Goal: Task Accomplishment & Management: Manage account settings

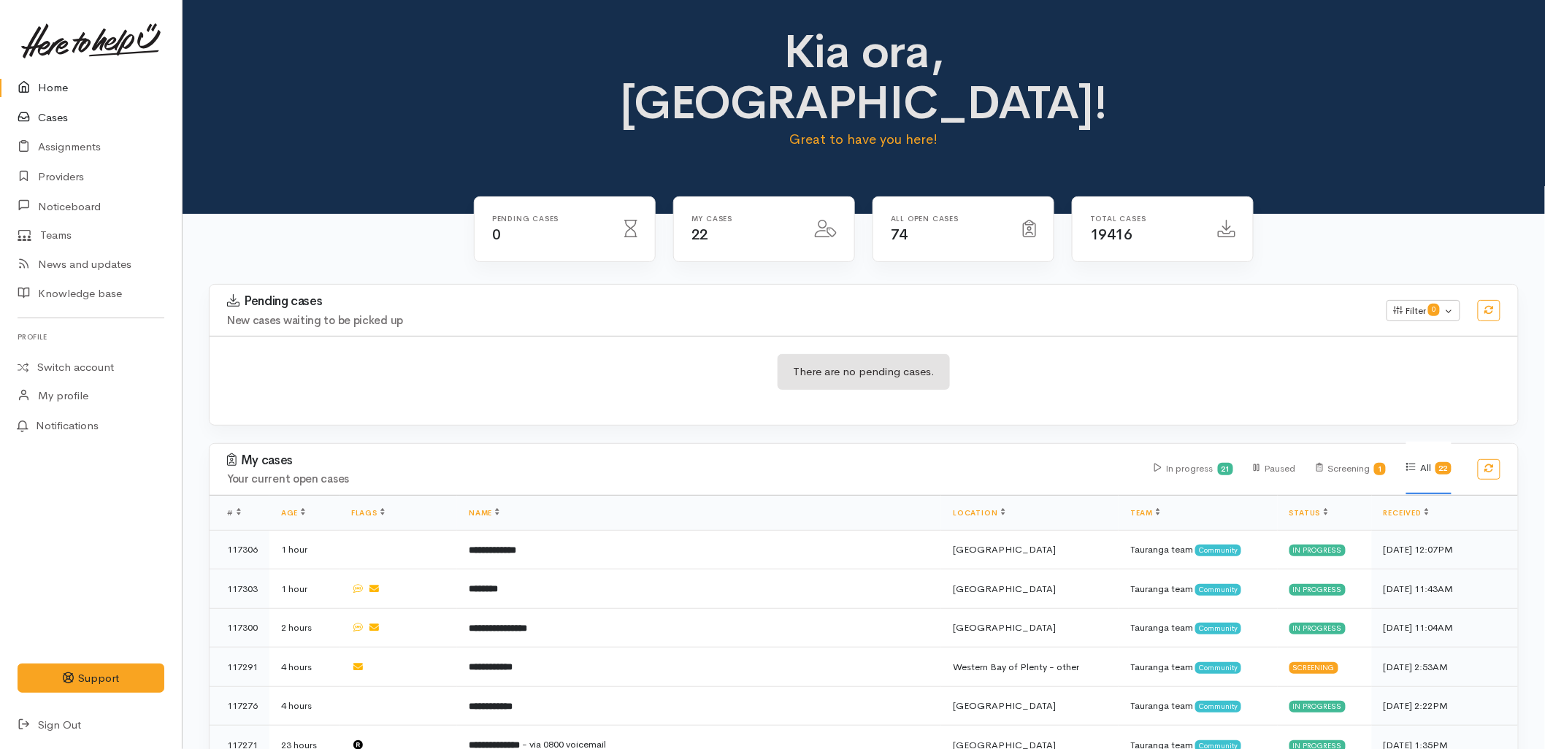
click at [49, 123] on link "Cases" at bounding box center [91, 118] width 182 height 30
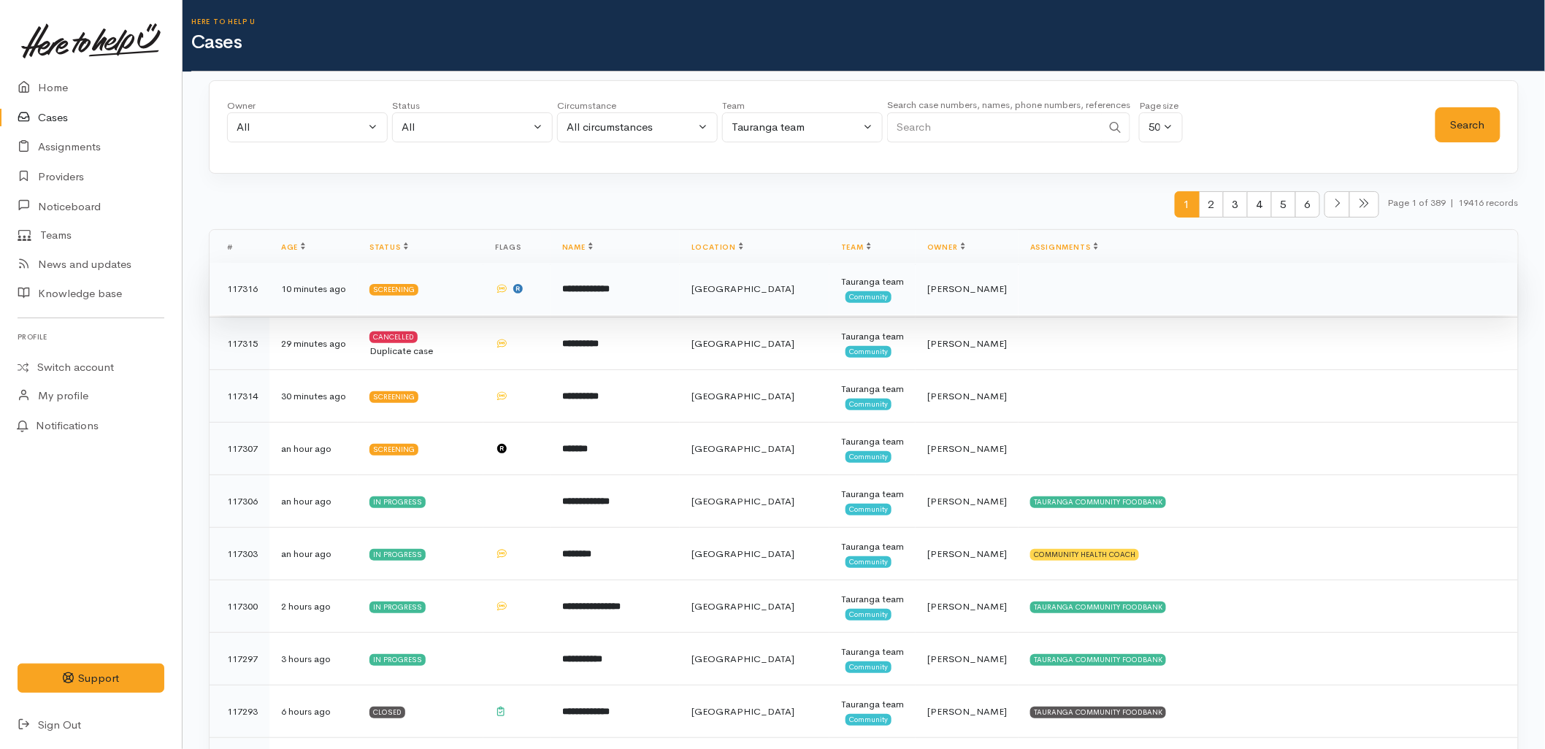
click at [680, 315] on td "**********" at bounding box center [614, 289] width 129 height 53
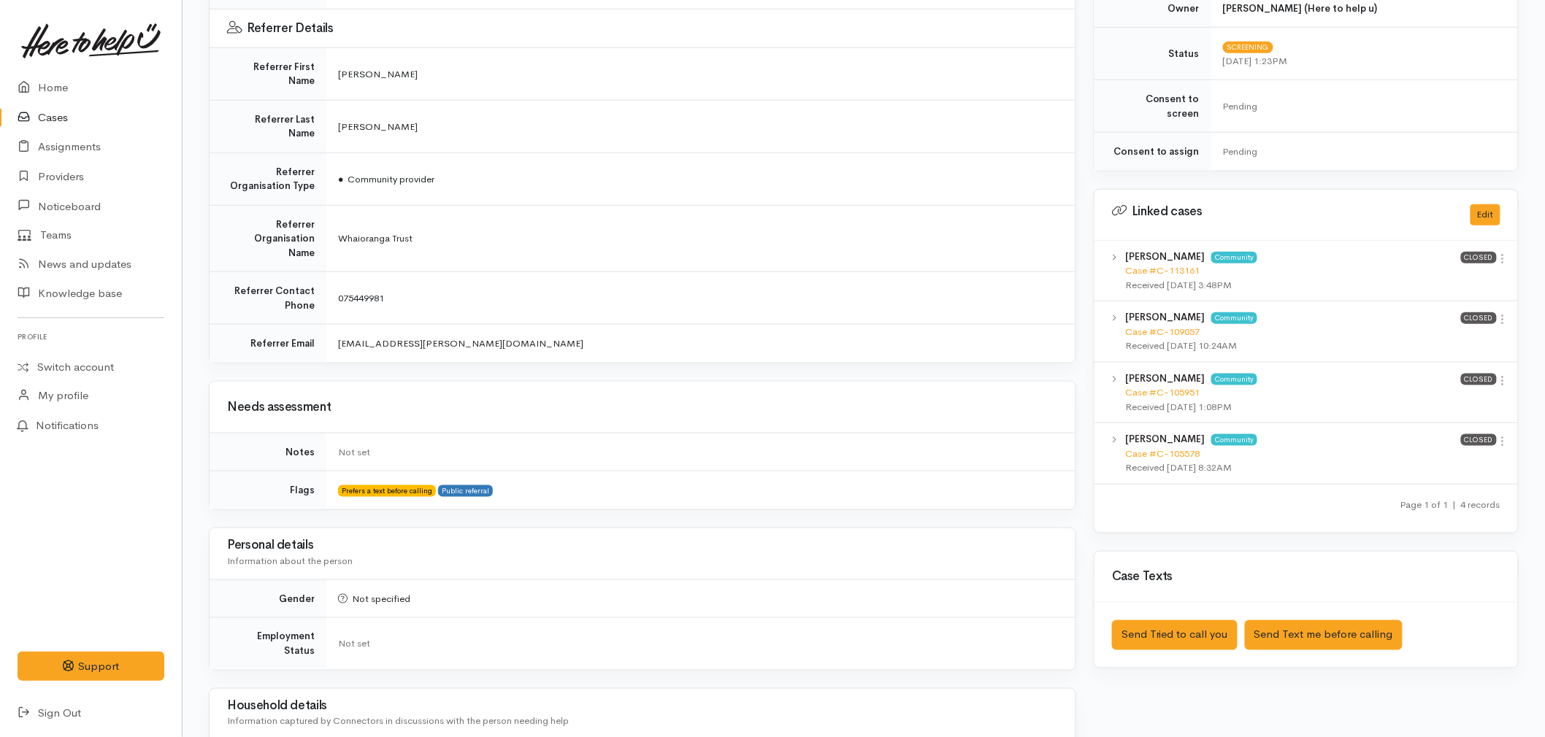
scroll to position [567, 0]
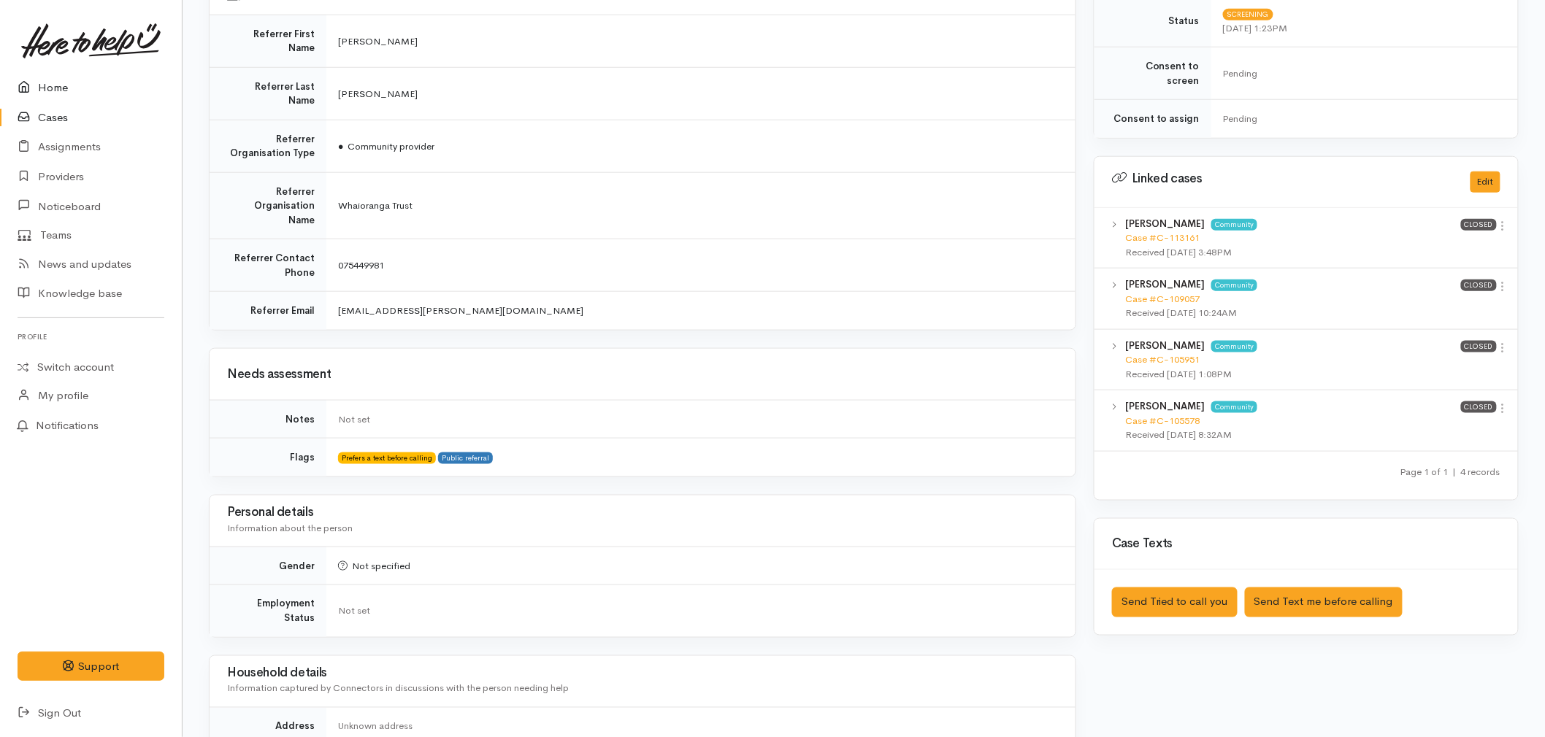
click at [51, 77] on link "Home" at bounding box center [91, 88] width 182 height 30
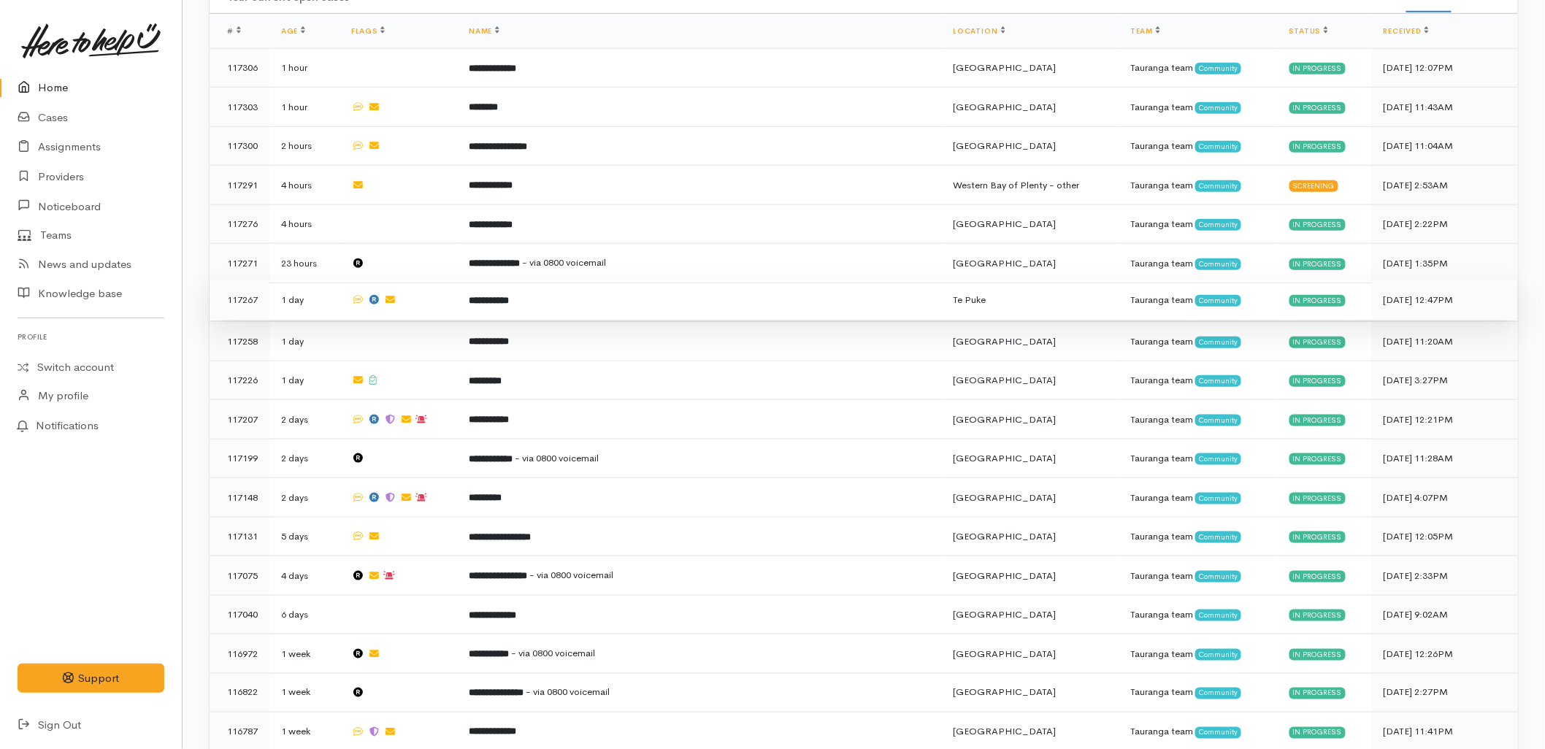
scroll to position [486, 0]
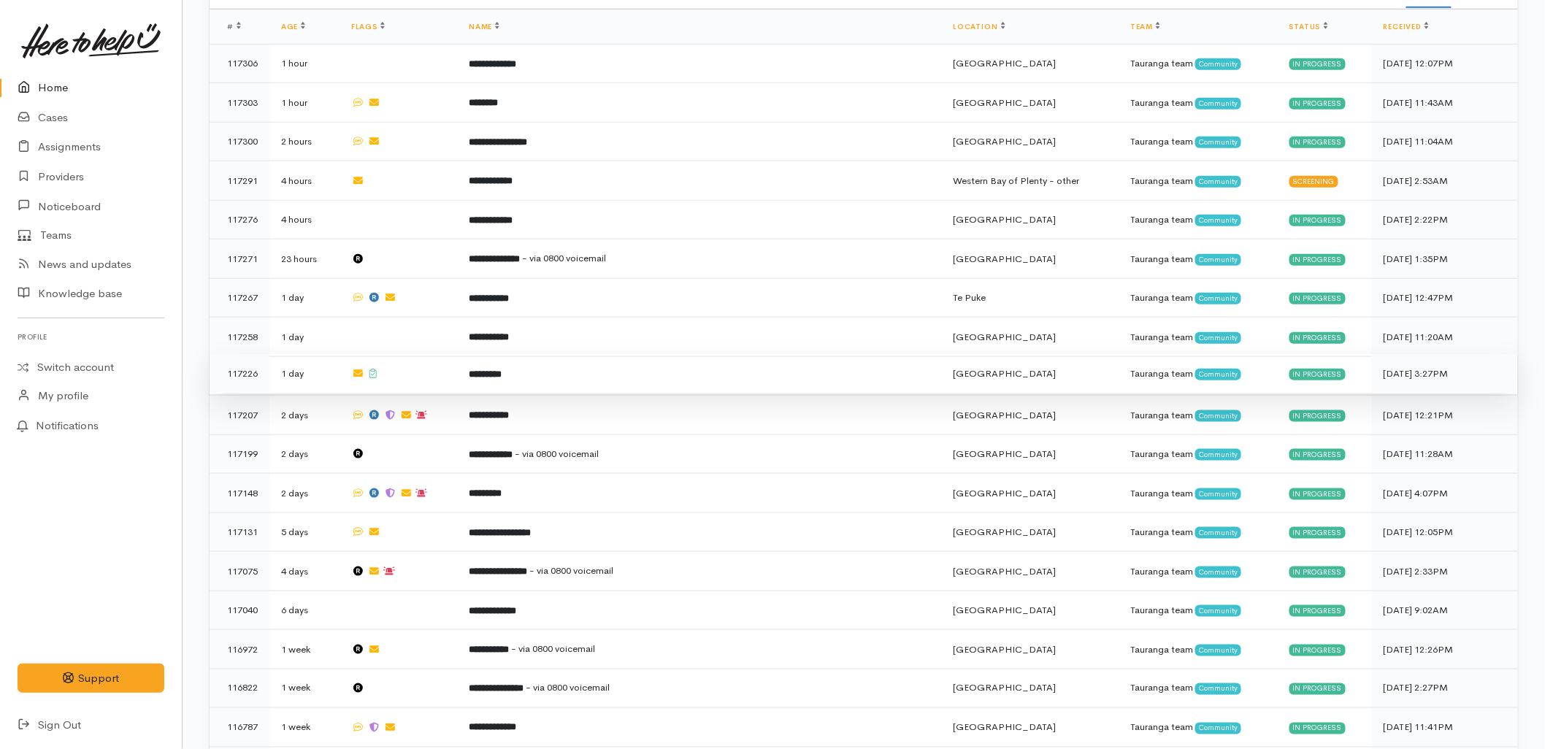
click at [457, 354] on td at bounding box center [398, 373] width 118 height 39
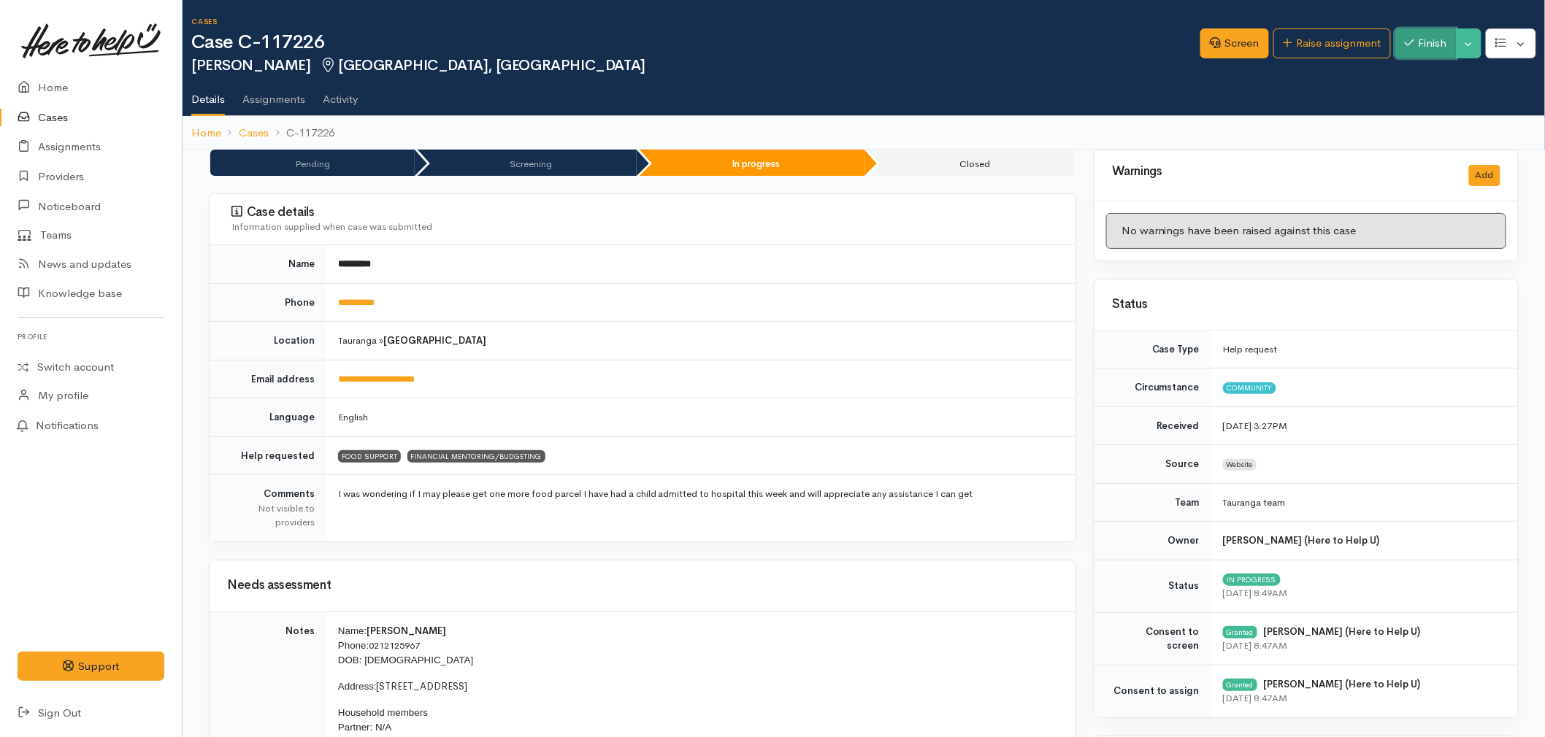
click at [1416, 48] on button "Finish" at bounding box center [1425, 43] width 61 height 30
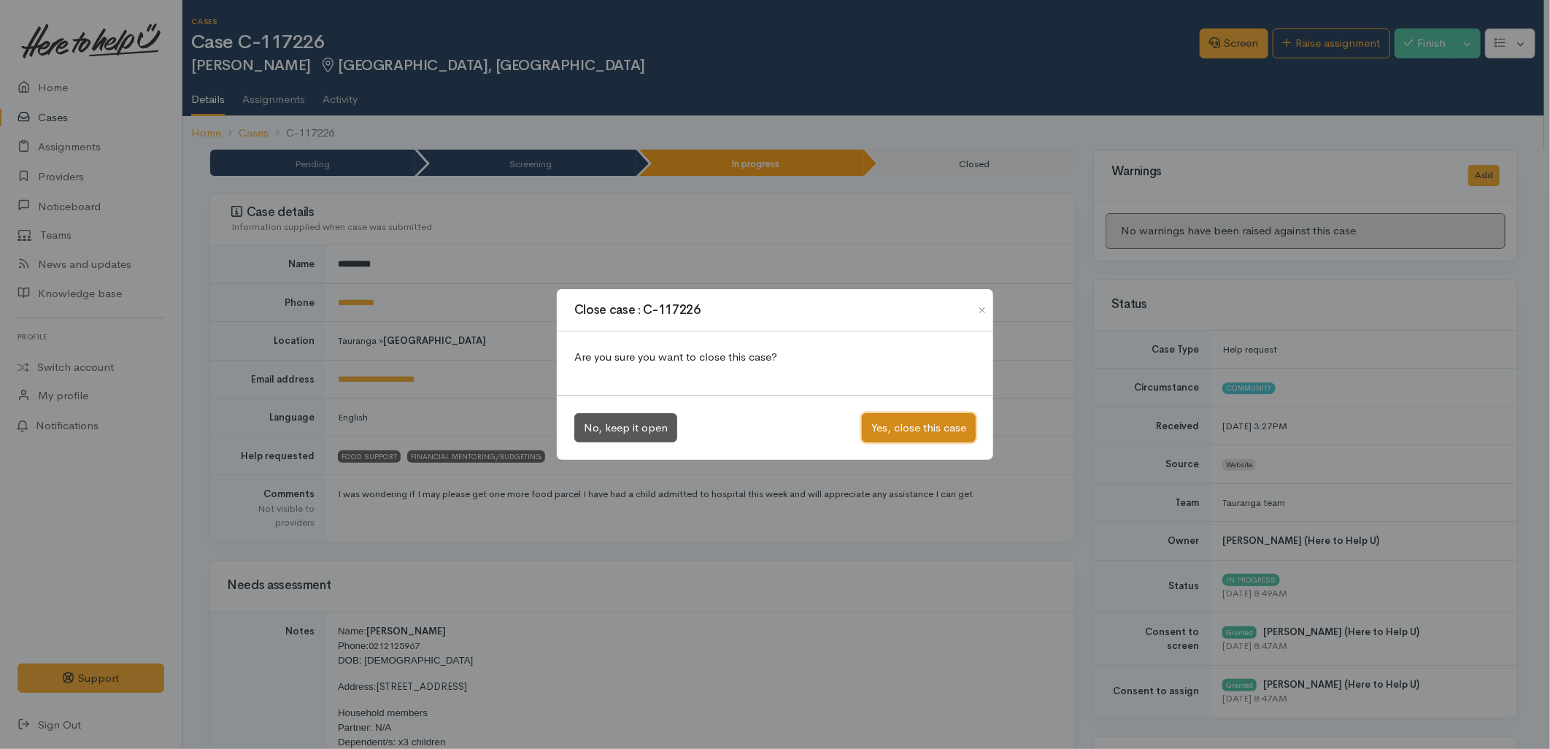
click at [928, 428] on button "Yes, close this case" at bounding box center [919, 428] width 114 height 30
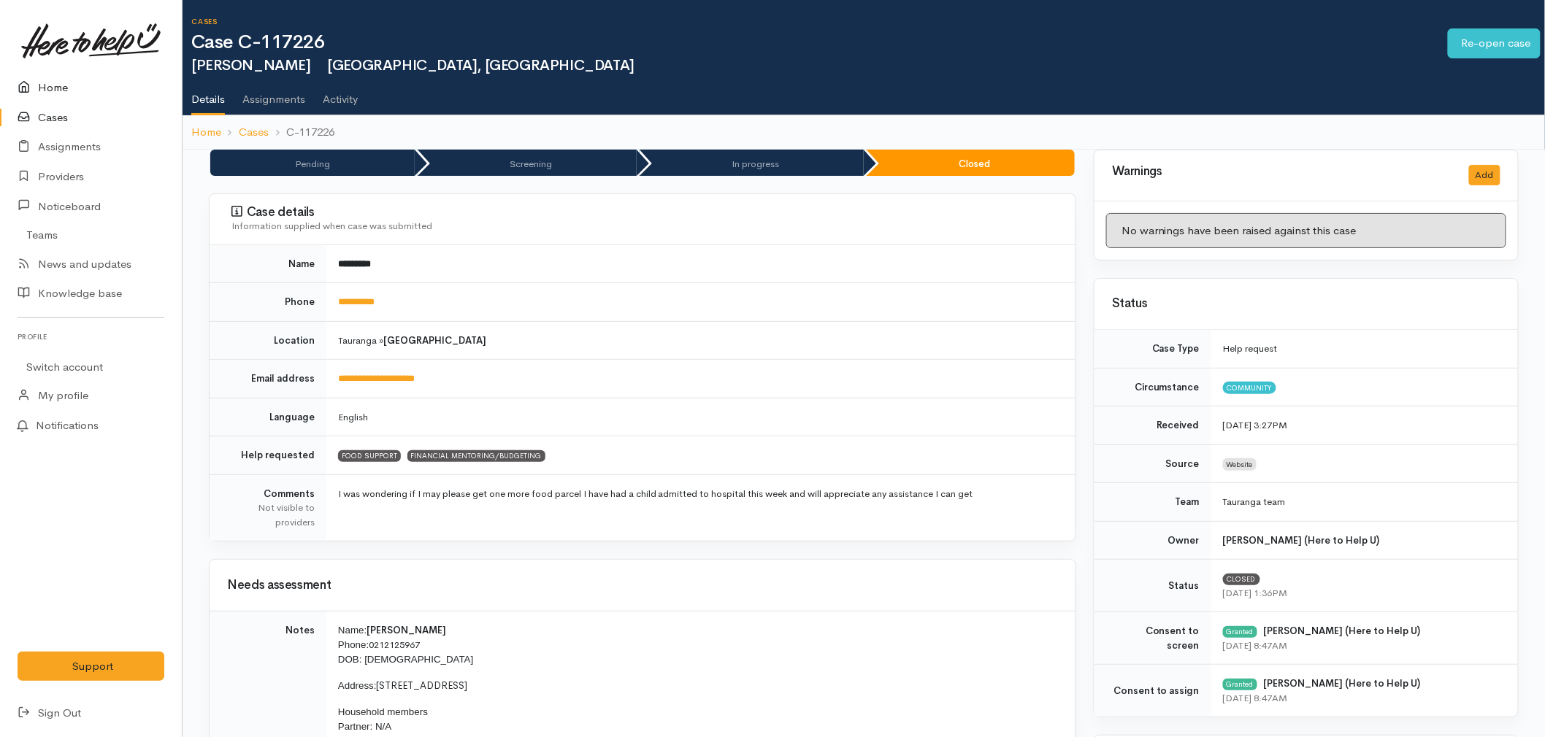
click at [38, 82] on link "Home" at bounding box center [91, 88] width 182 height 30
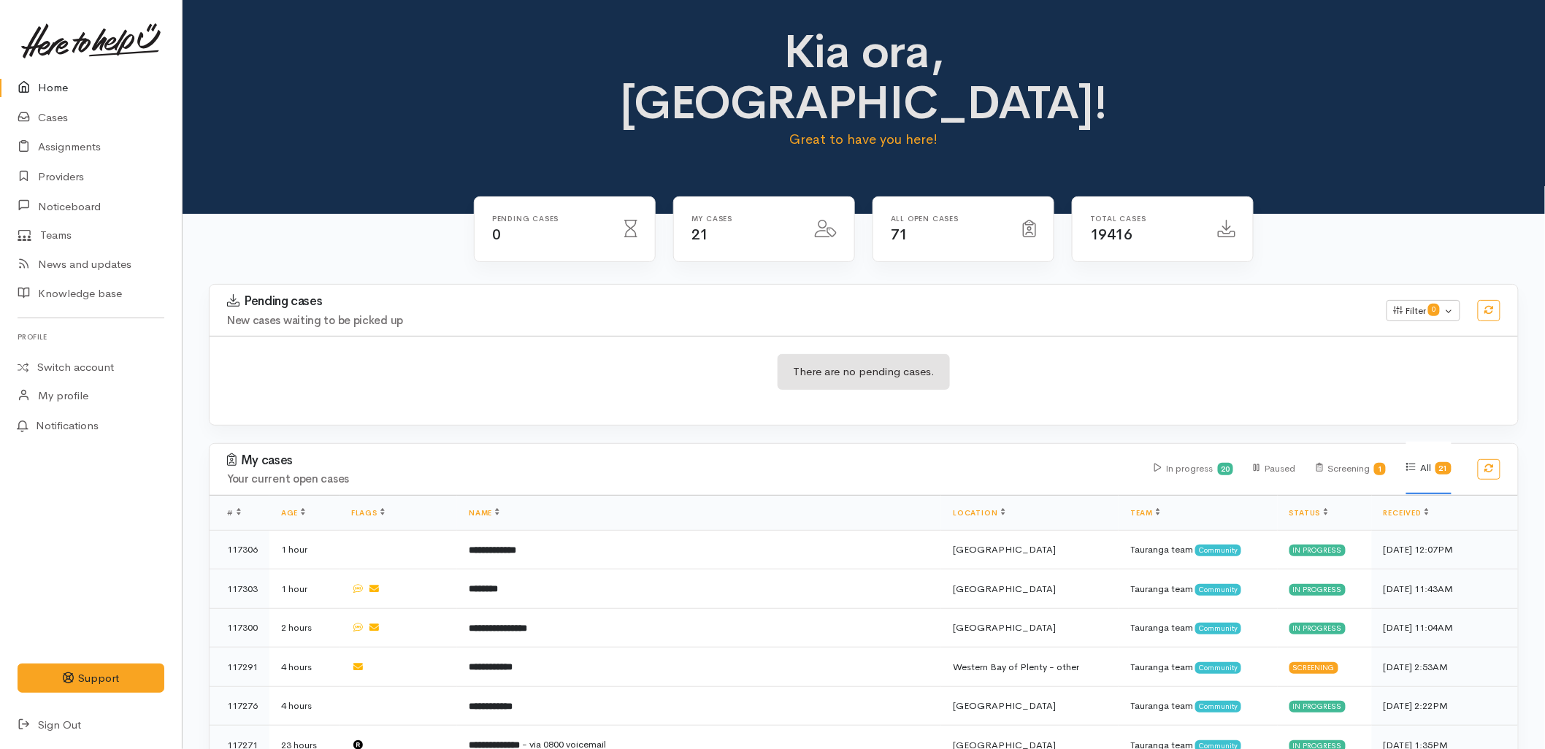
click at [753, 453] on h3 "My cases" at bounding box center [681, 460] width 909 height 15
click at [691, 354] on div "There are no pending cases." at bounding box center [863, 380] width 1308 height 53
click at [568, 388] on div "Pending cases New cases waiting to be picked up Filter 0 Filters Clear filters …" at bounding box center [863, 363] width 1327 height 159
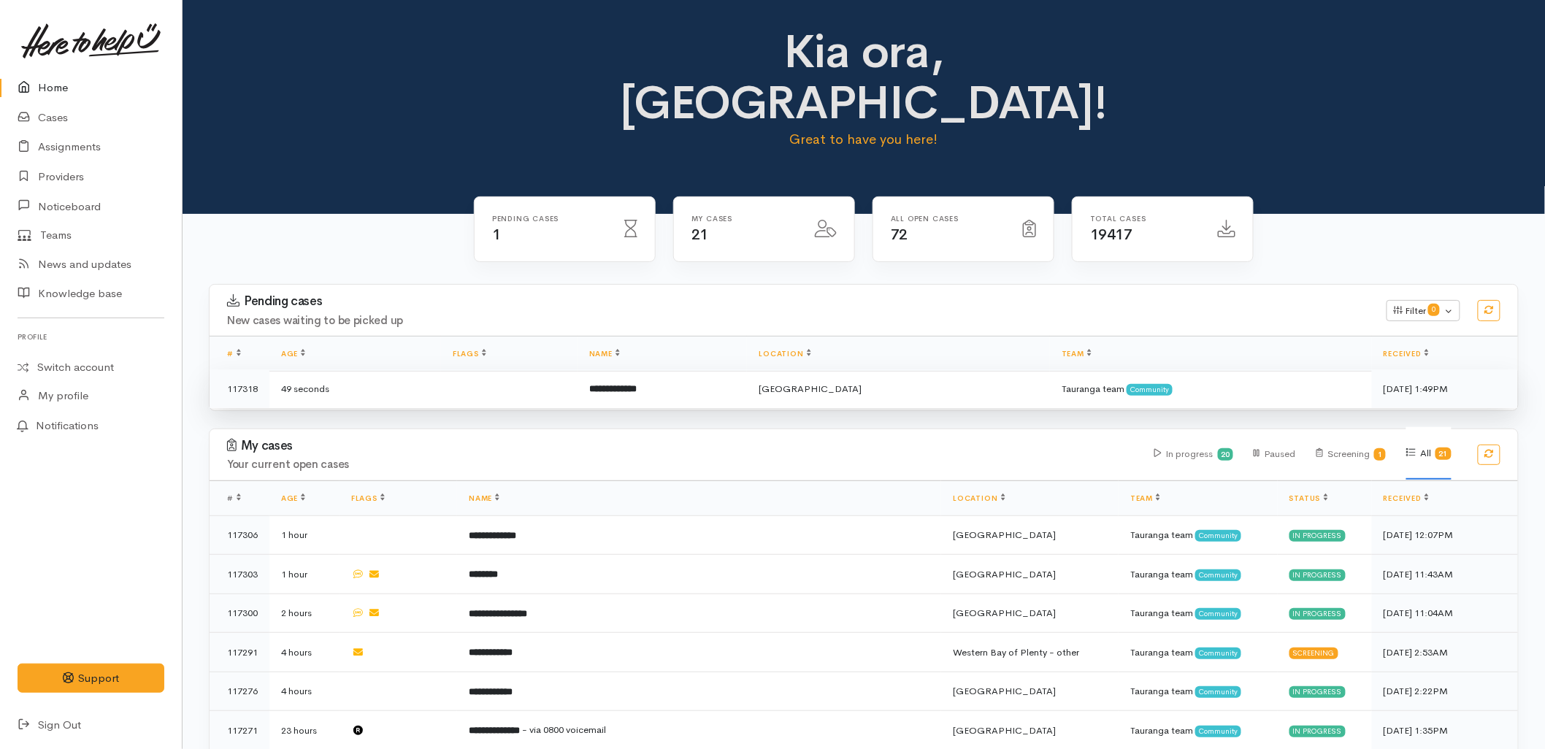
click at [577, 369] on td at bounding box center [509, 388] width 136 height 39
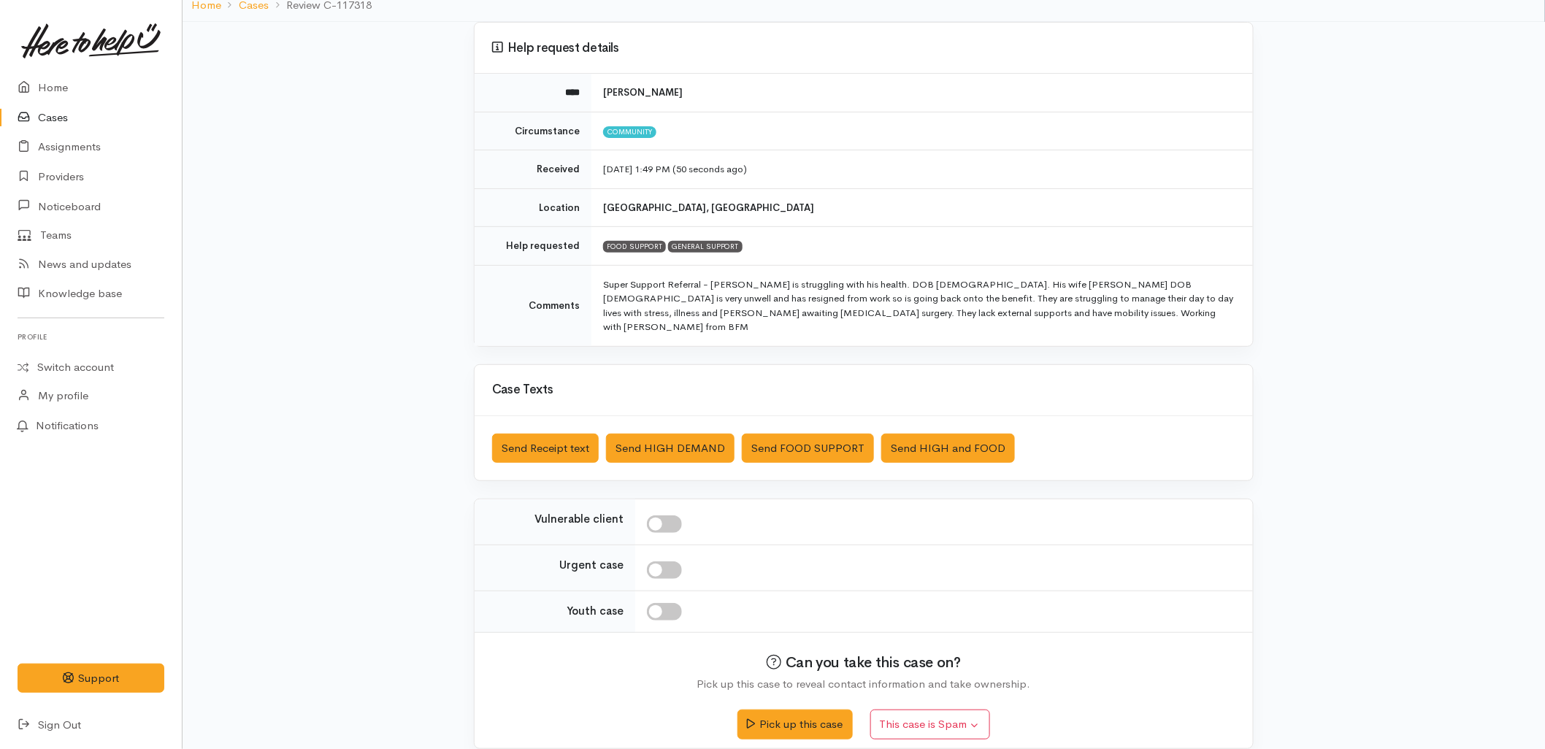
scroll to position [110, 0]
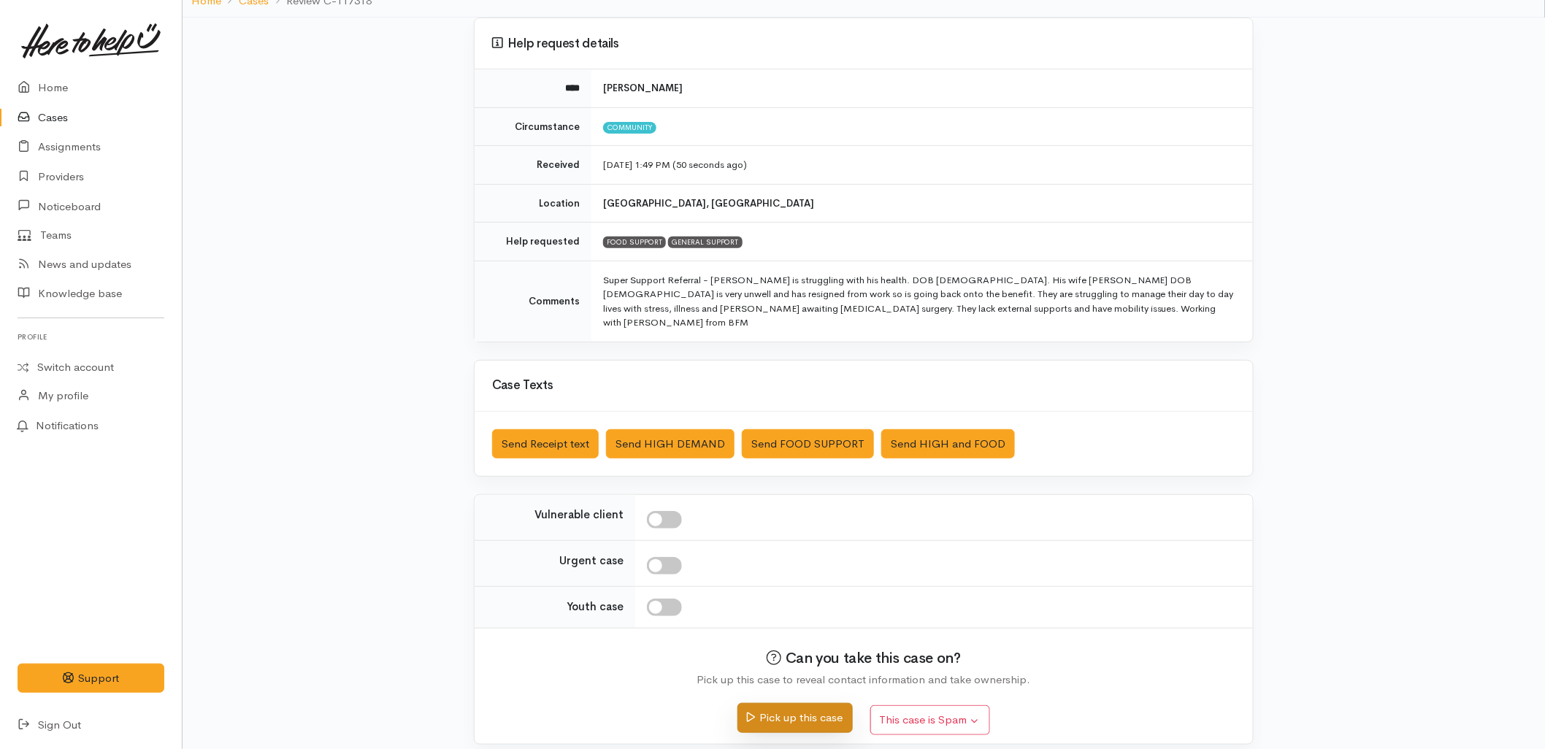
click at [791, 704] on button "Pick up this case" at bounding box center [794, 718] width 115 height 30
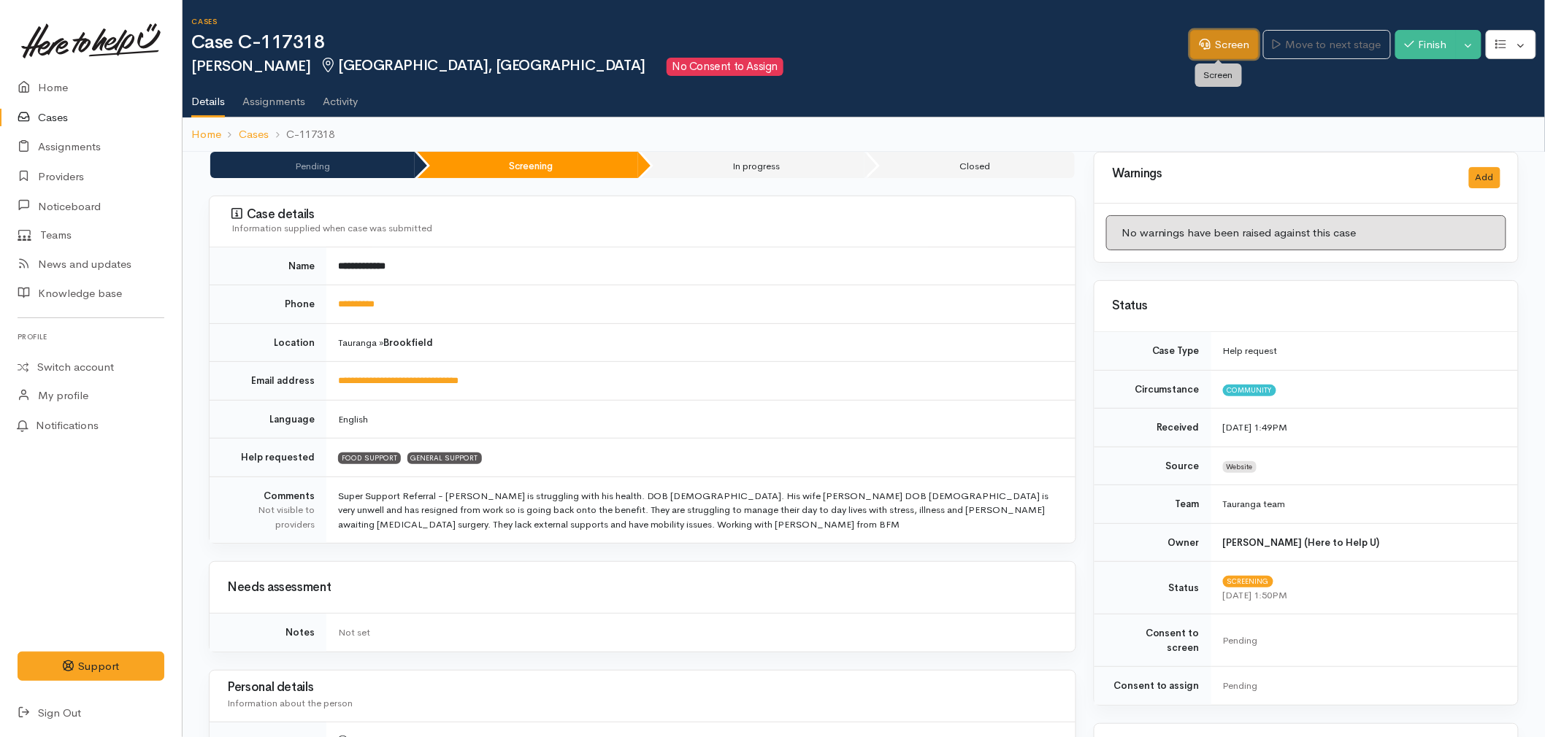
click at [1209, 45] on link "Screen" at bounding box center [1224, 45] width 69 height 30
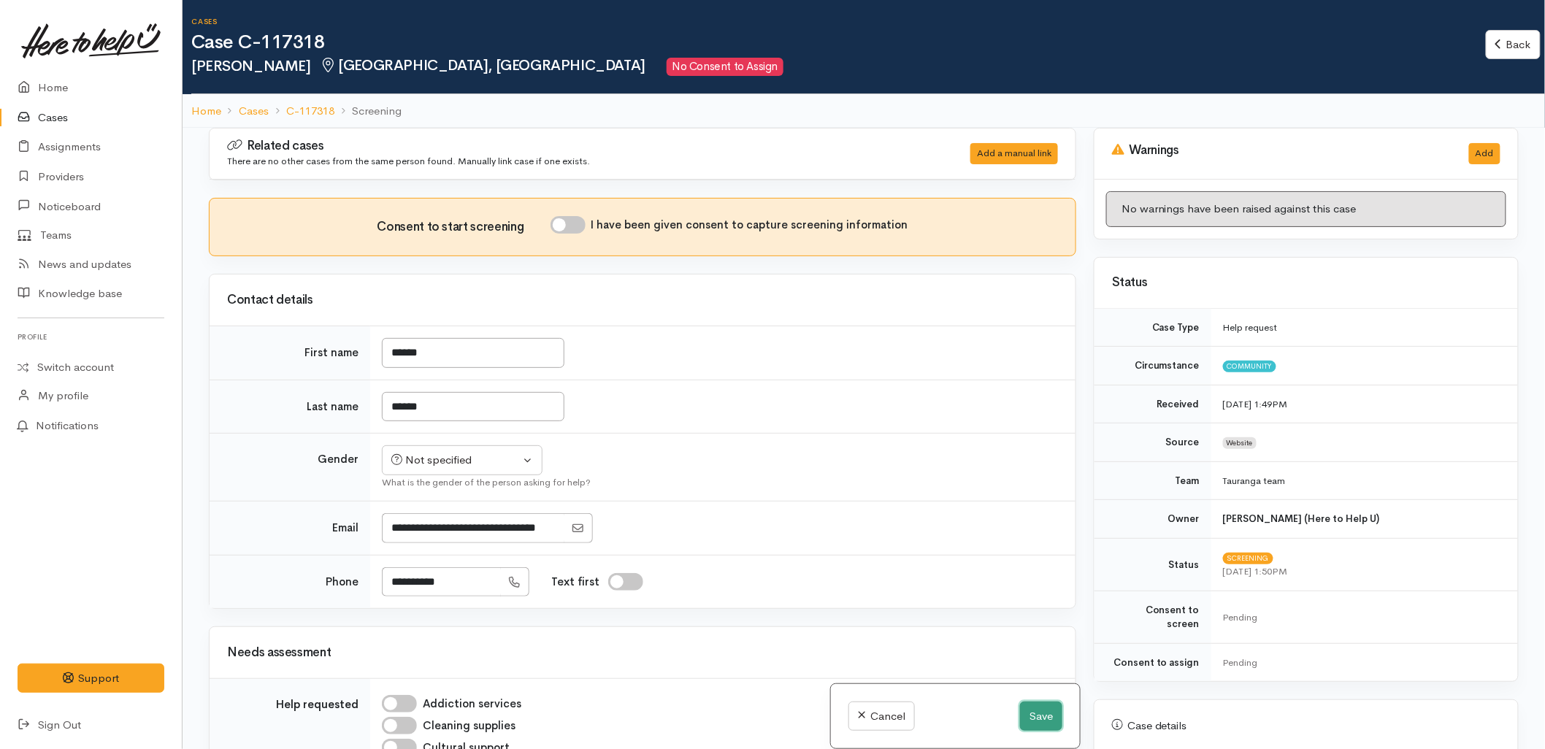
click at [1034, 708] on button "Save" at bounding box center [1041, 716] width 42 height 30
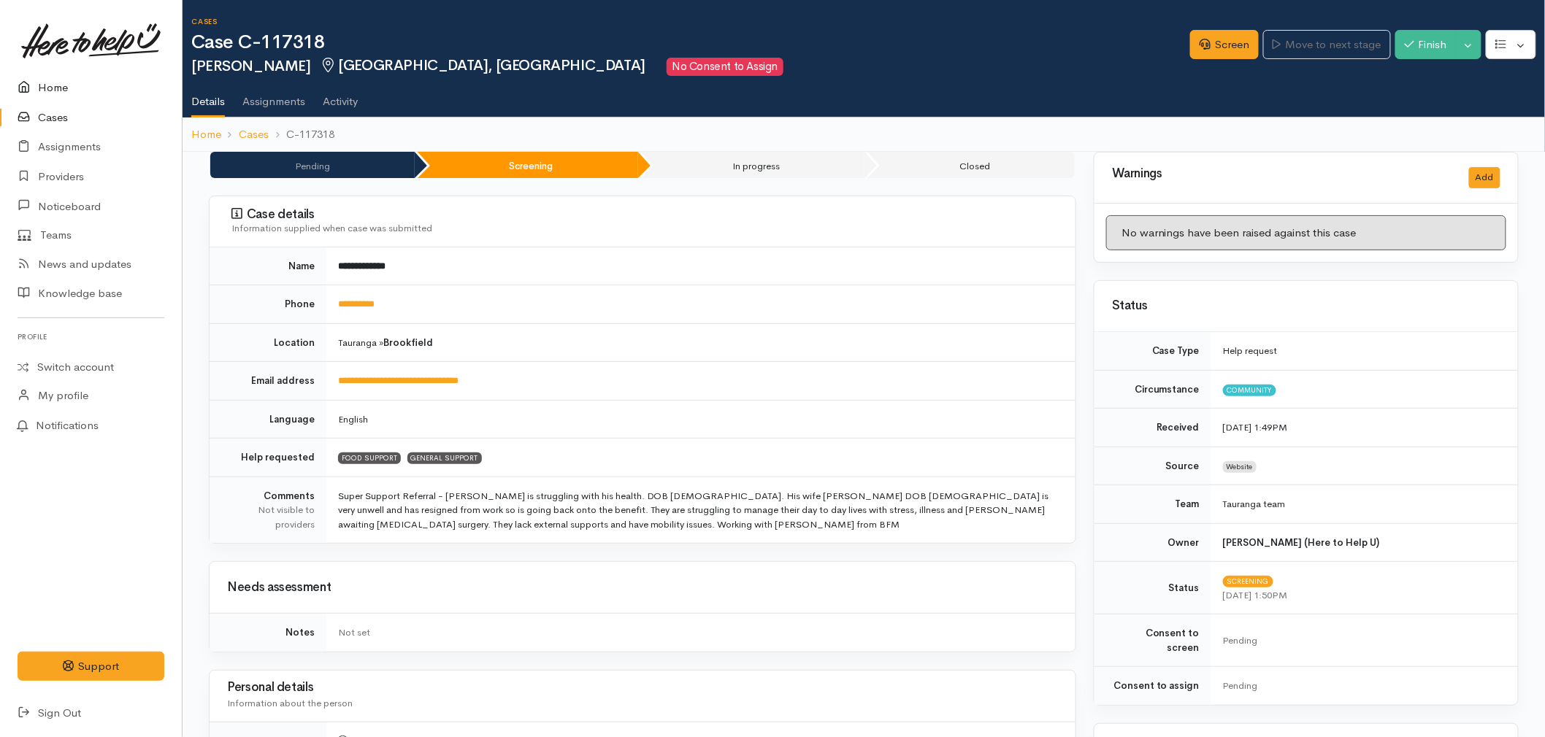
click at [53, 88] on link "Home" at bounding box center [91, 88] width 182 height 30
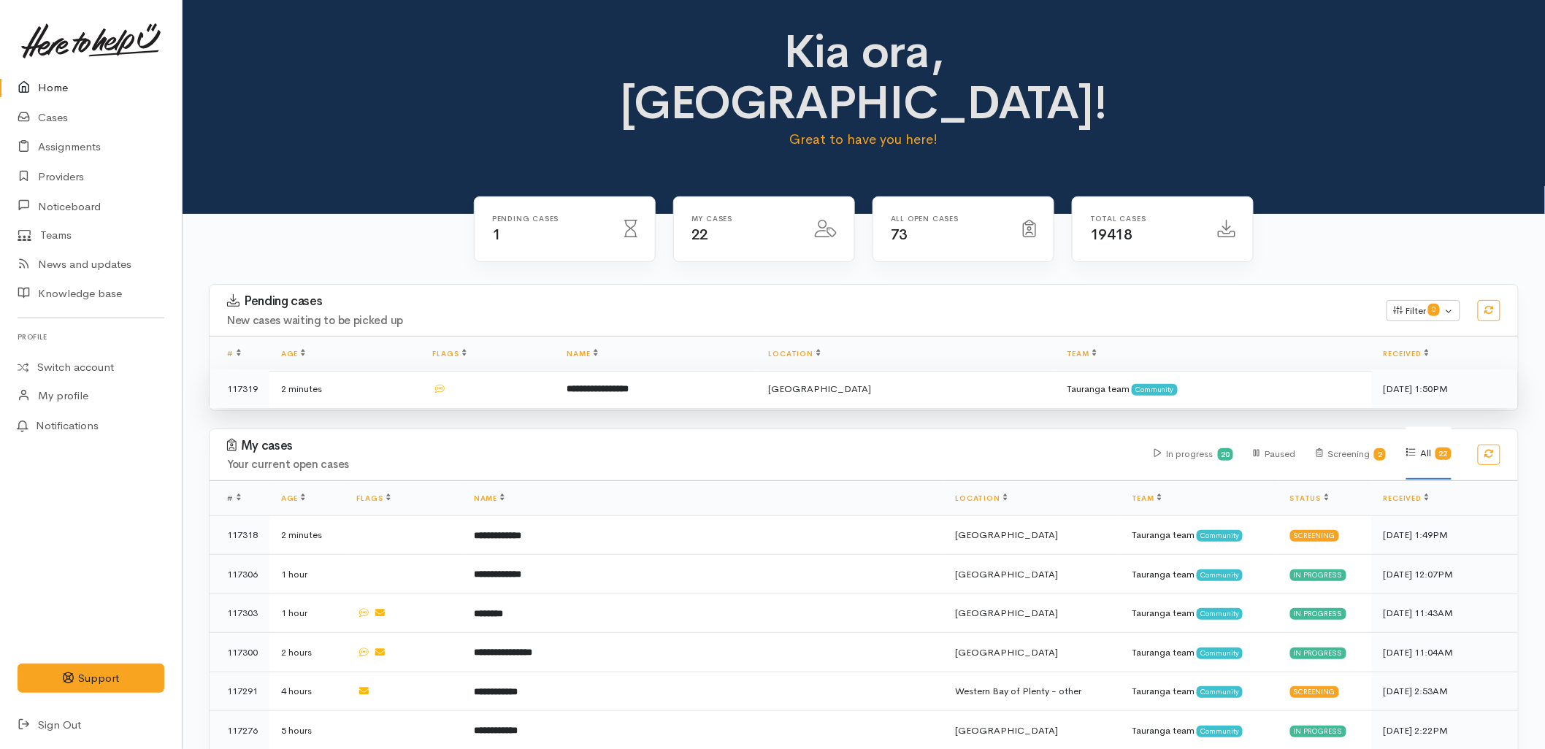
click at [639, 369] on td "**********" at bounding box center [655, 388] width 201 height 39
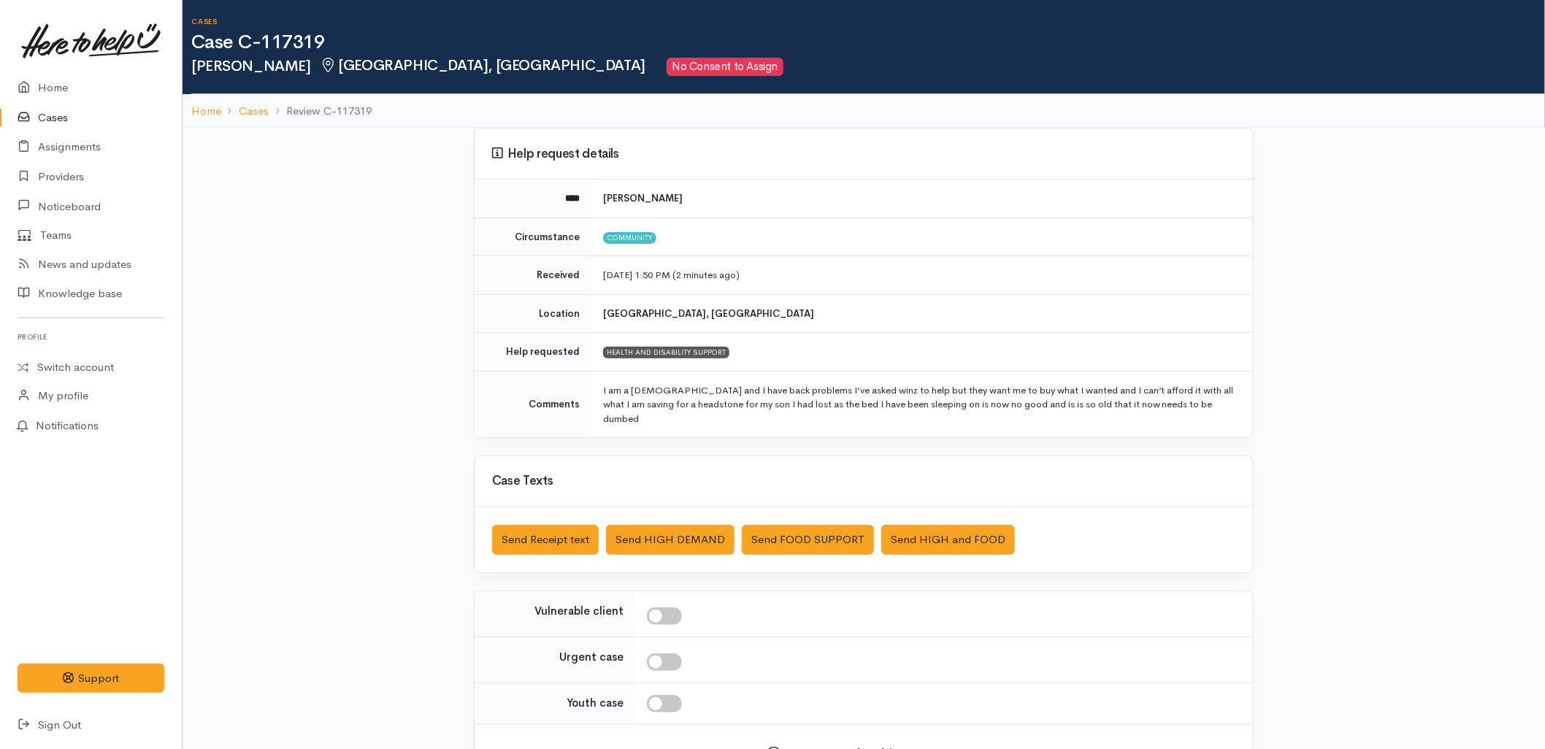
click at [412, 389] on div "Help request details **** Mereraiha Roberts Circumstance Community Received 3 S…" at bounding box center [863, 493] width 1362 height 730
click at [73, 88] on link "Home" at bounding box center [91, 88] width 182 height 30
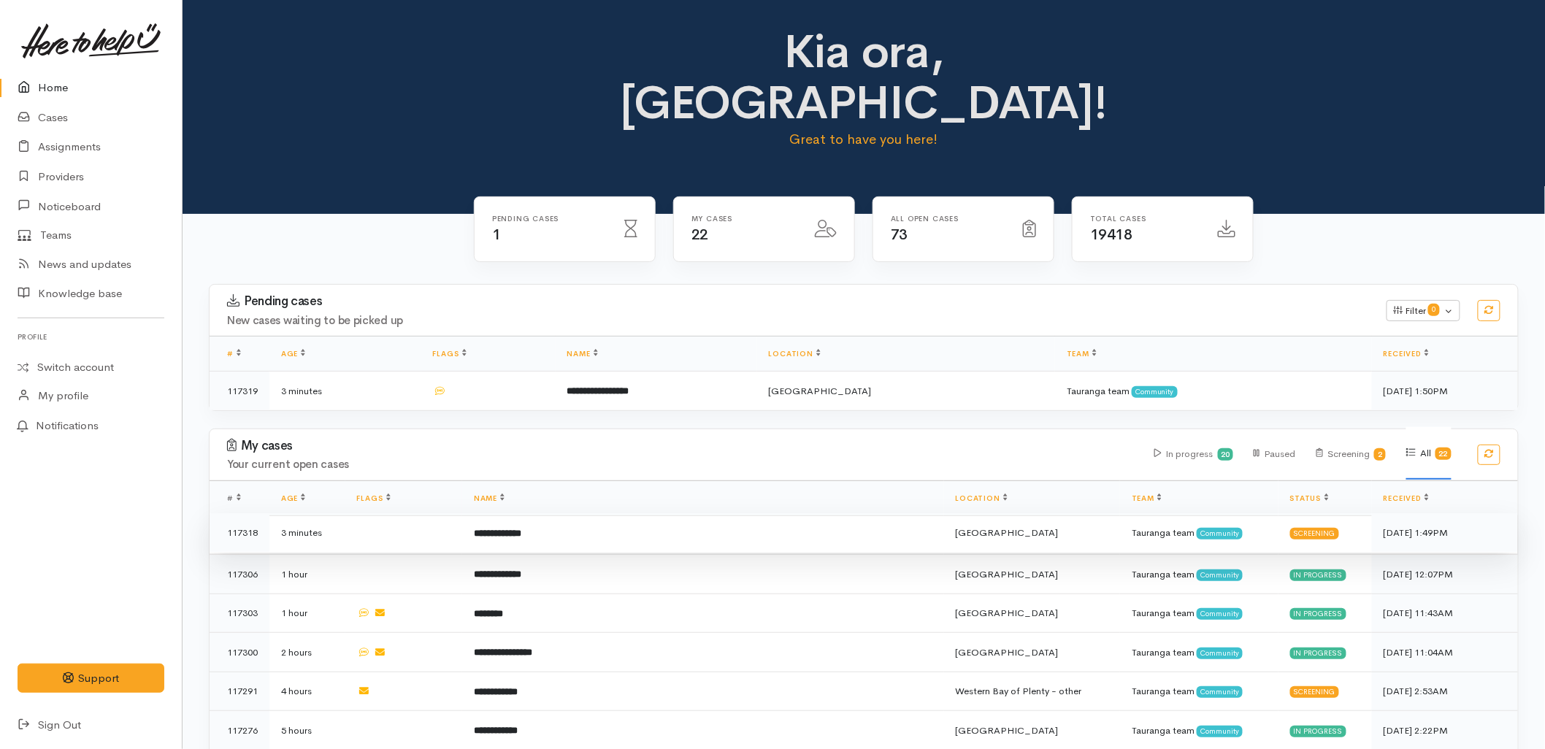
click at [595, 513] on td "**********" at bounding box center [703, 532] width 482 height 39
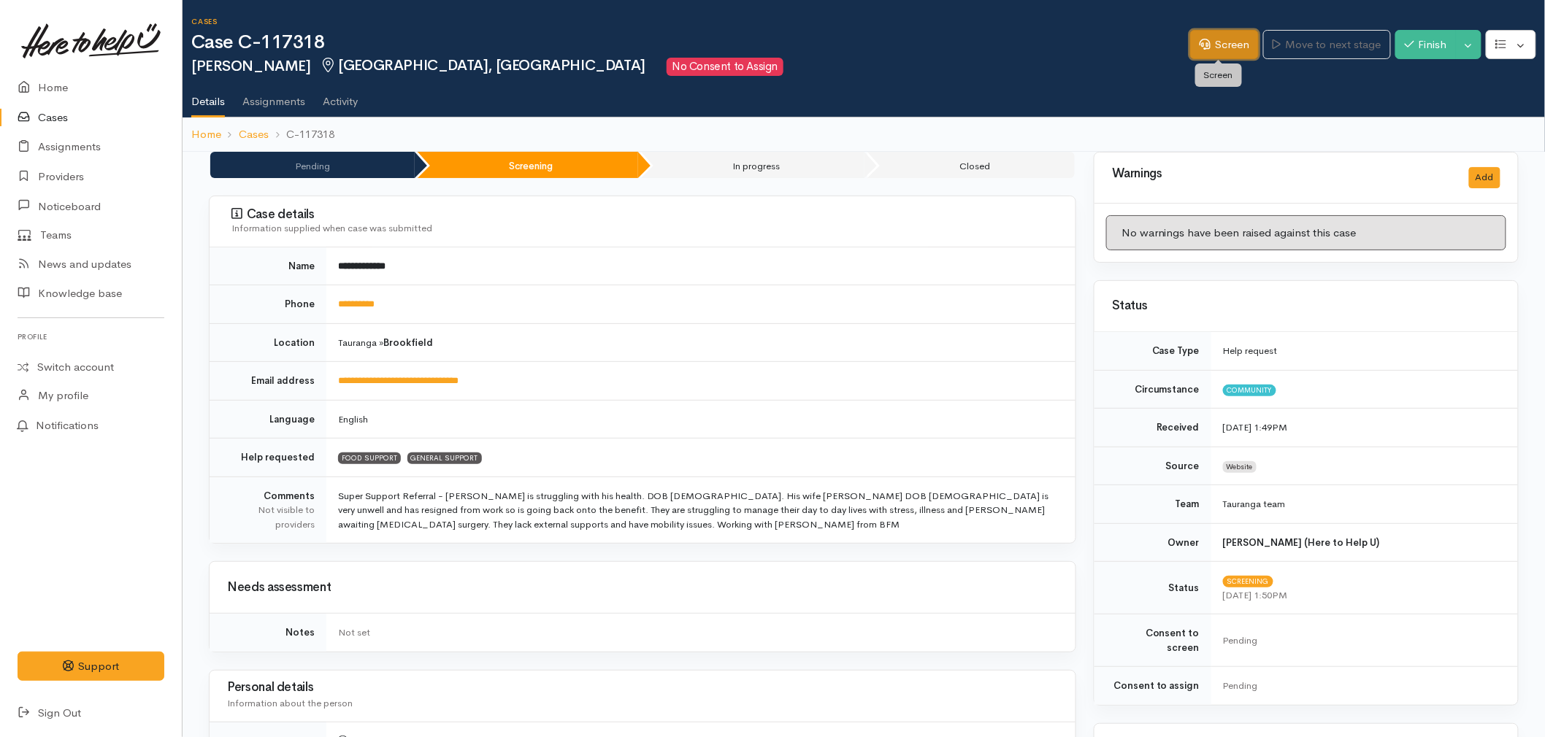
click at [1221, 50] on link "Screen" at bounding box center [1224, 45] width 69 height 30
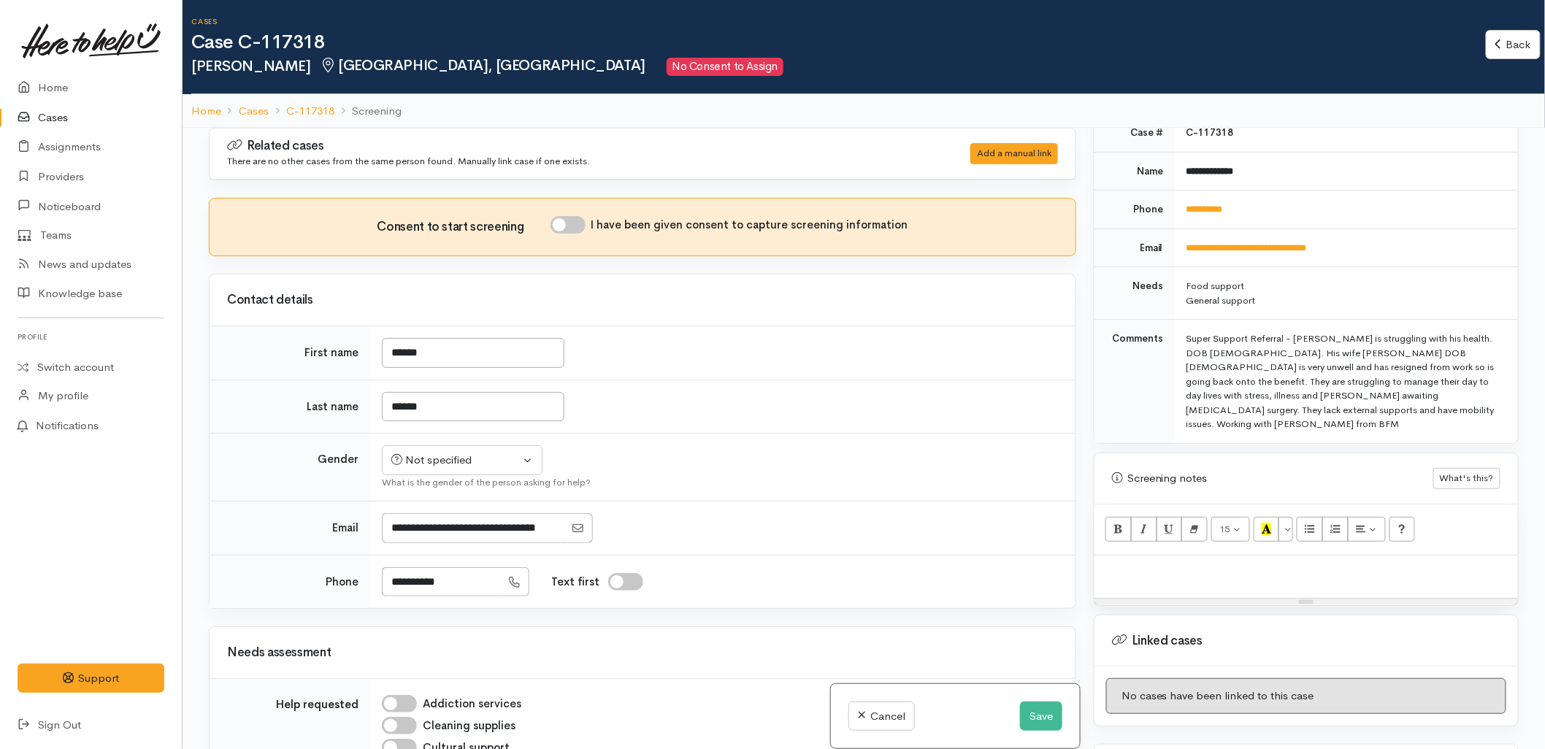
scroll to position [648, 0]
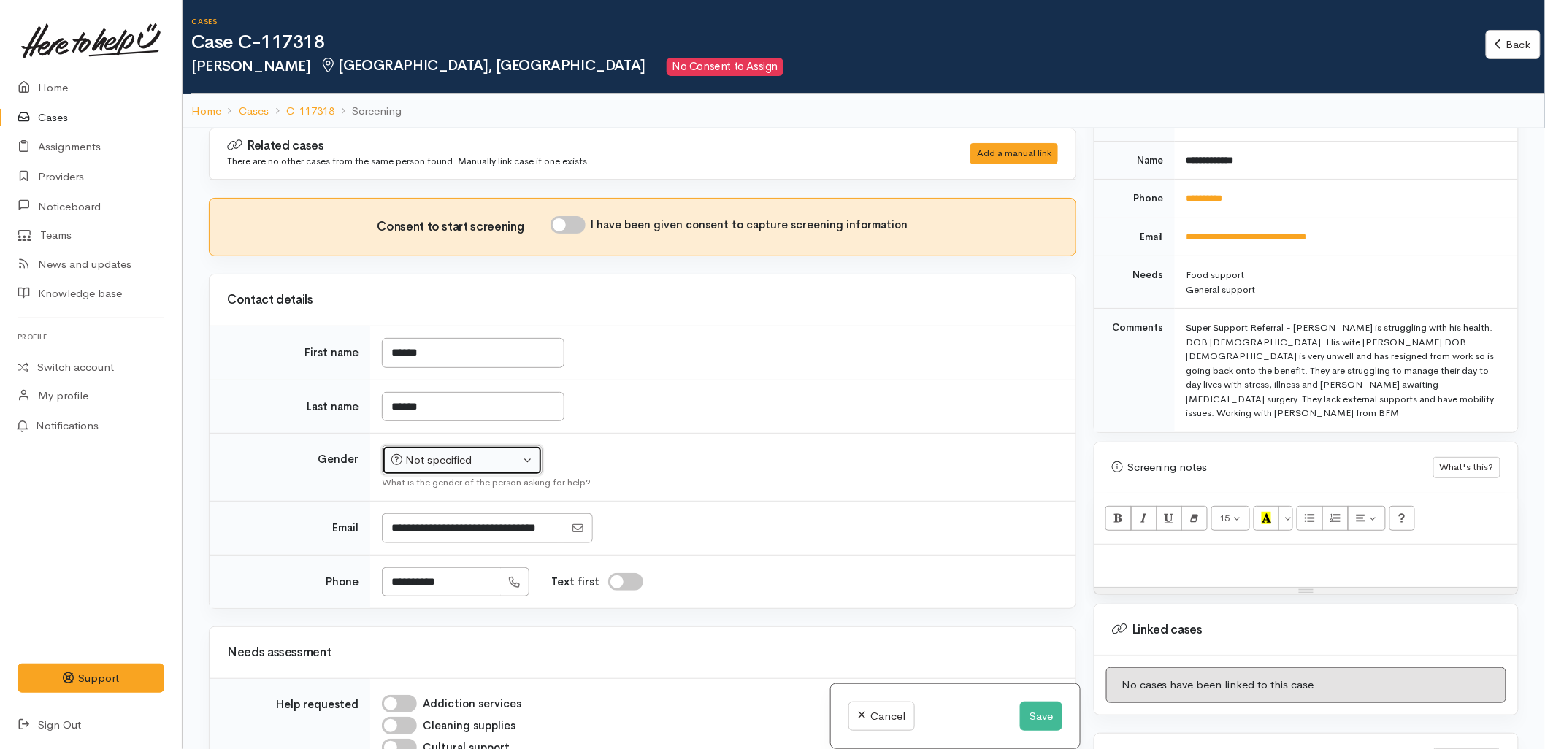
click at [469, 457] on div "Not specified" at bounding box center [455, 460] width 128 height 17
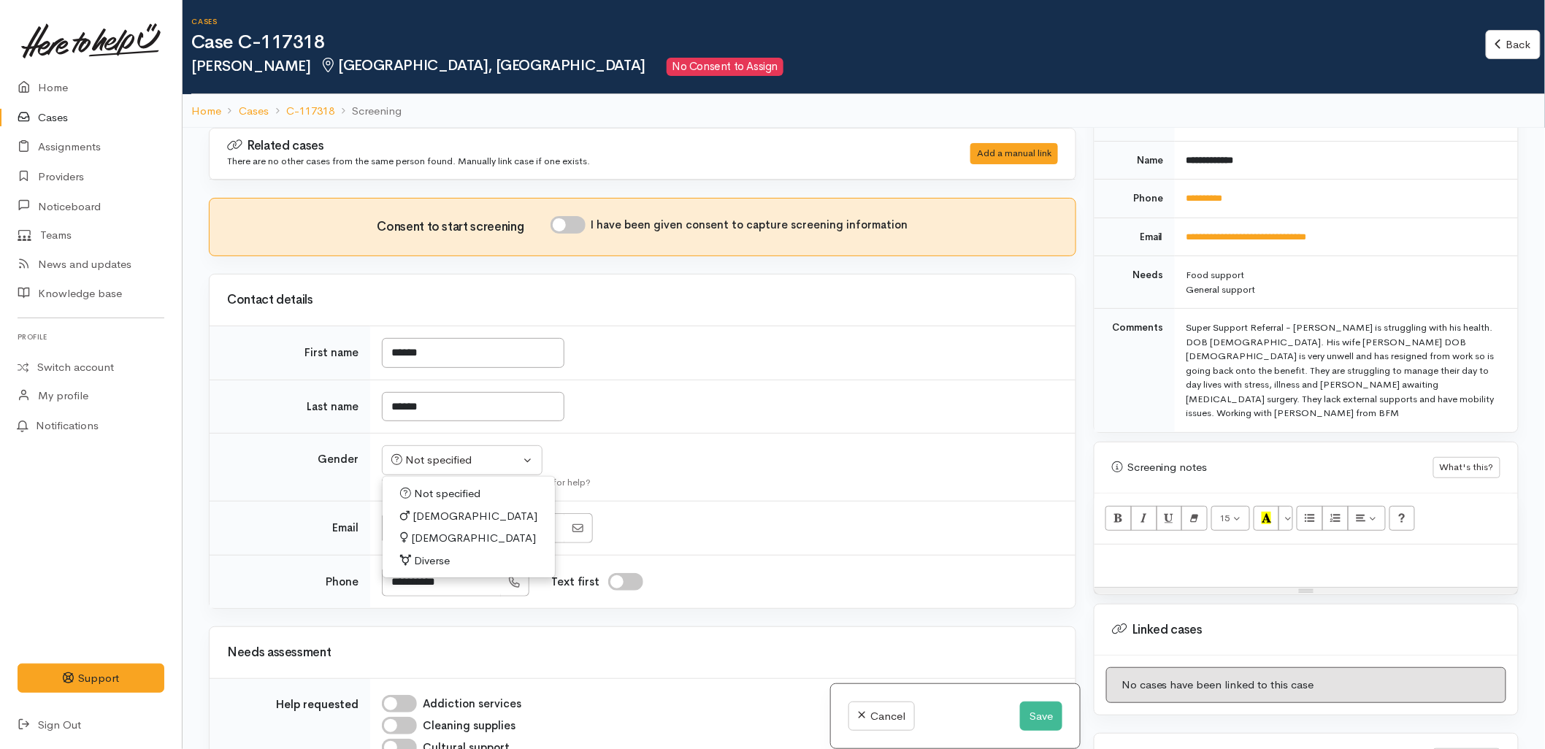
click at [435, 518] on span "Male" at bounding box center [474, 516] width 125 height 17
select select "[DEMOGRAPHIC_DATA]"
click at [876, 511] on td at bounding box center [722, 528] width 705 height 54
click at [1229, 545] on div at bounding box center [1305, 566] width 423 height 43
paste div
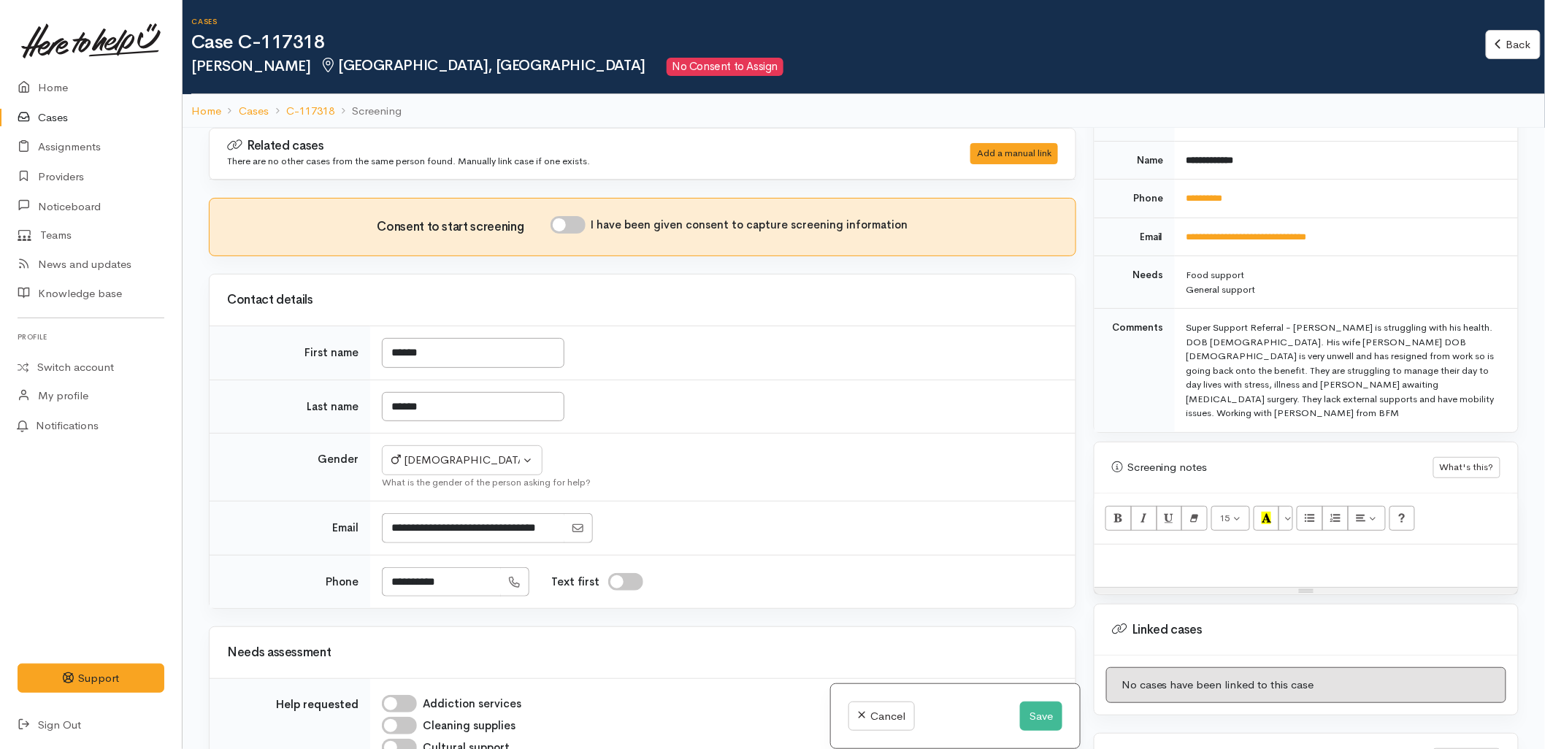
scroll to position [61, 0]
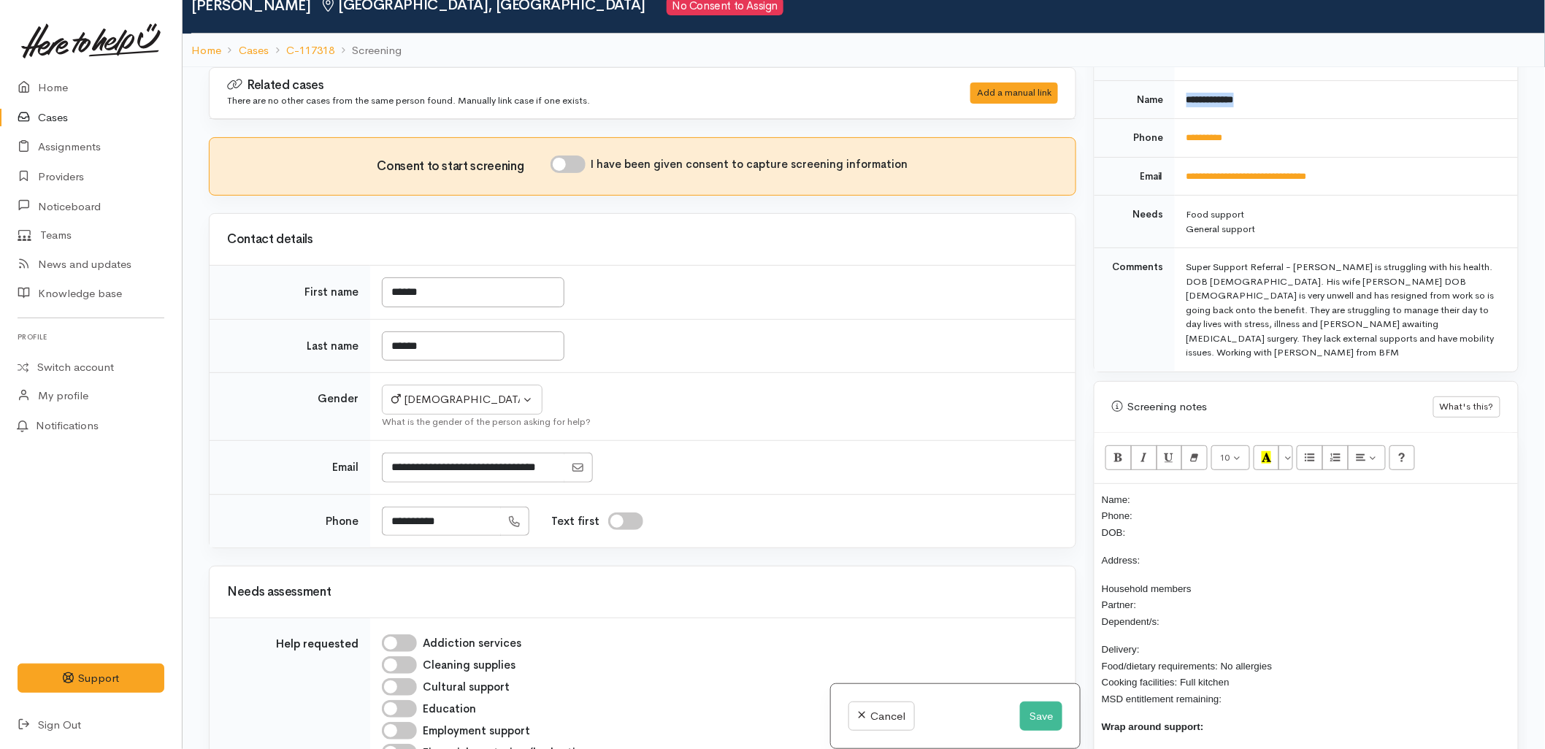
drag, startPoint x: 1228, startPoint y: 96, endPoint x: 1182, endPoint y: 99, distance: 46.0
click at [1182, 99] on td "**********" at bounding box center [1345, 99] width 343 height 39
copy b "**********"
click at [1176, 484] on div "Name: Phone: DOB: Address: Household members Partner: Dependent/s: Delivery: Fo…" at bounding box center [1305, 641] width 423 height 315
drag, startPoint x: 1255, startPoint y: 128, endPoint x: 1182, endPoint y: 134, distance: 73.2
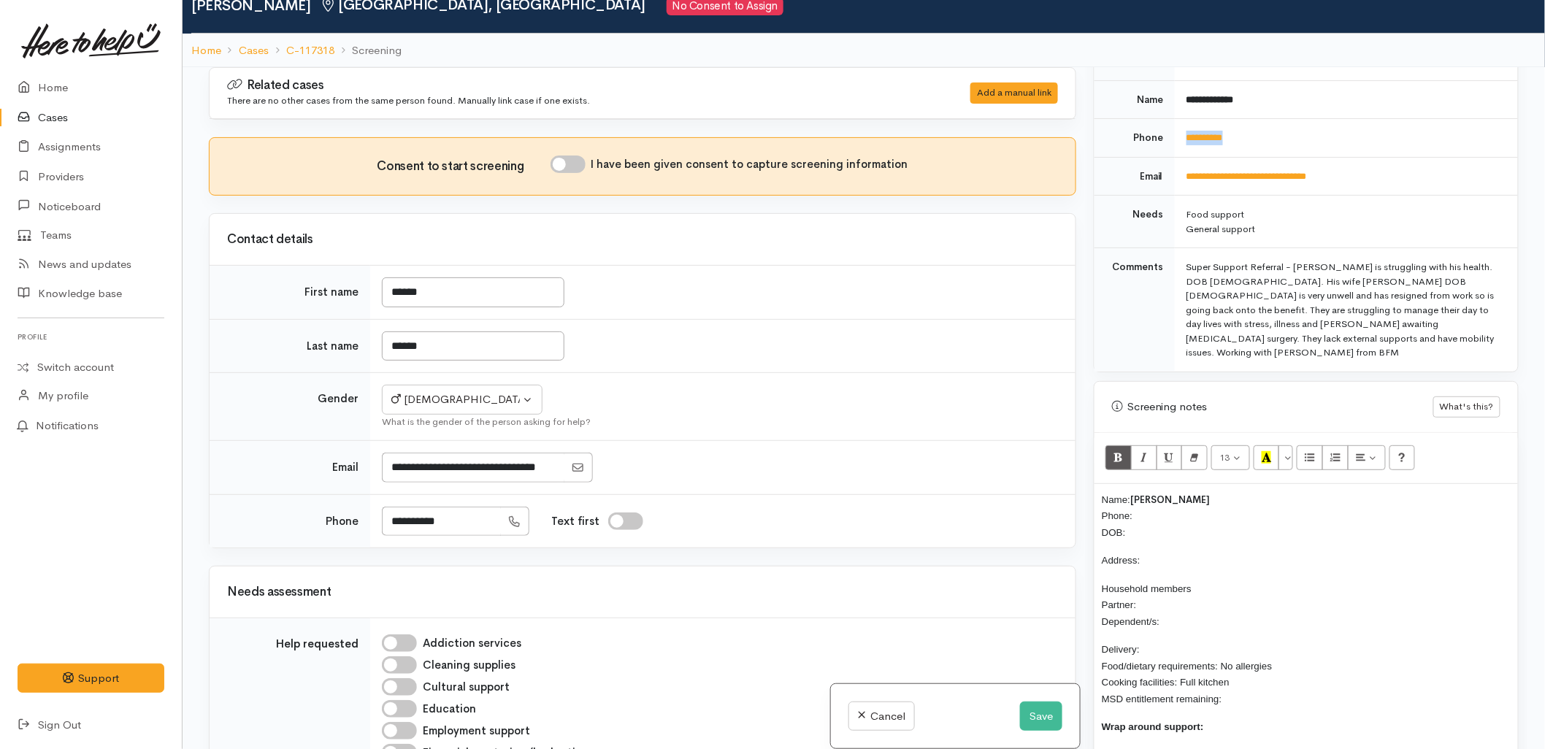
click at [1182, 134] on td "**********" at bounding box center [1345, 138] width 343 height 39
copy link "**********"
click at [1158, 492] on p "Name: Gordon Groves Phone: DOB:" at bounding box center [1305, 516] width 409 height 50
click at [1062, 500] on td "**********" at bounding box center [722, 520] width 705 height 53
click at [1132, 507] on p "Name: Gordon Groves Phone: 0212285078 DOB:" at bounding box center [1305, 516] width 409 height 50
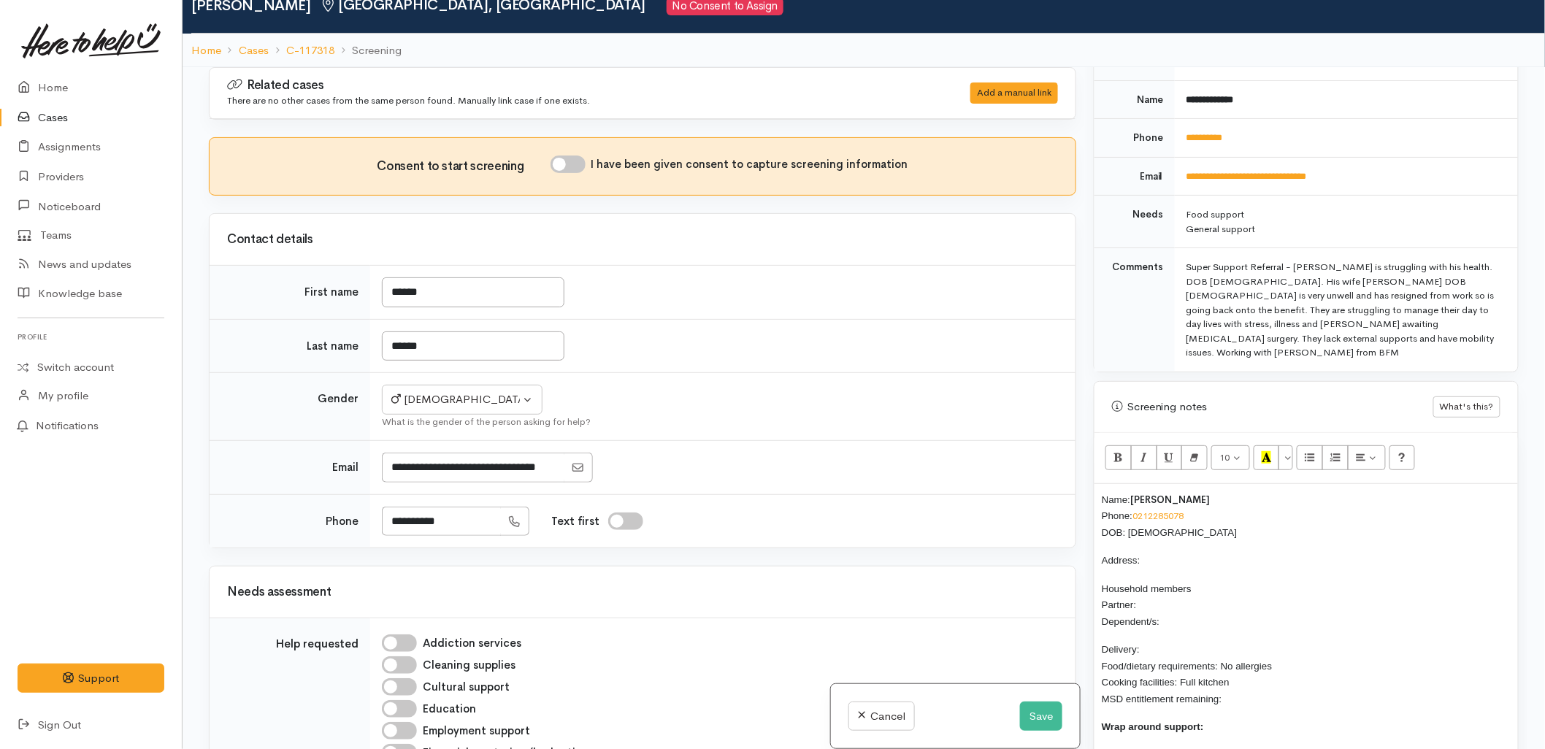
click at [1162, 580] on p "Household members Partner: Dependent/s:" at bounding box center [1305, 605] width 409 height 50
click at [1168, 552] on p "Address:" at bounding box center [1305, 560] width 409 height 17
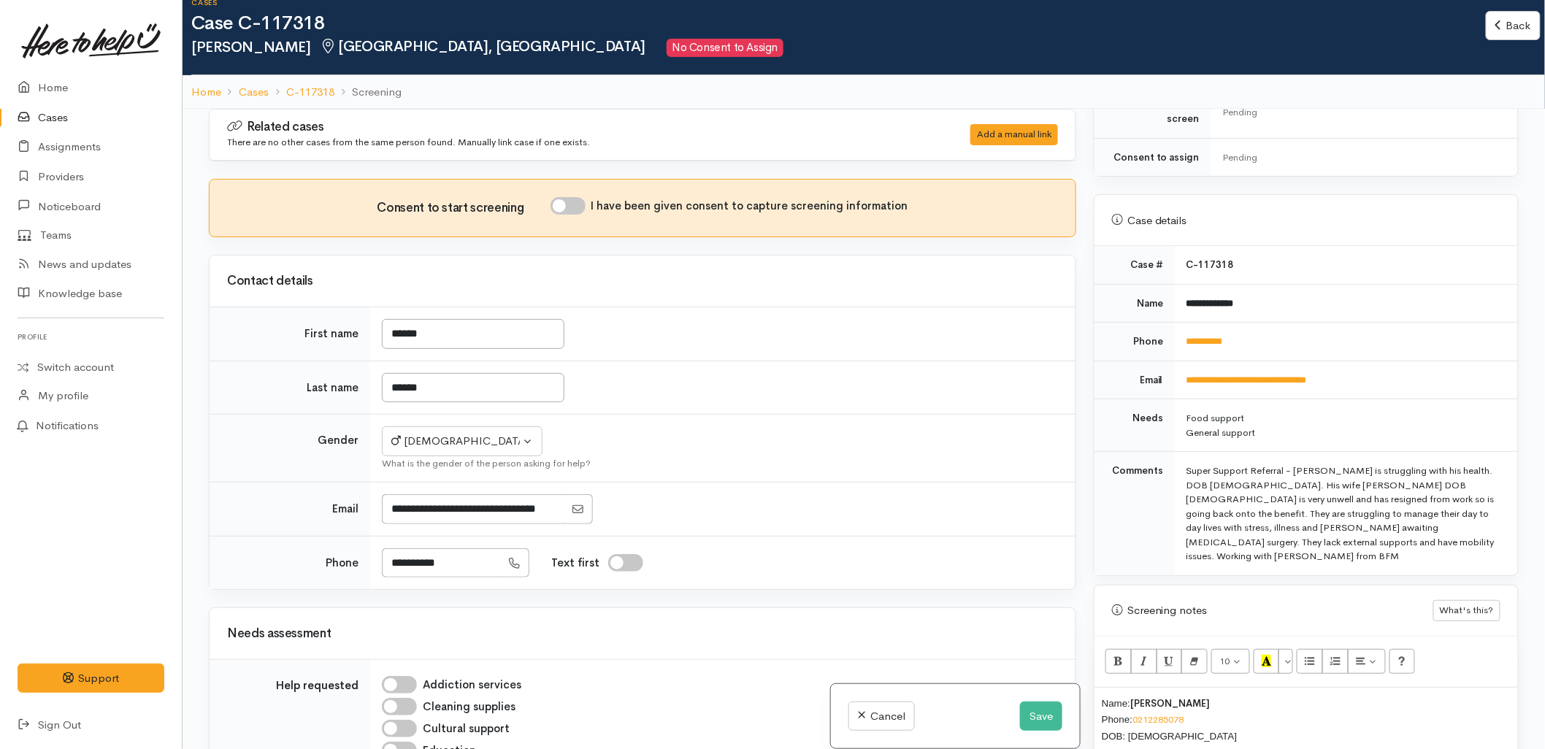
scroll to position [0, 0]
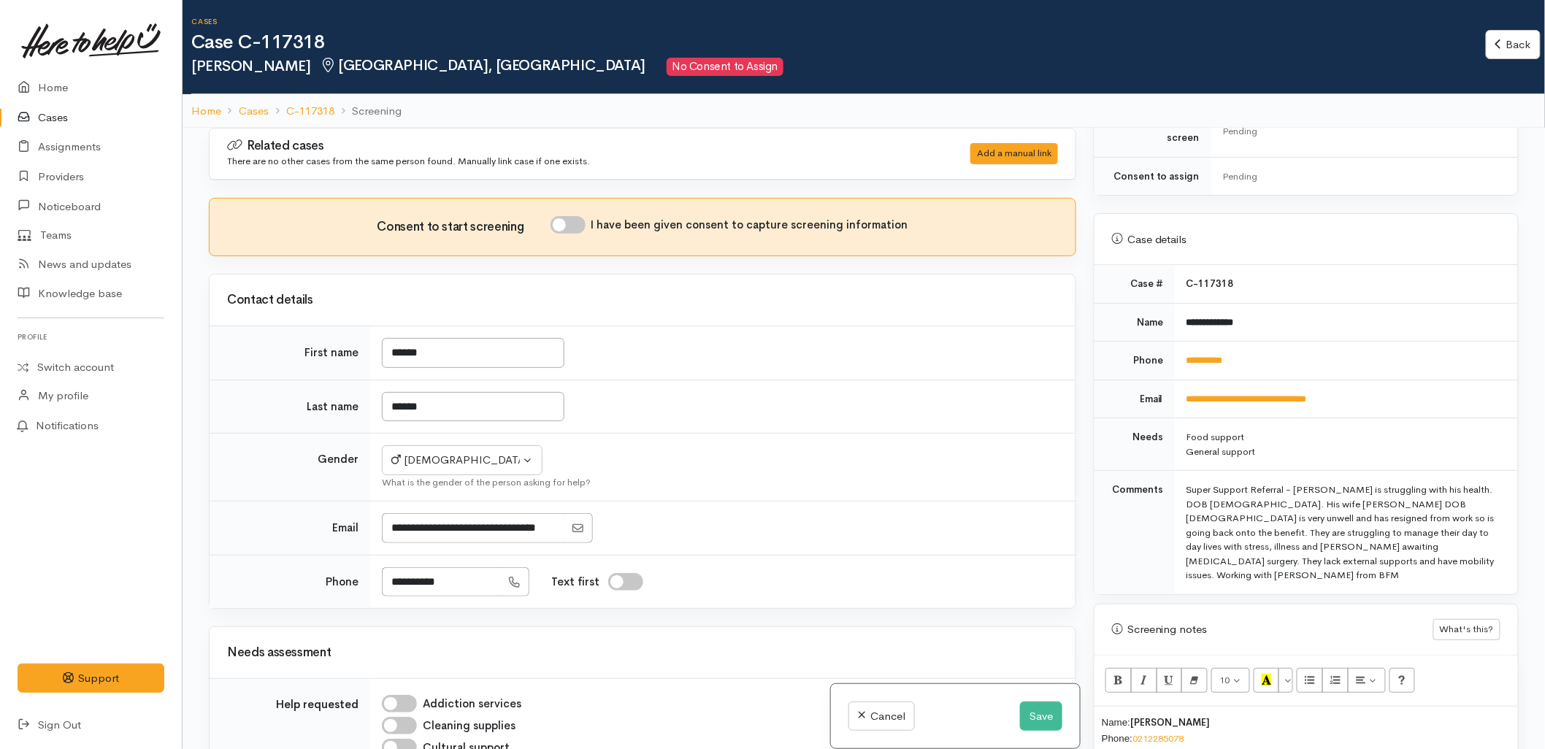
click at [1356, 471] on td "Super Support Referral - [PERSON_NAME] is struggling with his health. DOB [DEMO…" at bounding box center [1345, 532] width 343 height 123
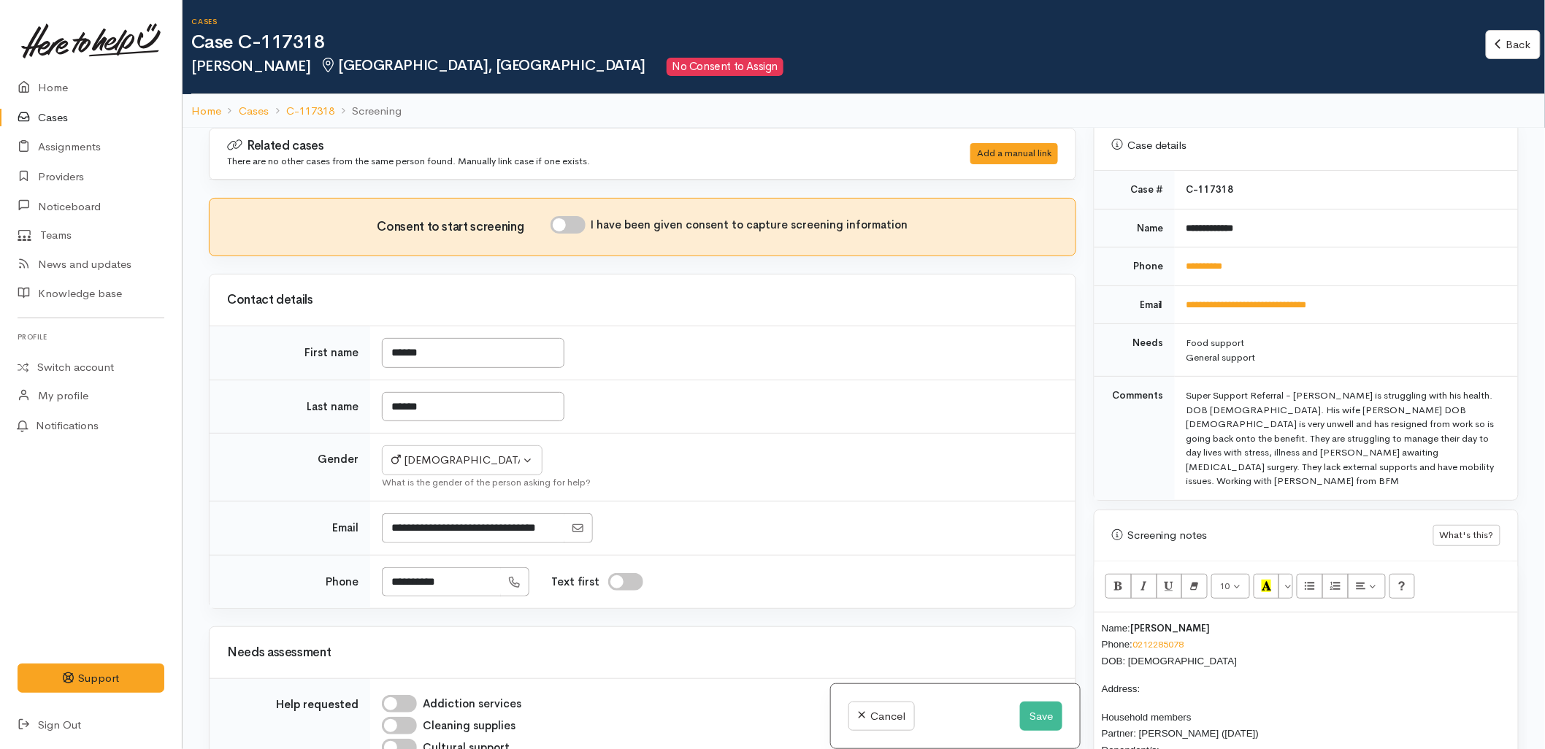
scroll to position [730, 0]
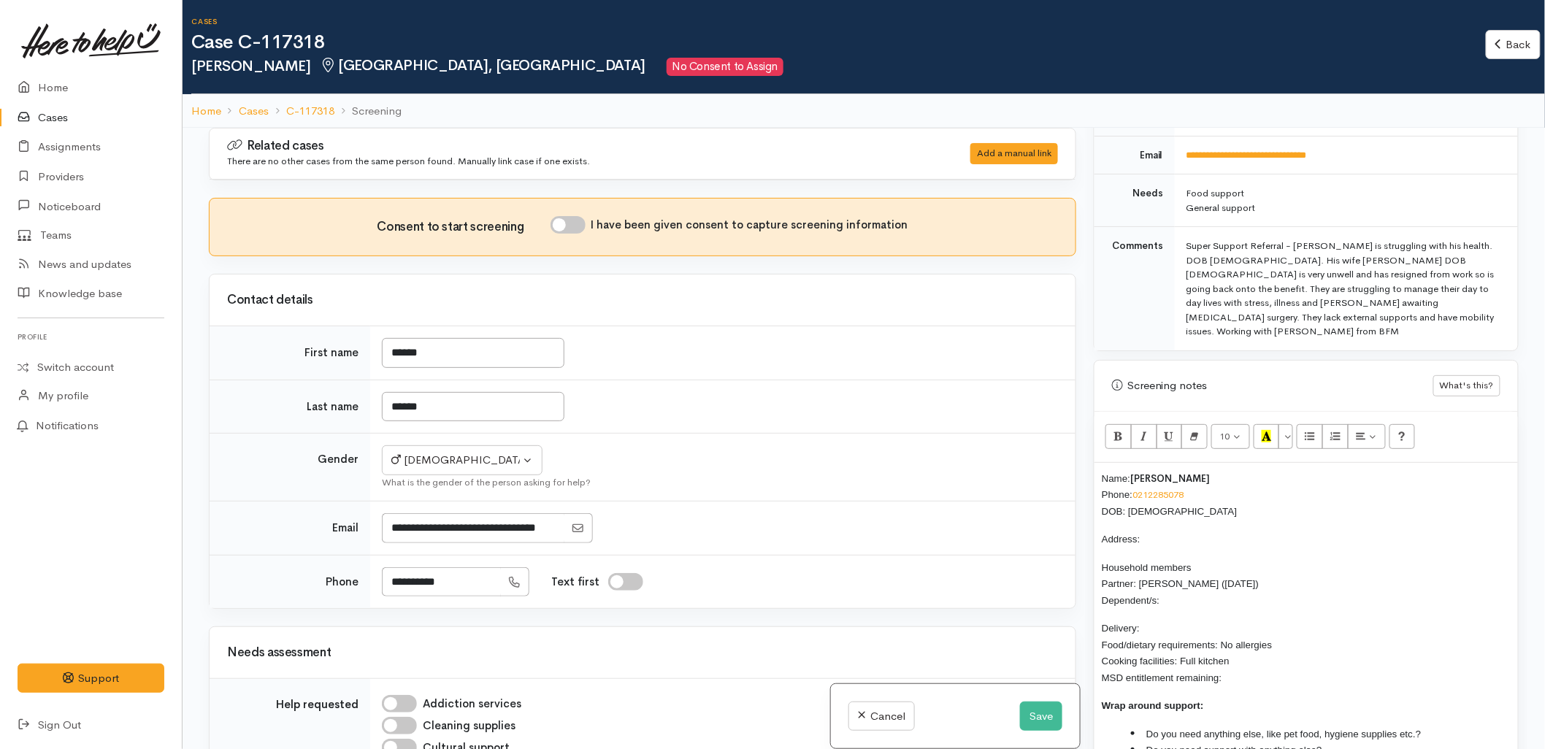
click at [1353, 493] on div "Name: Gordon Groves Phone: 0212285078 DOB: 01/01/1959 Address: Household member…" at bounding box center [1305, 620] width 423 height 315
click at [1297, 491] on p "Name: Gordon Groves Phone: 0212285078 DOB: 01/01/1959" at bounding box center [1305, 495] width 409 height 50
click at [1263, 521] on div "Name: Gordon Groves Phone: 0212285078 DOB: 01/01/1959 Address: Household member…" at bounding box center [1305, 620] width 423 height 315
click at [1209, 531] on p "Address:" at bounding box center [1305, 539] width 409 height 17
click at [1199, 559] on p "Household members Partner: Tracee Groves (26/10/1966) Dependent/s:" at bounding box center [1305, 584] width 409 height 50
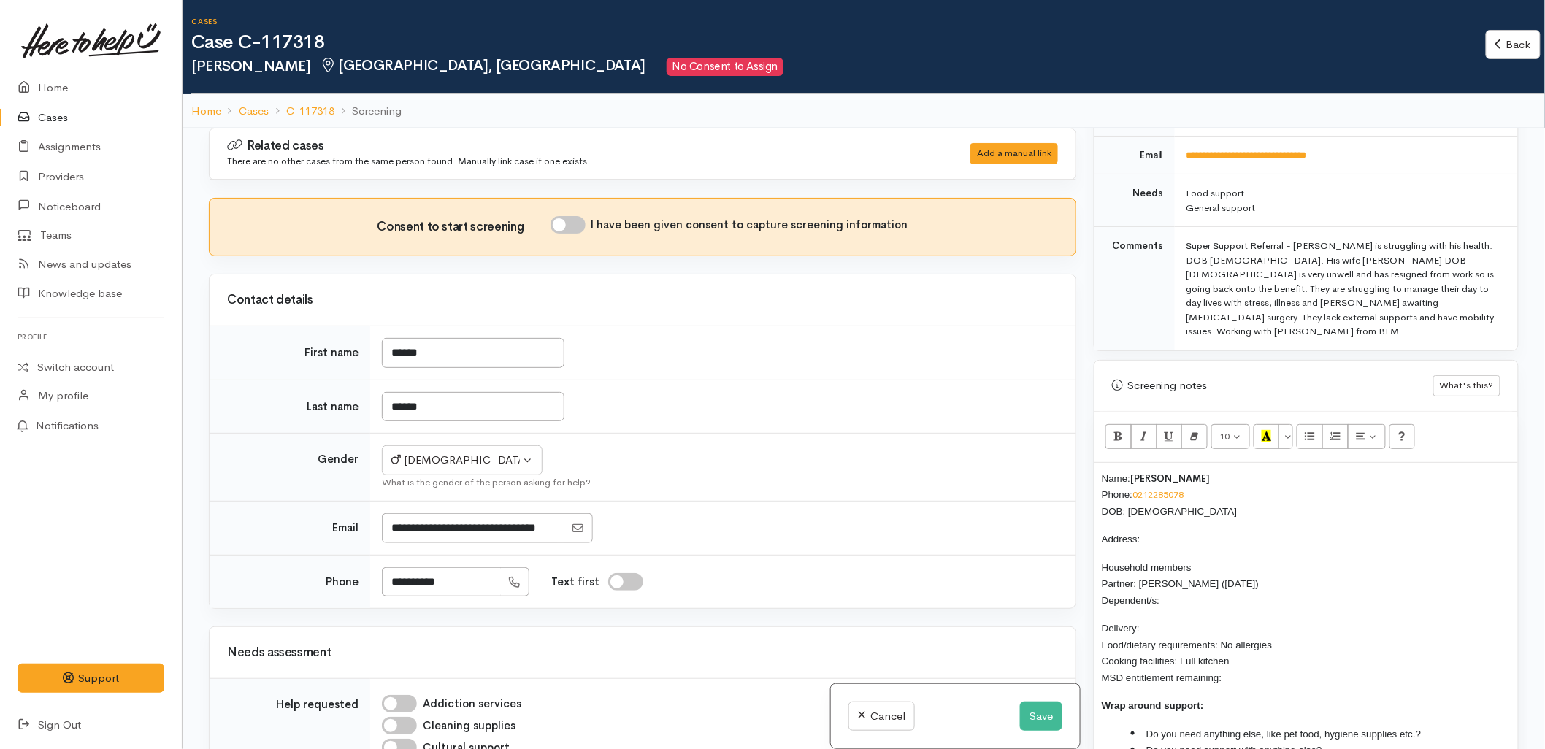
click at [1193, 588] on div "Name: Gordon Groves Phone: 0212285078 DOB: 01/01/1959 Address: Household member…" at bounding box center [1305, 620] width 423 height 315
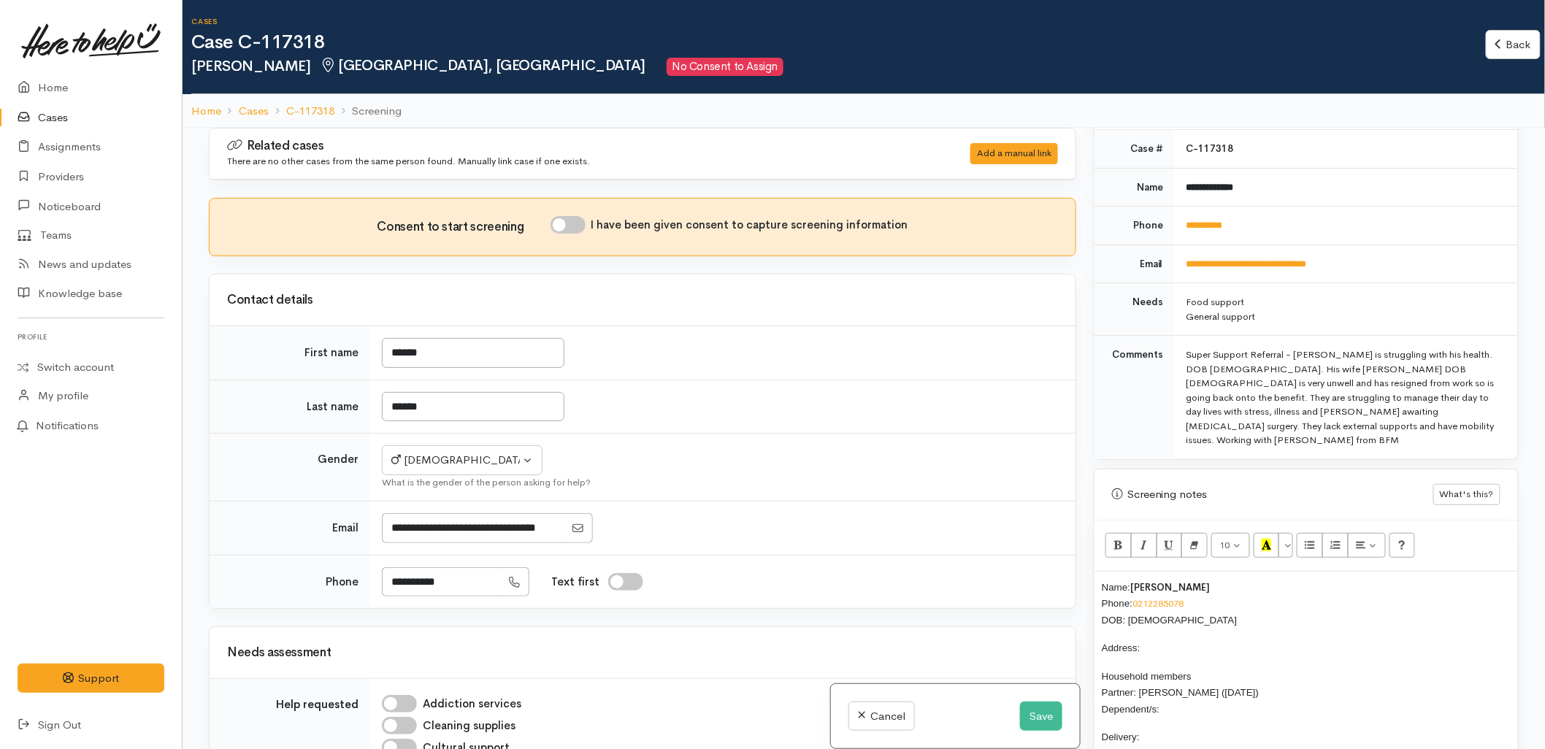
scroll to position [405, 0]
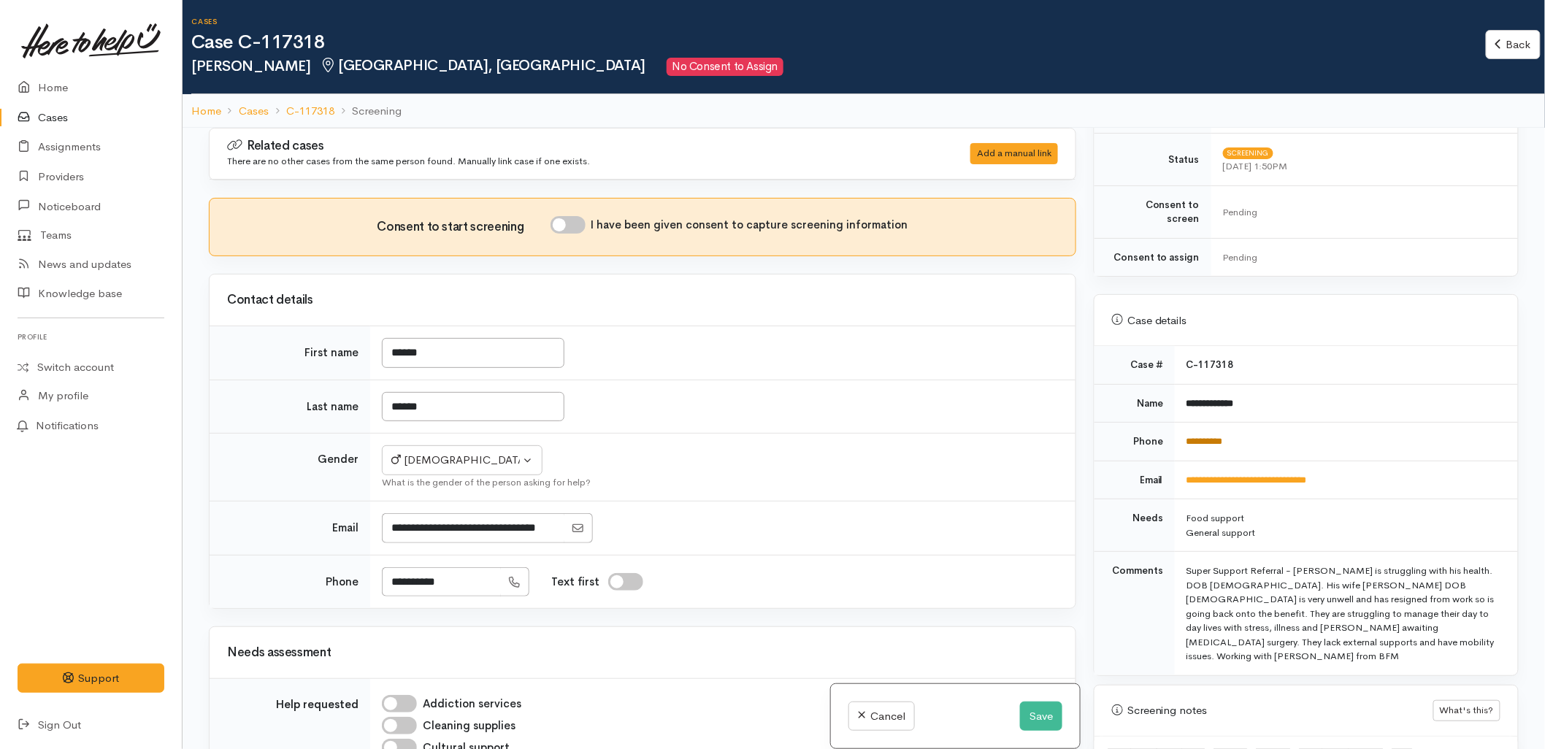
click at [1204, 436] on link "**********" at bounding box center [1204, 440] width 36 height 9
click at [570, 230] on input "I have been given consent to capture screening information" at bounding box center [567, 225] width 35 height 18
checkbox input "true"
click at [733, 439] on td "Not specified Male Female Diverse Male Not specified Male Female Diverse What i…" at bounding box center [722, 468] width 705 height 68
click at [265, 504] on td "Email" at bounding box center [289, 528] width 161 height 54
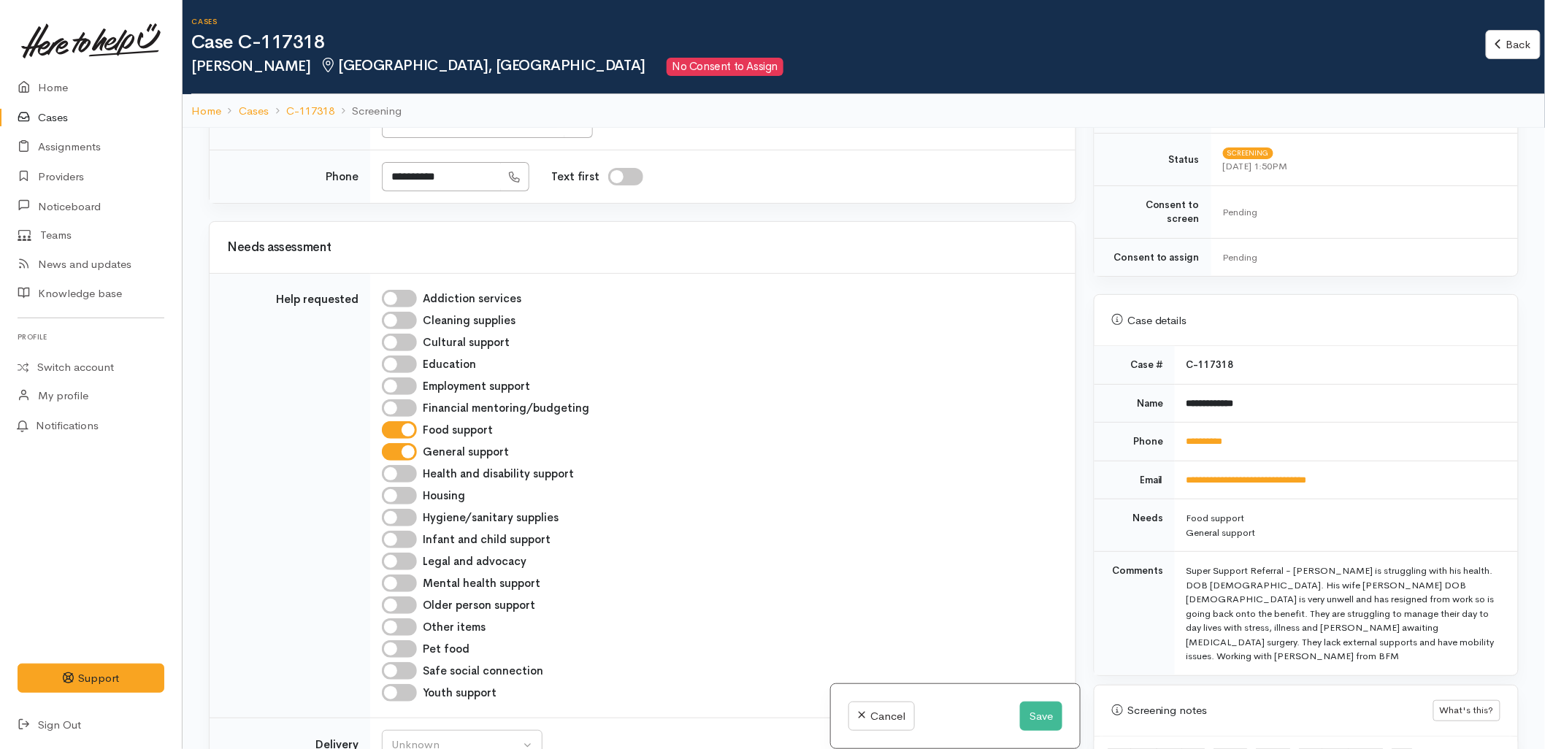
click at [909, 579] on div "Mental health support" at bounding box center [720, 583] width 676 height 18
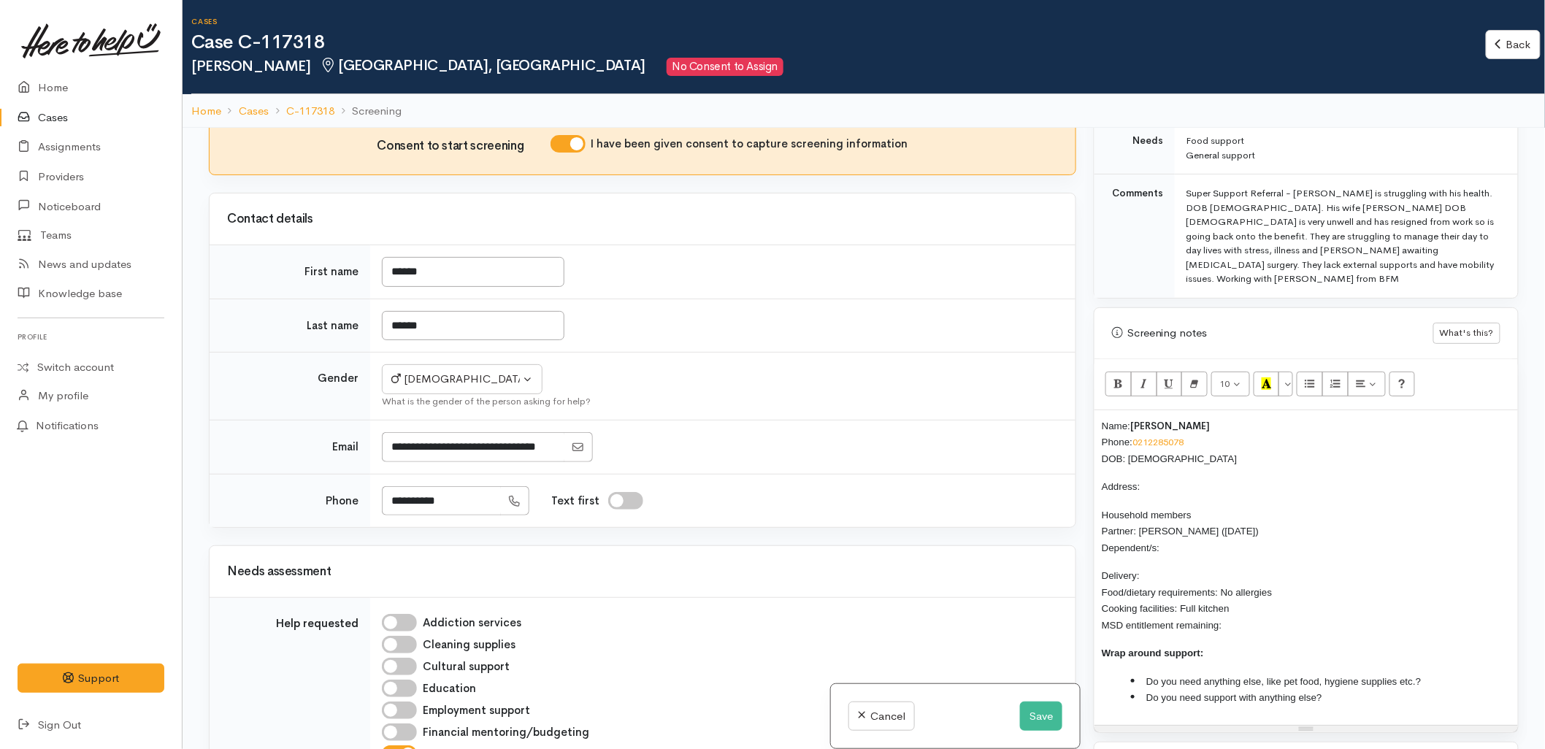
scroll to position [811, 0]
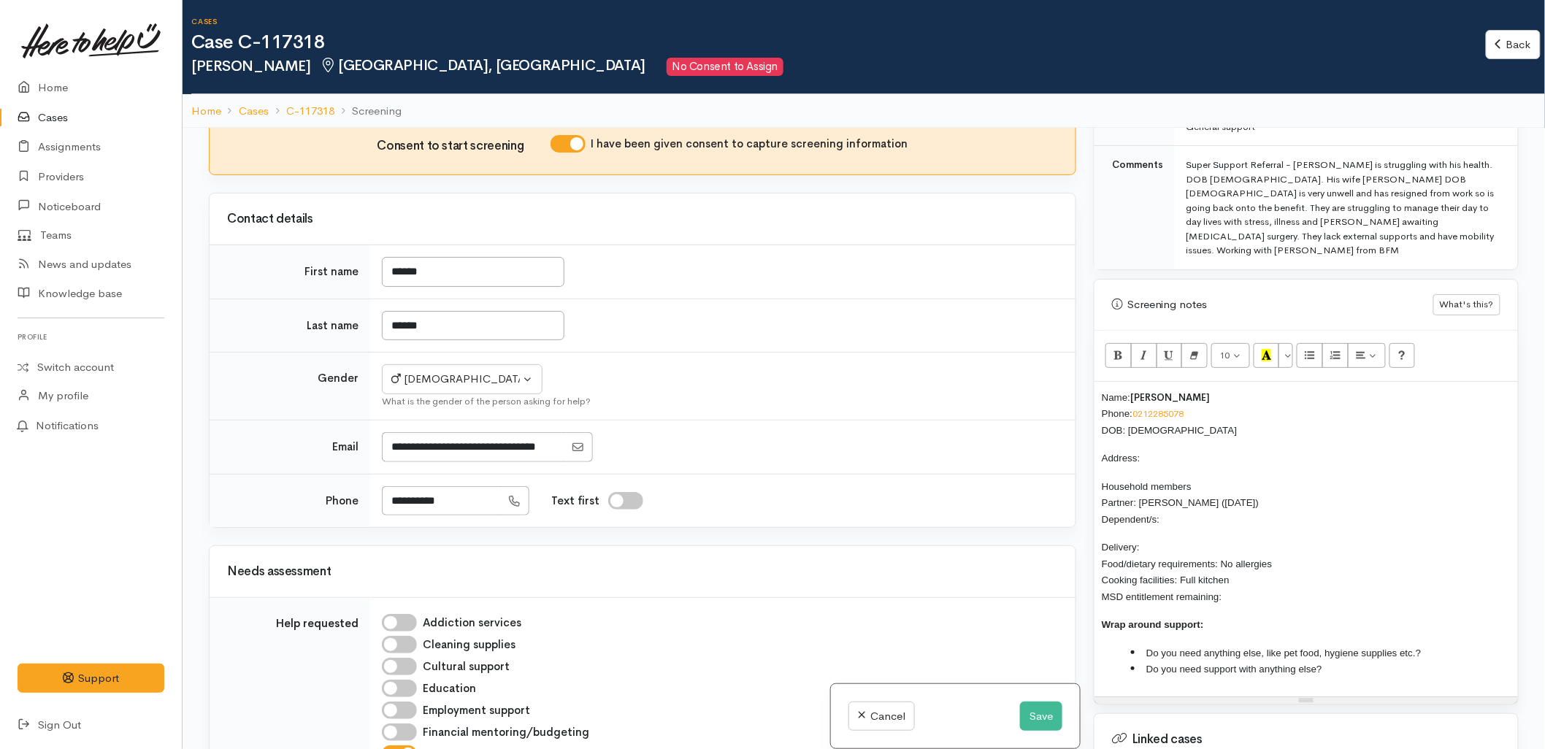
click at [801, 457] on div at bounding box center [720, 447] width 676 height 30
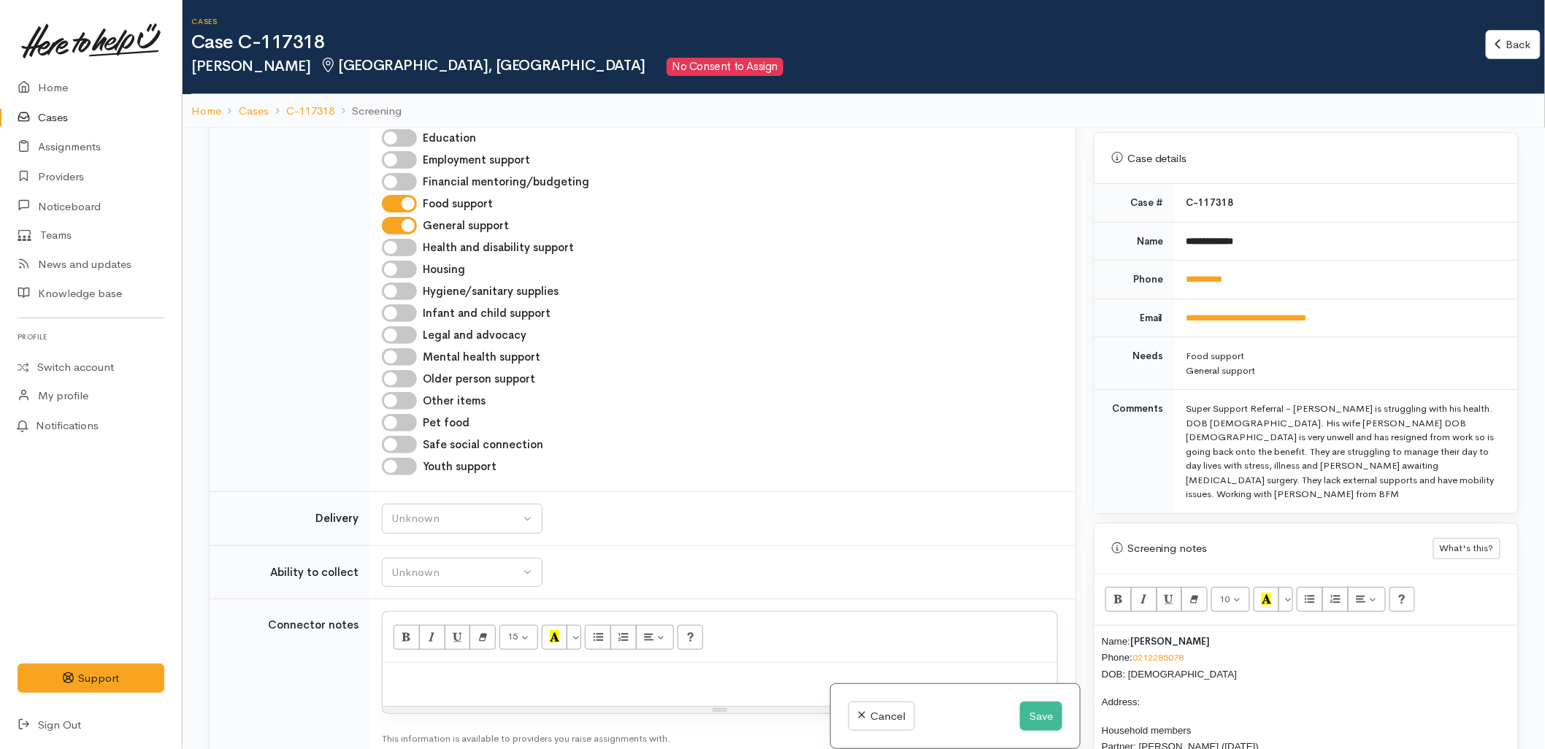
scroll to position [648, 0]
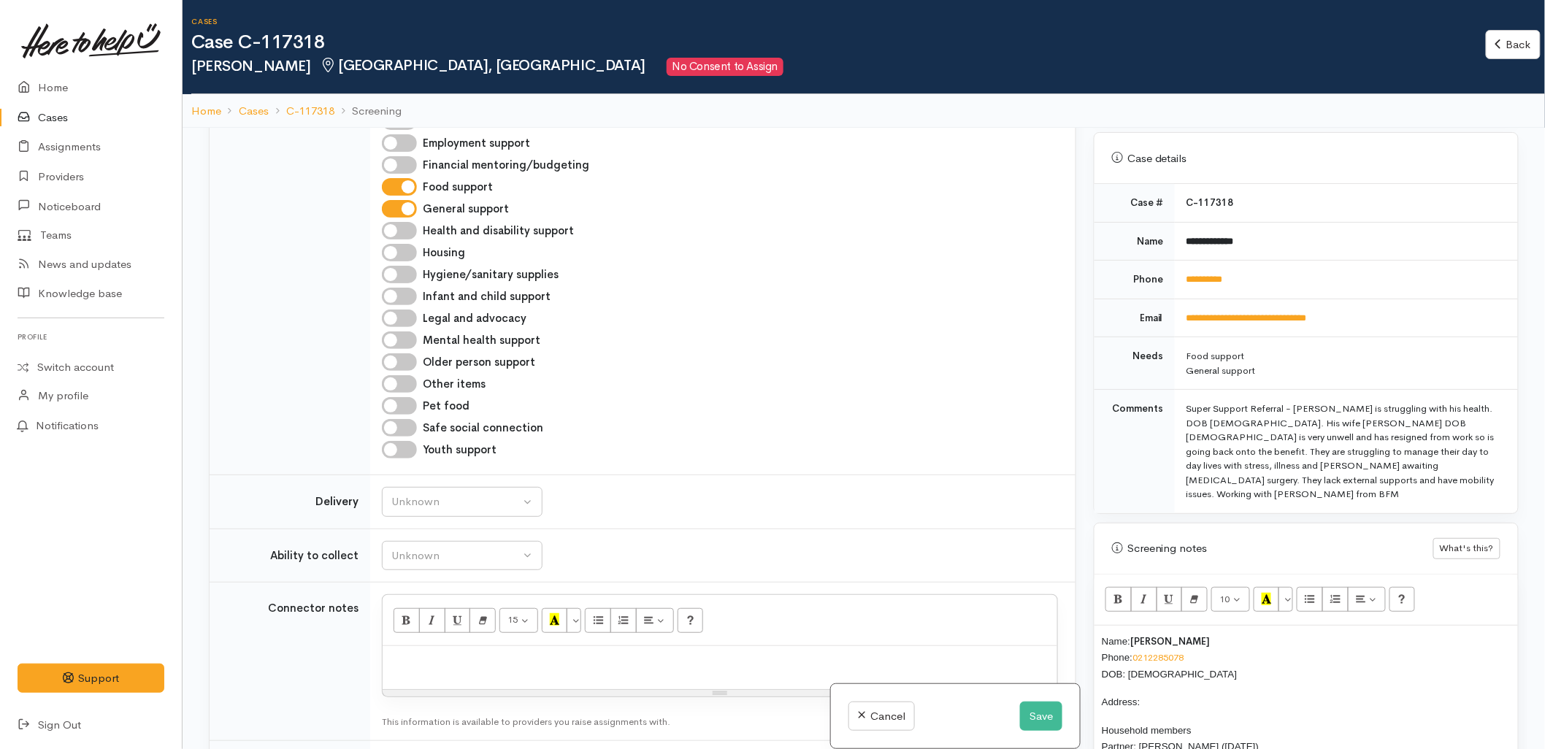
click at [866, 479] on td "Unknown Delivery needed Delivery preferred No Unknown" at bounding box center [722, 502] width 705 height 54
click at [1194, 725] on span "Household members Partner: Tracee Groves (26/10/1966) Dependent/s:" at bounding box center [1179, 747] width 157 height 44
click at [933, 572] on td "Unknown Able to pick up / collect help on my own Able to pick up / collect with…" at bounding box center [722, 555] width 705 height 54
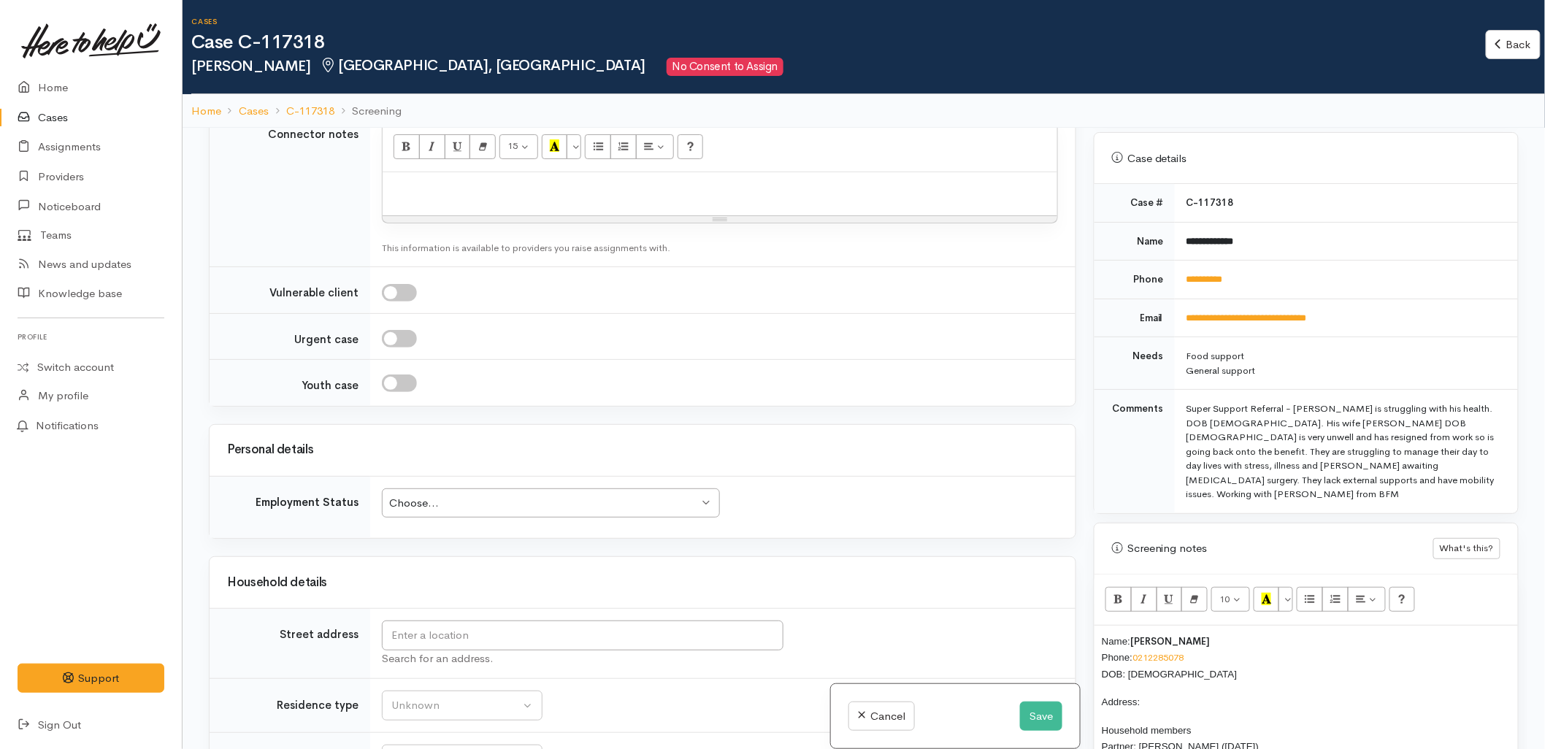
scroll to position [1135, 0]
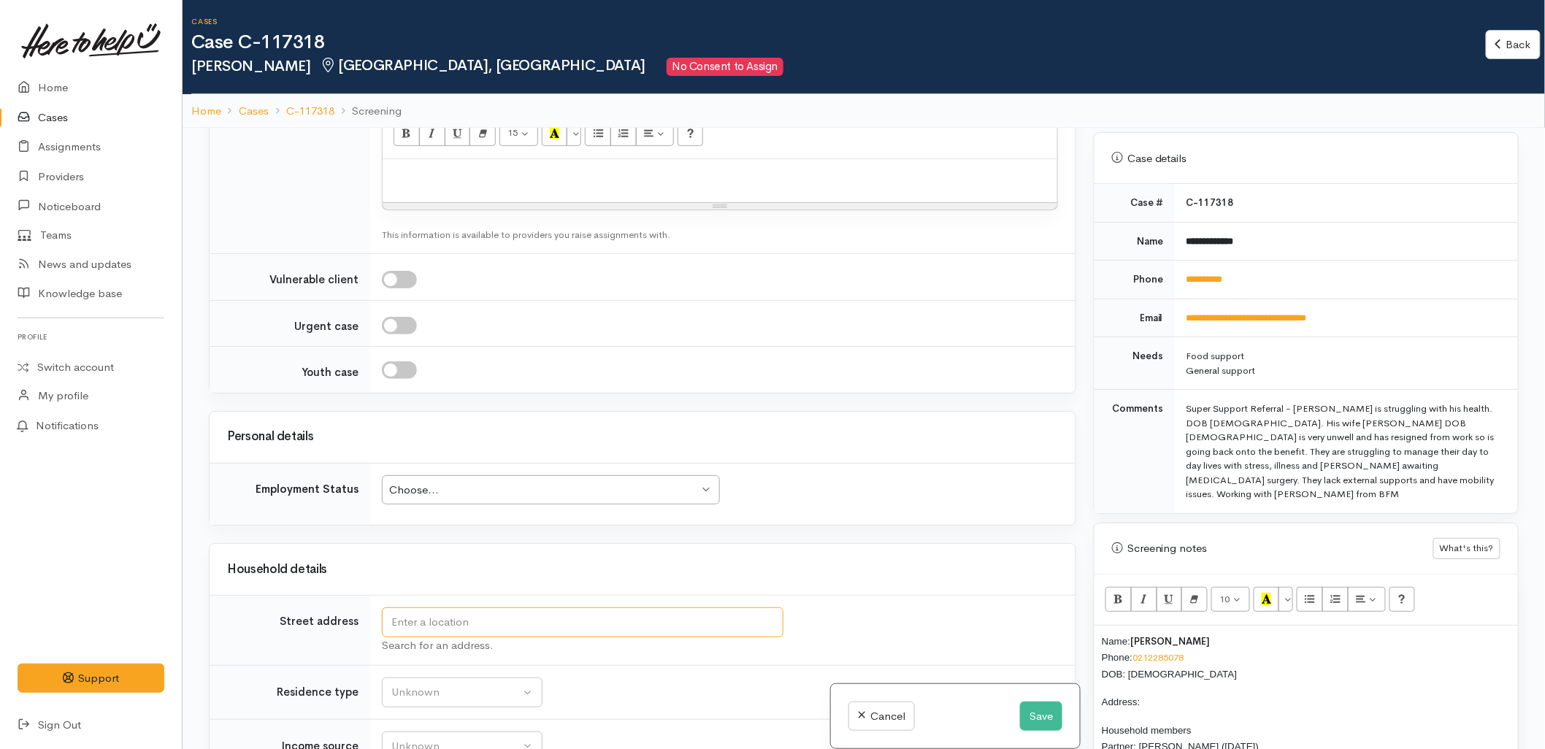
click at [455, 629] on input "text" at bounding box center [582, 622] width 401 height 30
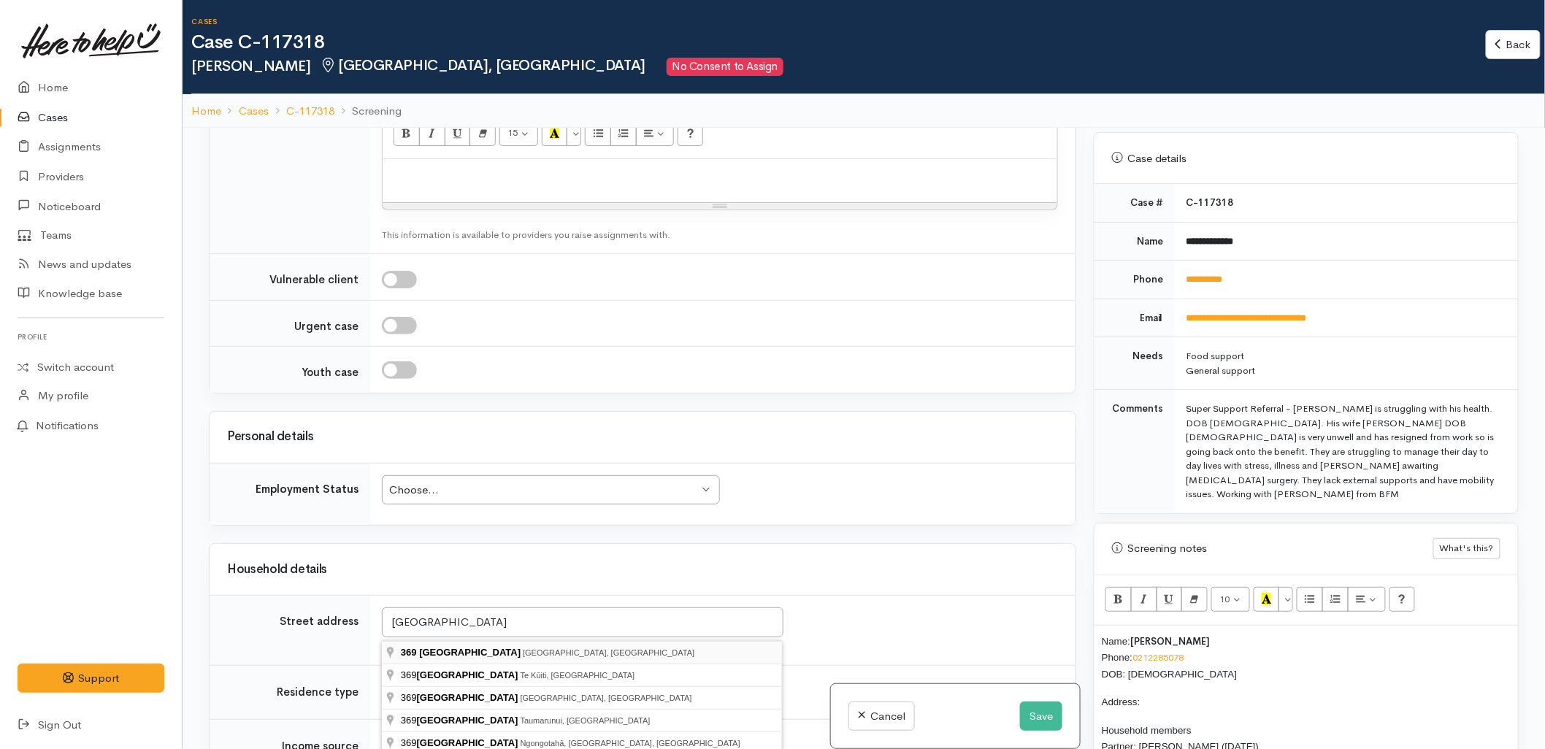
type input "369 Ngatai Road, Tauranga, New Zealand"
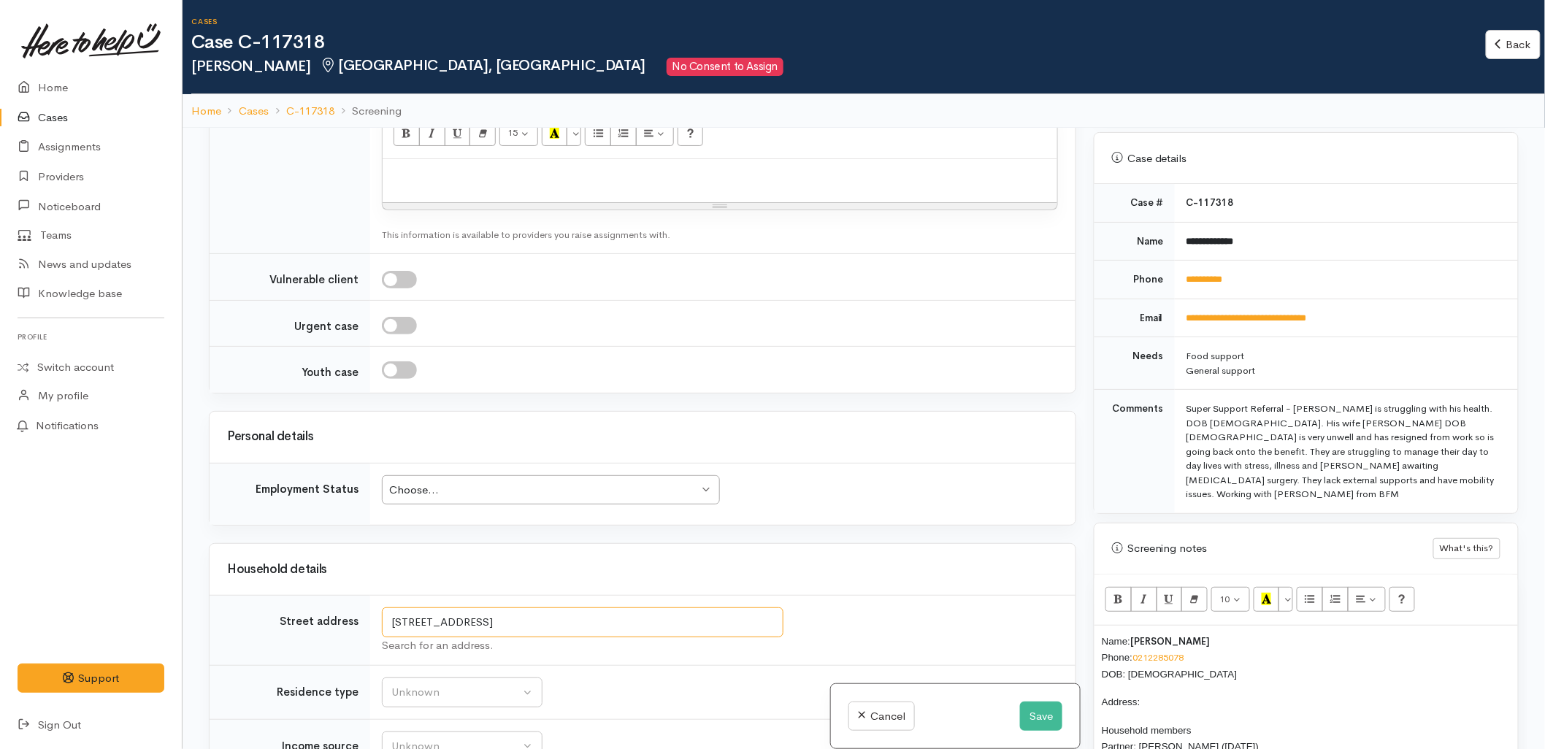
drag, startPoint x: 526, startPoint y: 623, endPoint x: 382, endPoint y: 619, distance: 143.1
click at [382, 619] on input "369 Ngatai Road, Tauranga, New Zealand" at bounding box center [582, 622] width 401 height 30
click at [524, 623] on input "369 Ngatai Road, Tauranga, New Zealand" at bounding box center [582, 622] width 401 height 30
drag, startPoint x: 522, startPoint y: 623, endPoint x: 331, endPoint y: 629, distance: 190.6
click at [331, 629] on tr "Street address 369 Ngatai Road, Tauranga, New Zealand Search for an address." at bounding box center [642, 631] width 866 height 70
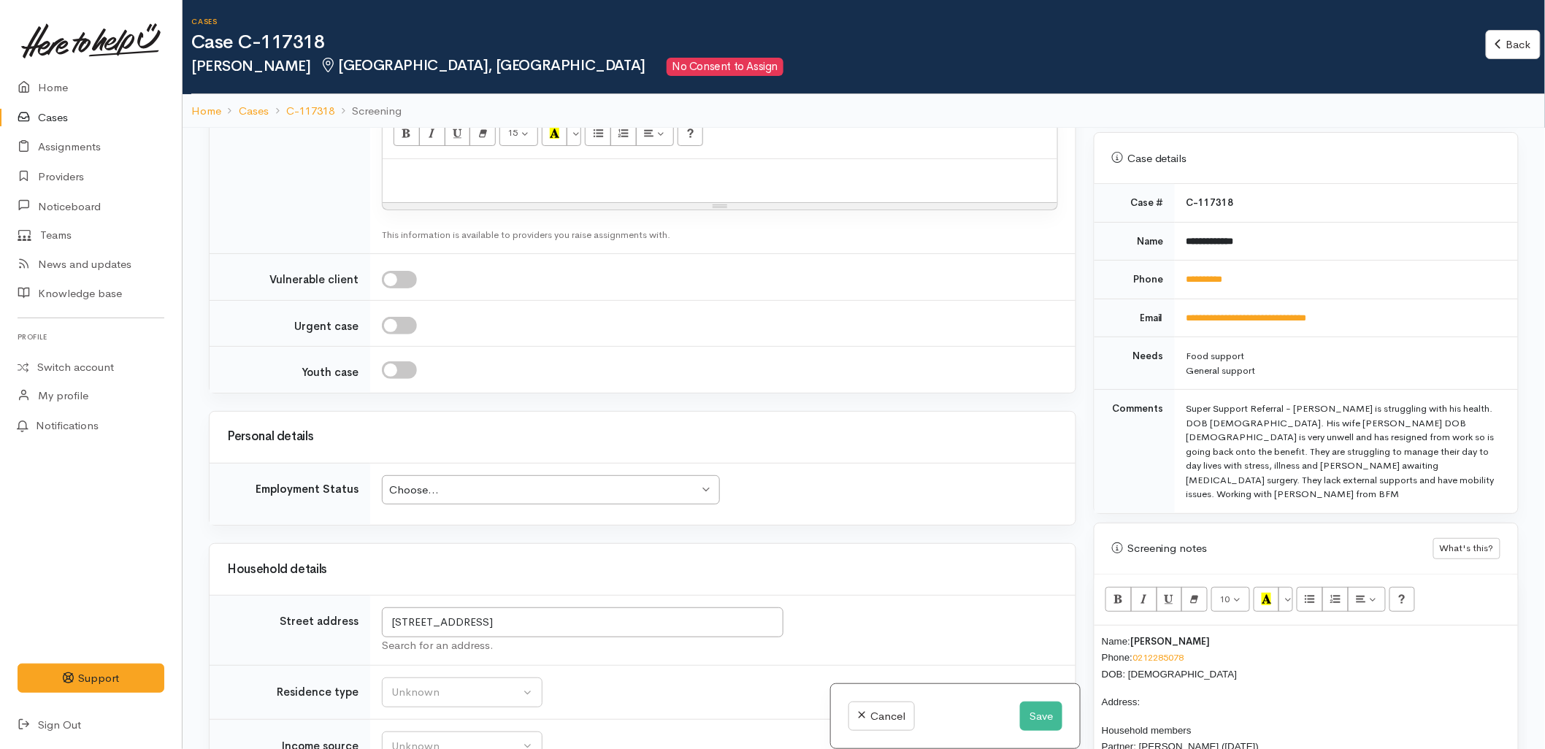
click at [1172, 693] on p "Address:" at bounding box center [1305, 701] width 409 height 17
click at [847, 550] on div "Household details" at bounding box center [642, 569] width 866 height 51
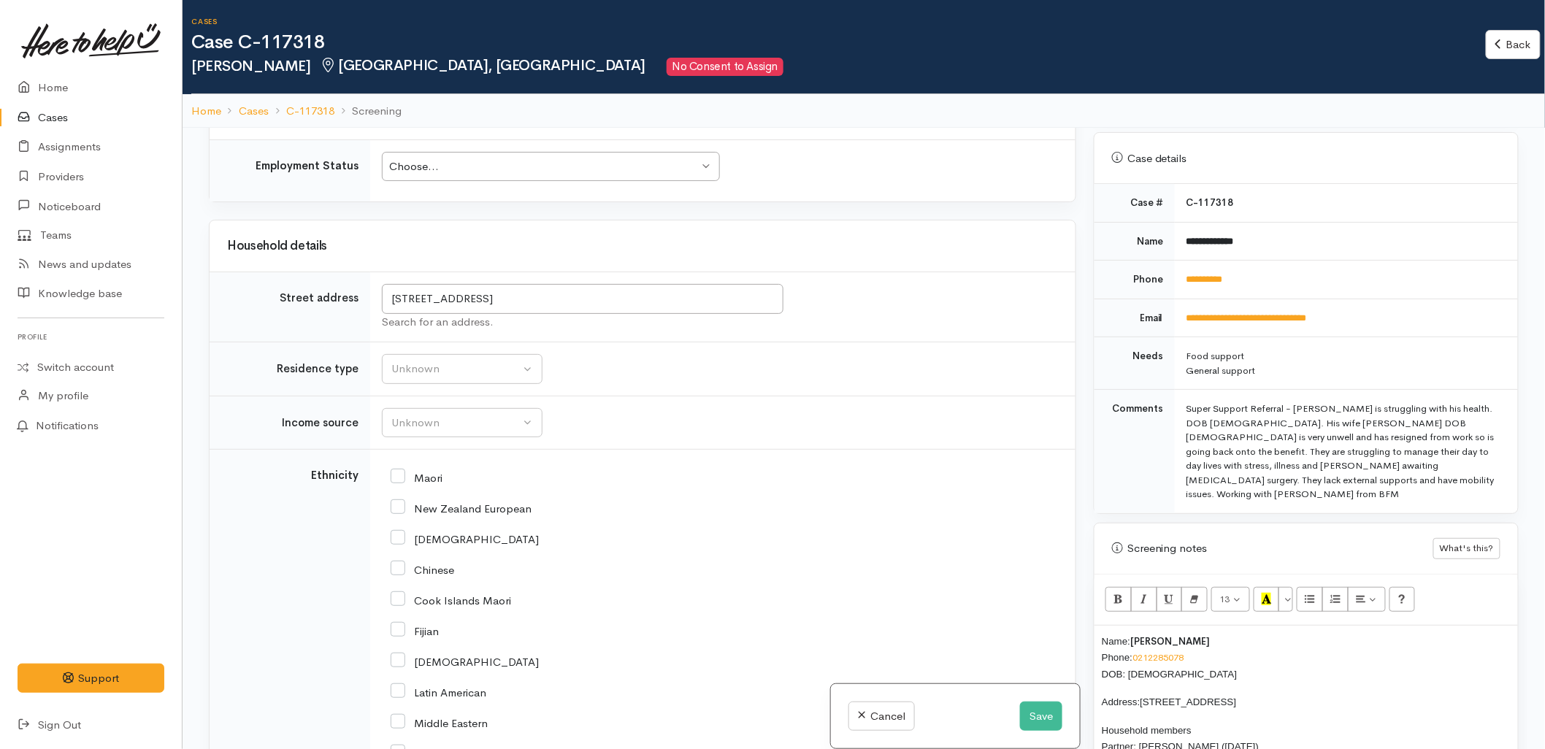
scroll to position [1460, 0]
click at [696, 467] on div "Maori" at bounding box center [720, 475] width 658 height 31
click at [441, 380] on button "Unknown" at bounding box center [462, 368] width 161 height 30
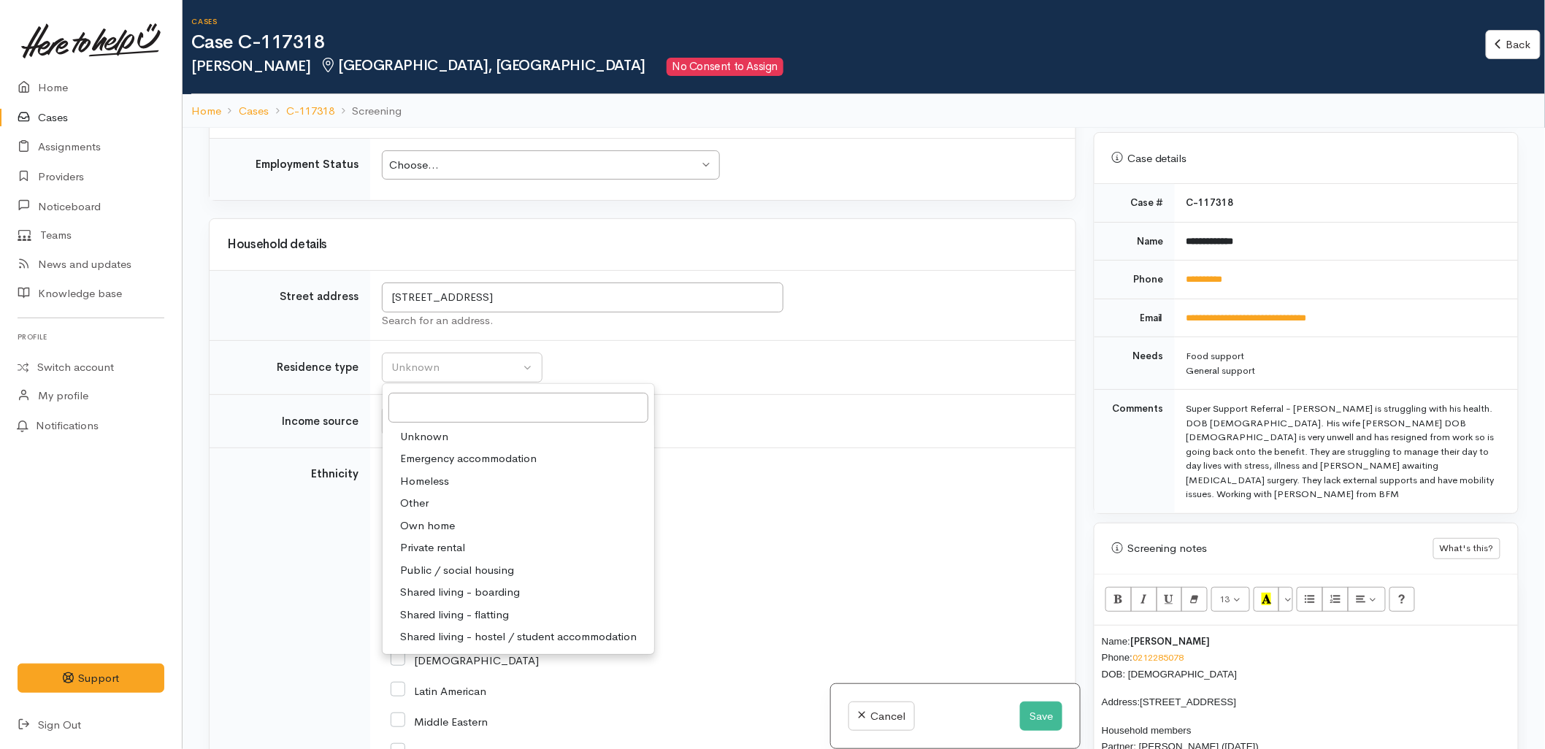
click at [961, 388] on td "Unknown Emergency accommodation Homeless Other Own home Private rental Public /…" at bounding box center [722, 368] width 705 height 54
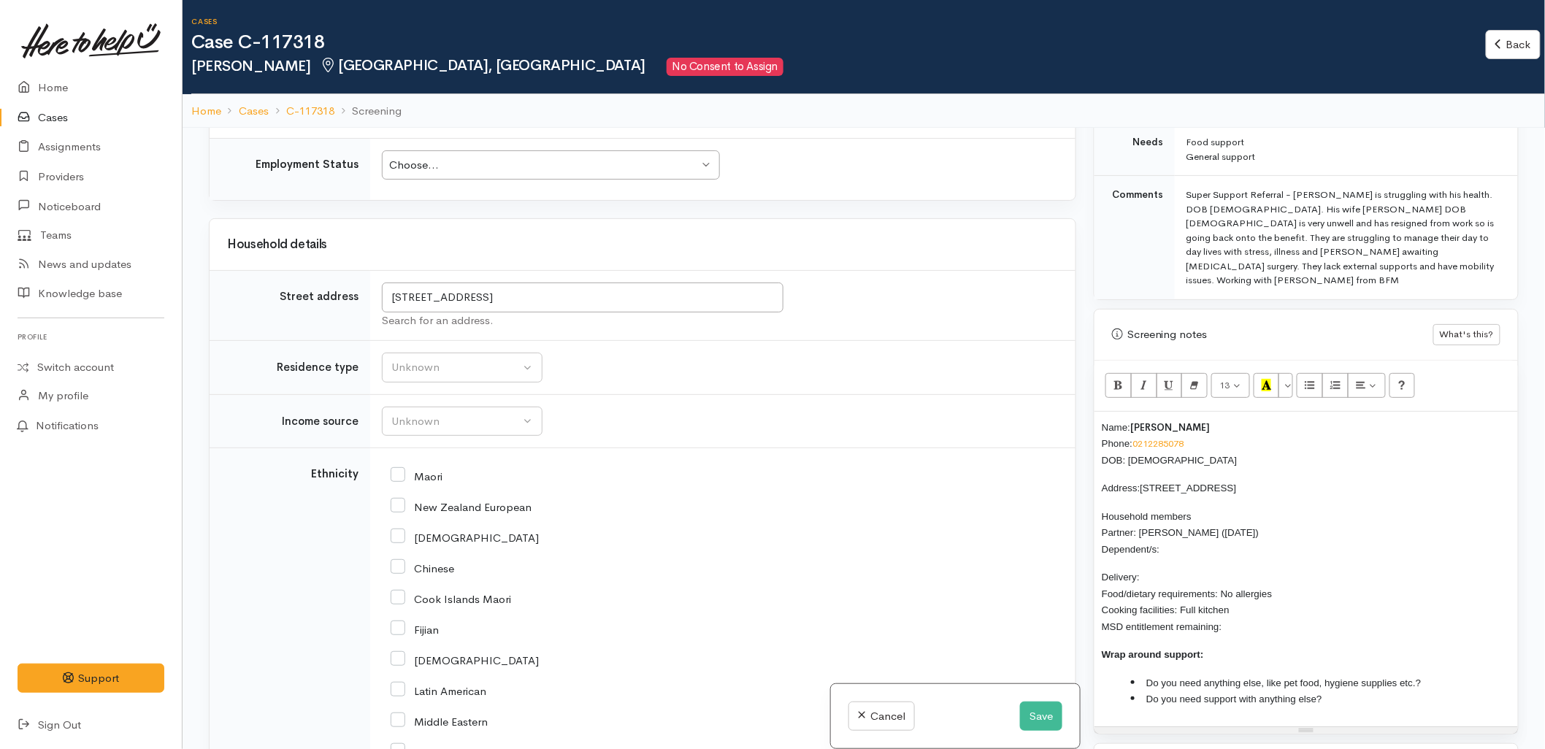
scroll to position [811, 0]
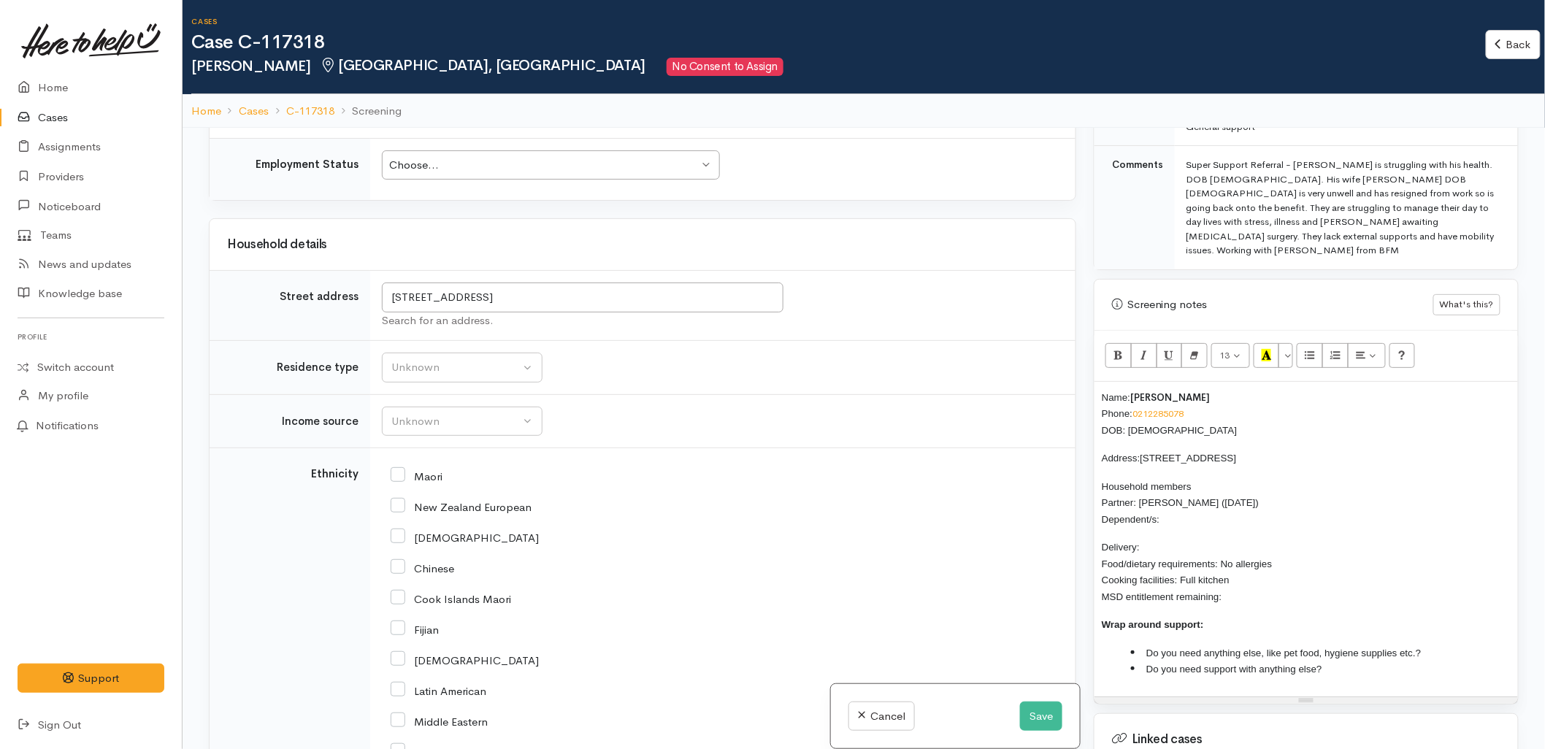
click at [1191, 495] on p "Household members Partner: Tracee Groves (26/10/1966) Dependent/s:" at bounding box center [1305, 503] width 409 height 50
click at [1179, 539] on p "Delivery: Food/dietary requirements: No allergies Cooking facilities: Full kitc…" at bounding box center [1305, 572] width 409 height 66
click at [1241, 571] on p "Delivery: Yes Food/dietary requirements: No allergies Cooking facilities: Full …" at bounding box center [1305, 572] width 409 height 66
click at [628, 395] on td "Unknown Emergency accommodation Homeless Other Own home Private rental Public /…" at bounding box center [722, 368] width 705 height 54
click at [448, 376] on div "Unknown" at bounding box center [455, 367] width 128 height 17
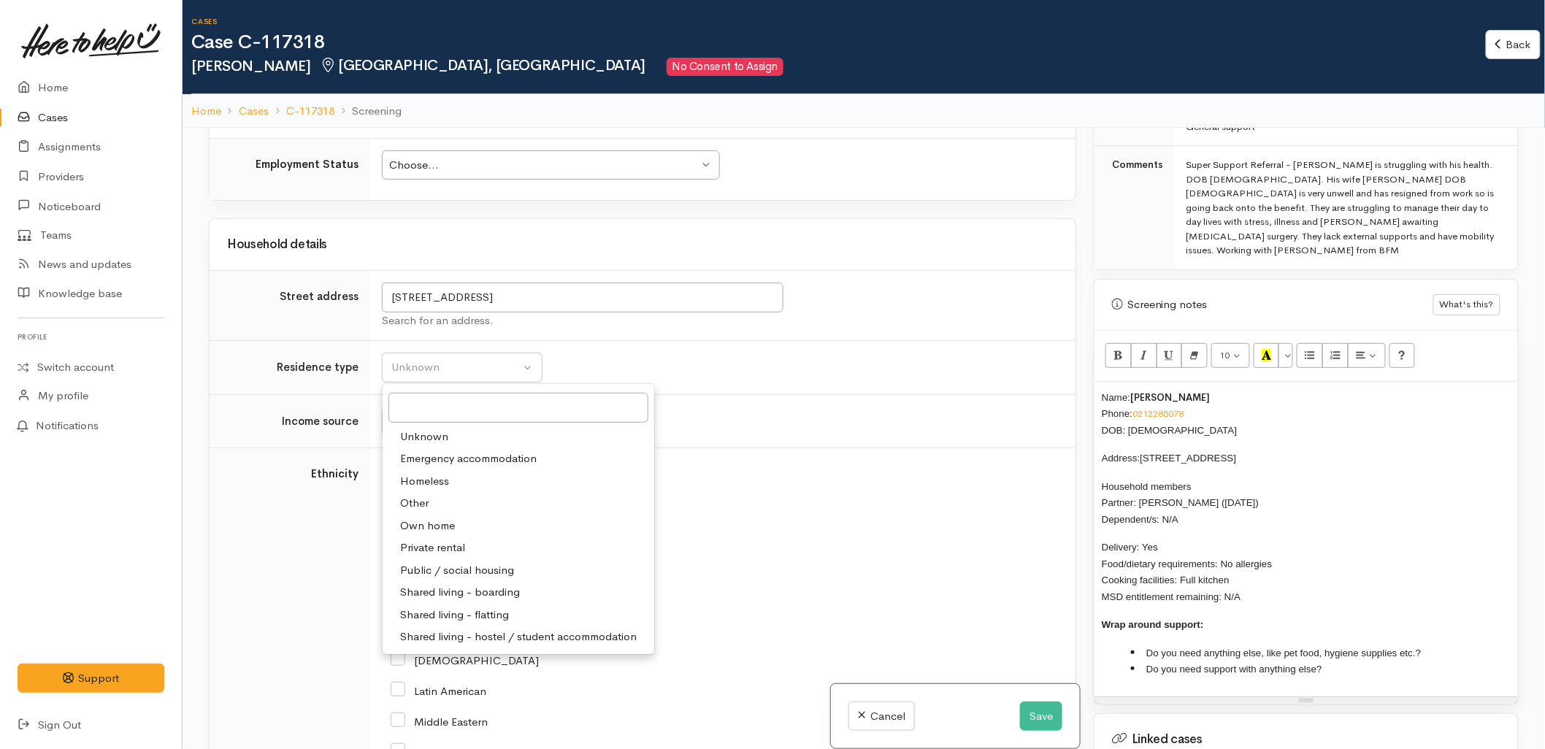
drag, startPoint x: 894, startPoint y: 471, endPoint x: 993, endPoint y: 475, distance: 99.4
click at [895, 471] on div "Maori" at bounding box center [720, 475] width 658 height 31
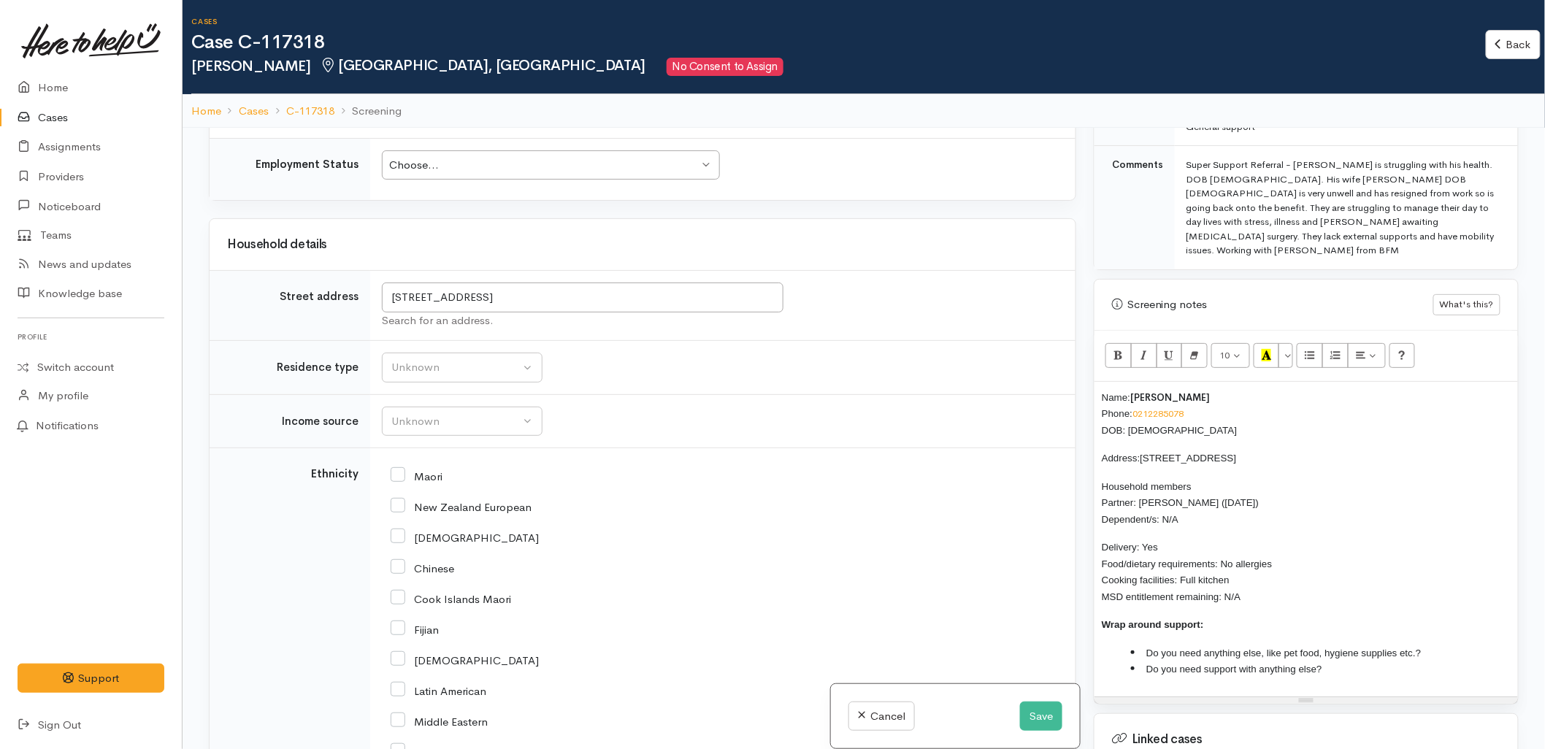
click at [1390, 616] on p "Wrap around support:" at bounding box center [1305, 624] width 409 height 17
click at [1444, 645] on li "Do you need anything else, like pet food, hygiene supplies etc.?" at bounding box center [1321, 653] width 380 height 17
click at [616, 507] on div "New Zealand European" at bounding box center [720, 505] width 658 height 13
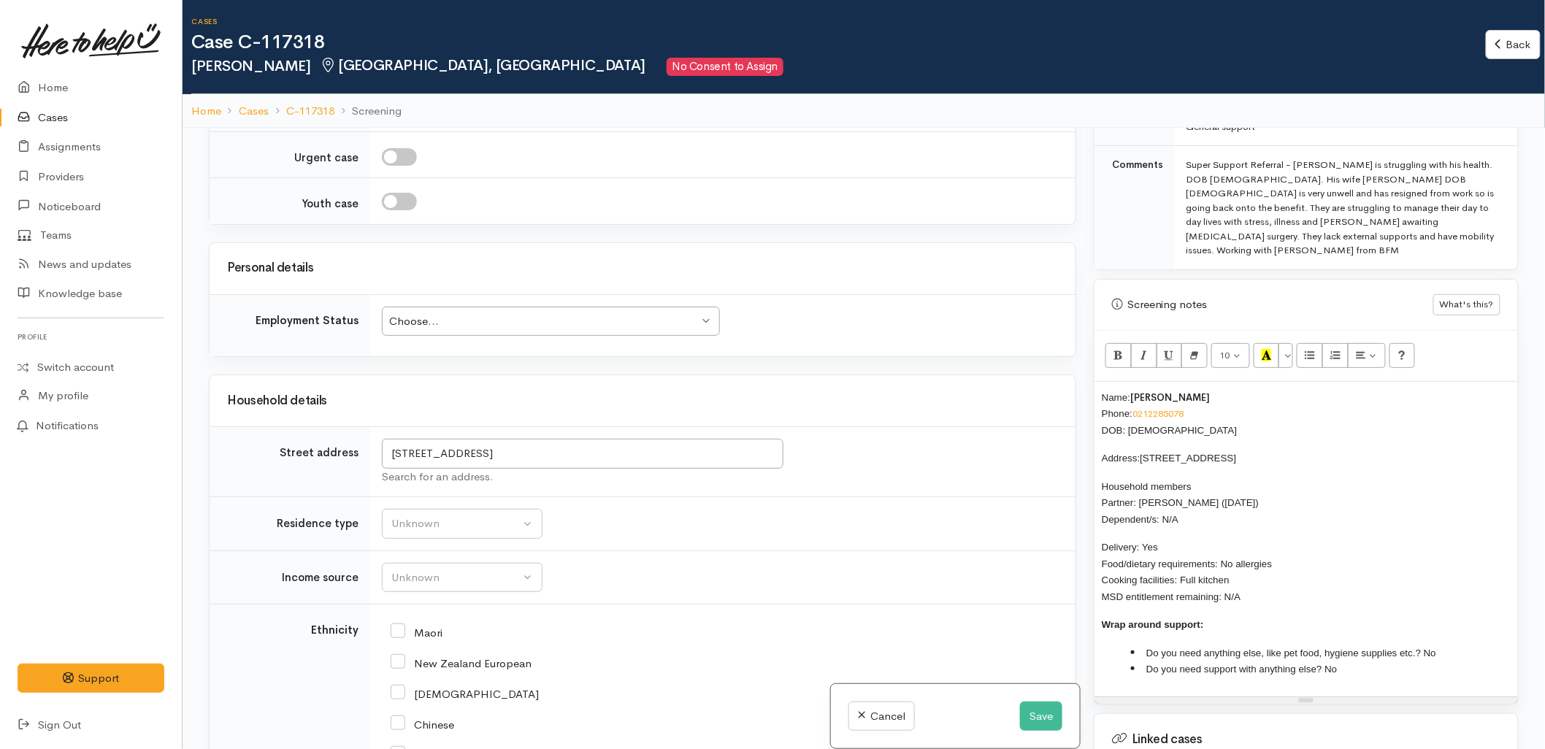
scroll to position [1297, 0]
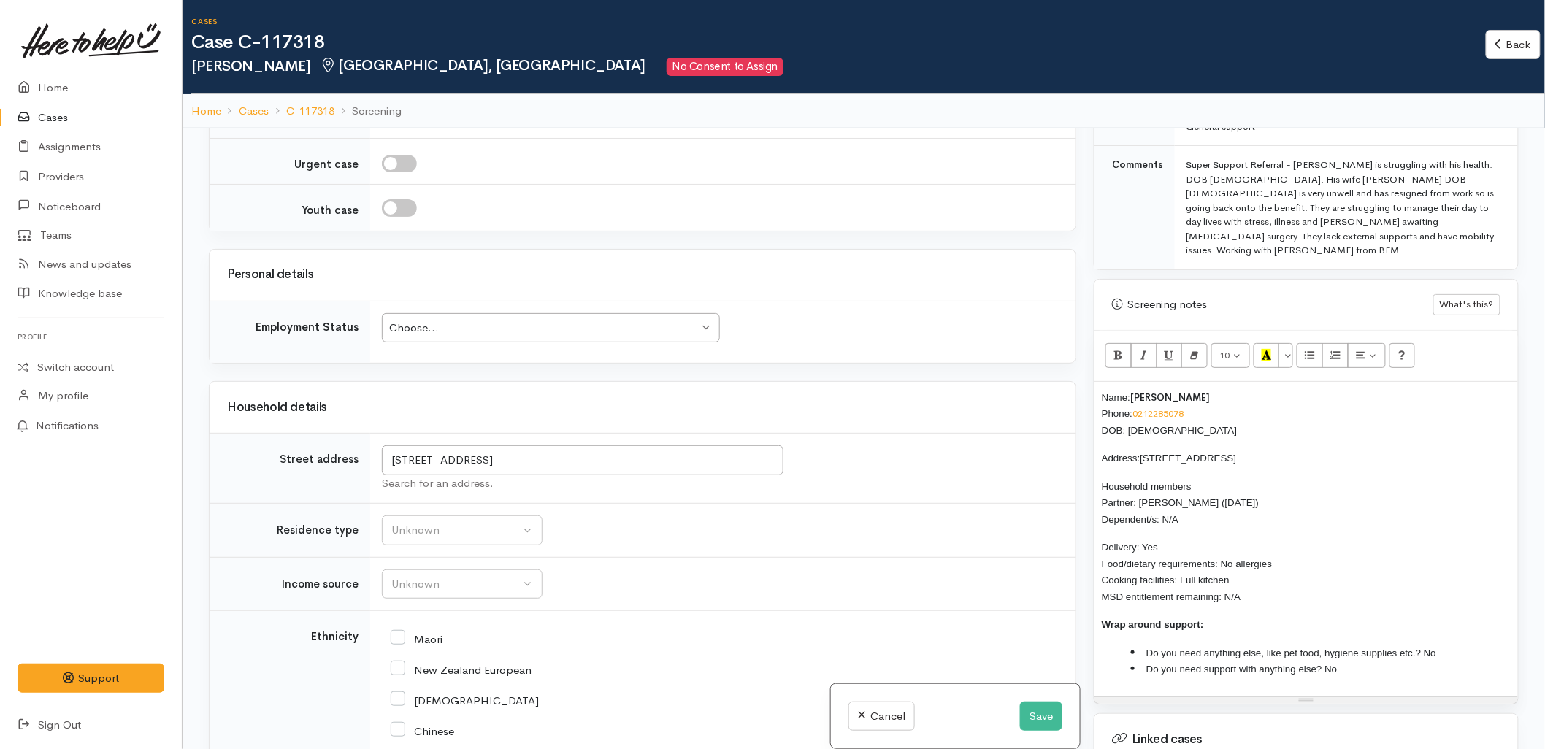
click at [786, 541] on td "Unknown Emergency accommodation Homeless Other Own home Private rental Public /…" at bounding box center [722, 531] width 705 height 54
click at [515, 524] on div "Unknown" at bounding box center [455, 530] width 128 height 17
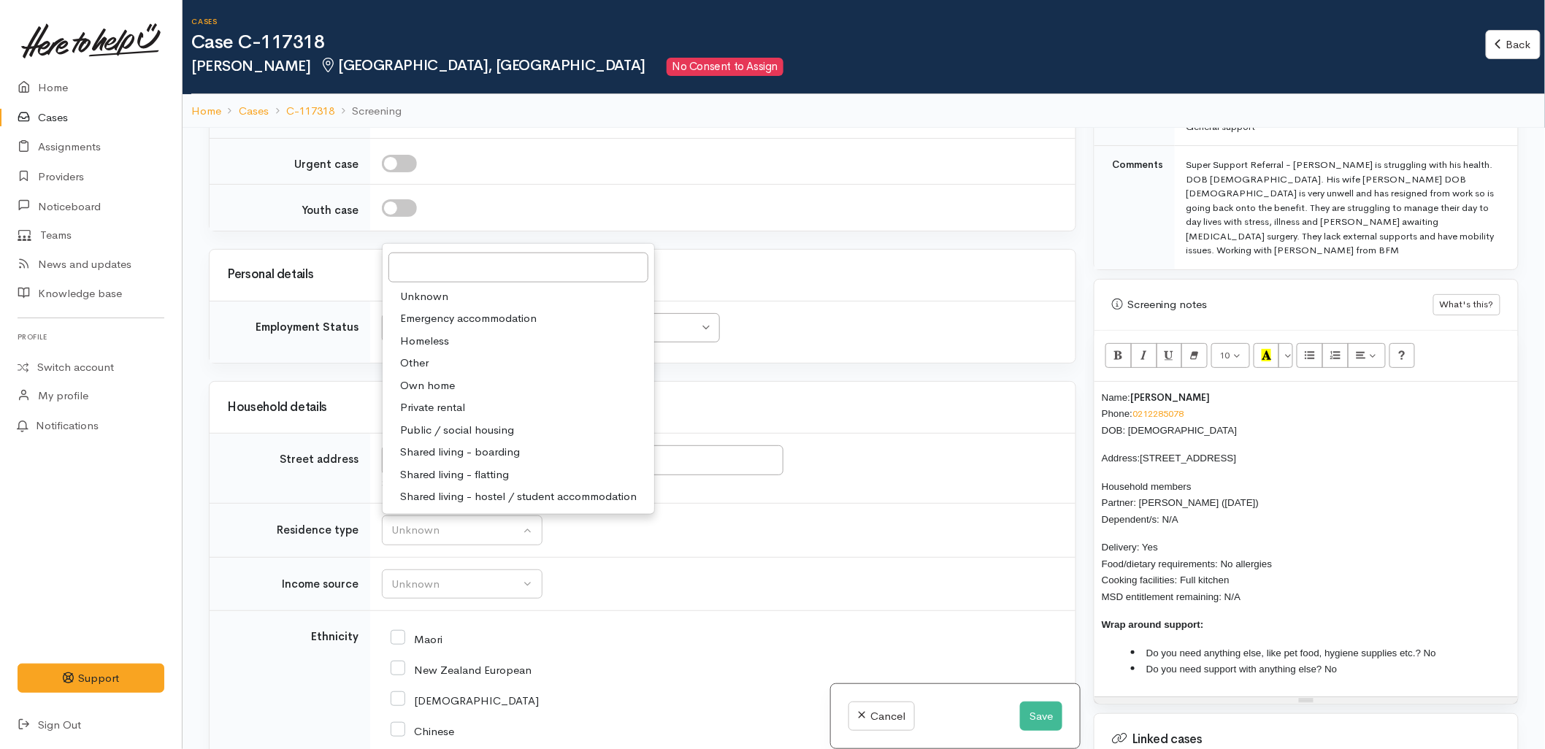
click at [723, 523] on td "Unknown Emergency accommodation Homeless Other Own home Private rental Public /…" at bounding box center [722, 531] width 705 height 54
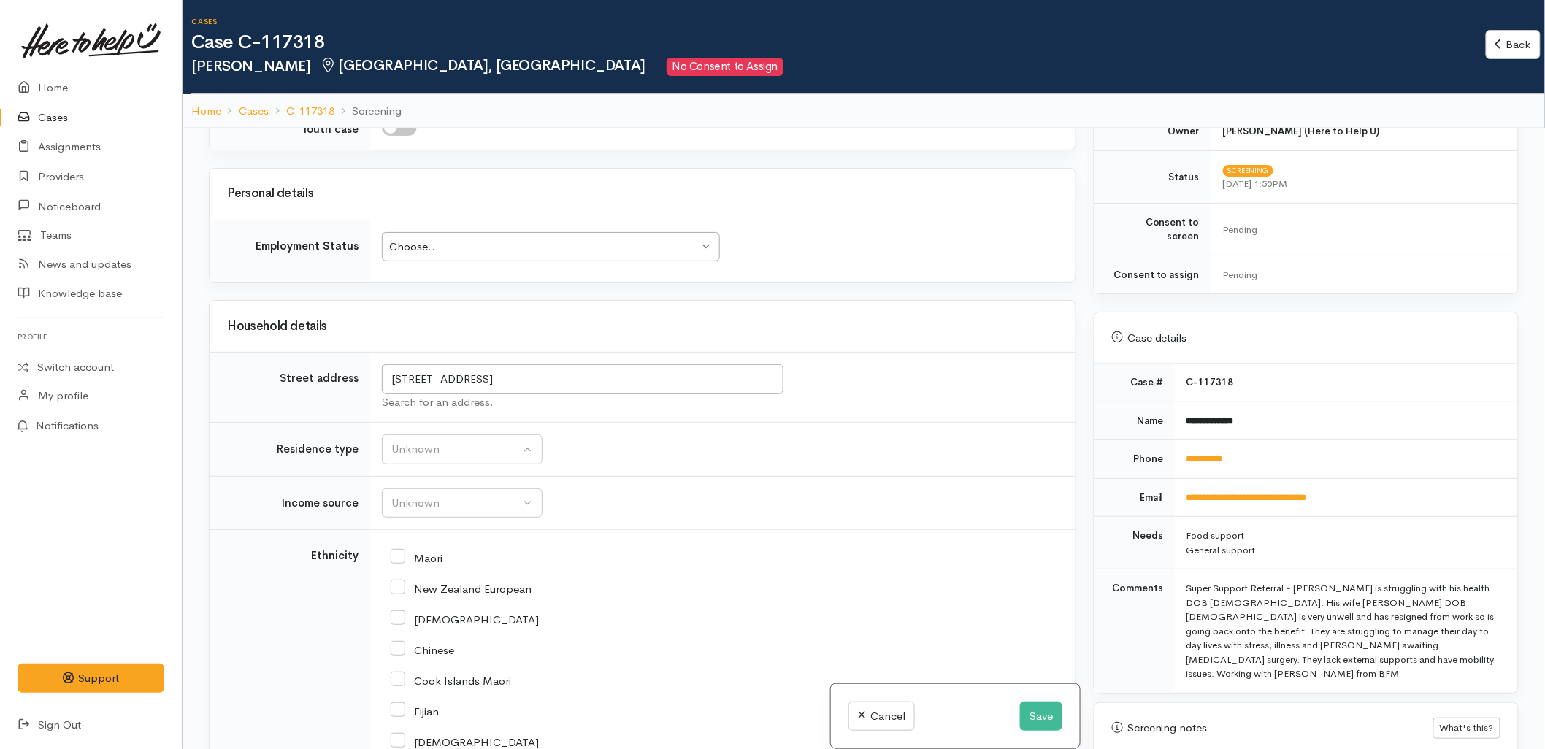
scroll to position [567, 0]
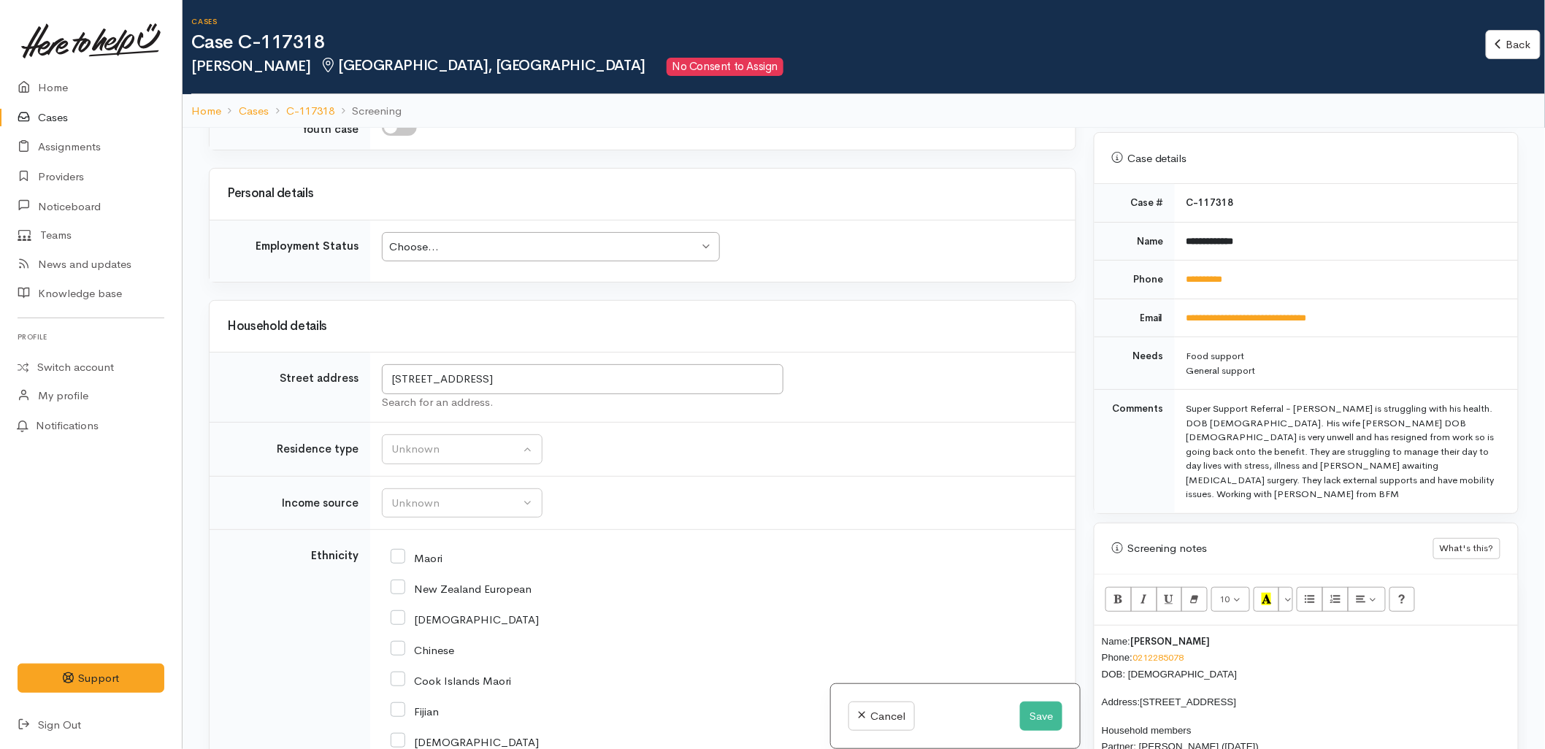
click at [465, 472] on td "Unknown Emergency accommodation Homeless Other Own home Private rental Public /…" at bounding box center [722, 450] width 705 height 54
click at [465, 455] on div "Unknown" at bounding box center [455, 449] width 128 height 17
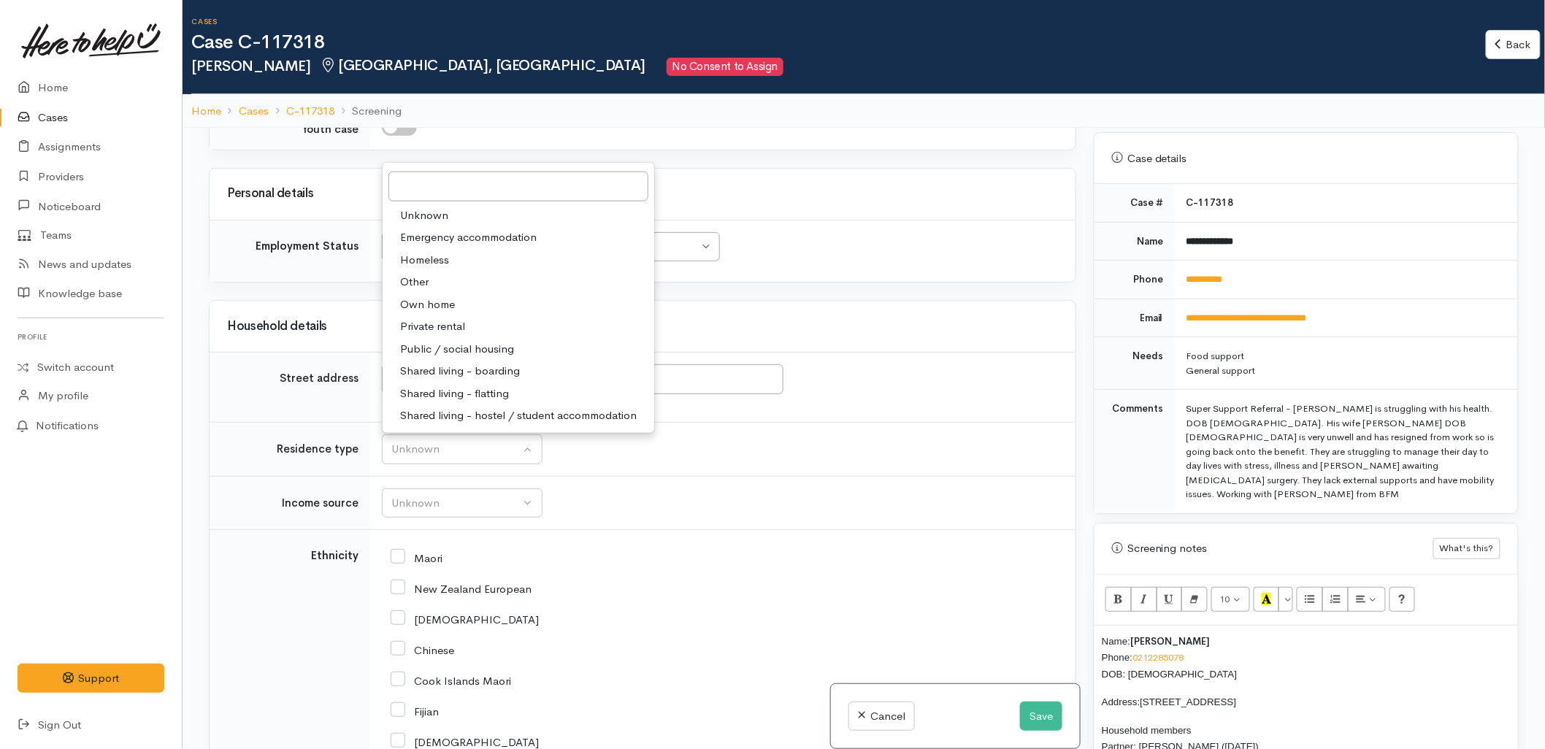
click at [971, 488] on td "Unknown ACC Maternity leave MSD - Away from Home Allowance MSD - Child Disabili…" at bounding box center [722, 503] width 705 height 54
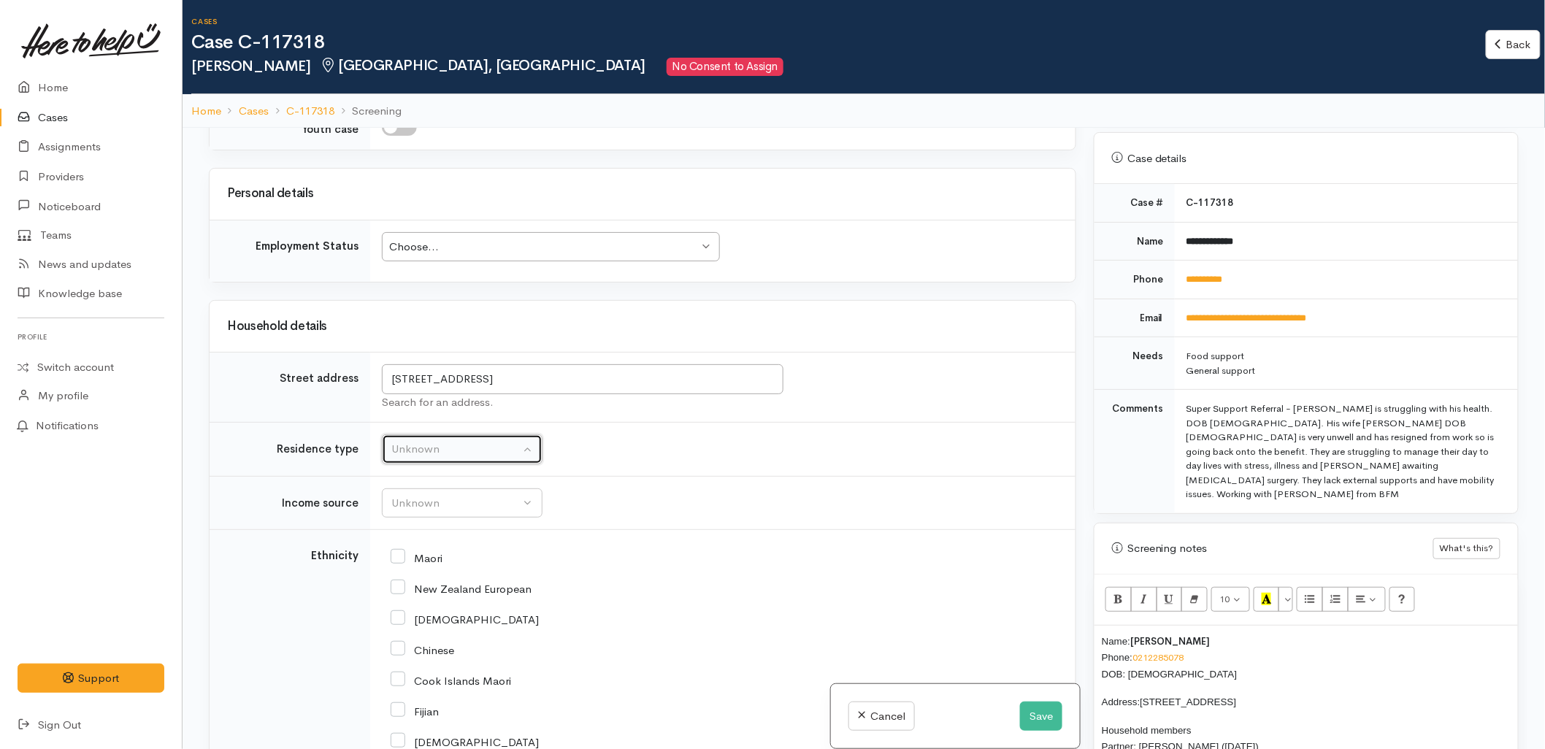
click at [413, 458] on div "Unknown" at bounding box center [455, 449] width 128 height 17
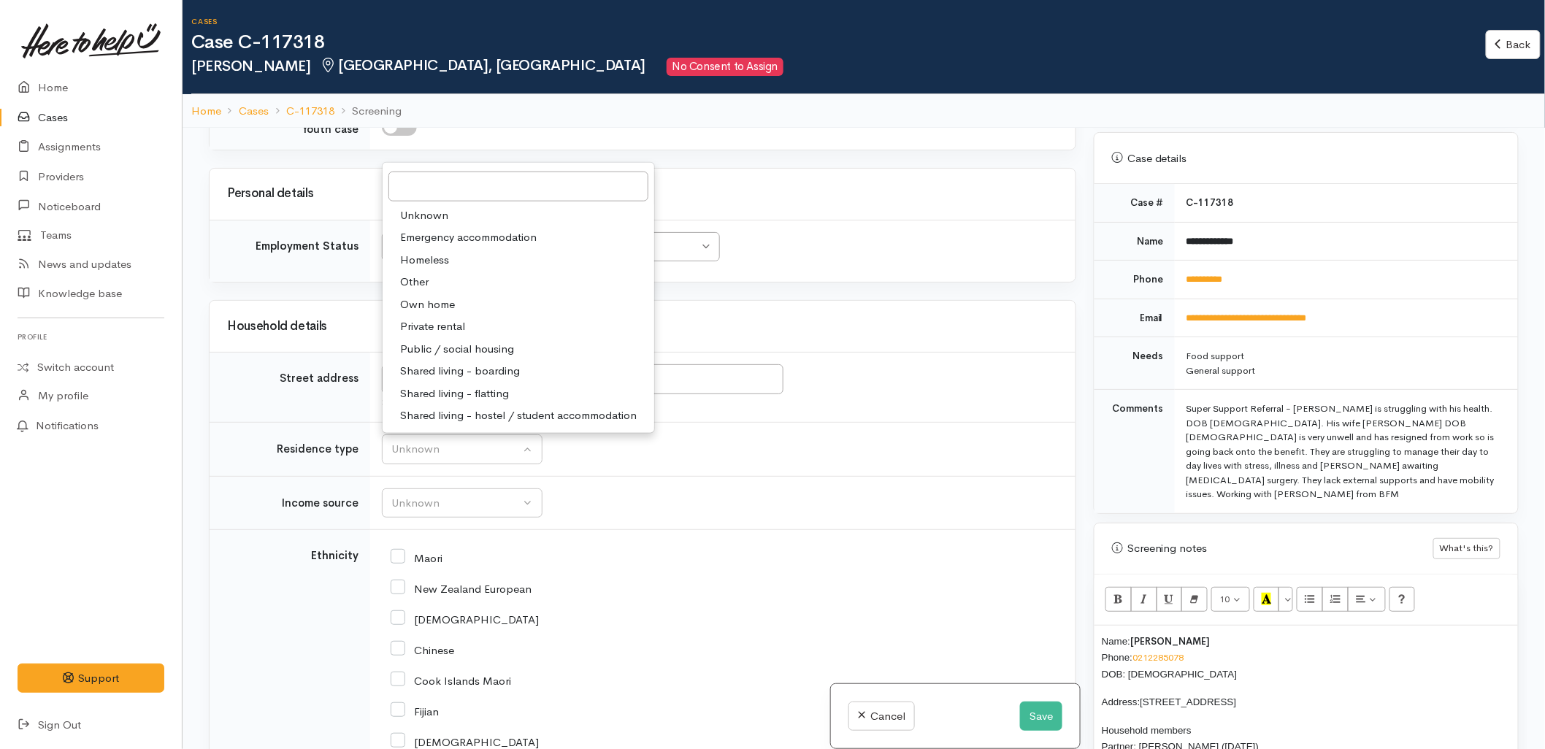
click at [438, 304] on span "Own home" at bounding box center [427, 304] width 55 height 17
select select "1"
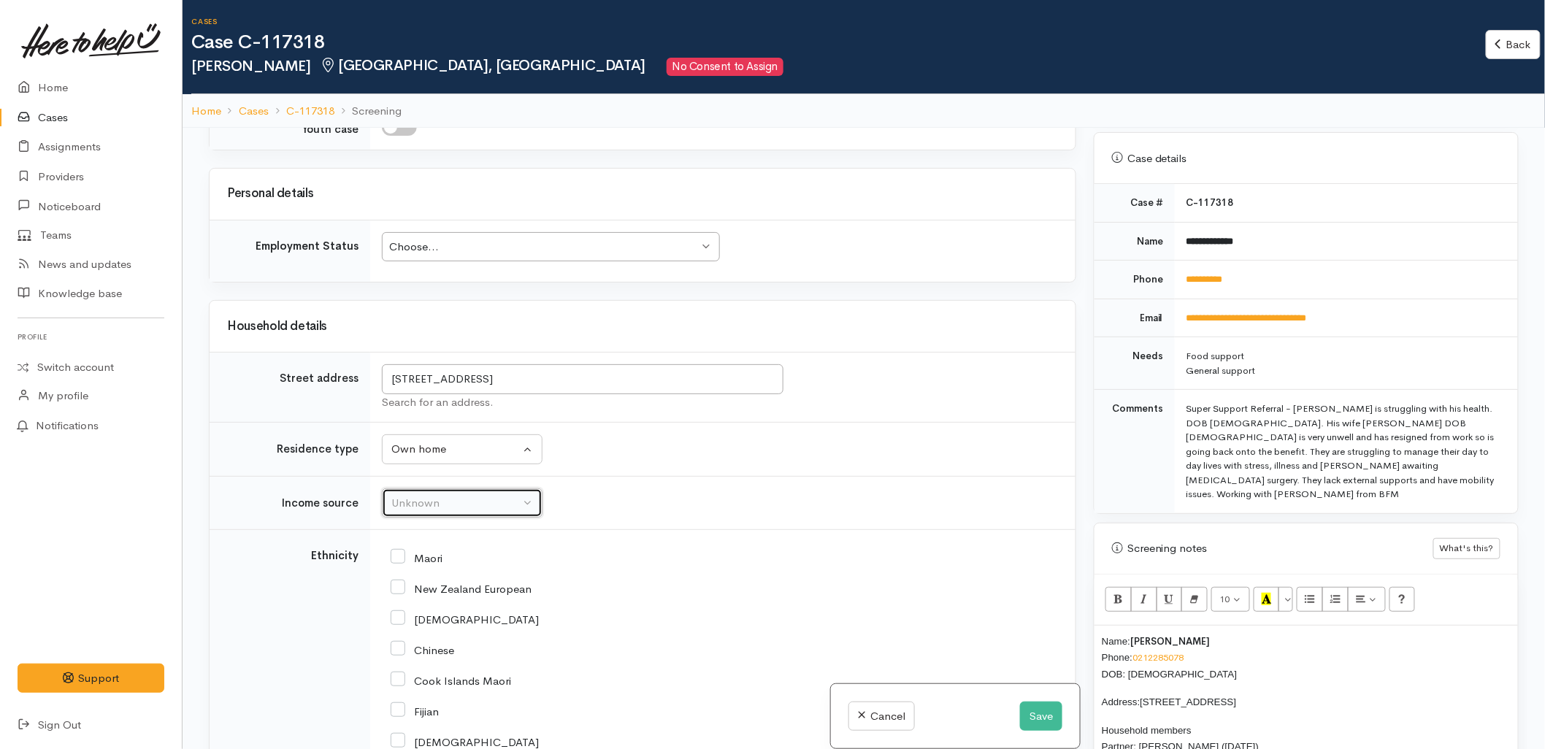
click at [454, 511] on div "Unknown" at bounding box center [455, 503] width 128 height 17
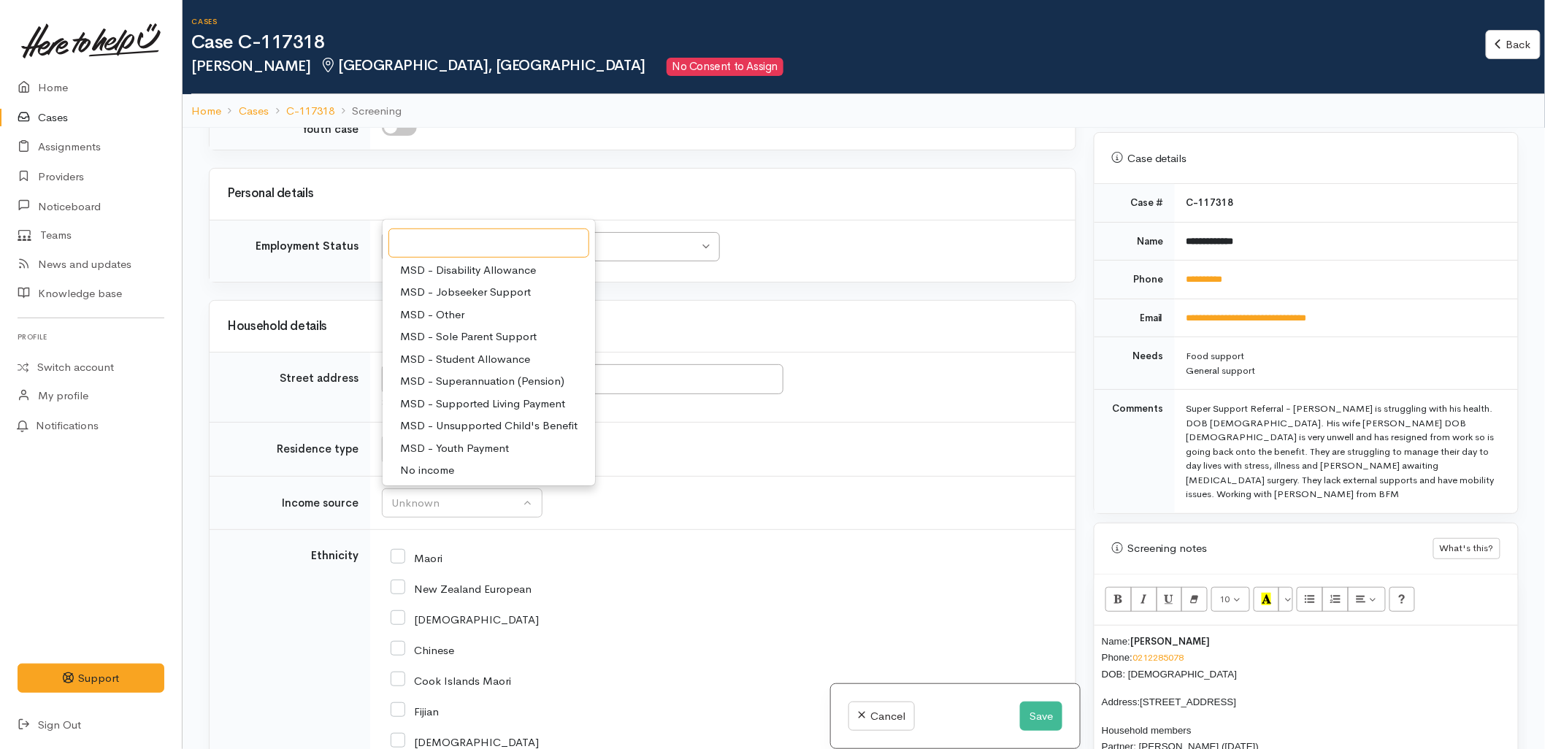
scroll to position [162, 0]
click at [455, 464] on span "Pension / Superannuation" at bounding box center [465, 466] width 130 height 17
select select "19"
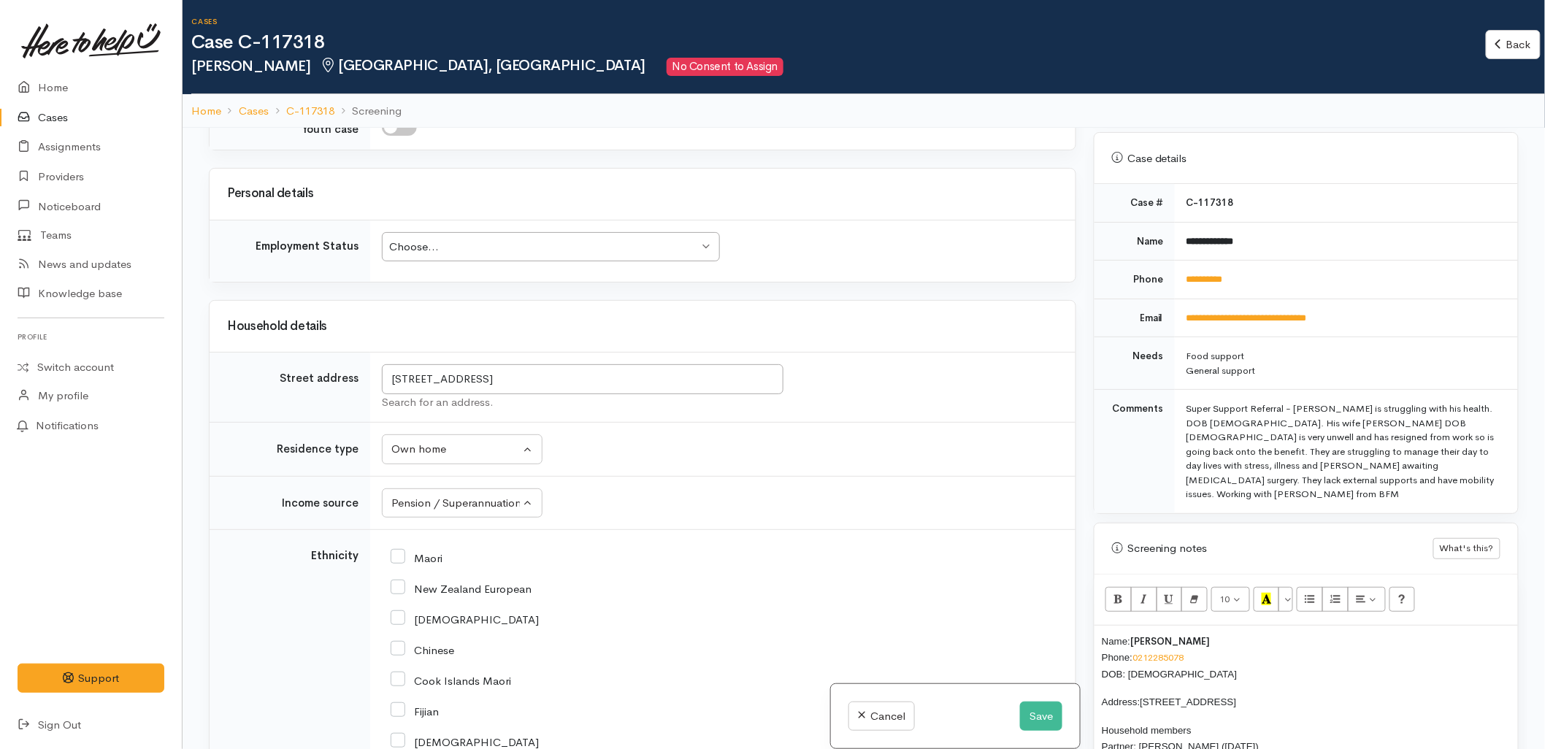
click at [435, 592] on input "New Zealand European" at bounding box center [461, 587] width 141 height 13
checkbox input "true"
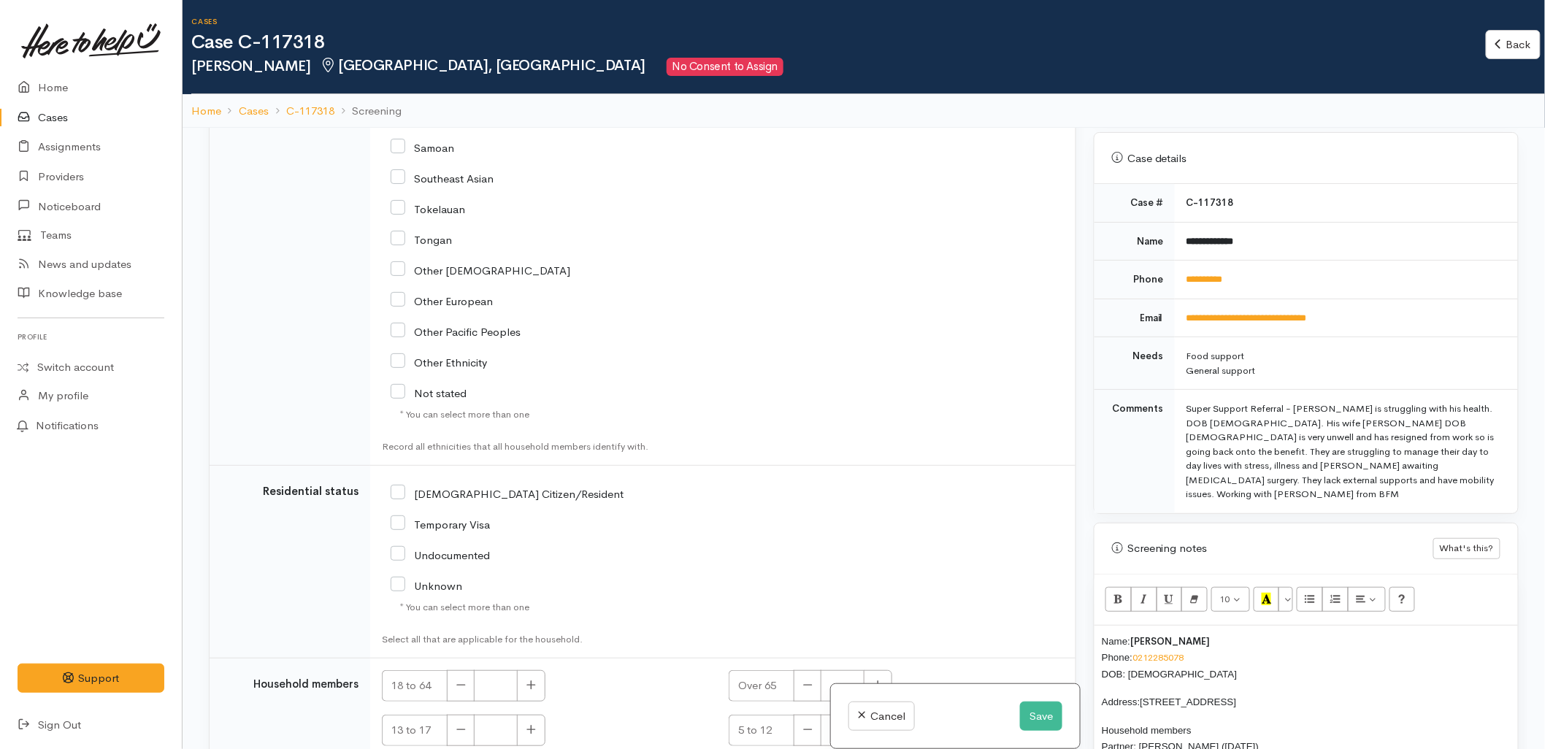
scroll to position [2108, 0]
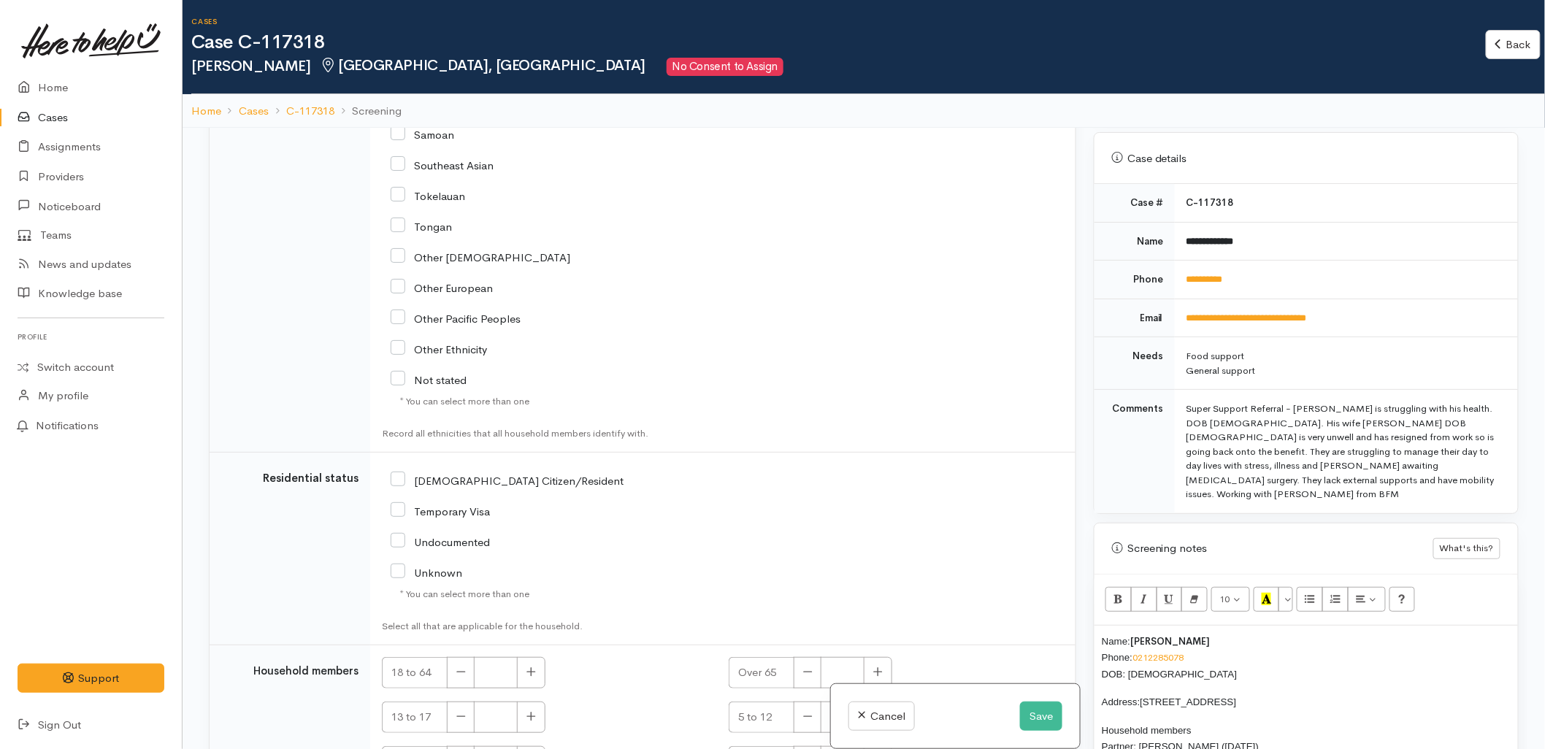
click at [465, 482] on input "NZ Citizen/Resident" at bounding box center [507, 479] width 233 height 13
checkbox input "true"
click at [867, 672] on button "button" at bounding box center [877, 672] width 28 height 31
type input "2"
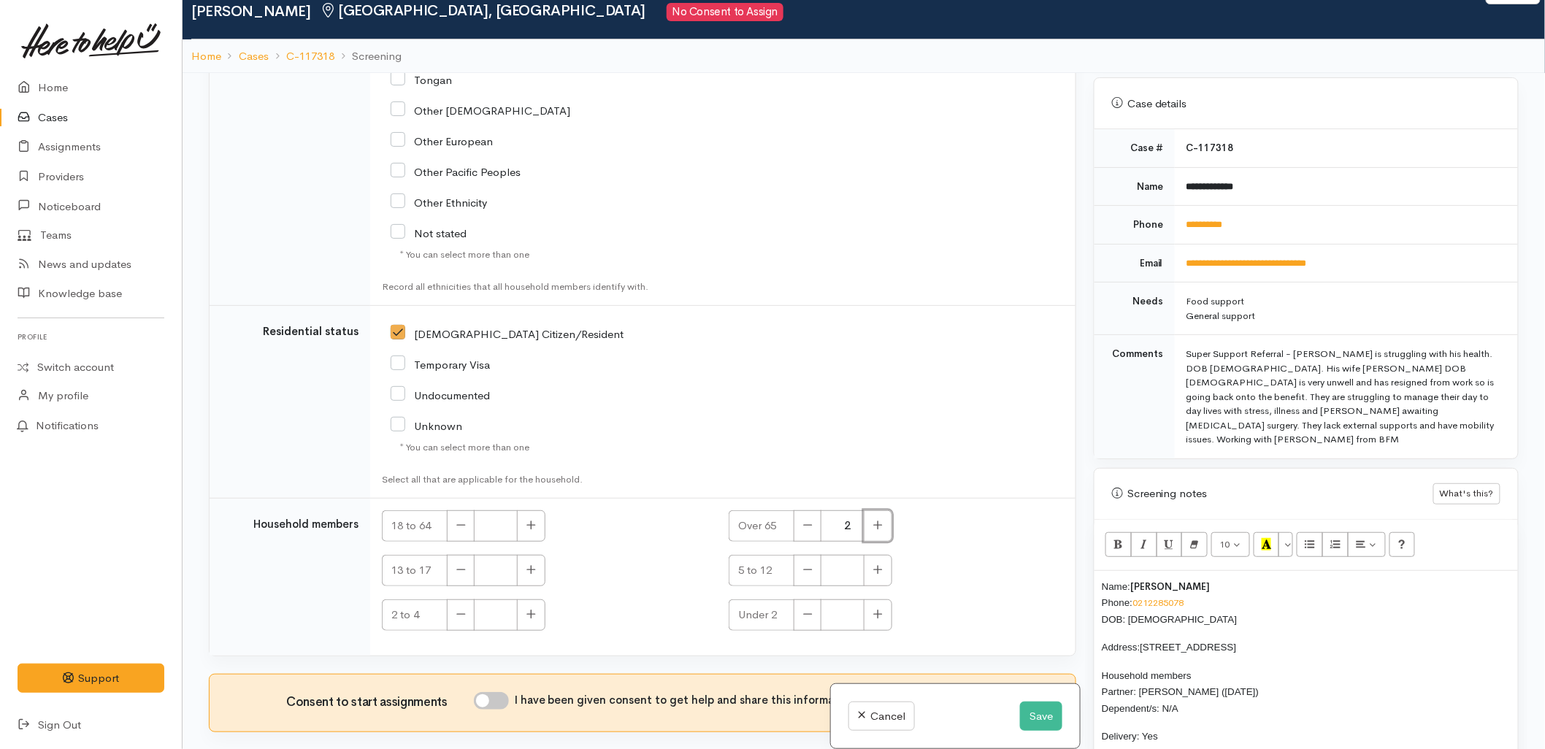
scroll to position [81, 0]
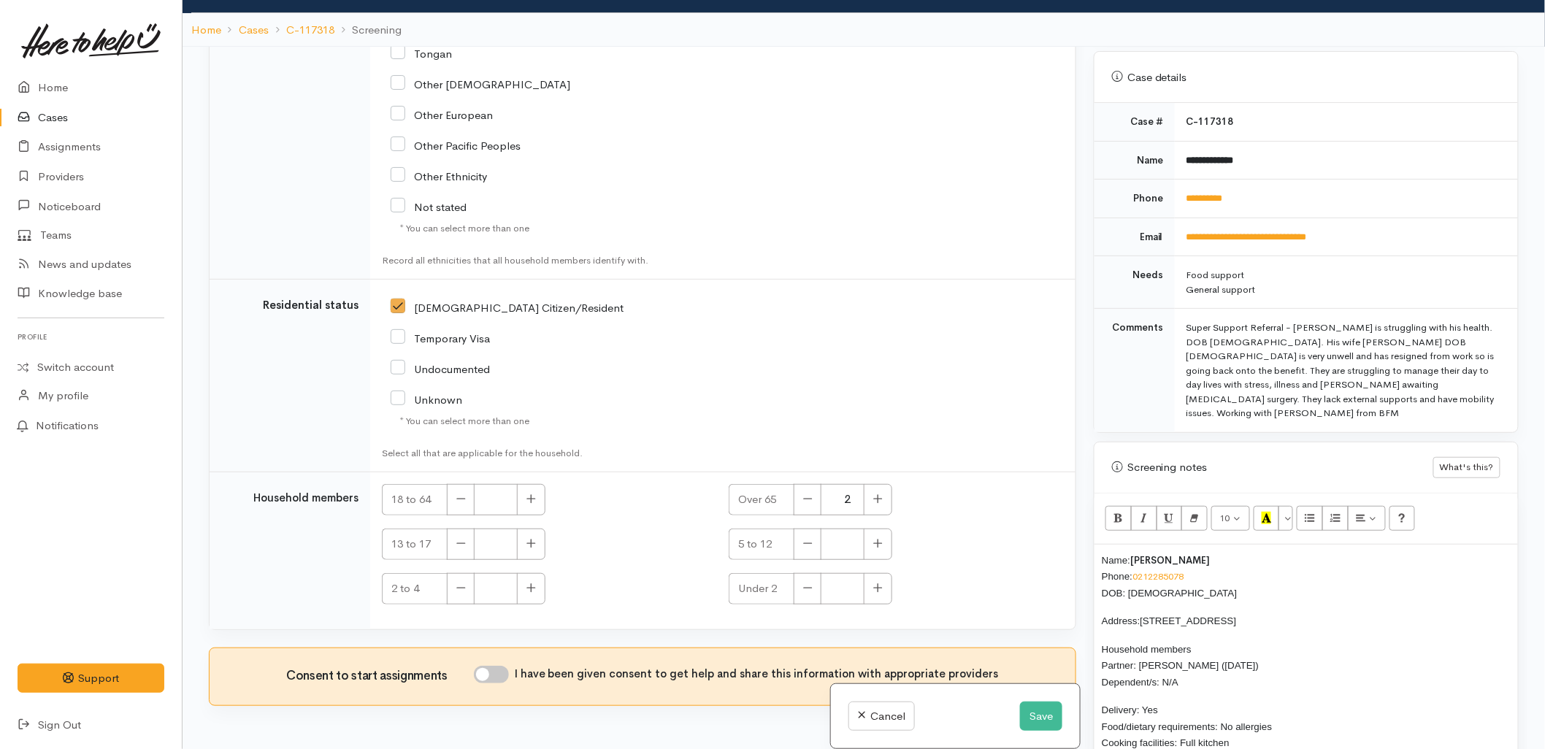
click at [485, 670] on input "I have been given consent to get help and share this information with appropria…" at bounding box center [491, 675] width 35 height 18
checkbox input "true"
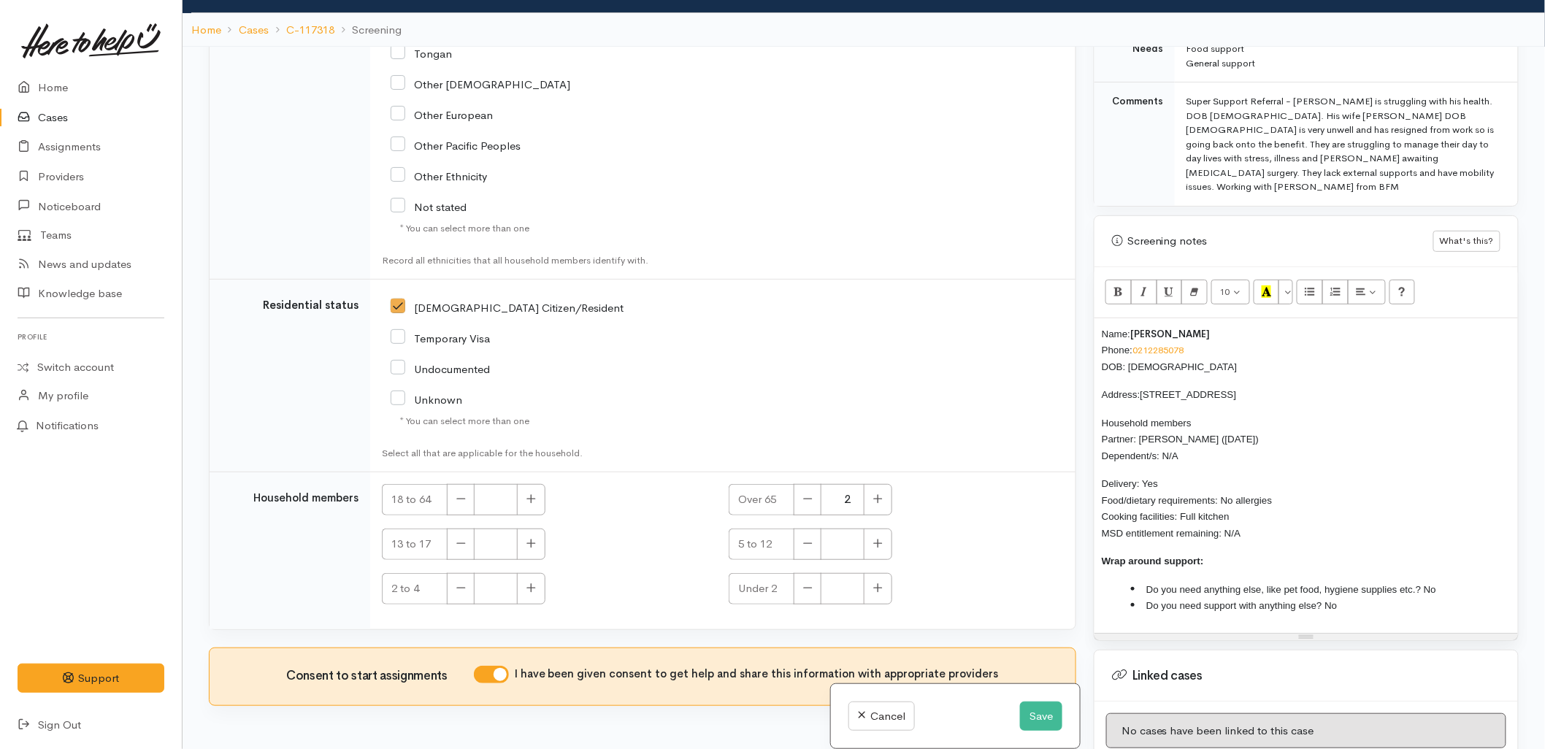
scroll to position [811, 0]
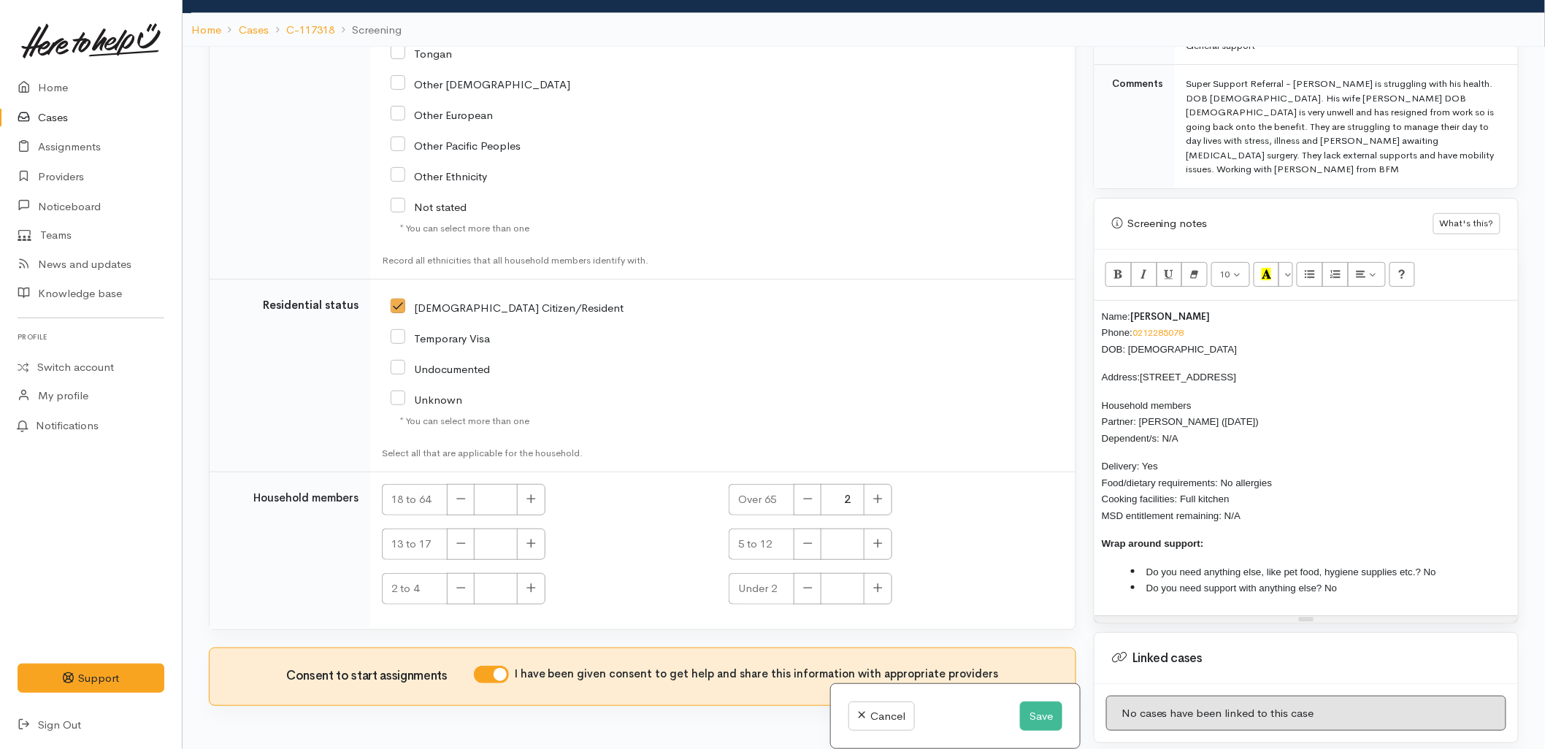
click at [1331, 582] on span "Do you need support with anything else? No" at bounding box center [1241, 587] width 191 height 11
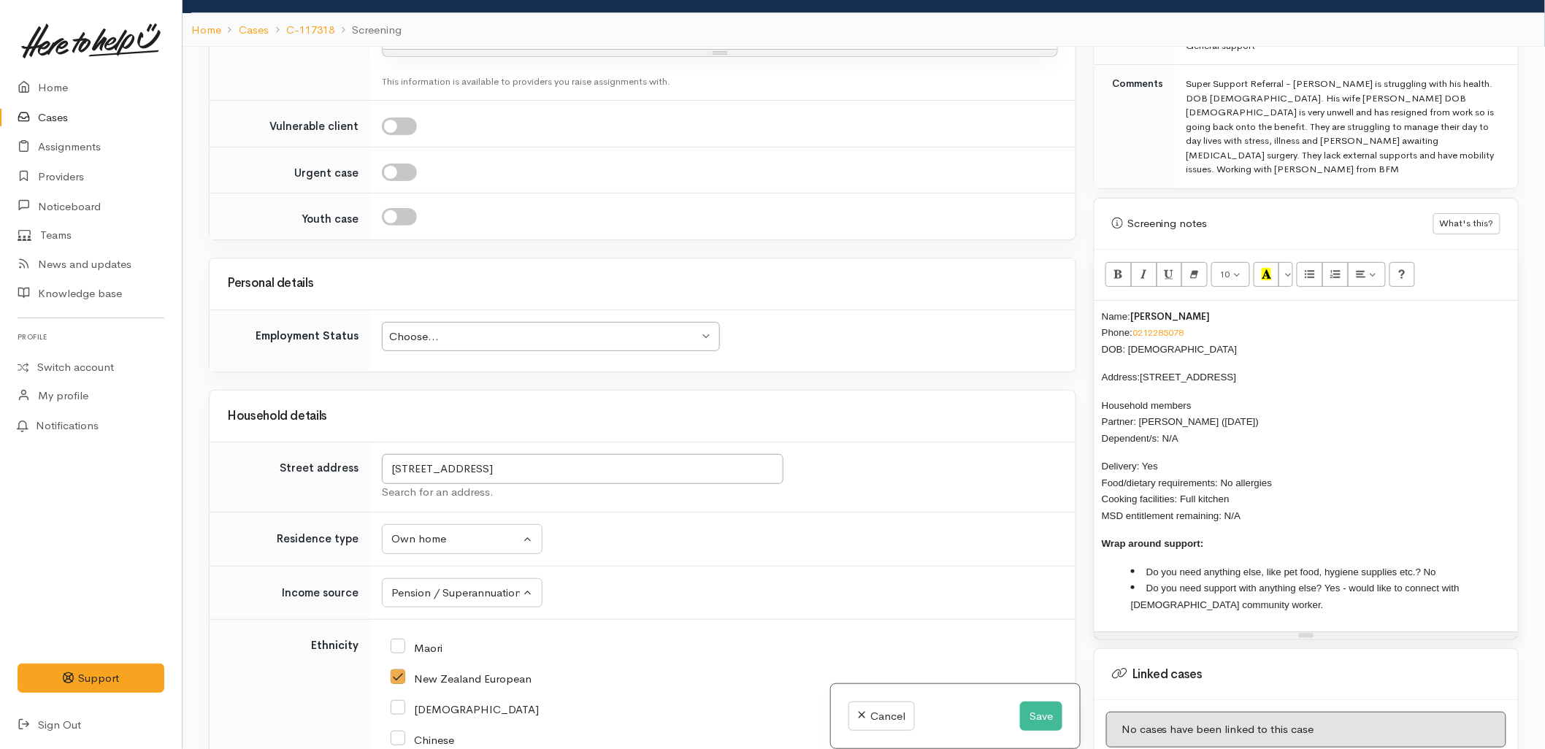
scroll to position [1068, 0]
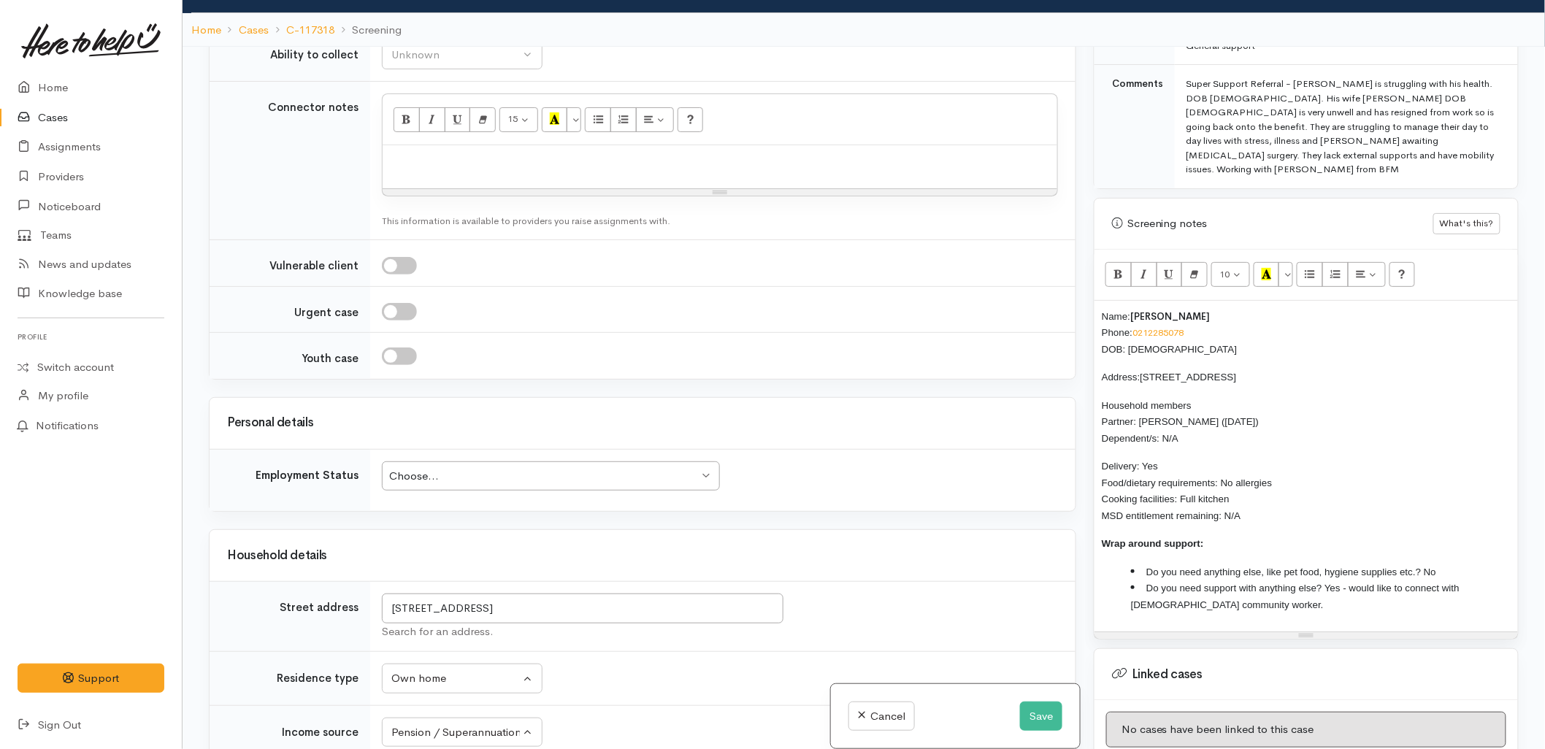
click at [500, 491] on div "Choose... Choose..." at bounding box center [551, 476] width 338 height 30
drag, startPoint x: 1214, startPoint y: 484, endPoint x: 1078, endPoint y: 278, distance: 246.6
click at [1078, 278] on div "Related cases There are no other cases from the same person found. Manually lin…" at bounding box center [863, 421] width 1327 height 749
copy div "Name: Gordon Groves Phone: 0212285078 DOB: 01/01/1959 Address: 369 Ngatai Road,…"
click at [435, 174] on div at bounding box center [719, 166] width 674 height 43
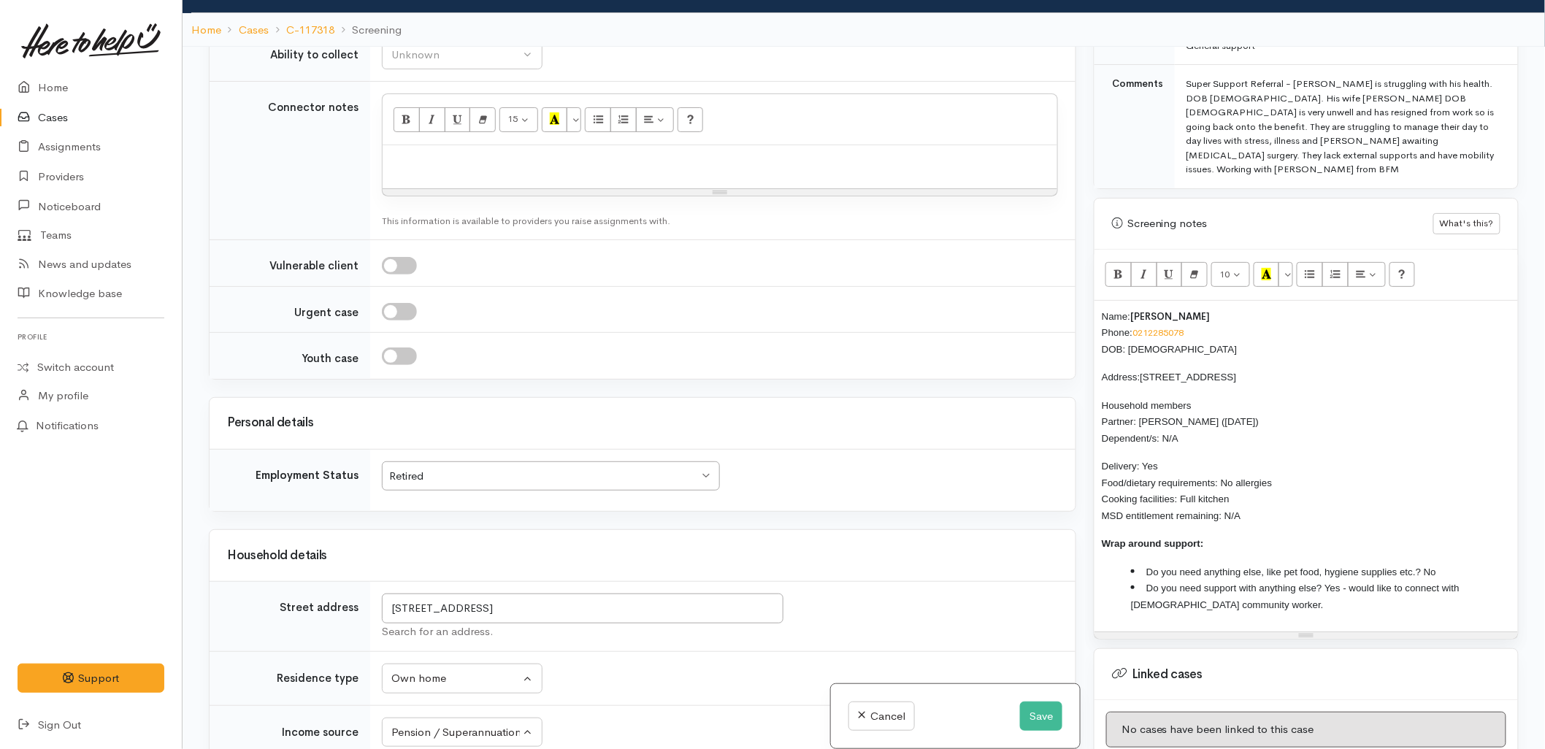
paste div
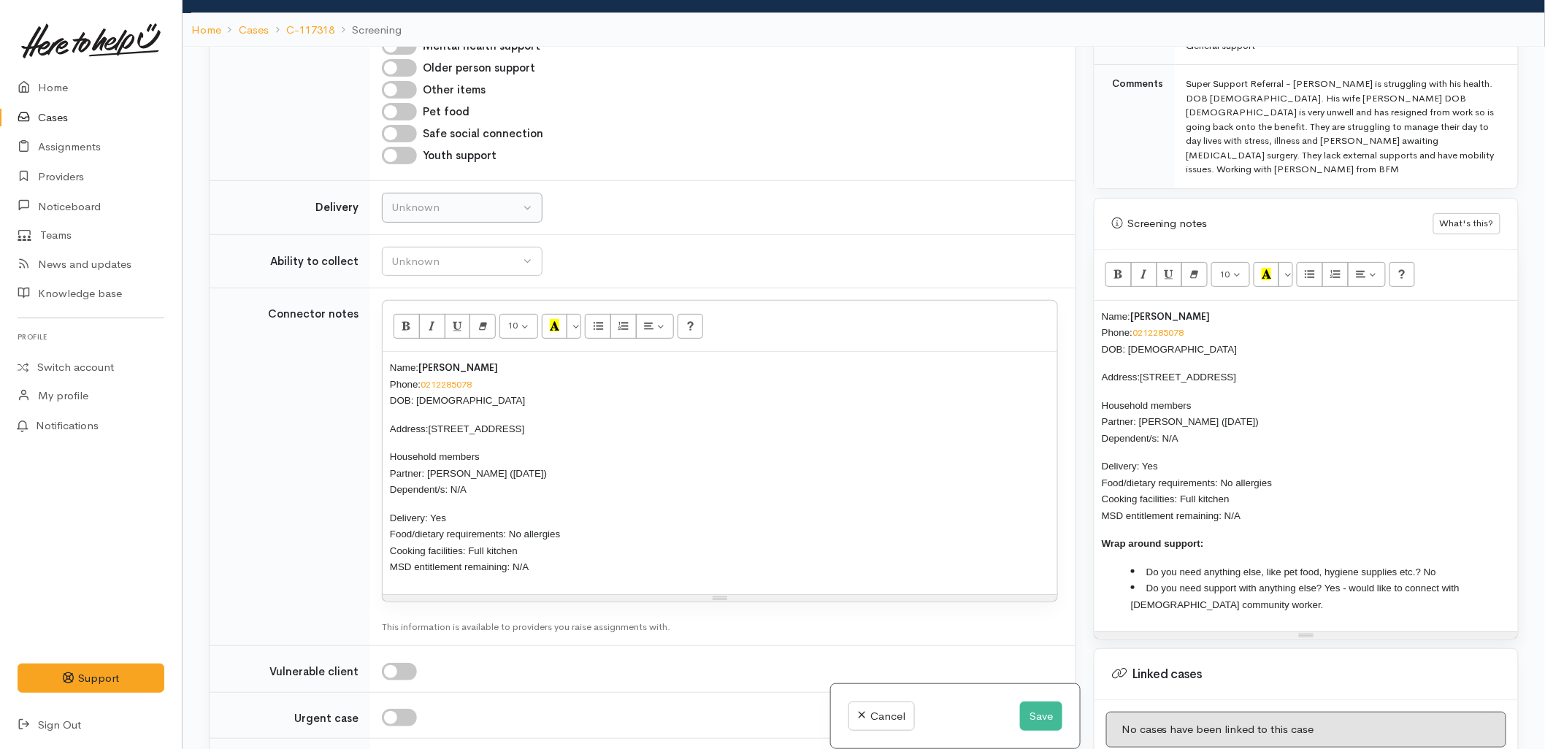
scroll to position [825, 0]
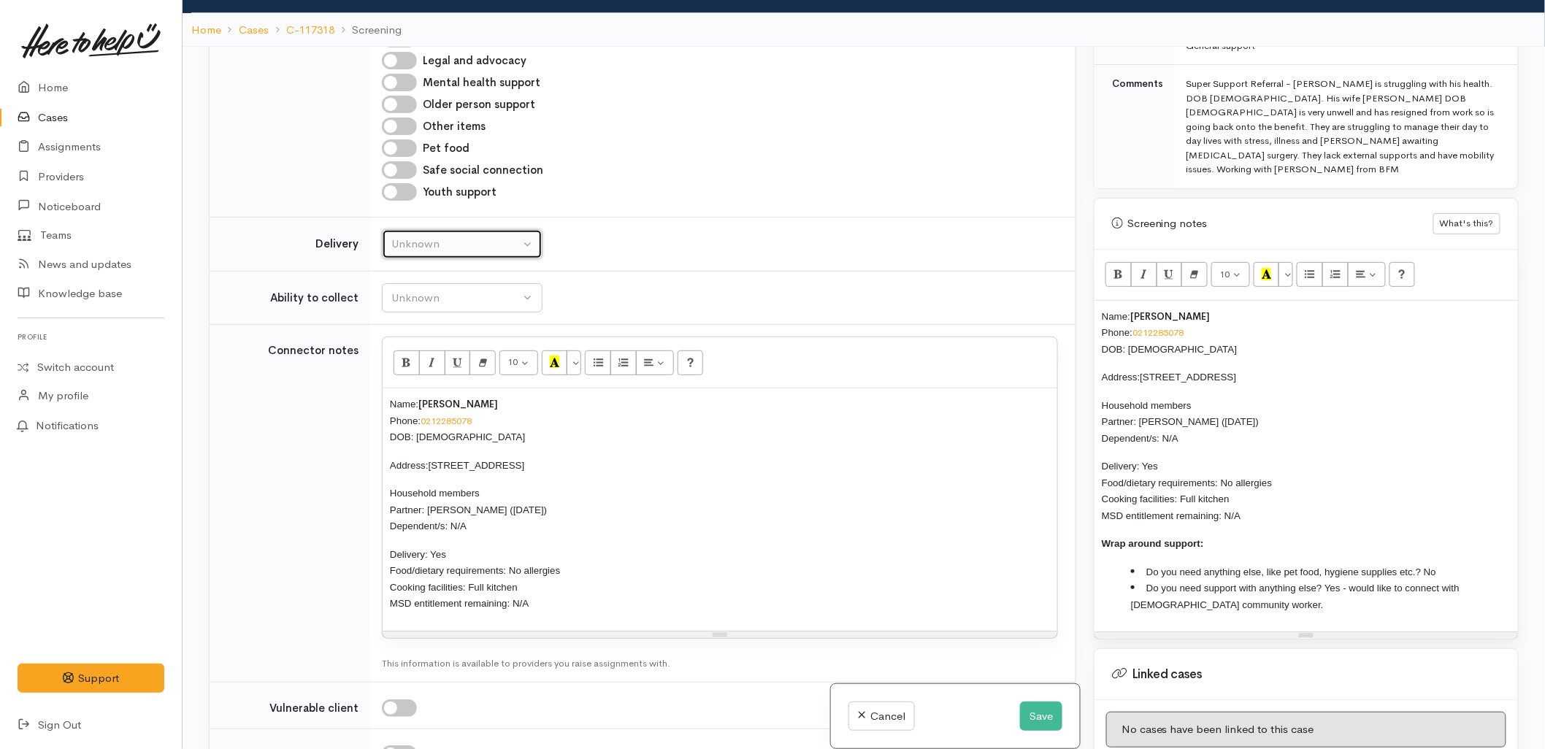
click at [447, 231] on button "Unknown" at bounding box center [462, 244] width 161 height 30
click at [442, 336] on span "Delivery needed" at bounding box center [439, 335] width 79 height 17
select select "3"
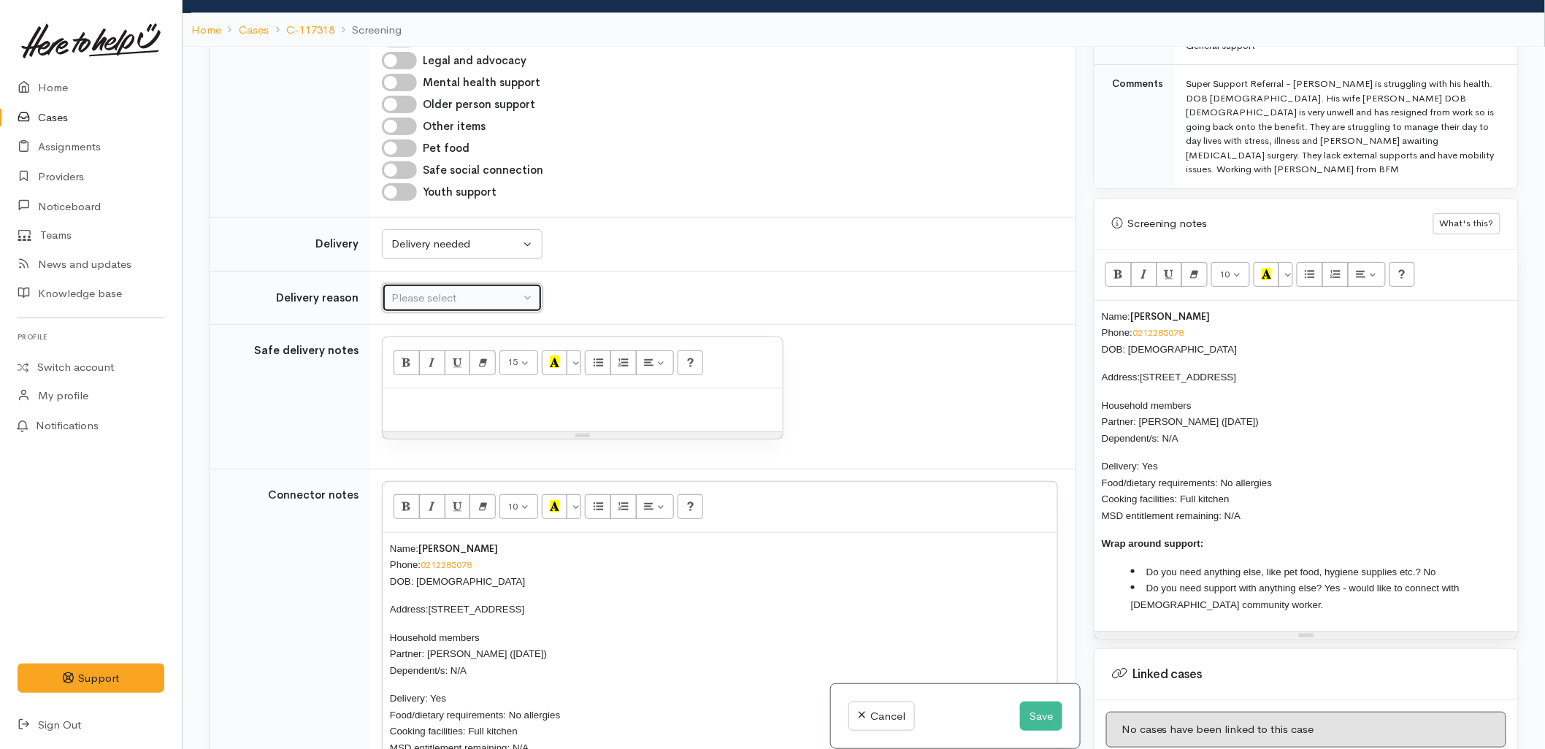
click at [445, 302] on div "Please select" at bounding box center [455, 298] width 128 height 17
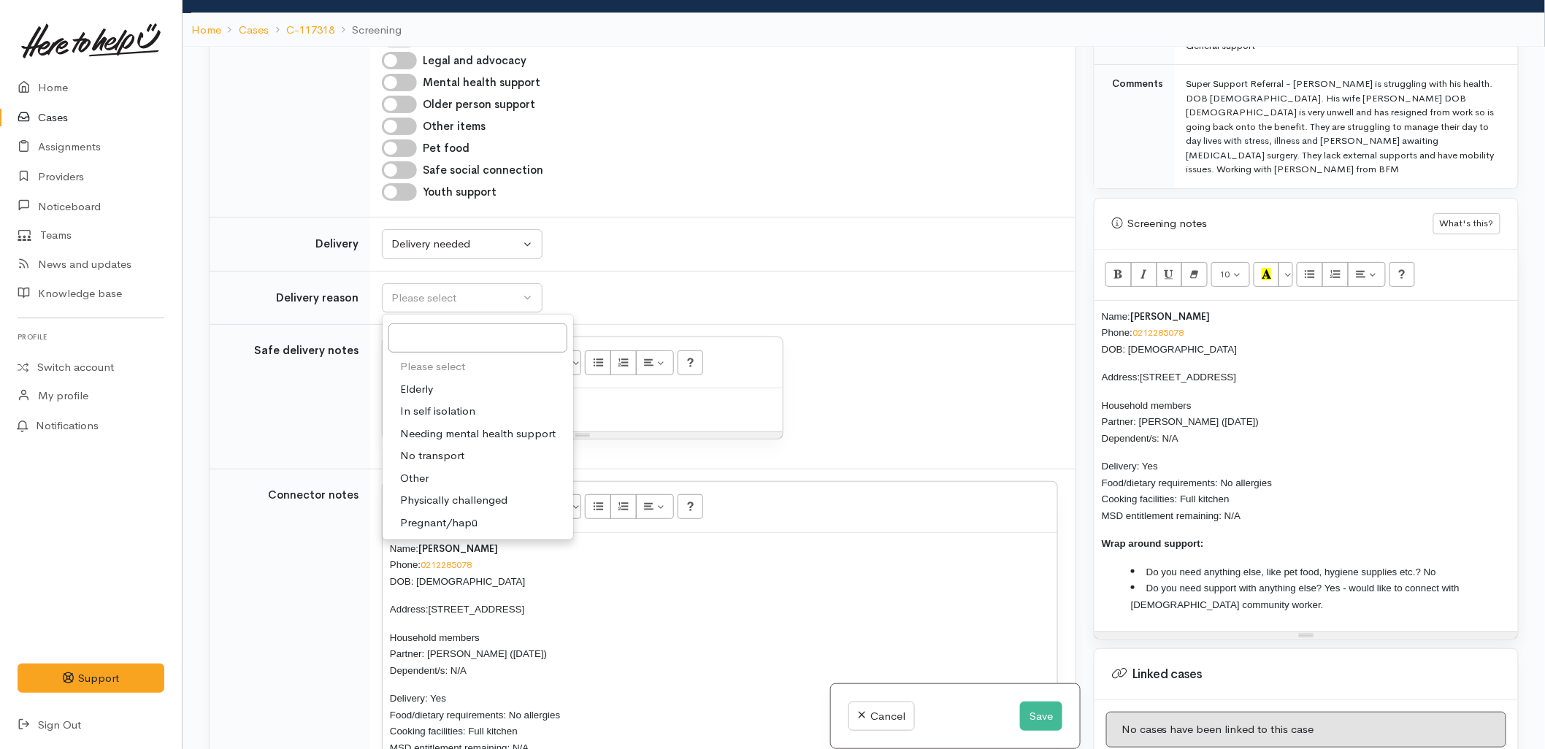
click at [412, 391] on span "Elderly" at bounding box center [416, 389] width 33 height 17
select select "6"
click at [516, 418] on div at bounding box center [582, 409] width 400 height 43
paste div
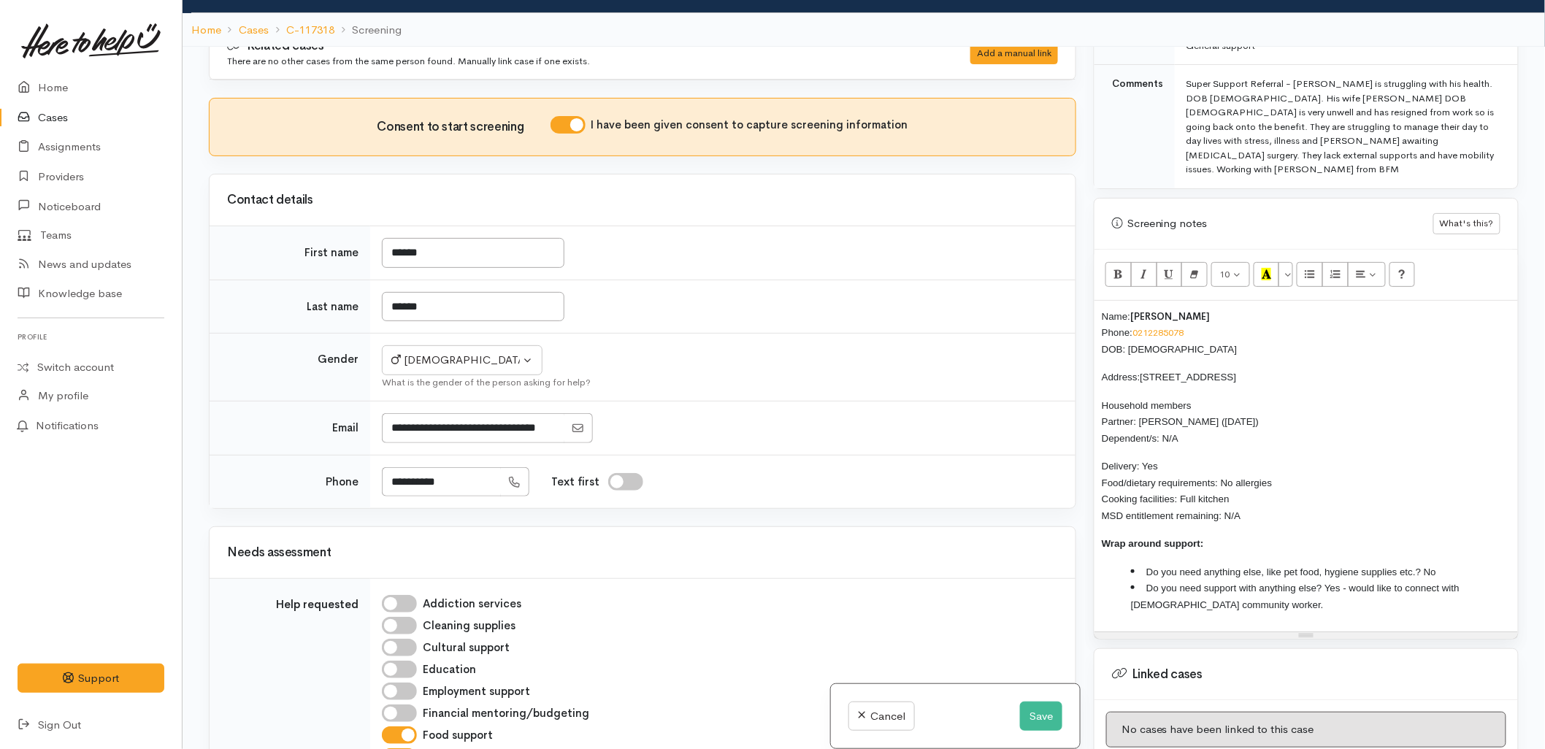
scroll to position [0, 0]
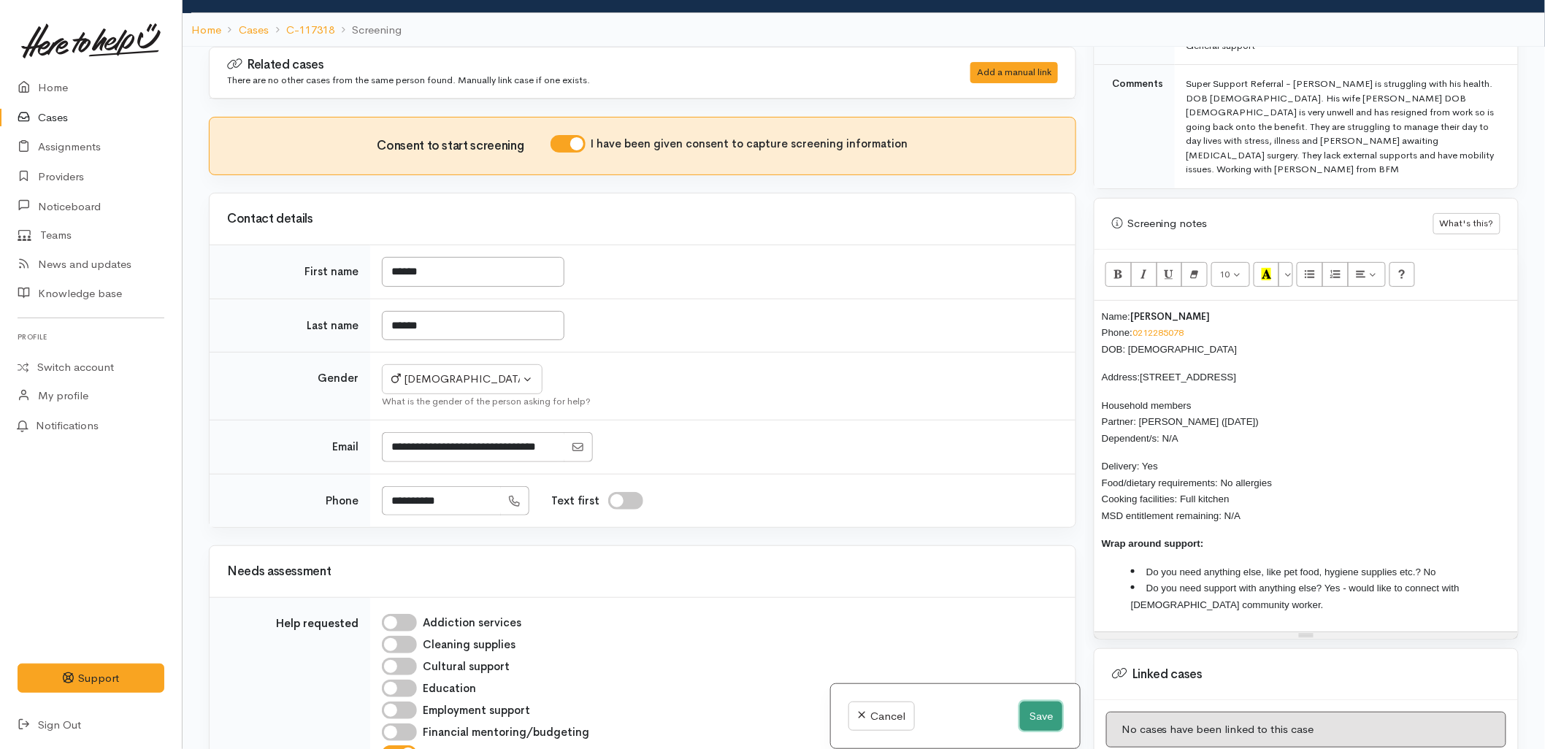
click at [1026, 714] on button "Save" at bounding box center [1041, 716] width 42 height 30
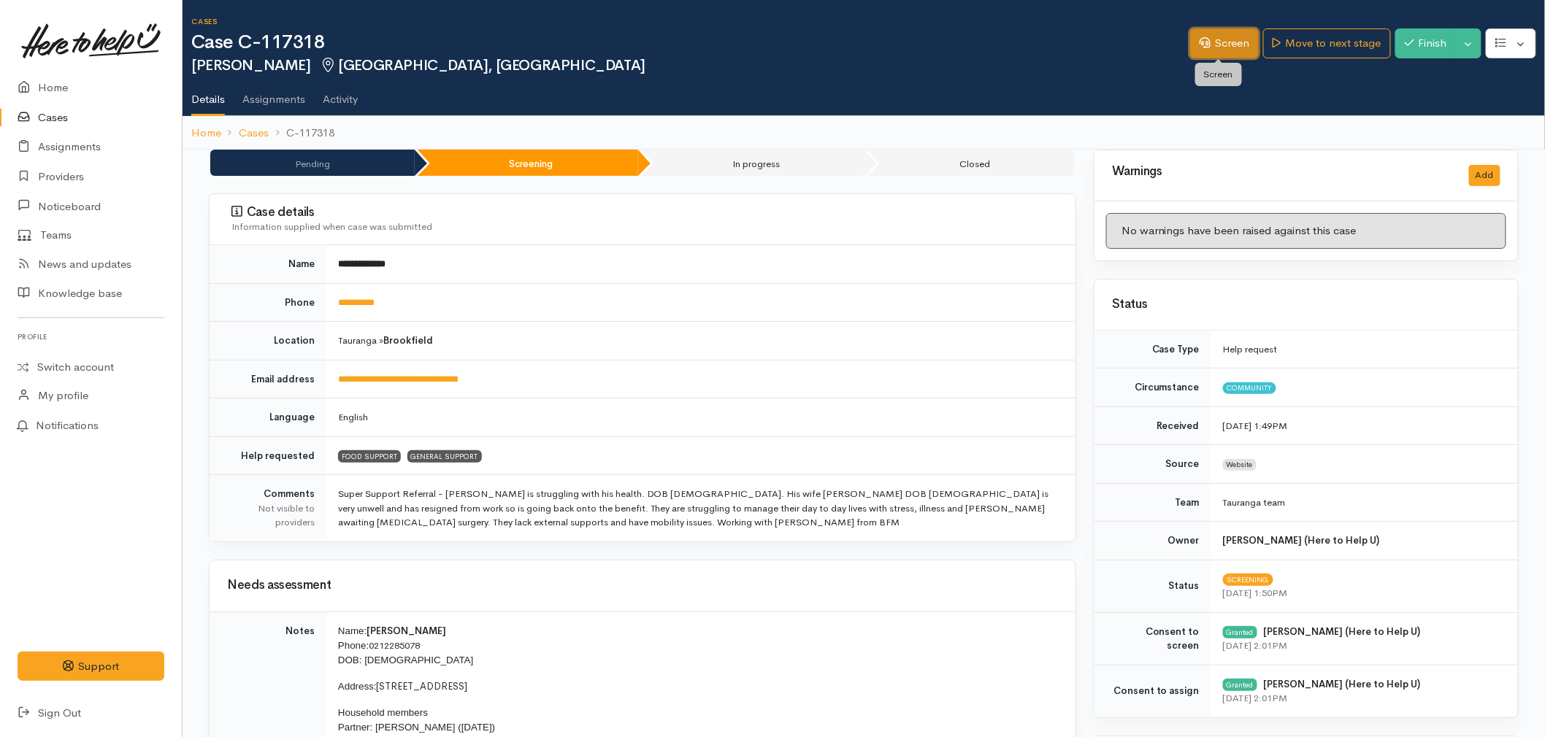
click at [1220, 47] on link "Screen" at bounding box center [1224, 43] width 69 height 30
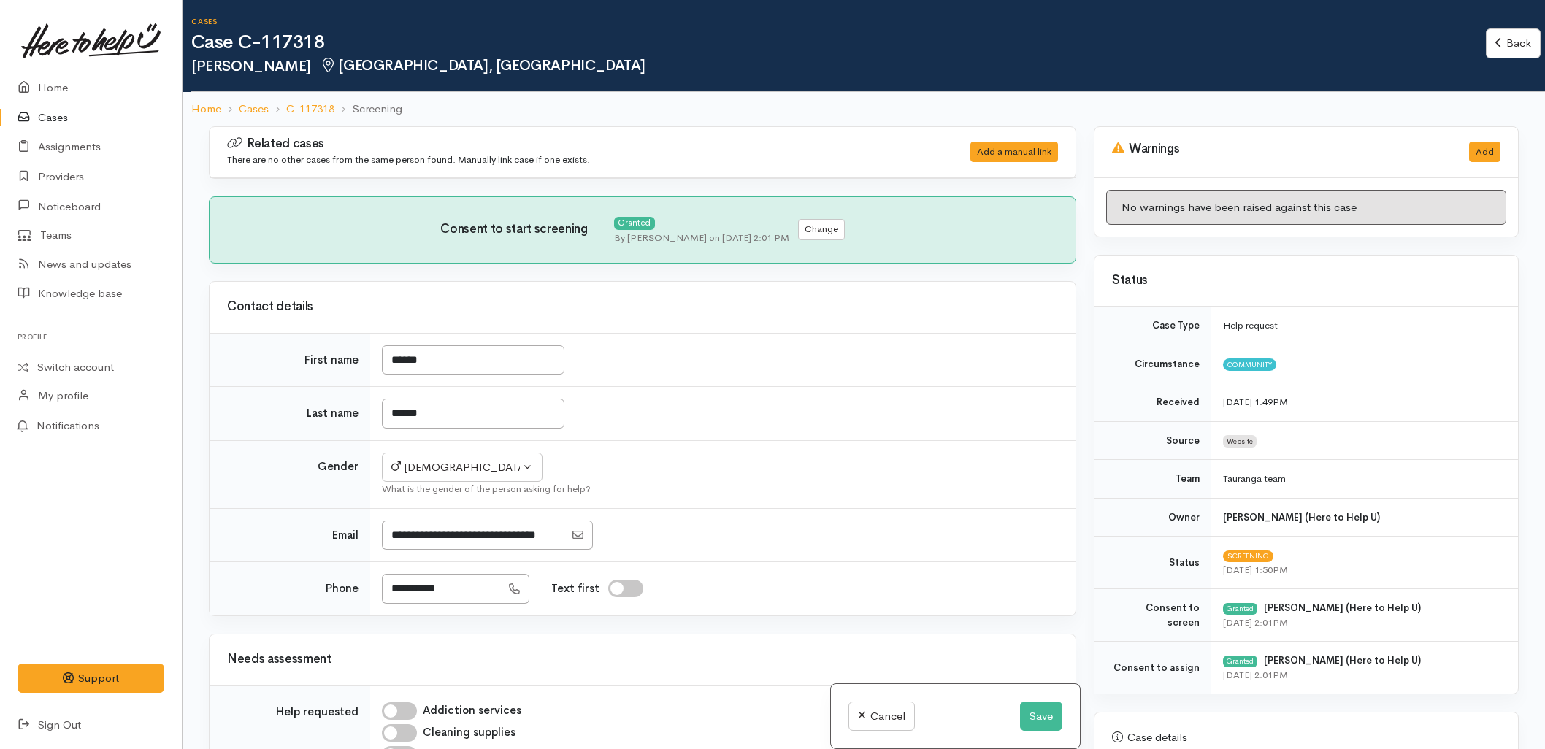
select select "6"
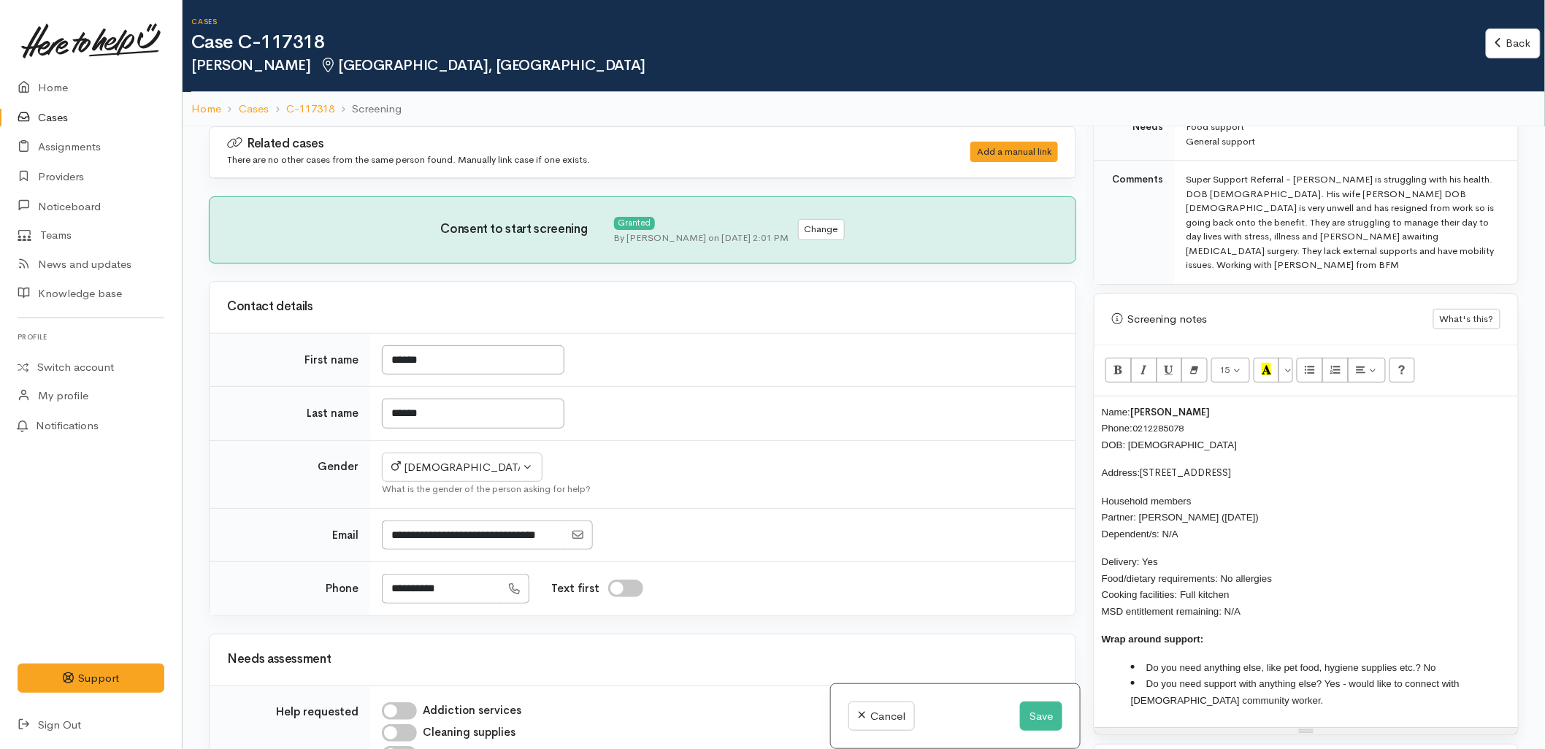
scroll to position [811, 0]
click at [1096, 394] on div "Name: Gordon Groves Phone: 0212285078 DOB: 01/01/1959 Address: 369 Ngatai Road,…" at bounding box center [1305, 559] width 423 height 331
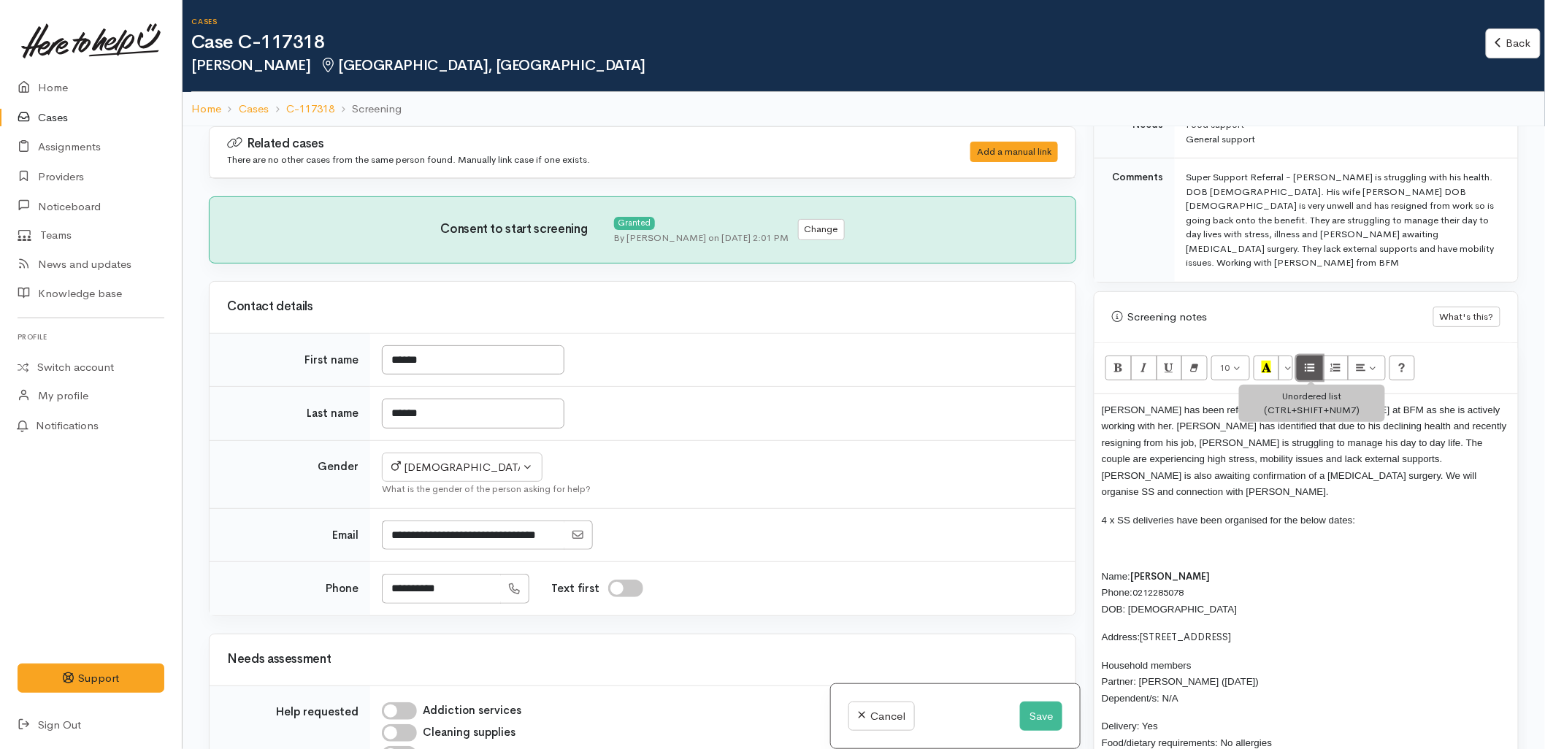
click at [1312, 361] on icon "Unordered list (CTRL+SHIFT+NUM7)" at bounding box center [1309, 367] width 9 height 12
click at [1044, 712] on button "Save" at bounding box center [1041, 716] width 42 height 30
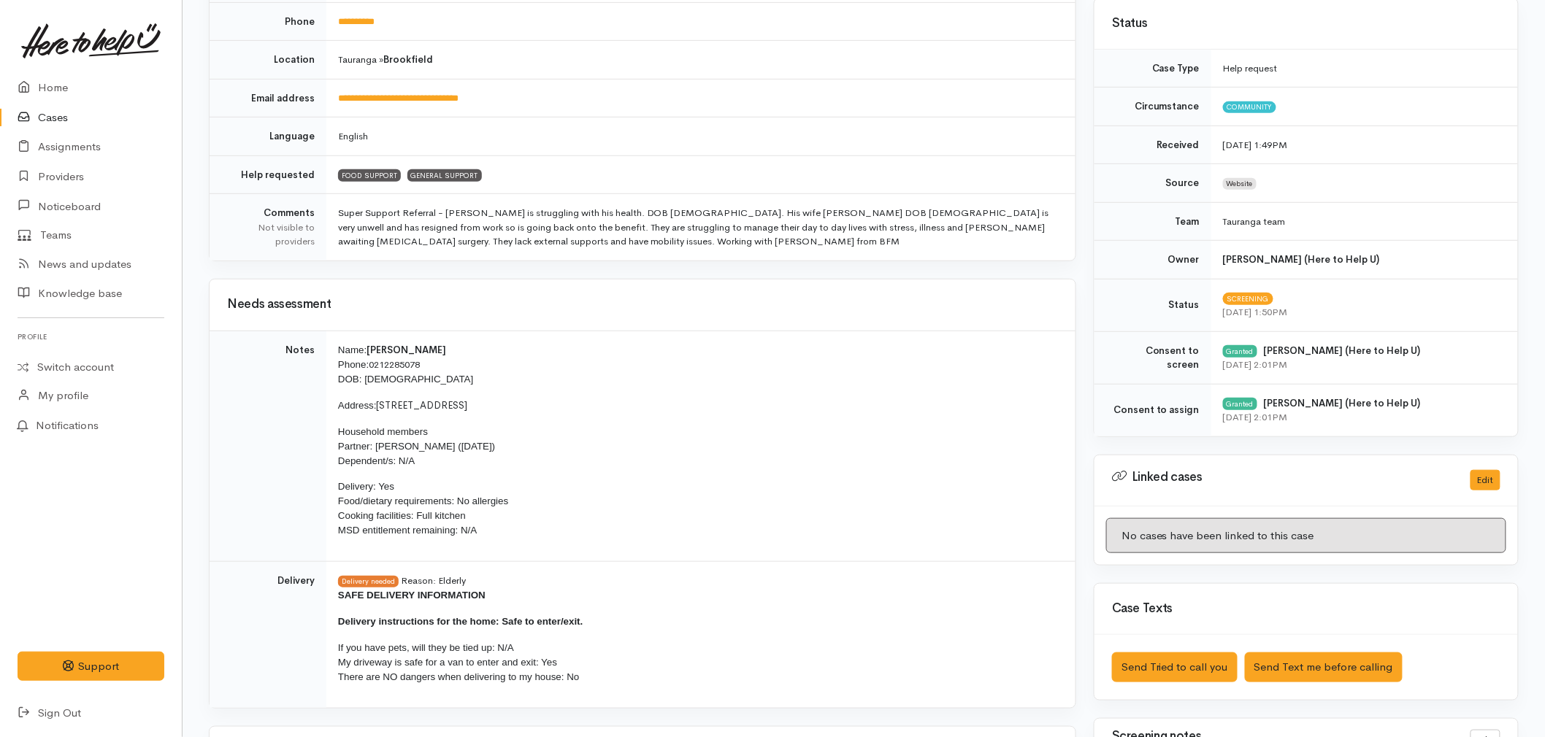
scroll to position [324, 0]
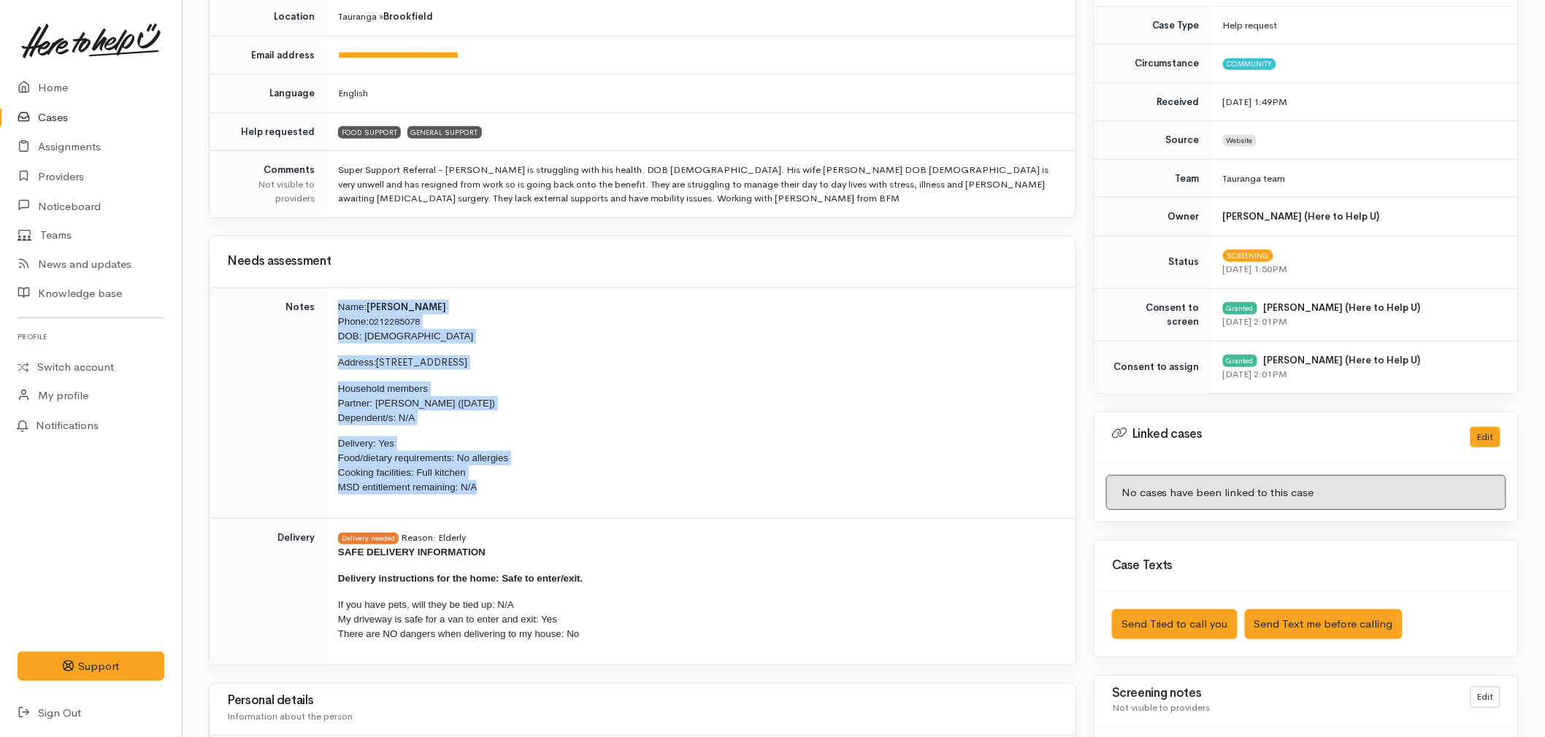
drag, startPoint x: 489, startPoint y: 496, endPoint x: 332, endPoint y: 307, distance: 245.7
click at [332, 307] on td "Name: Gordon Groves Phone: 0212285078 DOB: 01/01/1959 Address: 369 Ngatai Road,…" at bounding box center [700, 403] width 749 height 231
copy td "Name: Gordon Groves Phone: 0212285078 DOB: 01/01/1959 Address: 369 Ngatai Road,…"
click at [74, 92] on link "Home" at bounding box center [91, 88] width 182 height 30
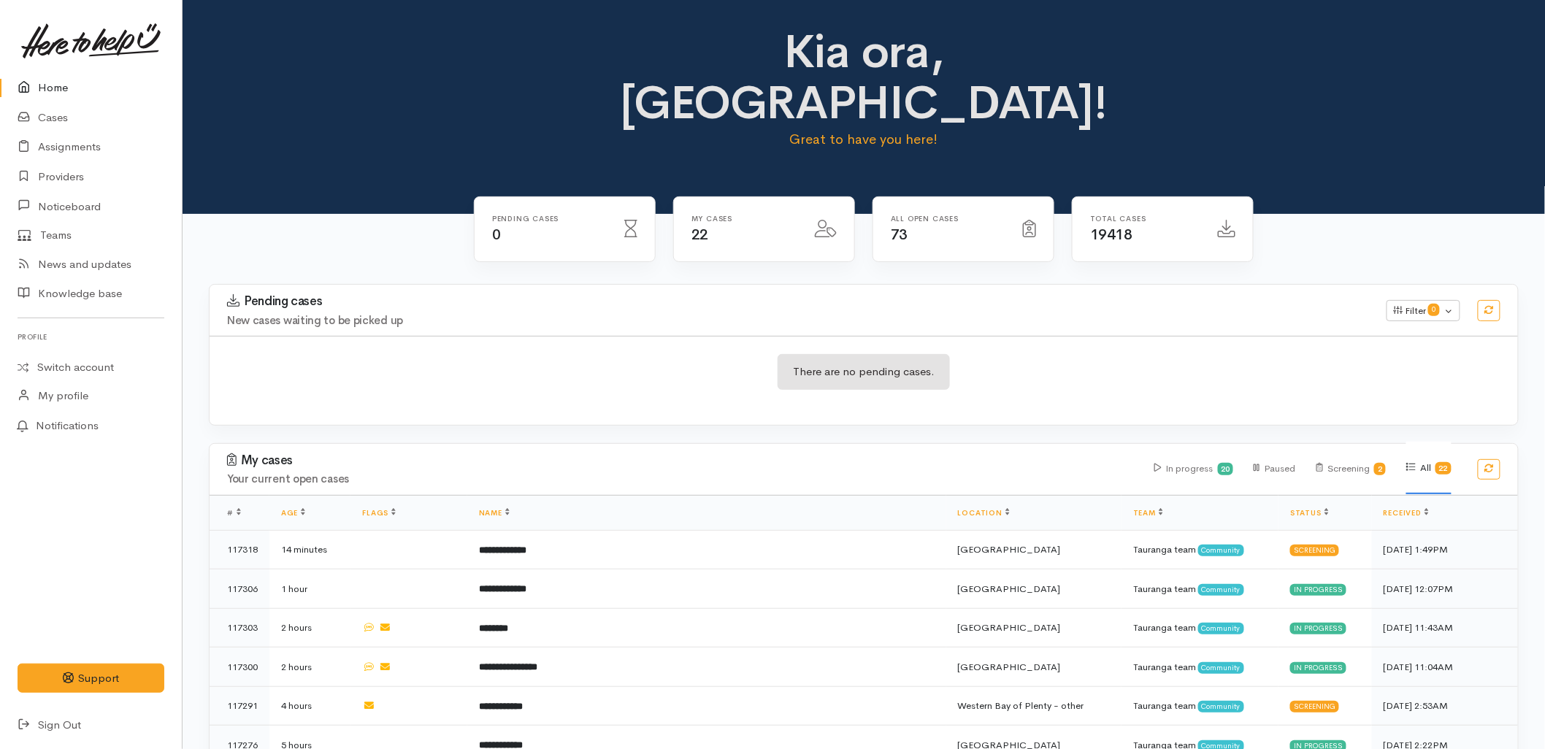
click at [574, 453] on div "My cases Your current open cases" at bounding box center [681, 469] width 927 height 32
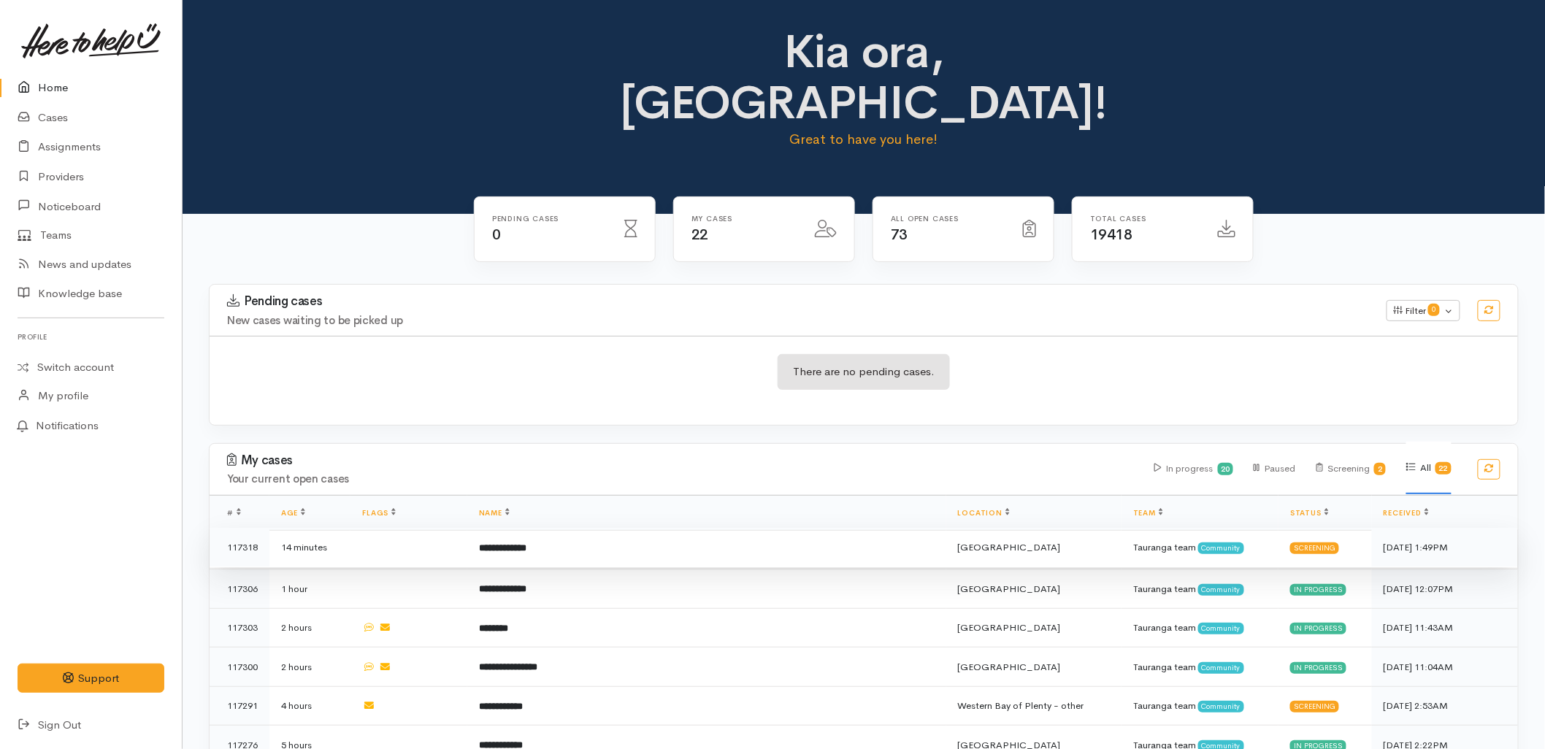
click at [636, 528] on td "**********" at bounding box center [706, 547] width 479 height 39
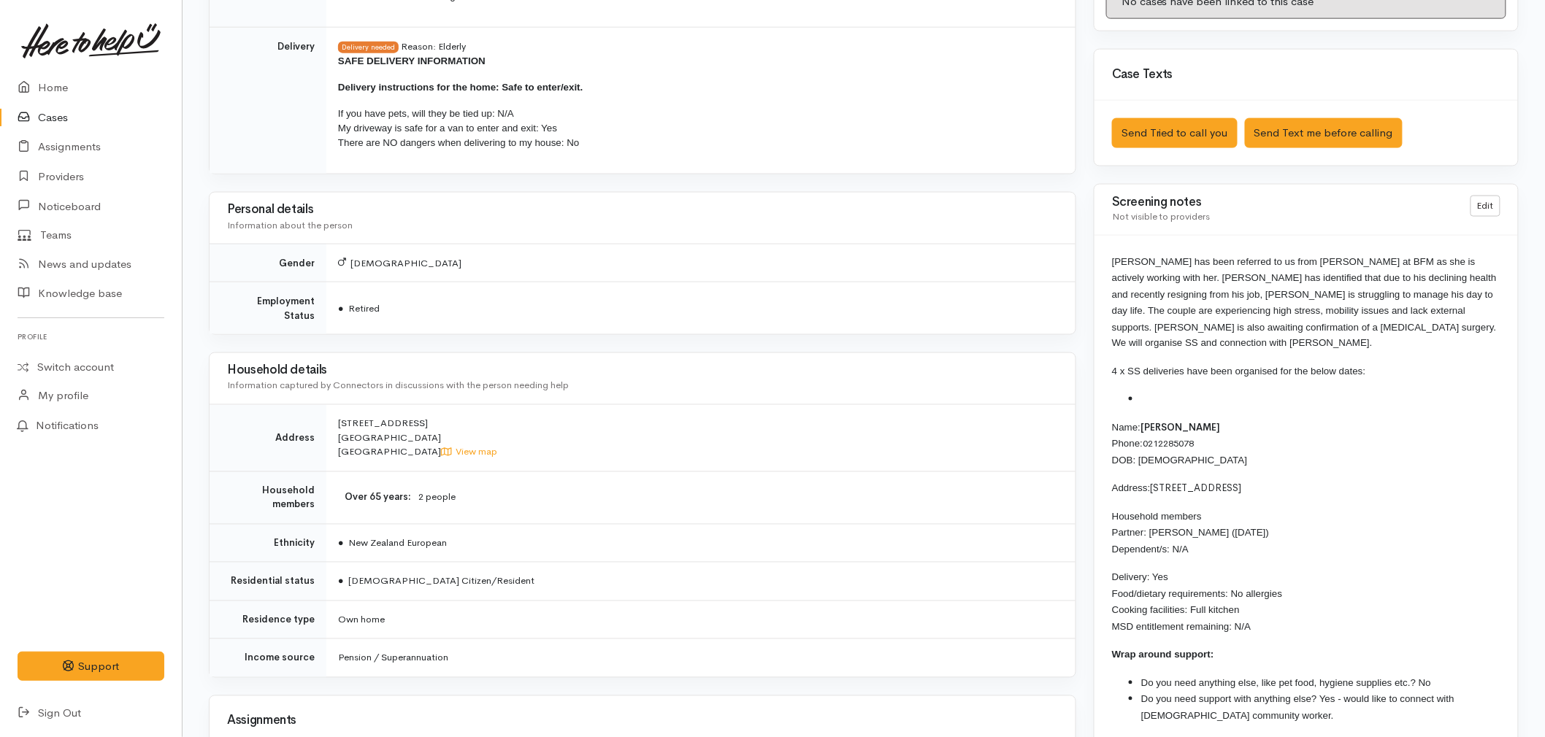
scroll to position [811, 0]
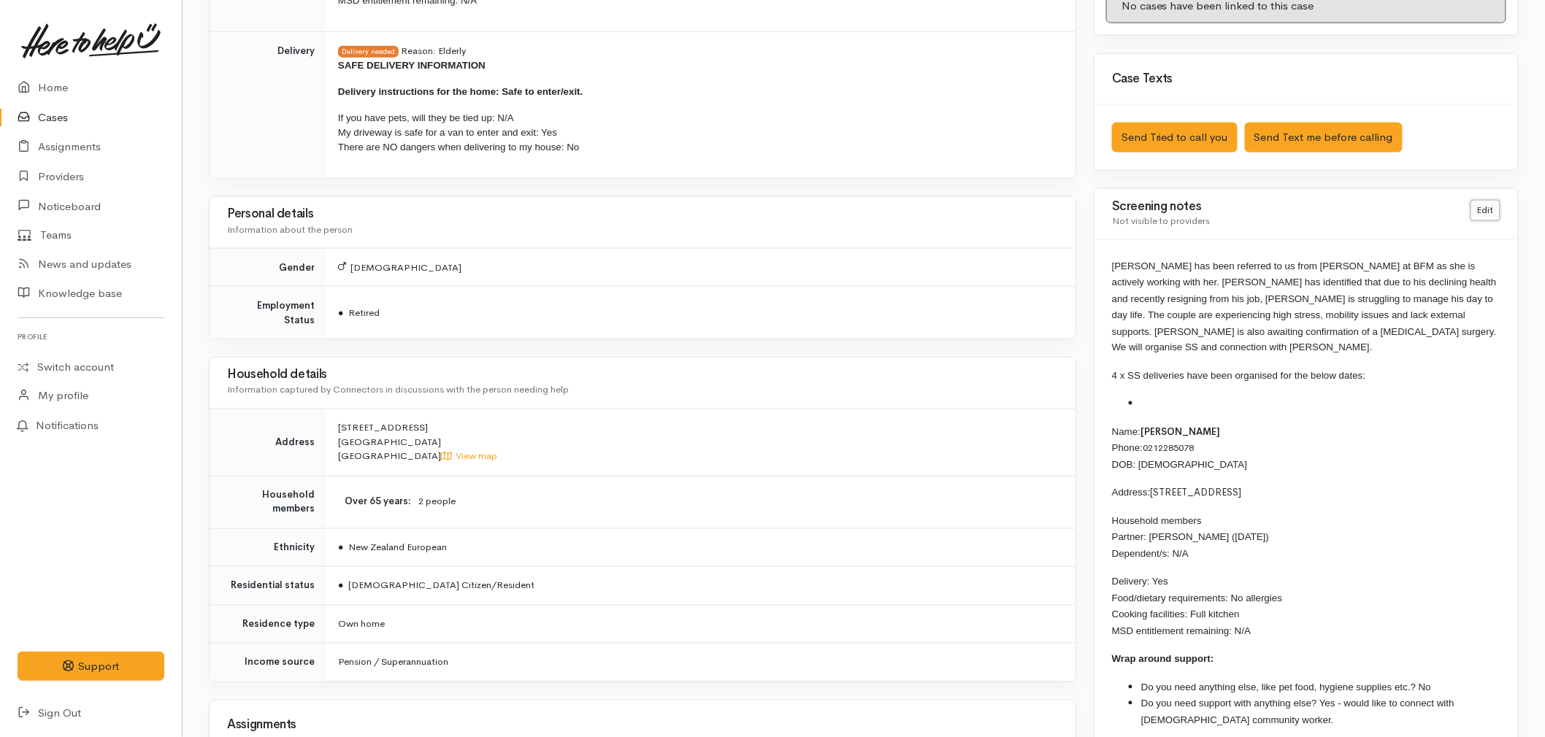
click at [1489, 215] on link "Edit" at bounding box center [1485, 210] width 30 height 21
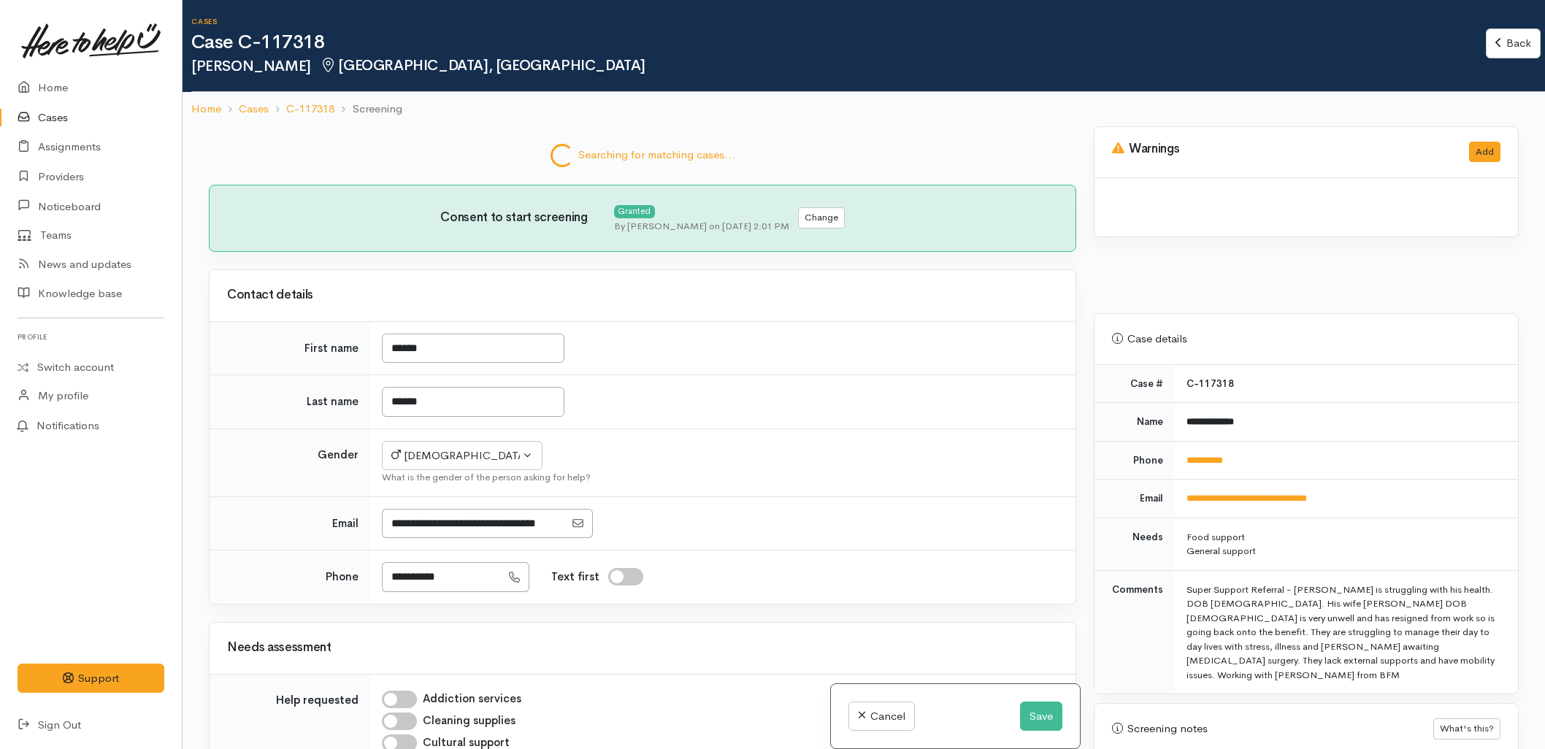
select select "6"
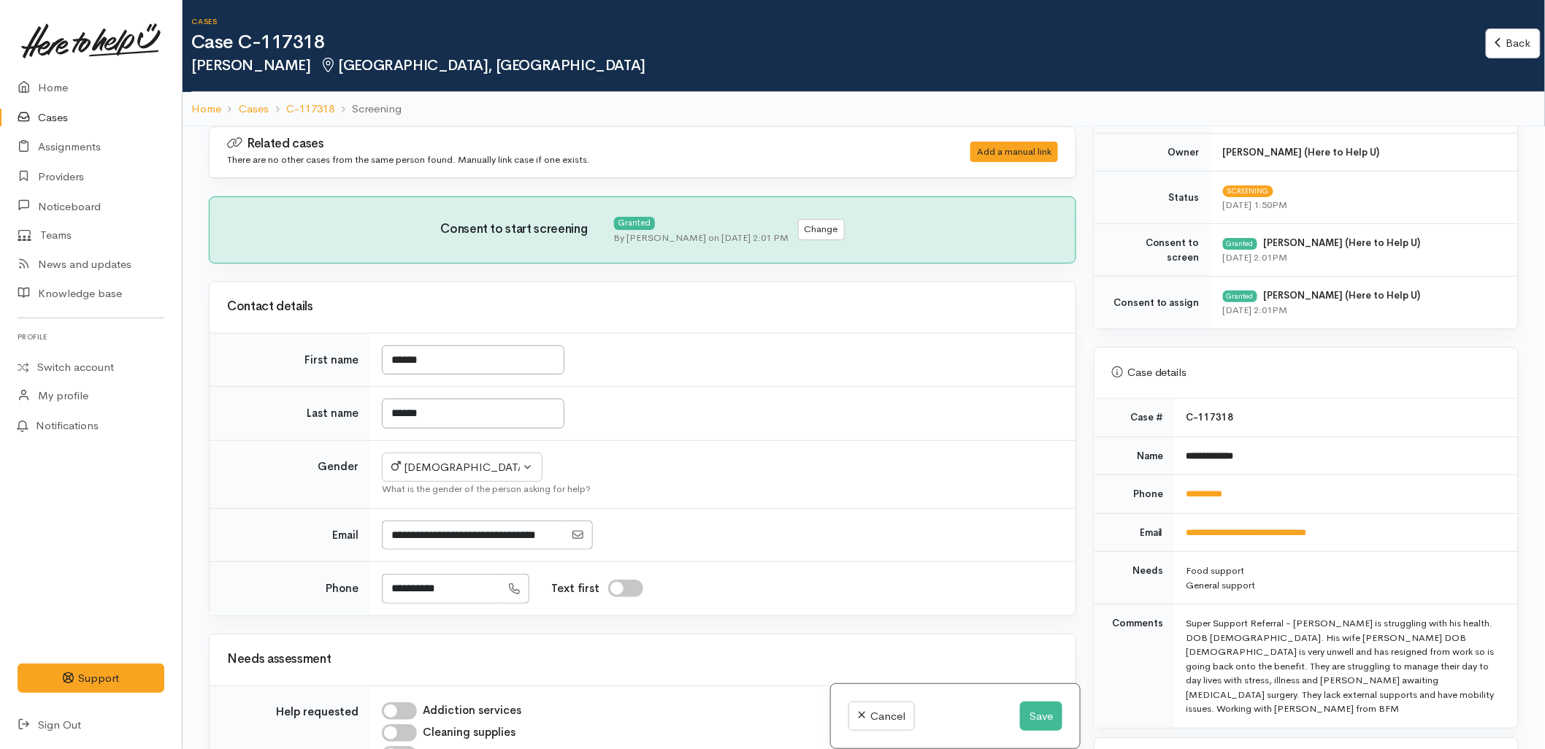
scroll to position [648, 0]
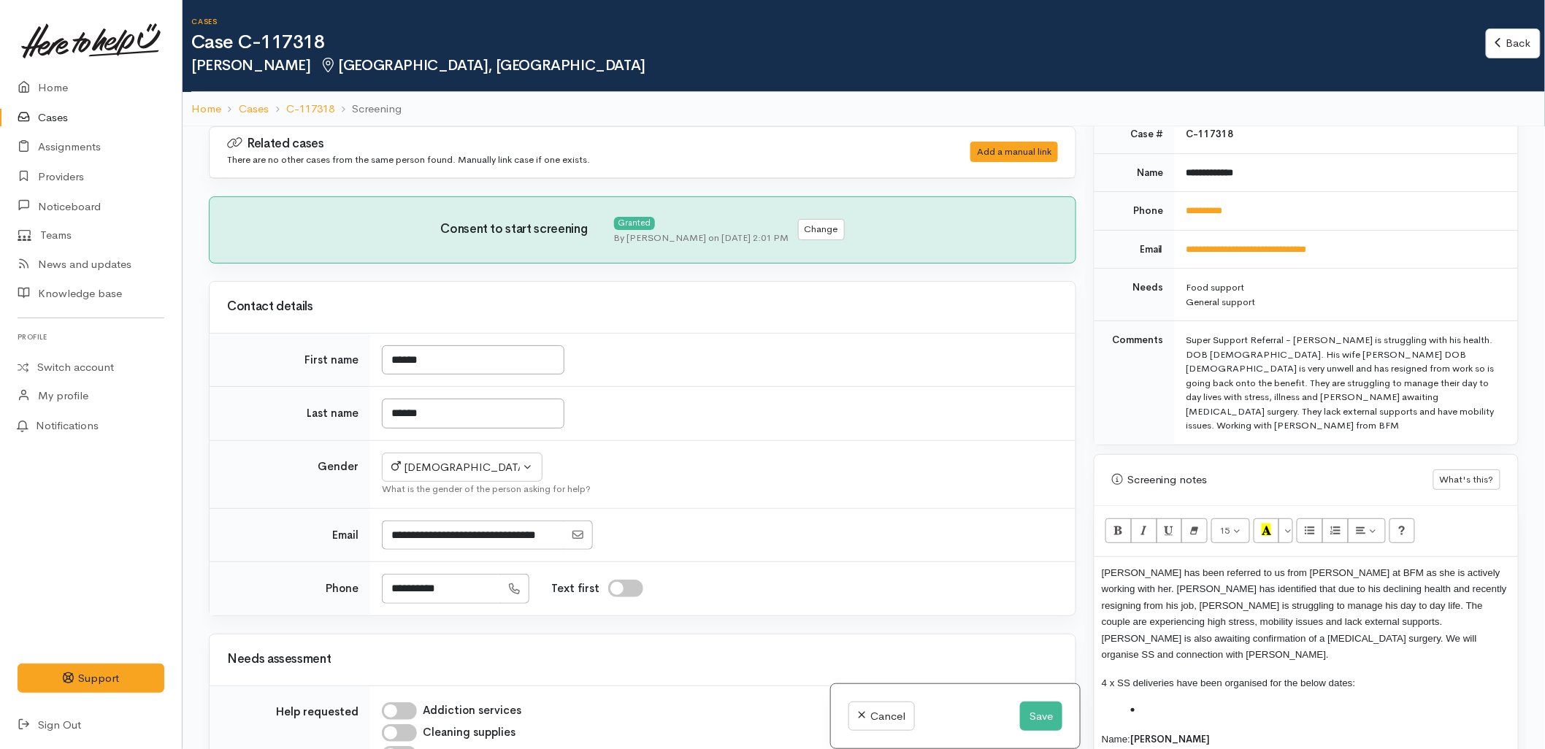
click at [1461, 567] on span "Gordon has been referred to us from Cody at BFM as she is actively working with…" at bounding box center [1303, 613] width 405 height 93
click at [1032, 713] on button "Save" at bounding box center [1041, 716] width 42 height 30
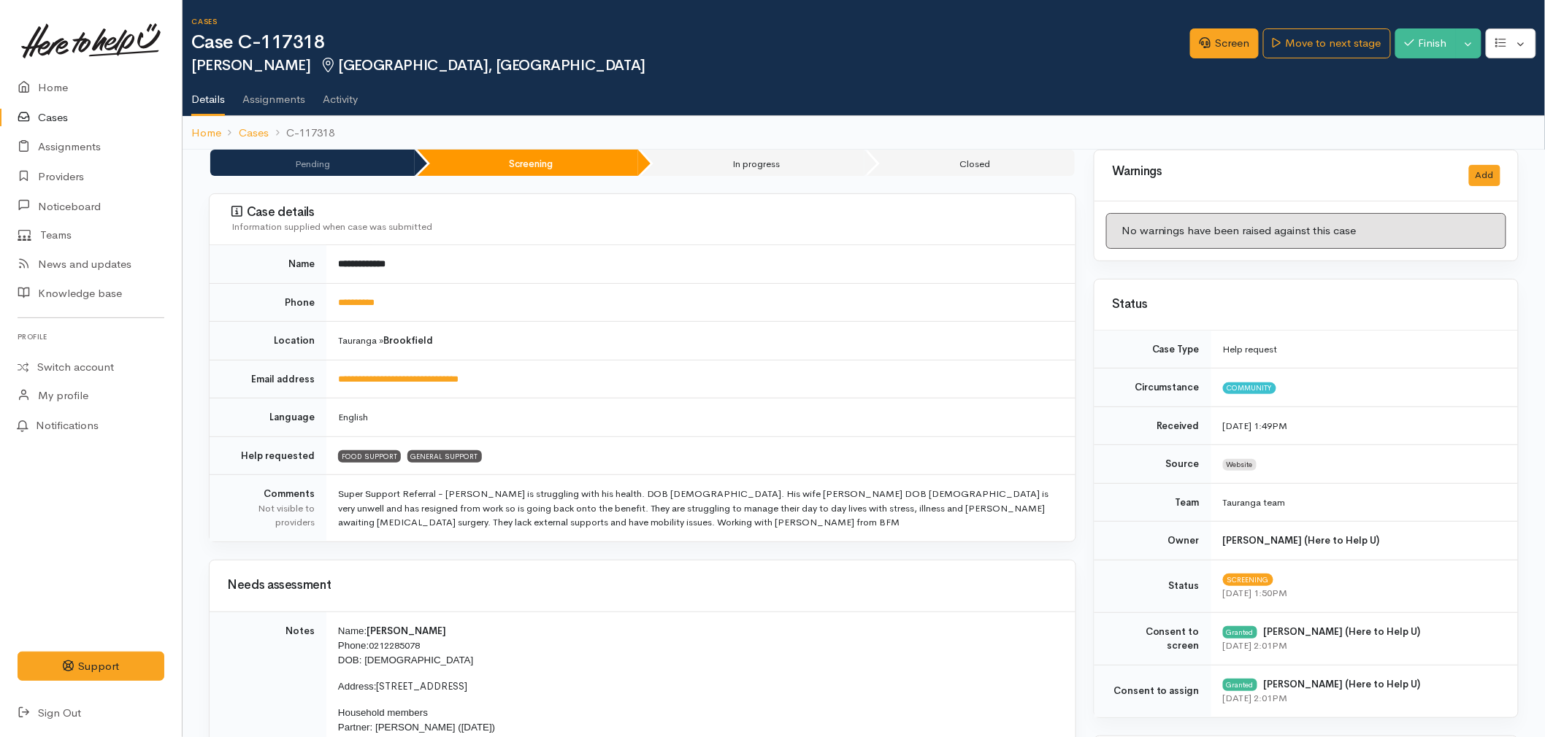
click at [40, 115] on link "Cases" at bounding box center [91, 118] width 182 height 30
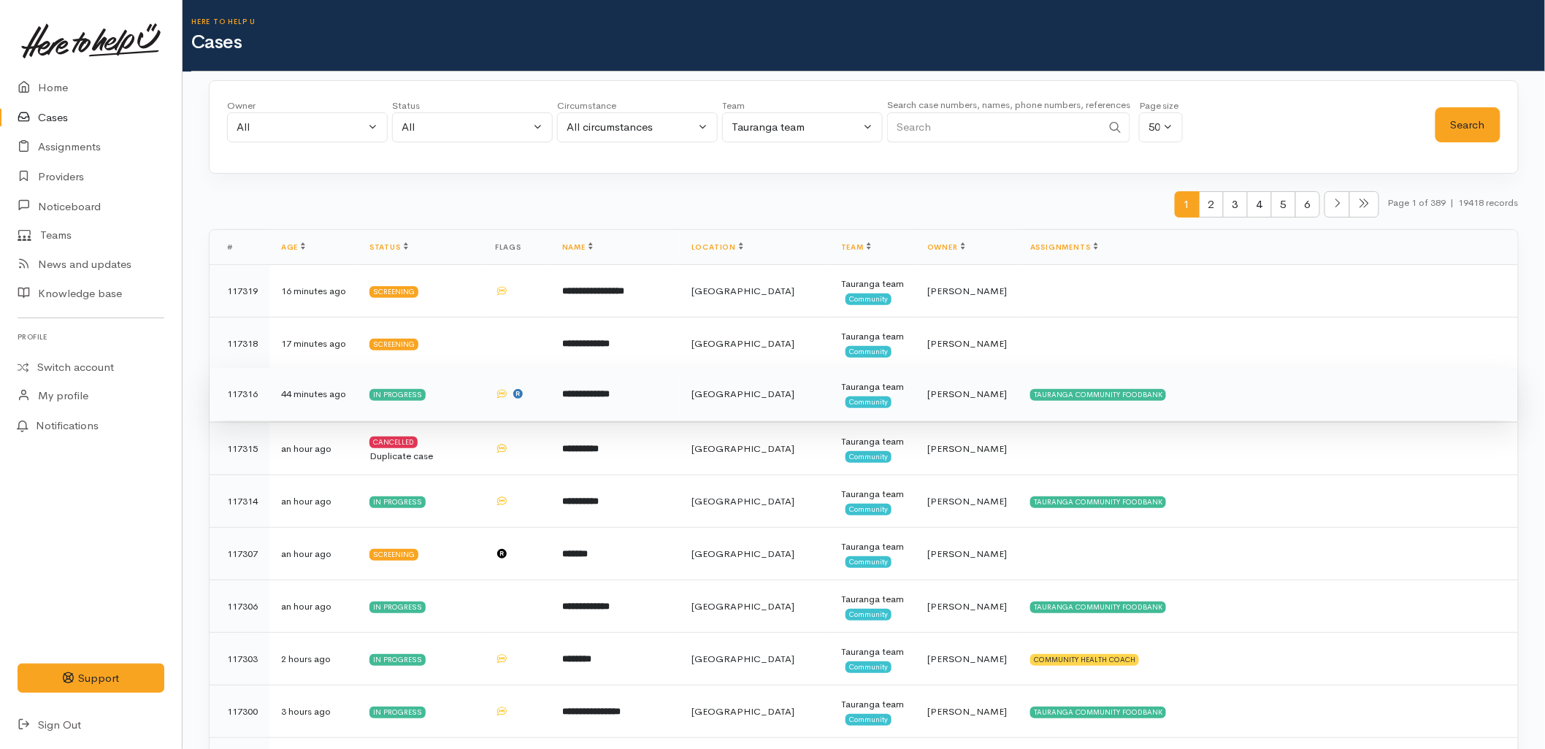
click at [665, 420] on td "**********" at bounding box center [614, 394] width 129 height 53
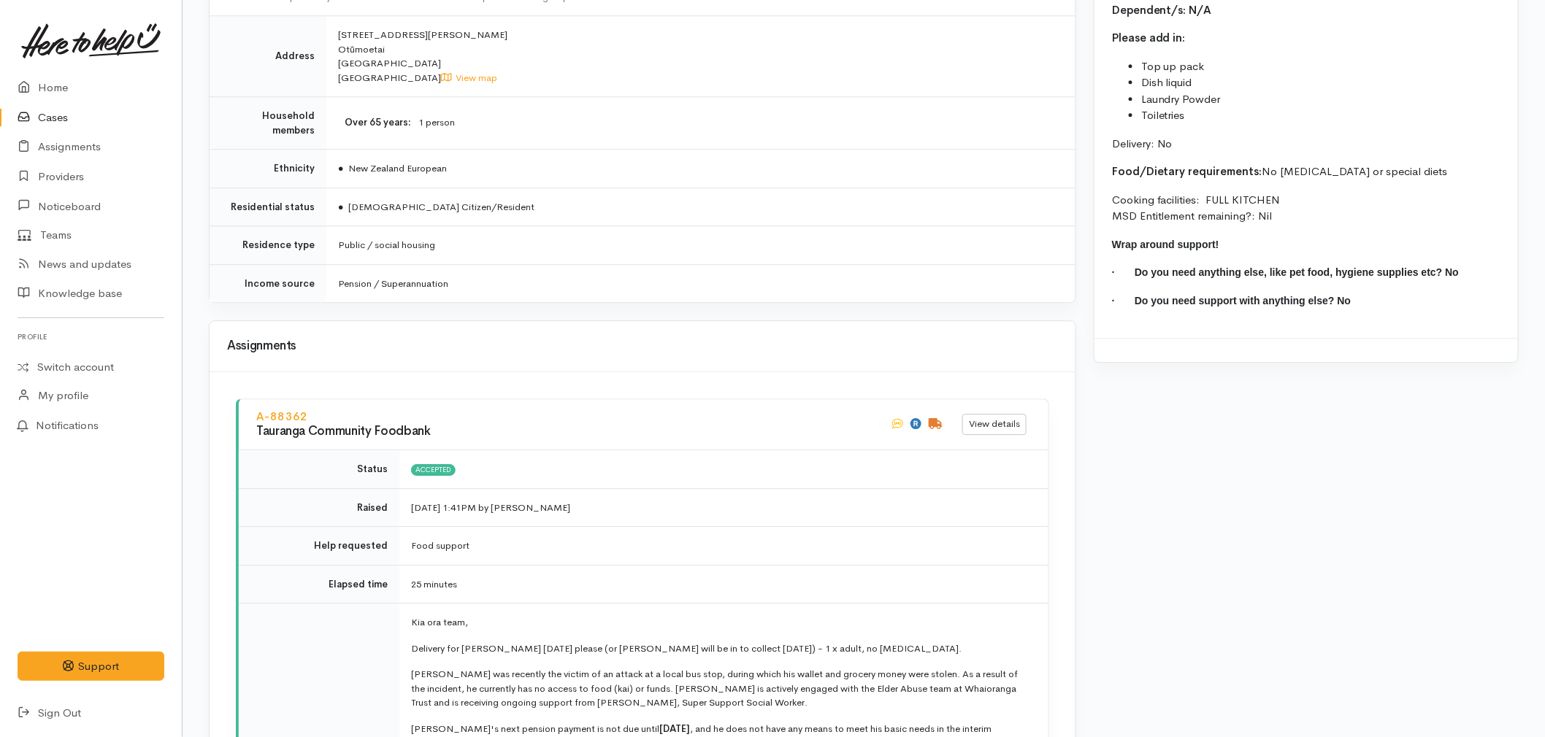
scroll to position [1622, 0]
click at [62, 125] on link "Cases" at bounding box center [91, 118] width 182 height 30
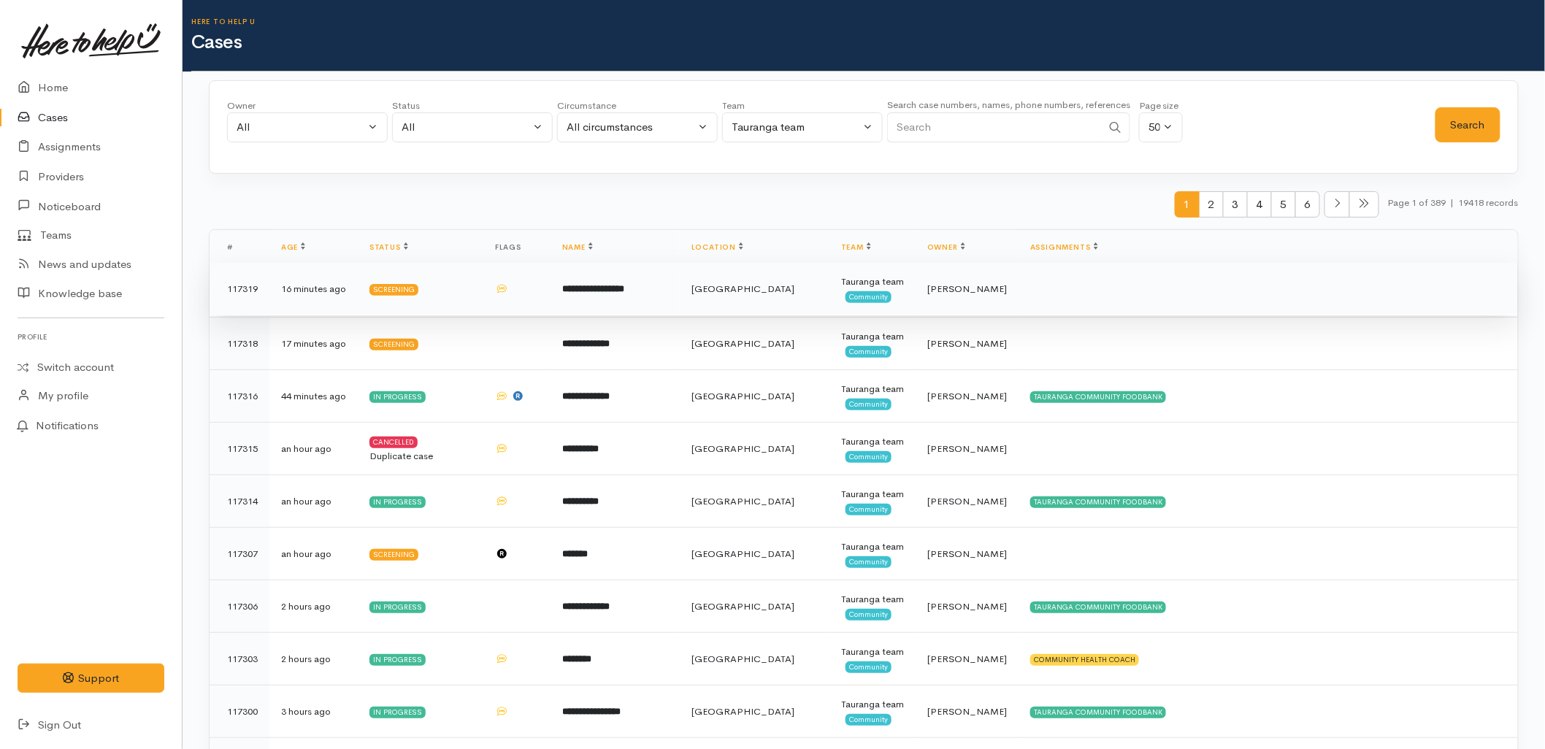
click at [631, 310] on td "**********" at bounding box center [614, 289] width 129 height 53
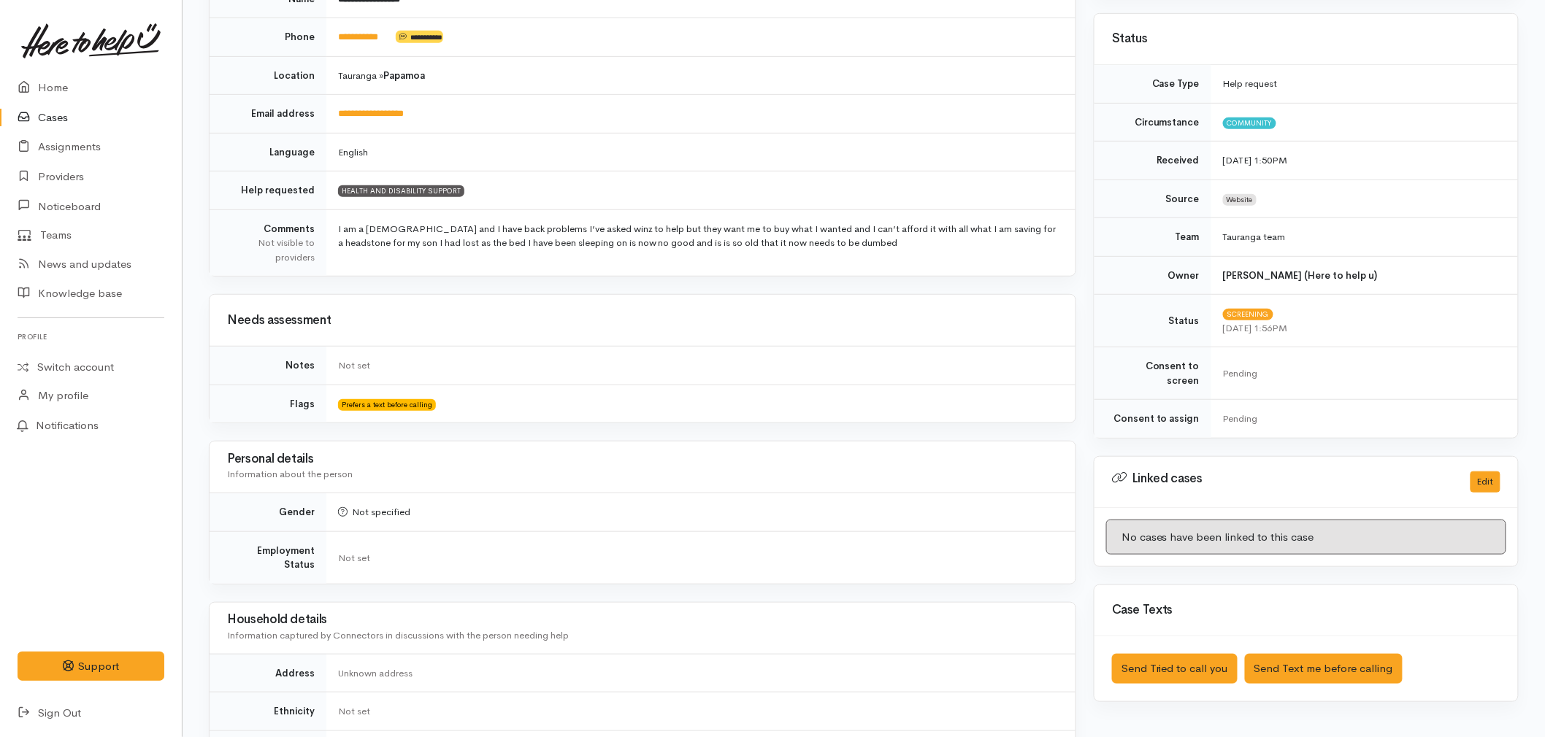
scroll to position [243, 0]
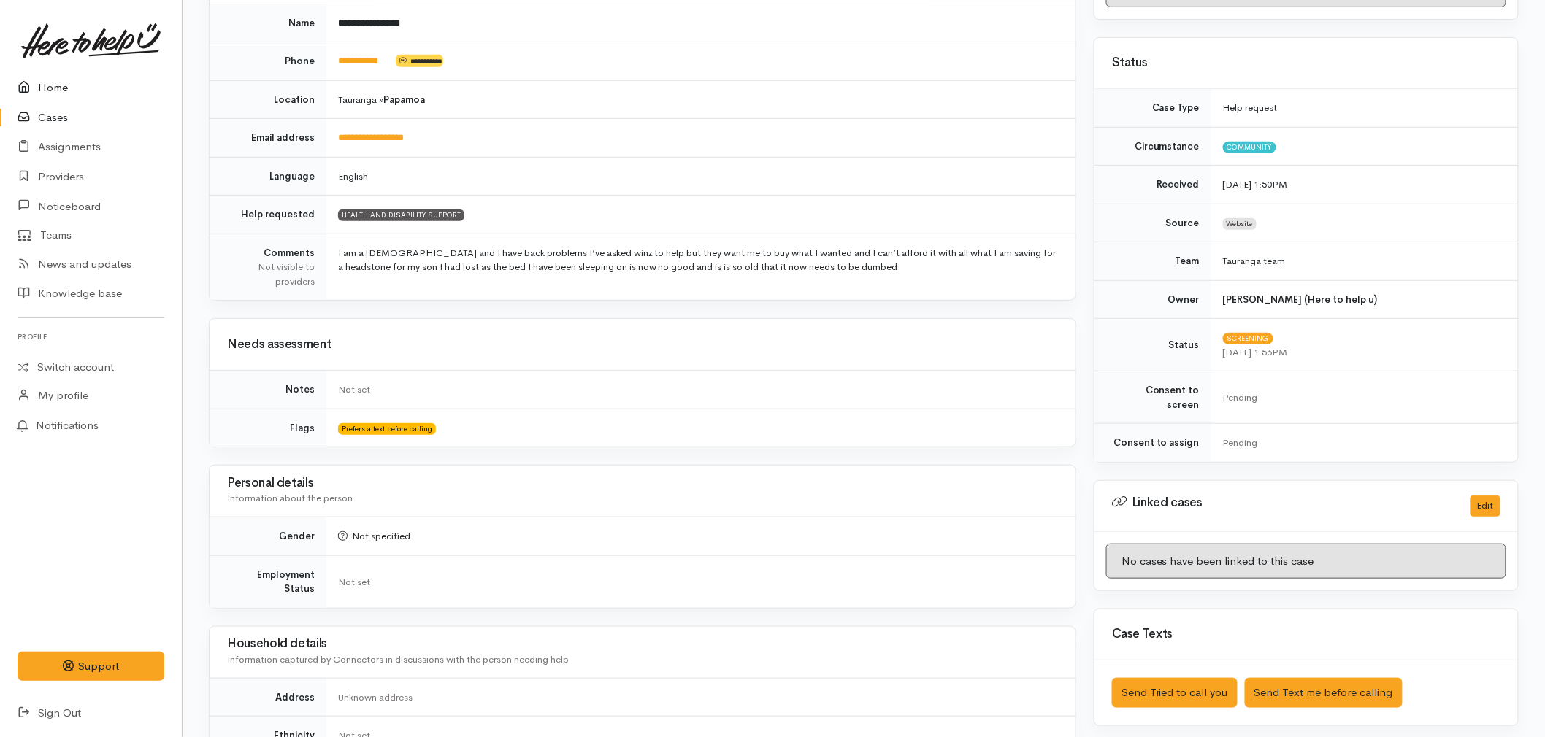
click at [26, 79] on icon at bounding box center [28, 88] width 20 height 18
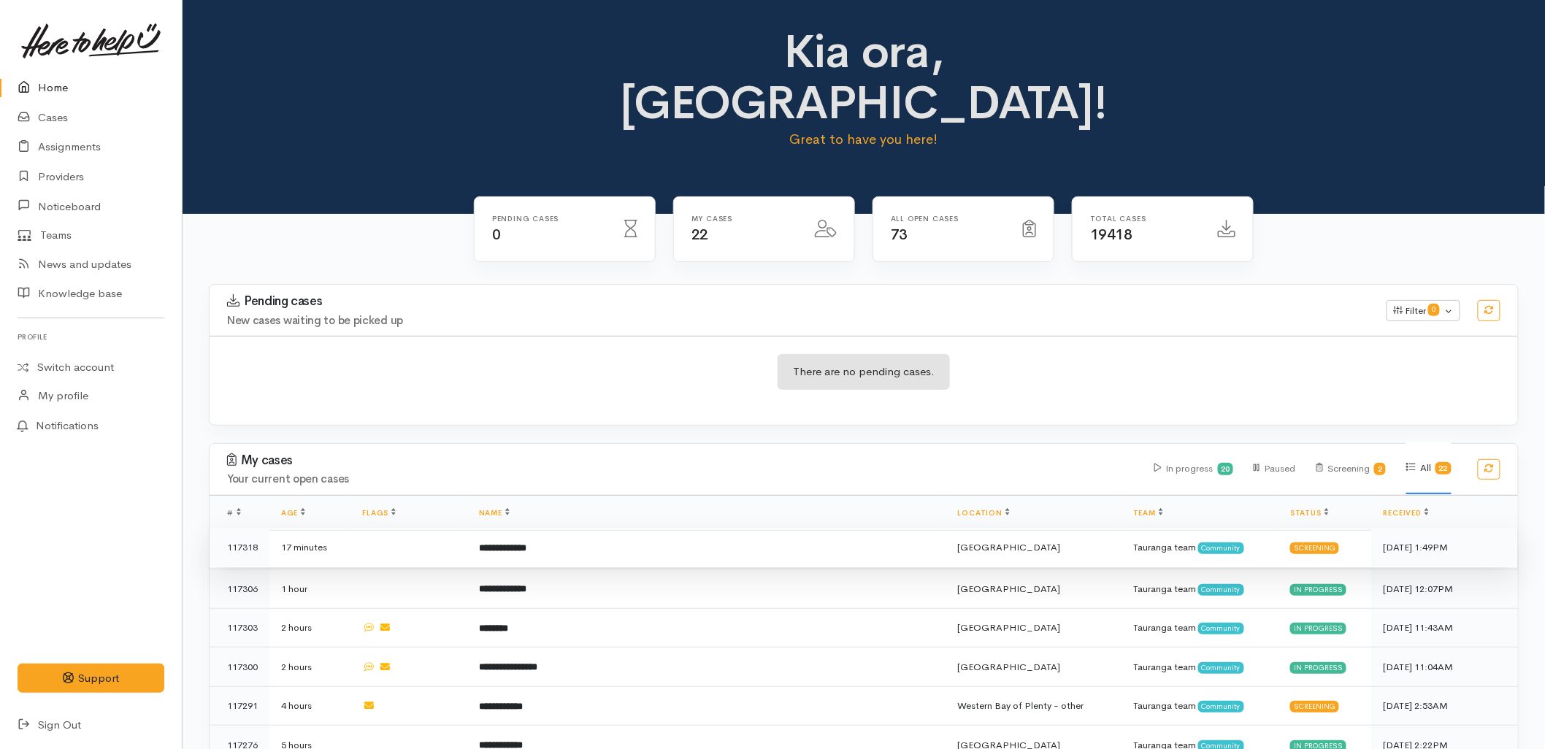
click at [691, 528] on td "**********" at bounding box center [706, 547] width 479 height 39
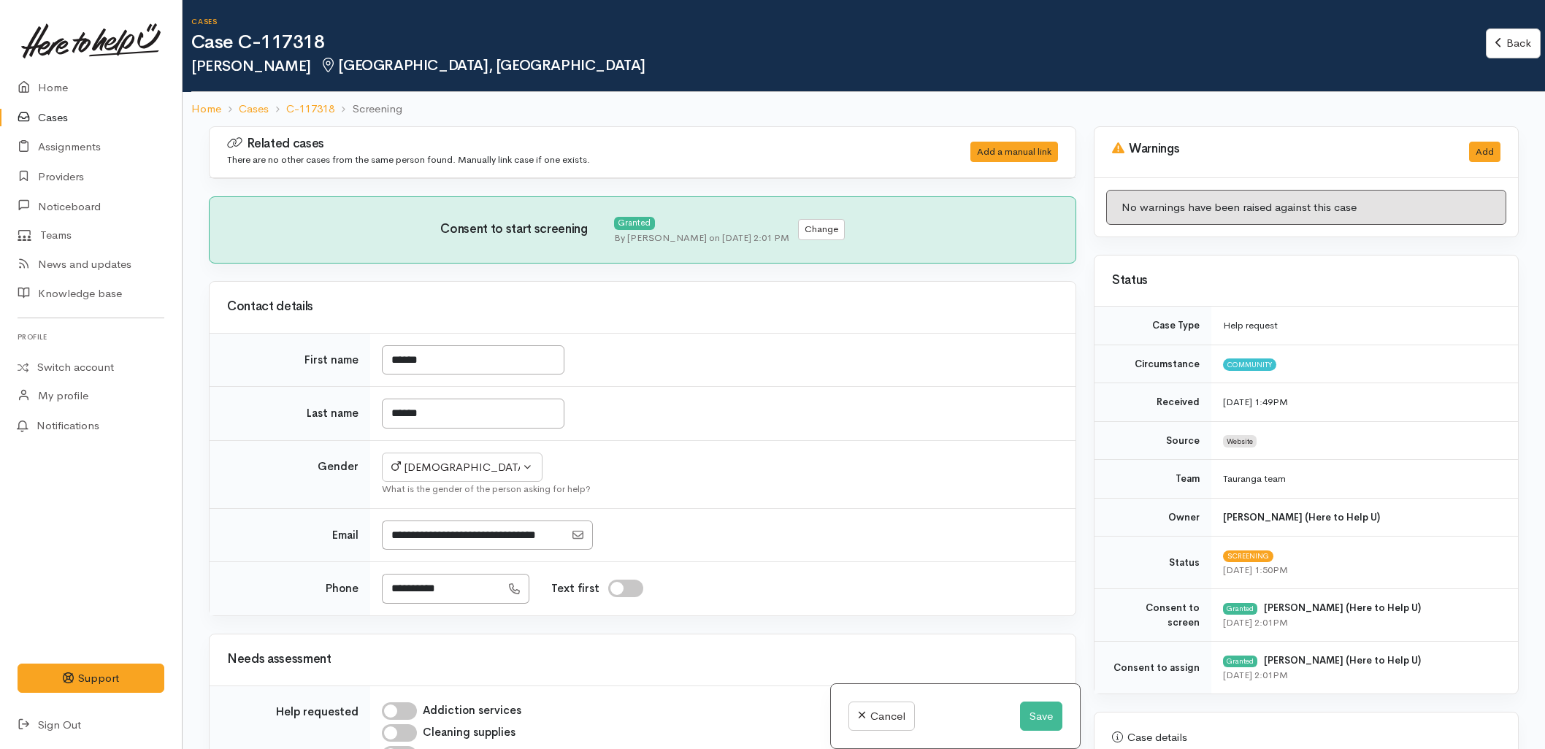
select select "6"
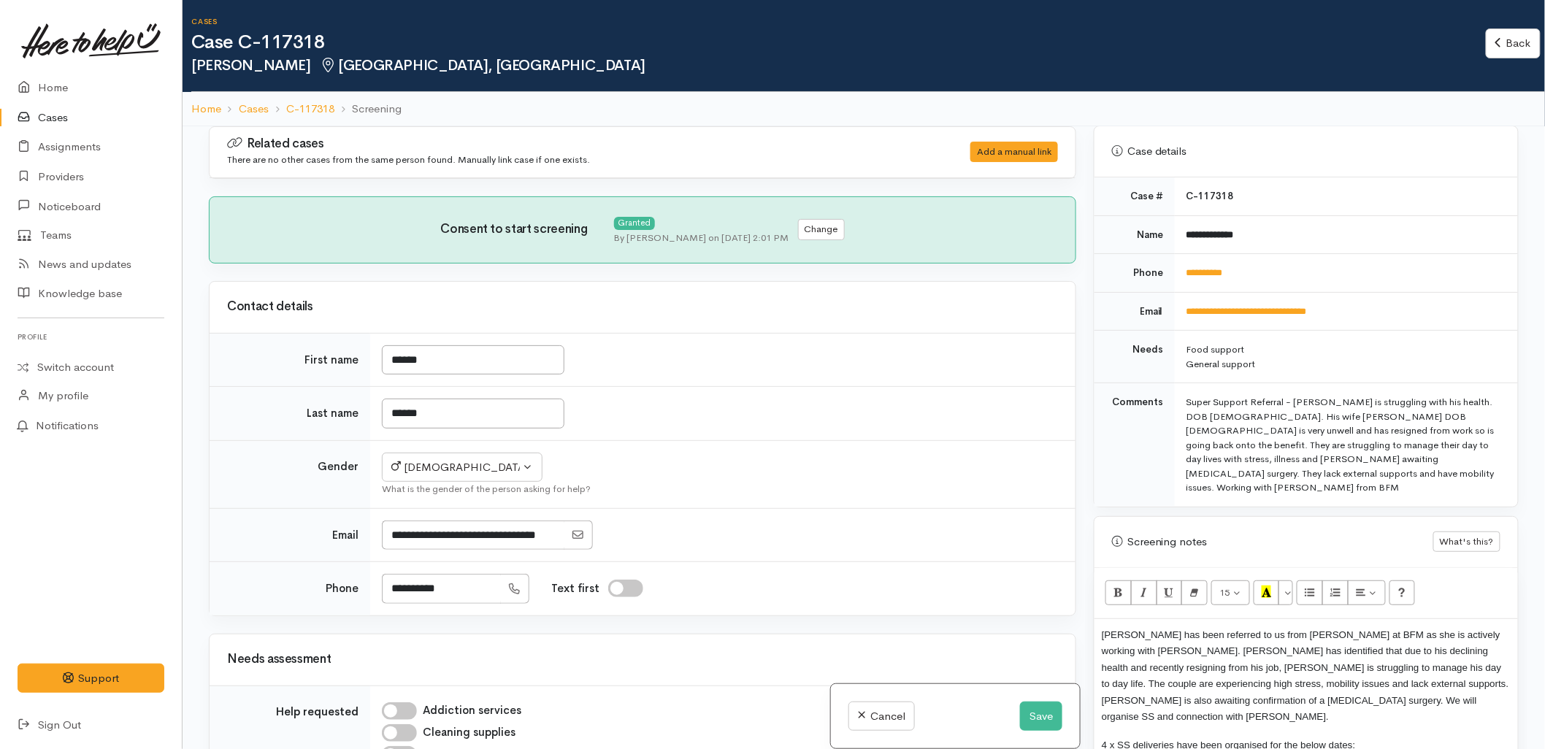
scroll to position [730, 0]
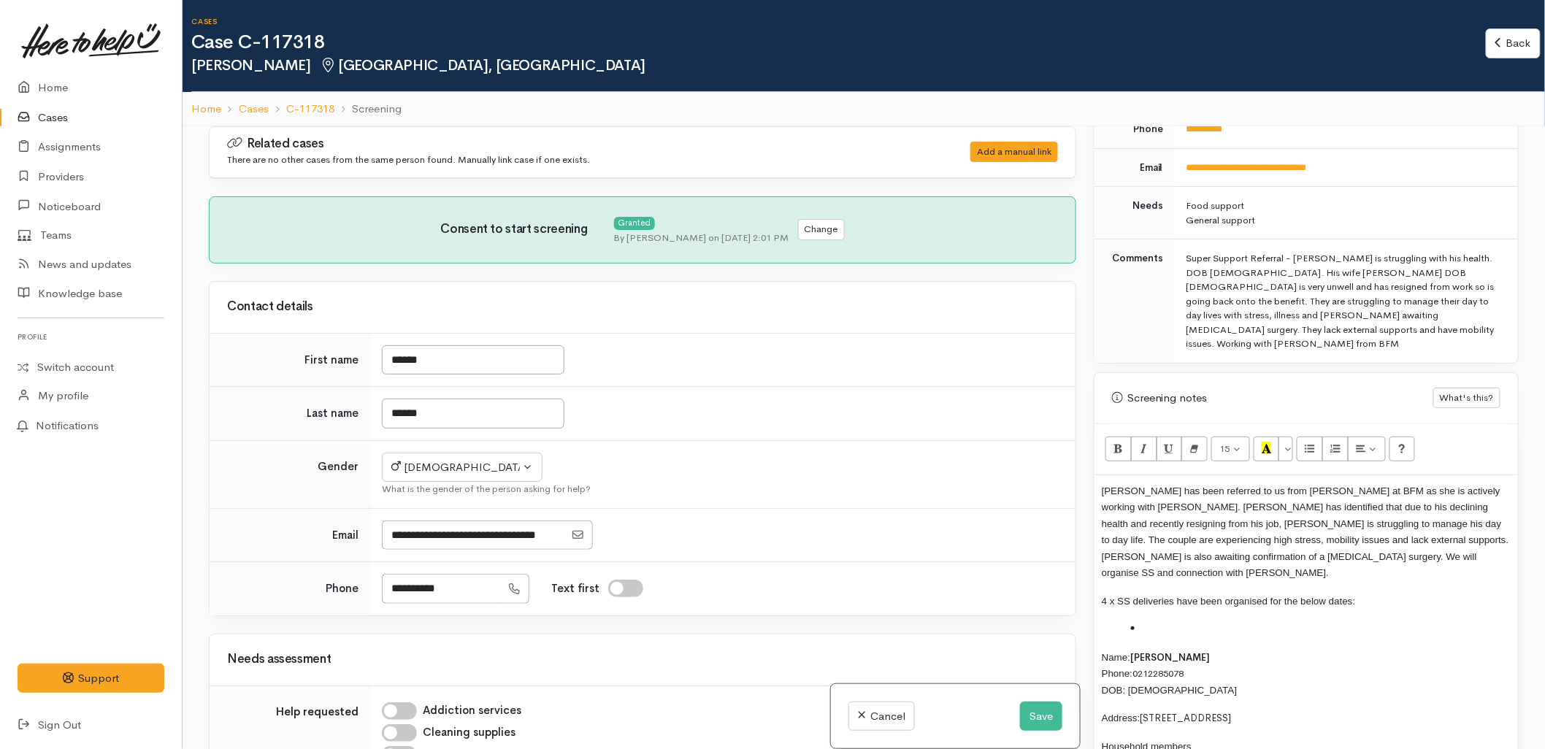
click at [1185, 620] on li at bounding box center [1321, 628] width 380 height 17
click at [1166, 623] on span "[DATE]" at bounding box center [1161, 628] width 31 height 11
copy span "[DATE]"
click at [1207, 623] on span "05/09, 12/09, 26/09 and 10/10" at bounding box center [1242, 628] width 130 height 11
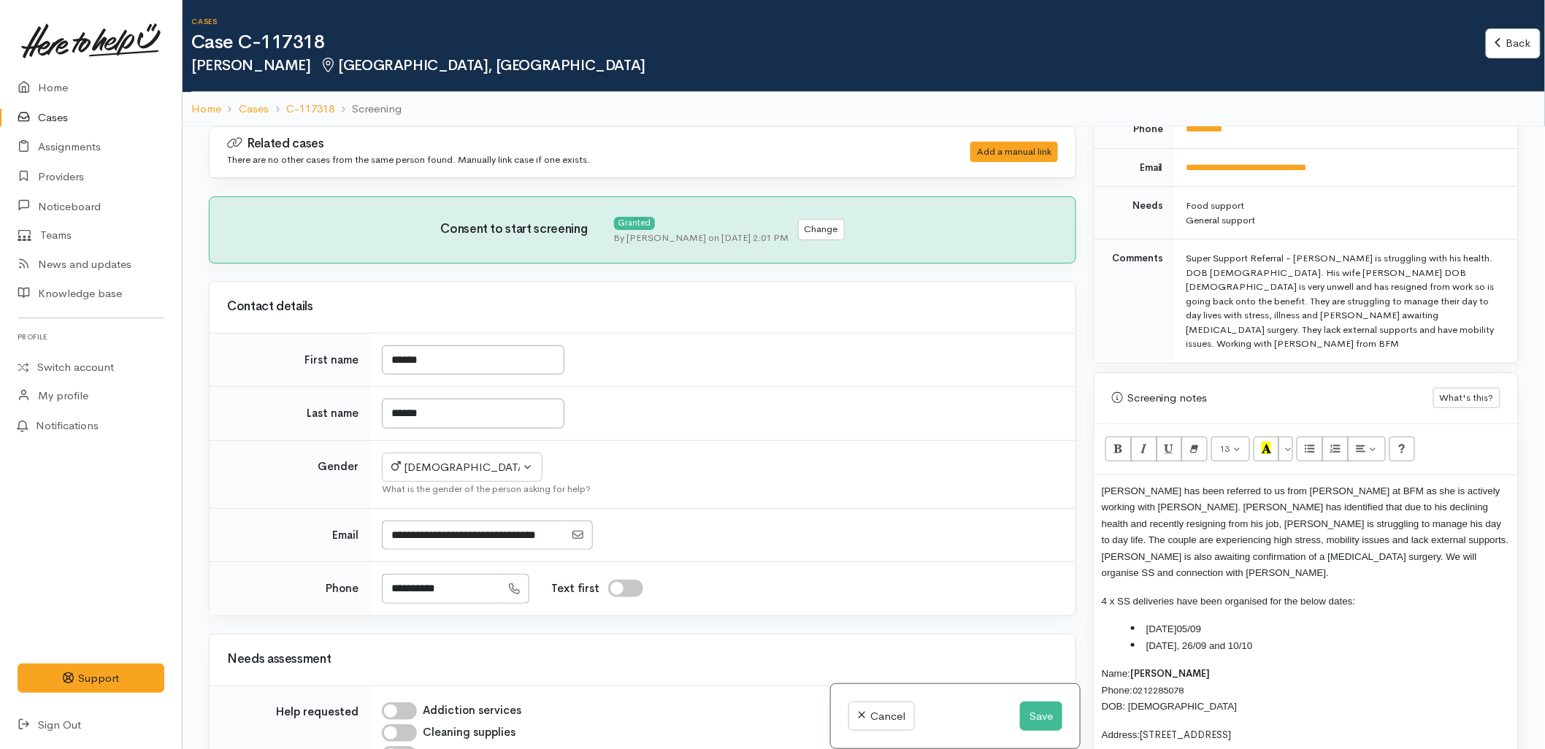
click at [1207, 640] on span "Friday 12/09, 26/09 and 10/10" at bounding box center [1199, 645] width 107 height 11
click at [1209, 656] on span "Friday 26/09 and 10/10" at bounding box center [1187, 661] width 83 height 11
click at [1208, 656] on span "Friday 26/09 and 10/10" at bounding box center [1187, 661] width 83 height 11
click at [1219, 670] on li "Friday 10/10" at bounding box center [1321, 678] width 380 height 17
drag, startPoint x: 1217, startPoint y: 645, endPoint x: 1082, endPoint y: 466, distance: 223.6
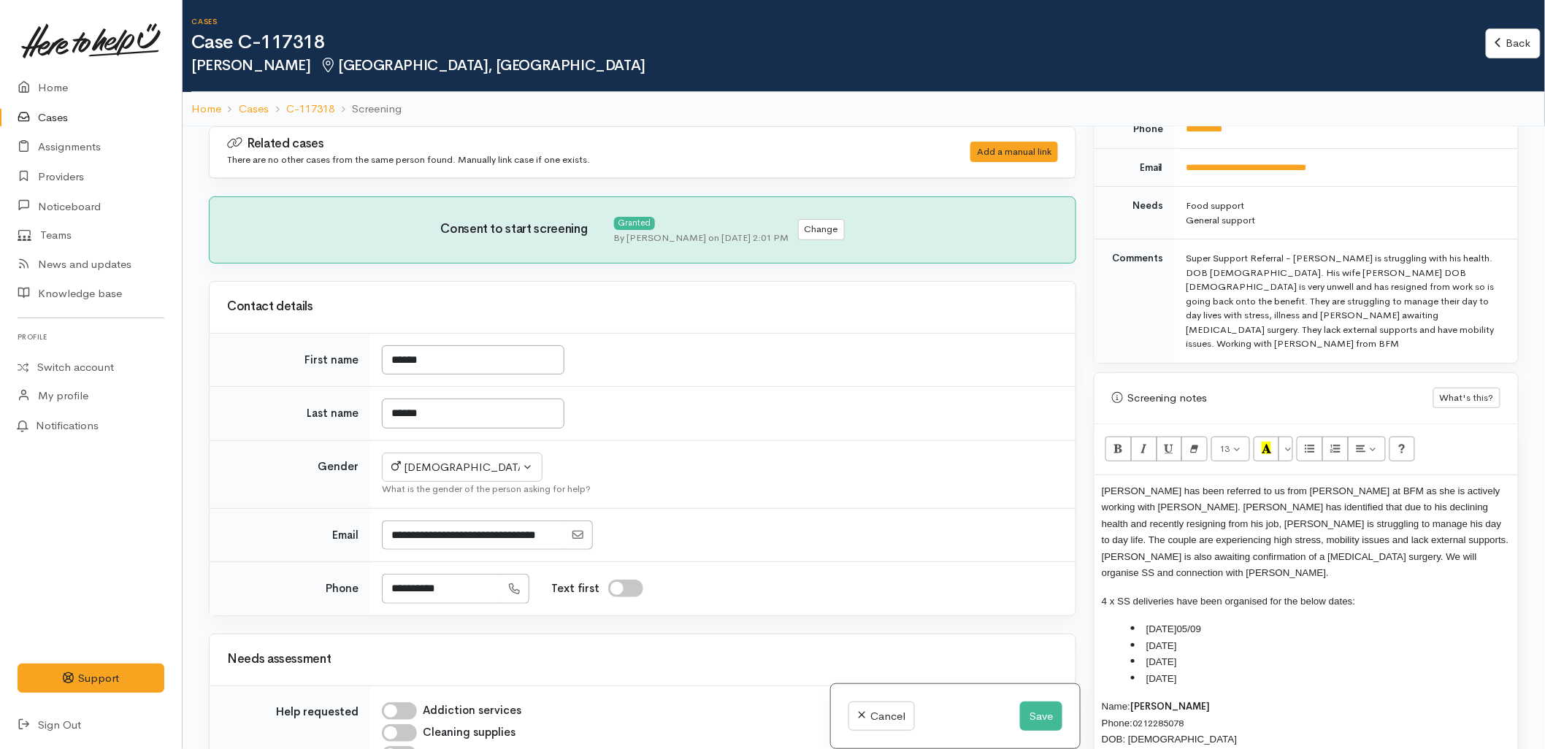
click at [1082, 466] on div "Related cases There are no other cases from the same person found. Manually lin…" at bounding box center [863, 500] width 1327 height 749
copy div "Gordon has been referred to us from Cody at BFM as she is actively working with…"
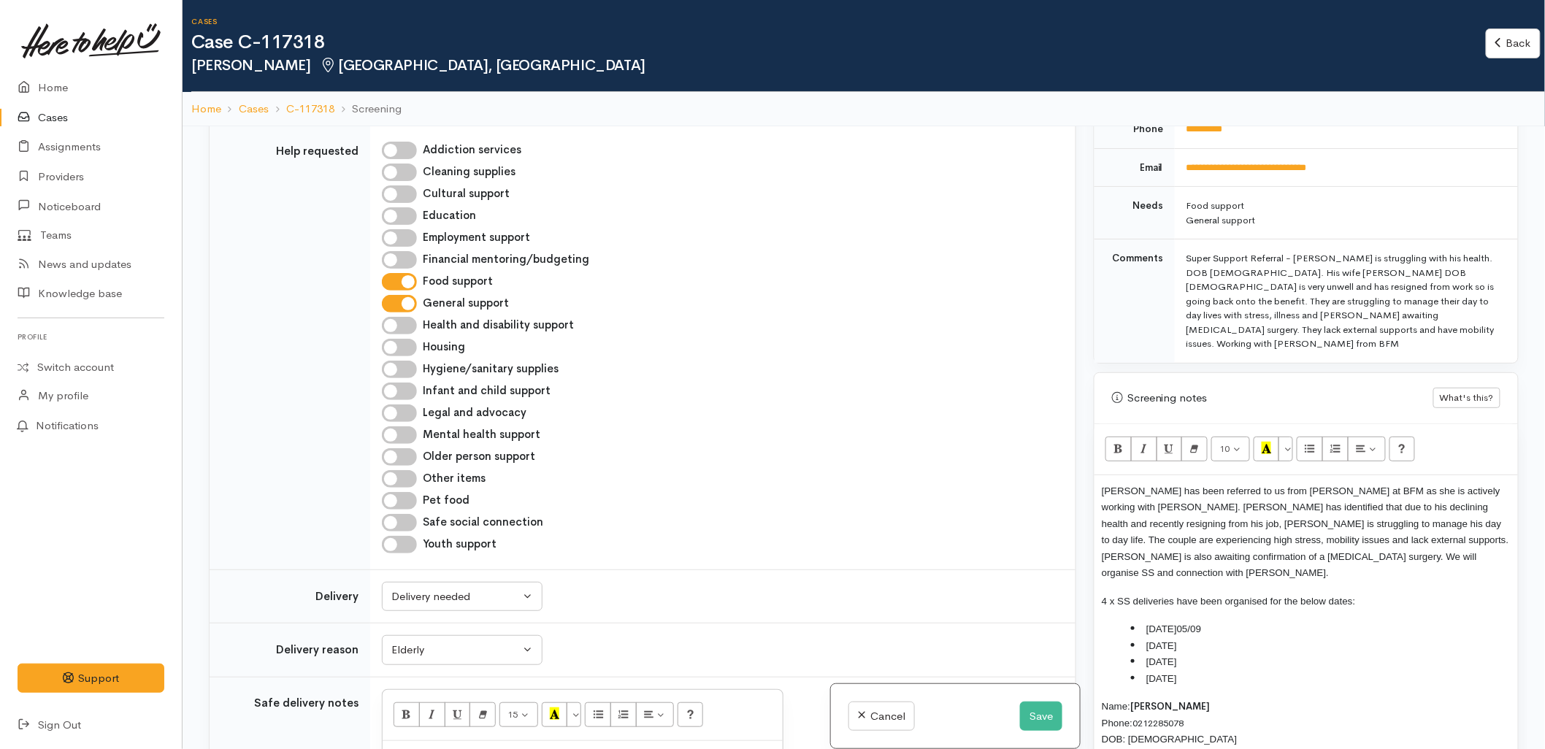
scroll to position [648, 0]
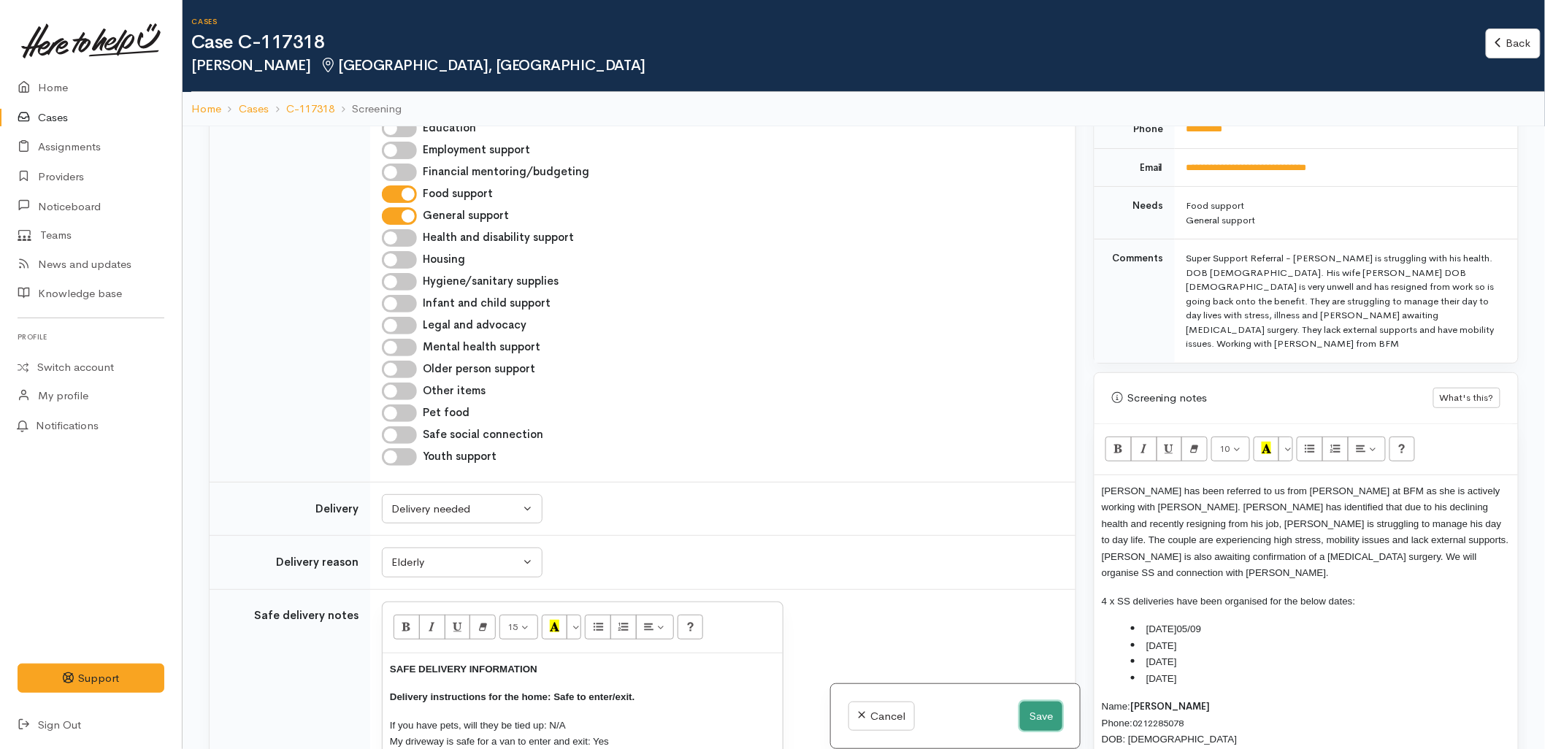
click at [1034, 710] on button "Save" at bounding box center [1041, 716] width 42 height 30
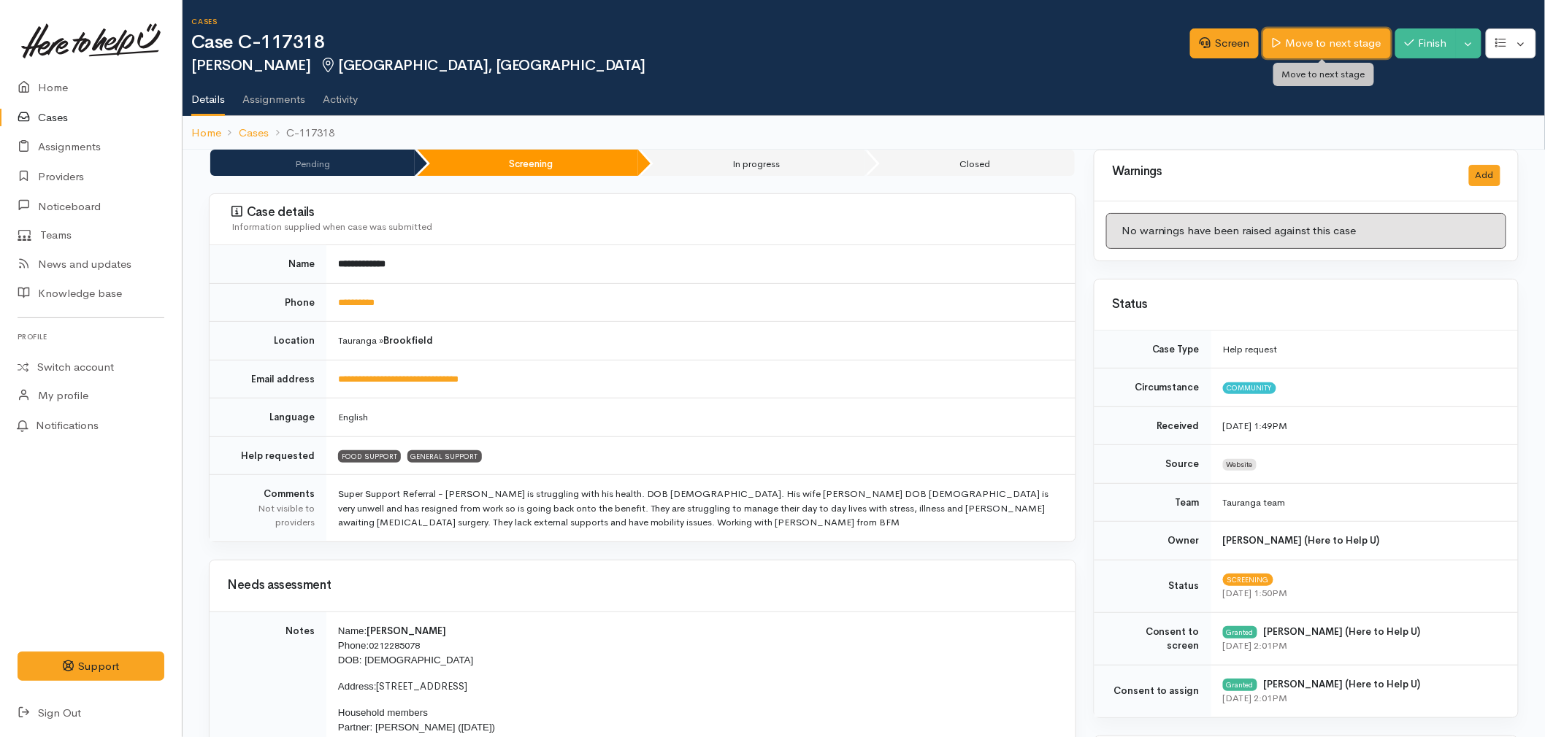
click at [1336, 42] on link "Move to next stage" at bounding box center [1326, 43] width 127 height 30
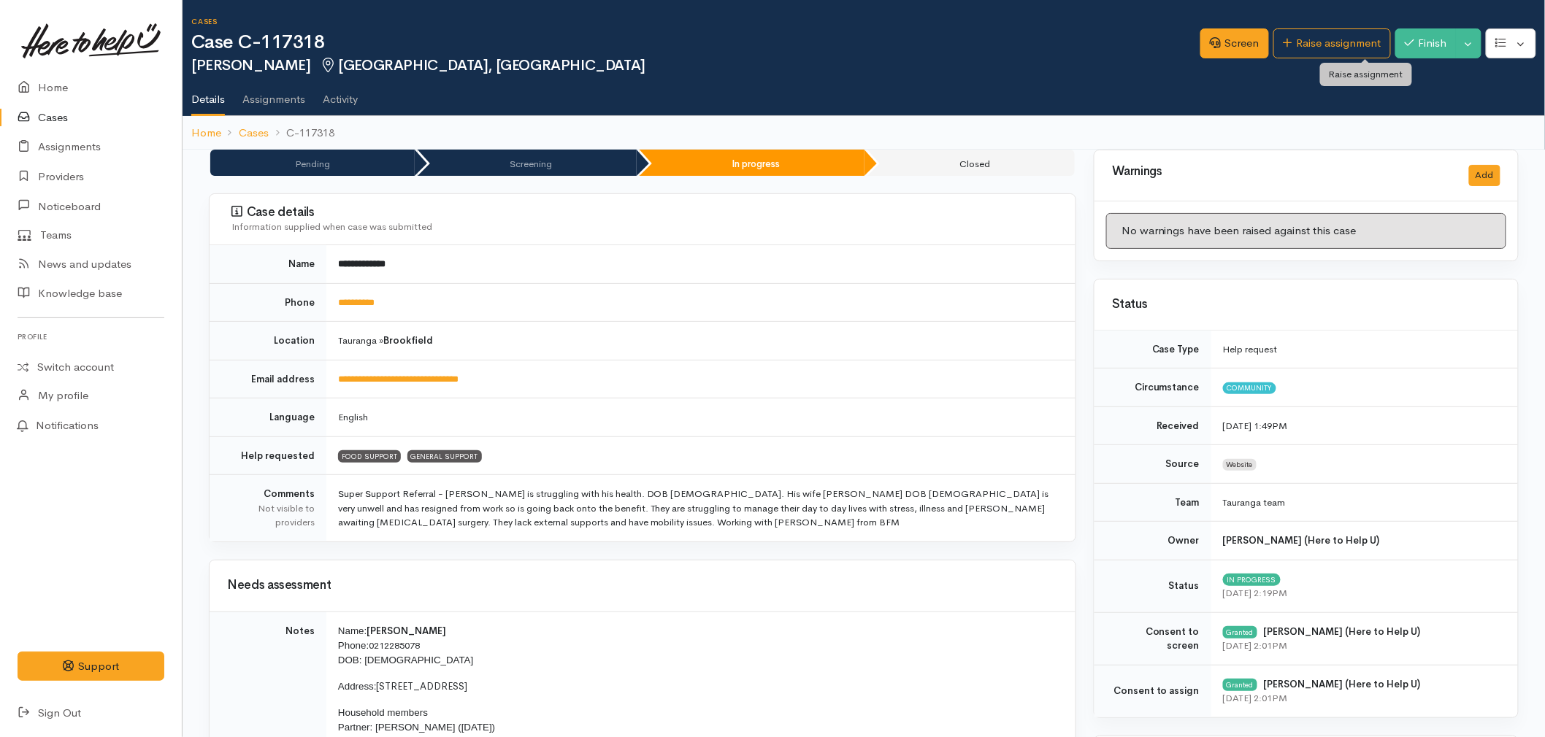
click at [1336, 42] on link "Raise assignment" at bounding box center [1332, 43] width 118 height 30
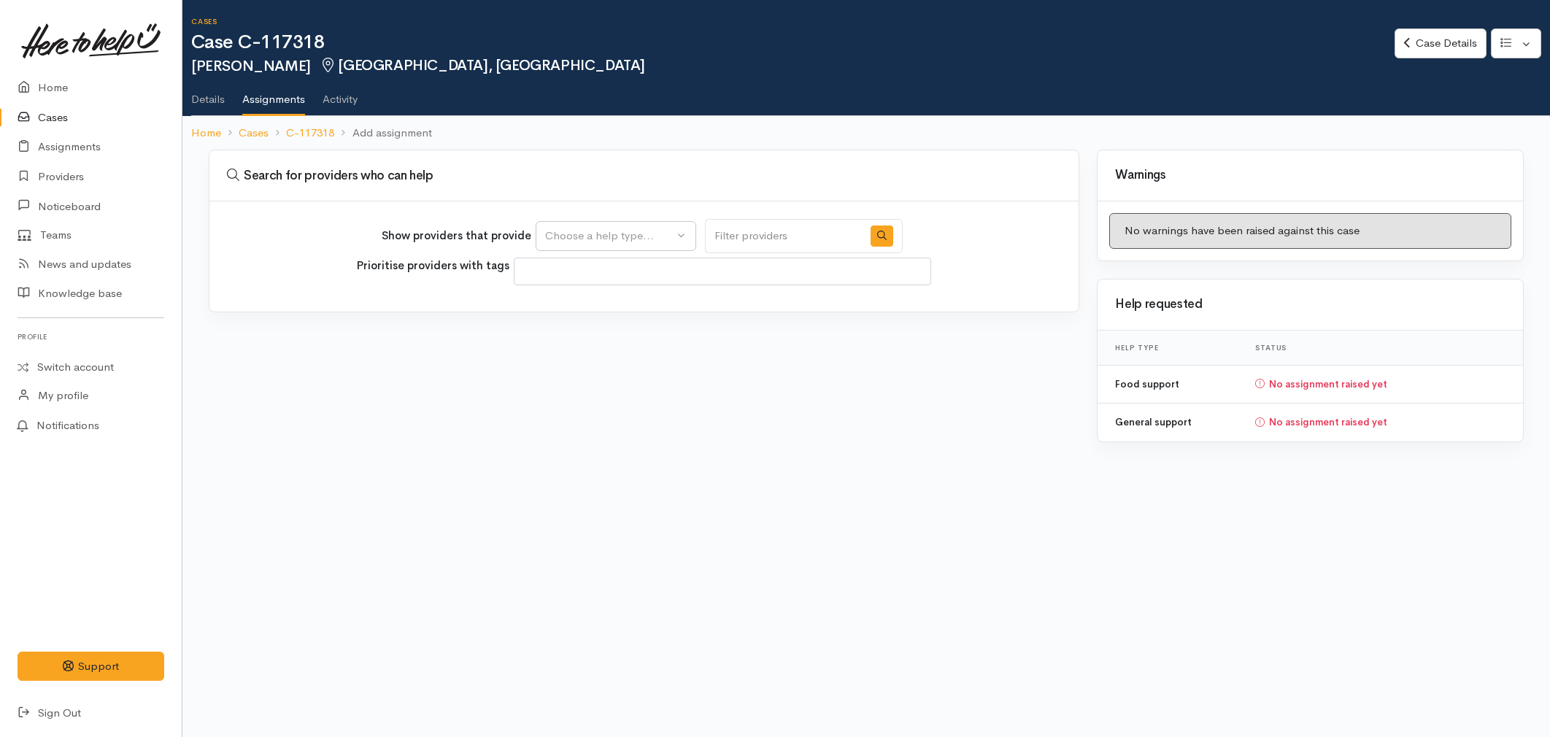
select select
click at [609, 252] on div "Show providers that provide Food support General support Choose a help type..." at bounding box center [642, 236] width 521 height 34
click at [601, 237] on div "Choose a help type..." at bounding box center [609, 236] width 128 height 17
click at [592, 329] on span "General support" at bounding box center [595, 327] width 82 height 17
select select "4"
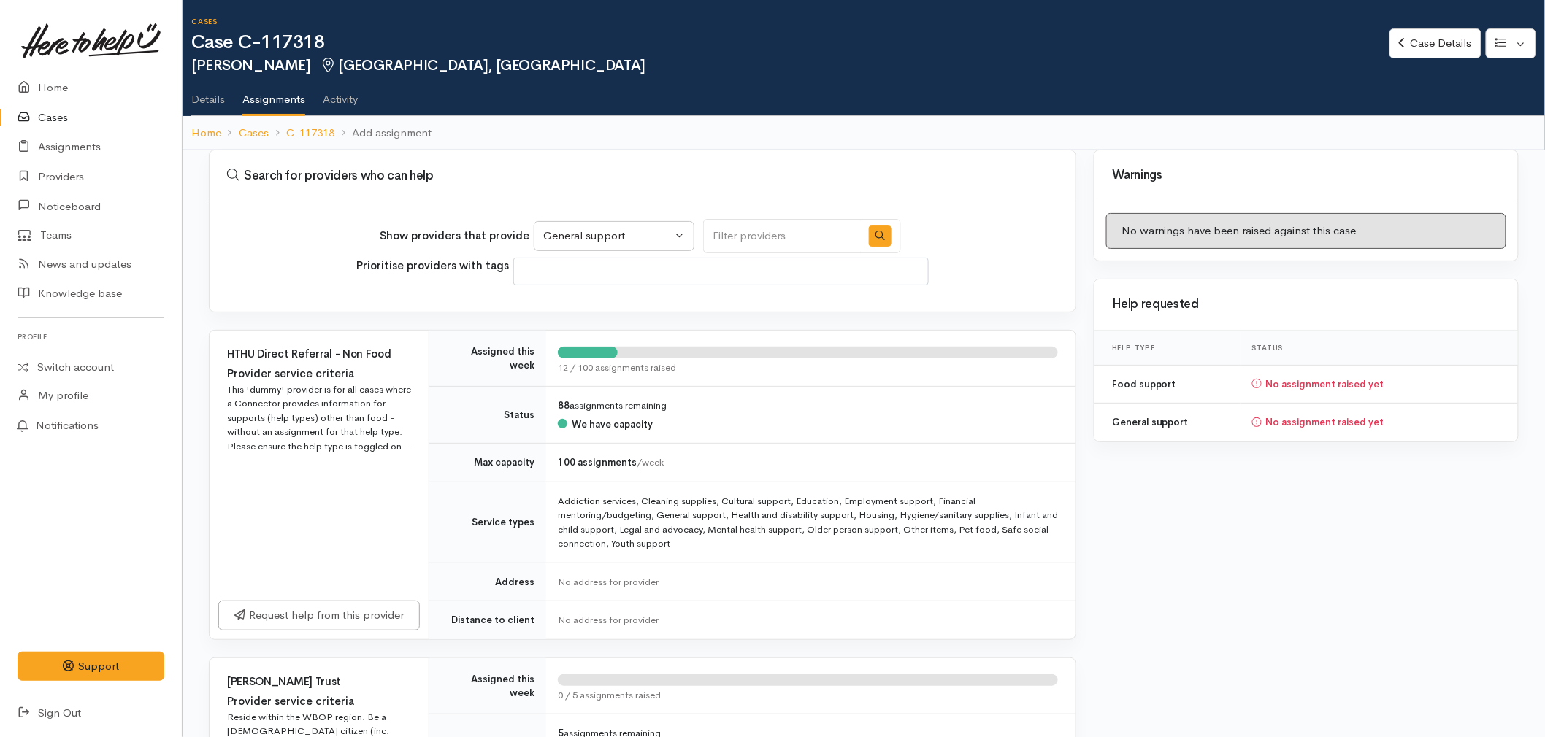
click at [223, 106] on link "Details" at bounding box center [208, 94] width 34 height 41
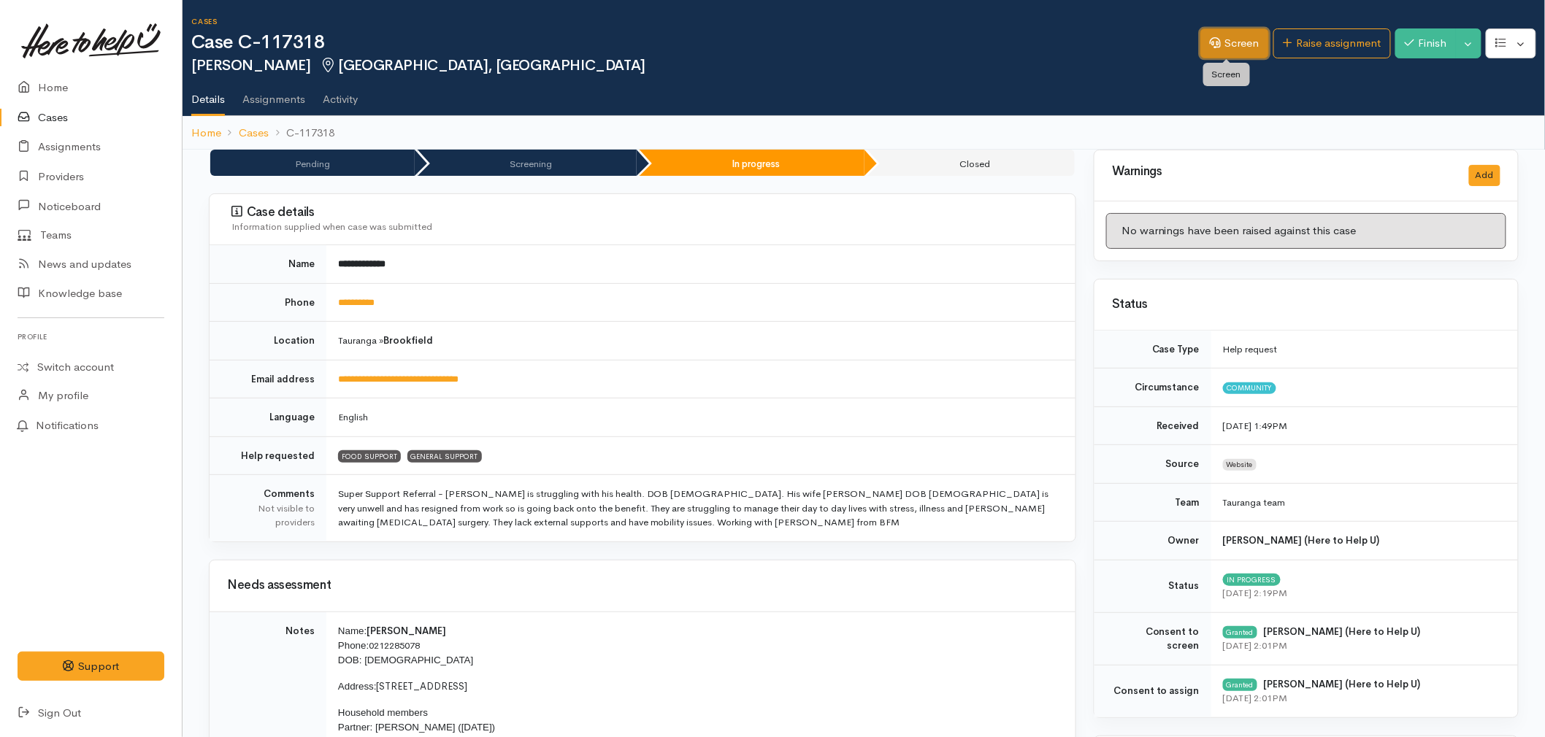
click at [1200, 46] on link "Screen" at bounding box center [1234, 43] width 69 height 30
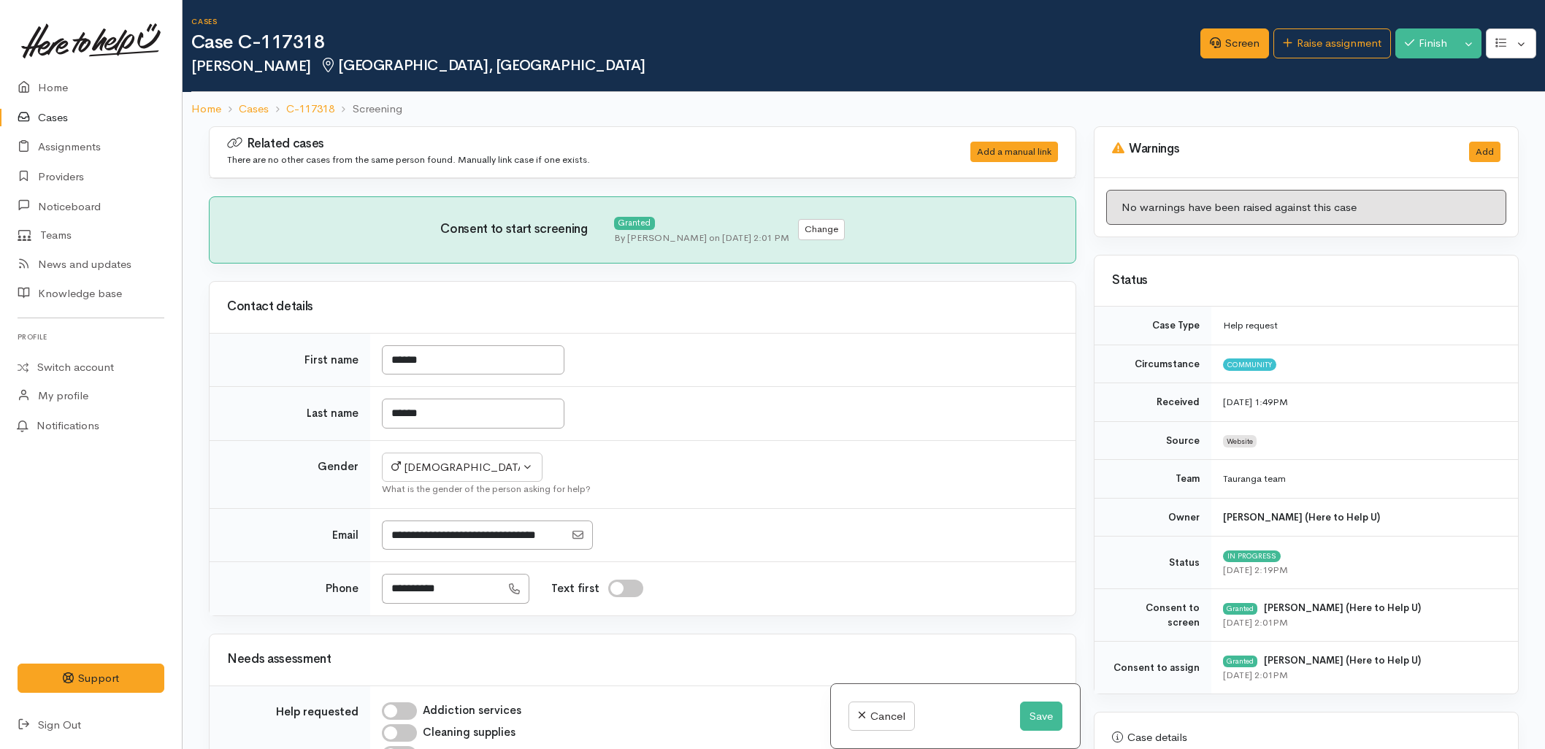
select select "6"
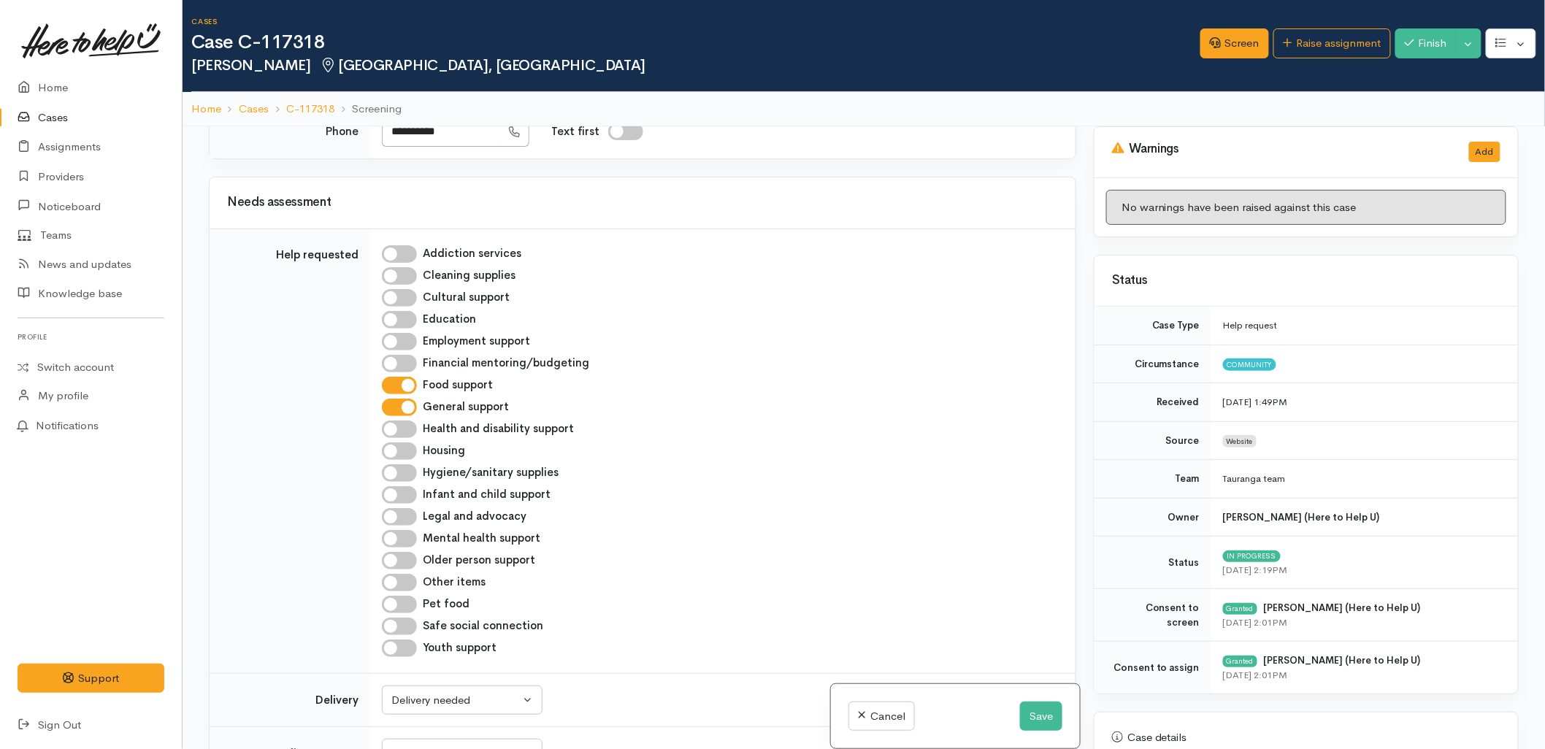
scroll to position [486, 0]
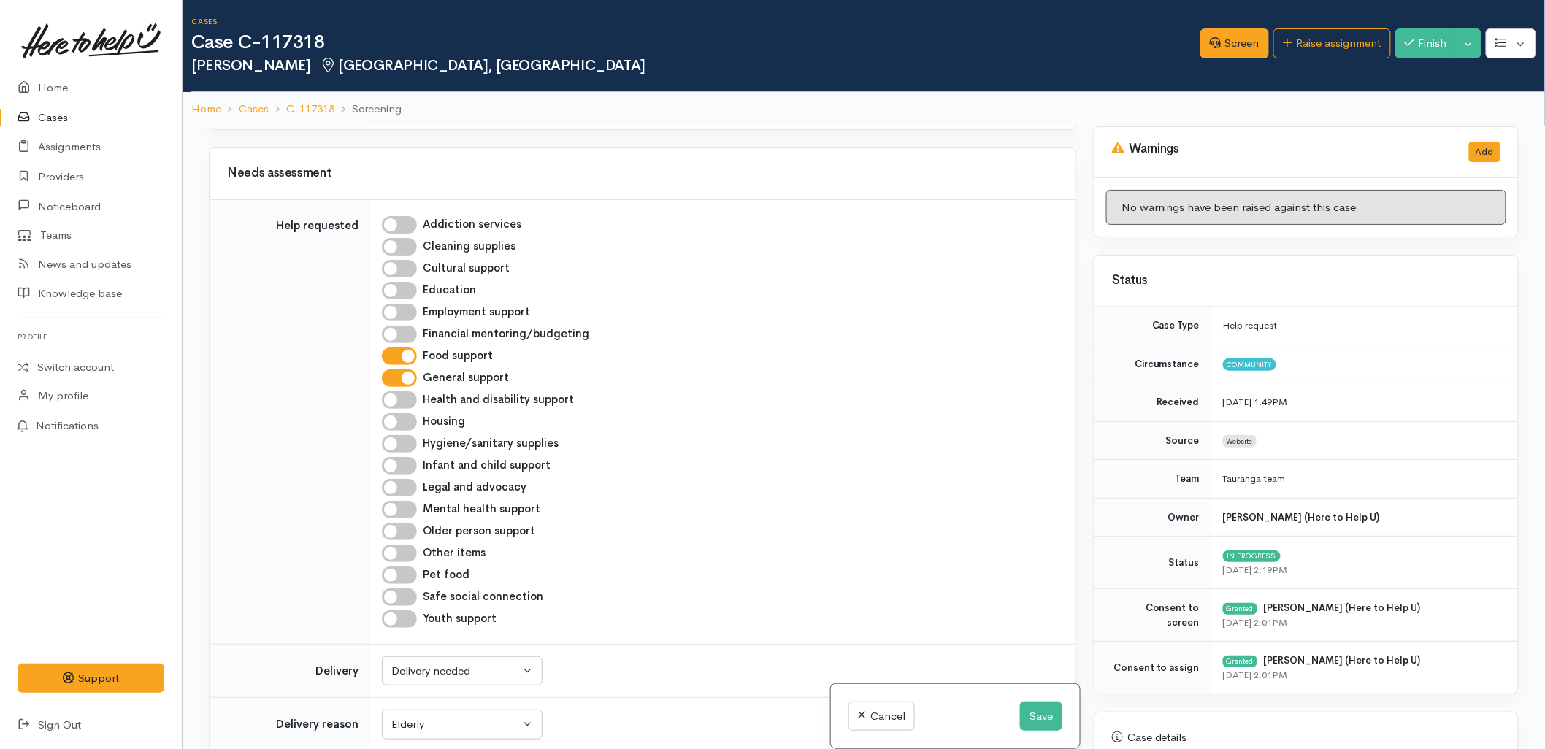
click at [395, 536] on input "Older person support" at bounding box center [399, 532] width 35 height 18
checkbox input "true"
click at [1025, 714] on button "Save" at bounding box center [1041, 716] width 42 height 30
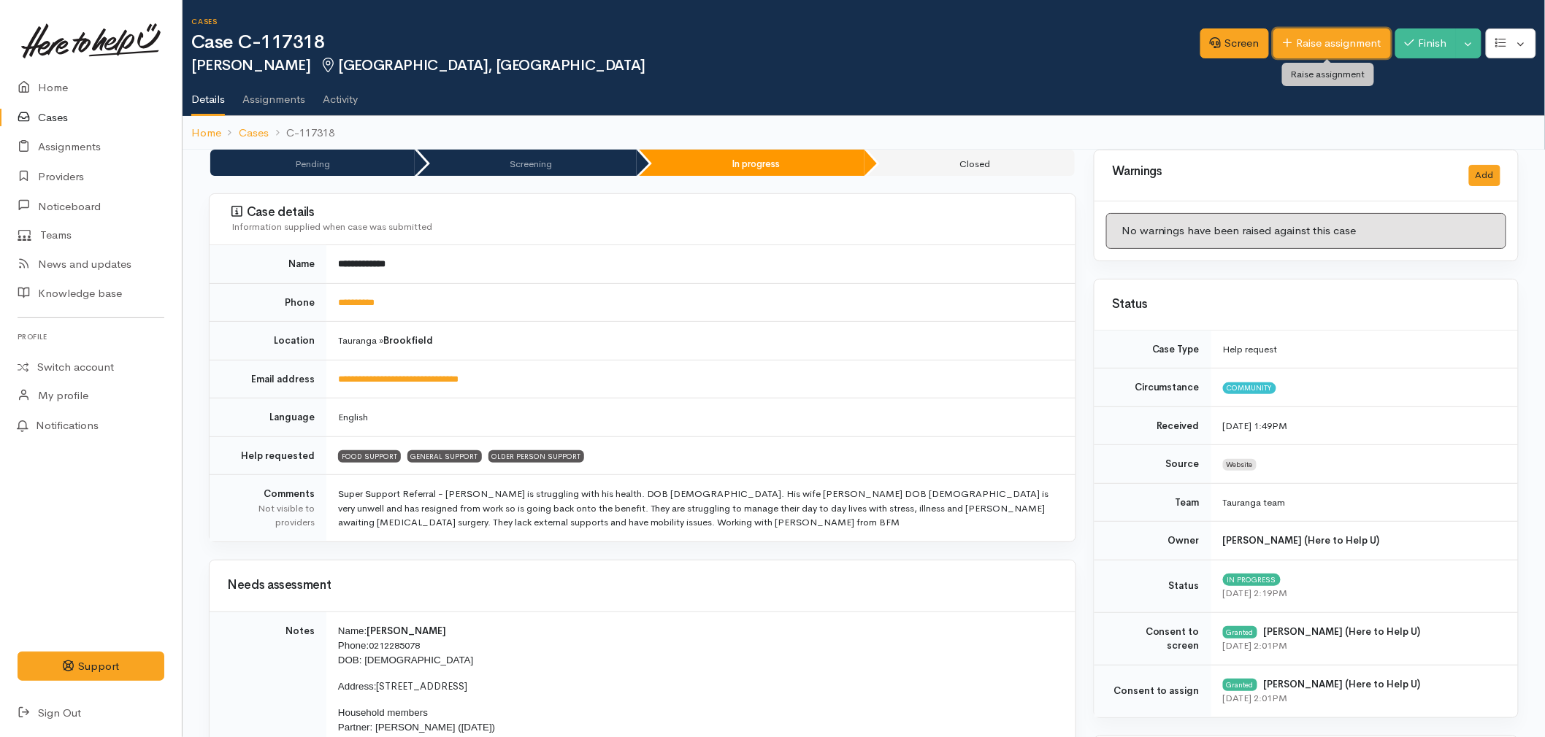
click at [1322, 34] on link "Raise assignment" at bounding box center [1332, 43] width 118 height 30
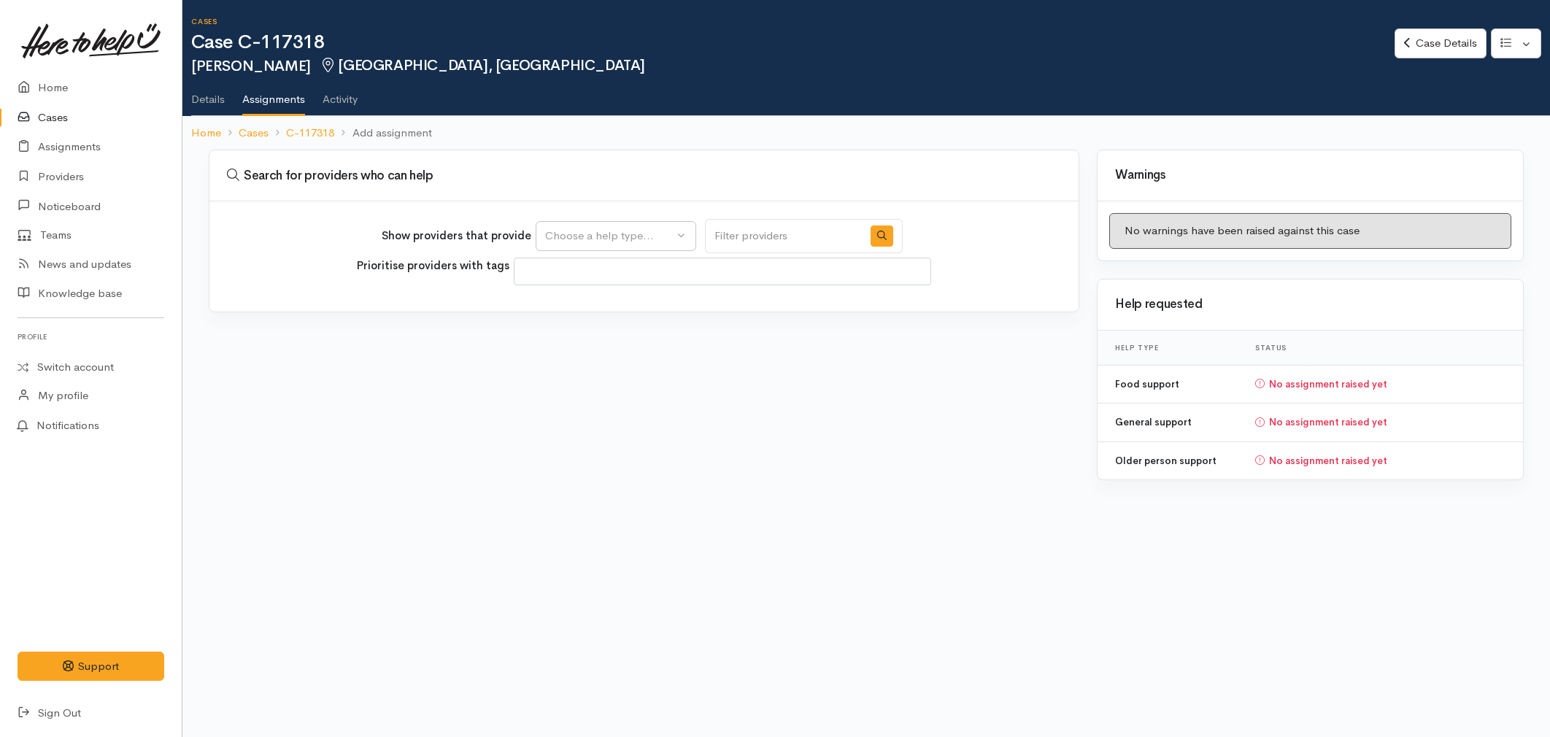
select select
click at [648, 239] on div "Choose a help type..." at bounding box center [609, 236] width 128 height 17
click at [590, 351] on span "Older person support" at bounding box center [608, 350] width 108 height 17
select select "29"
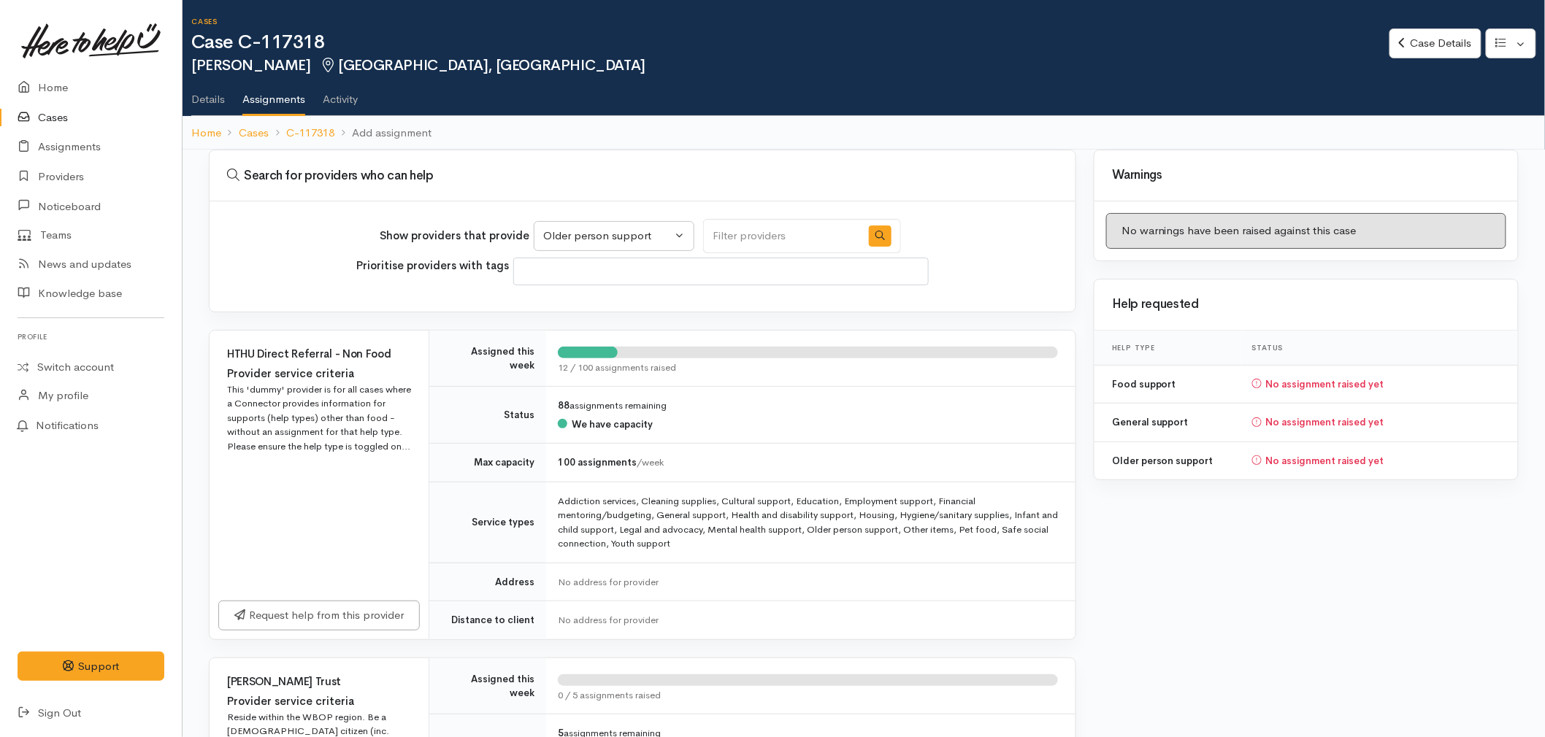
click at [781, 236] on input "Search" at bounding box center [782, 236] width 158 height 34
type input "super support"
click at [869, 242] on button "button" at bounding box center [880, 236] width 23 height 21
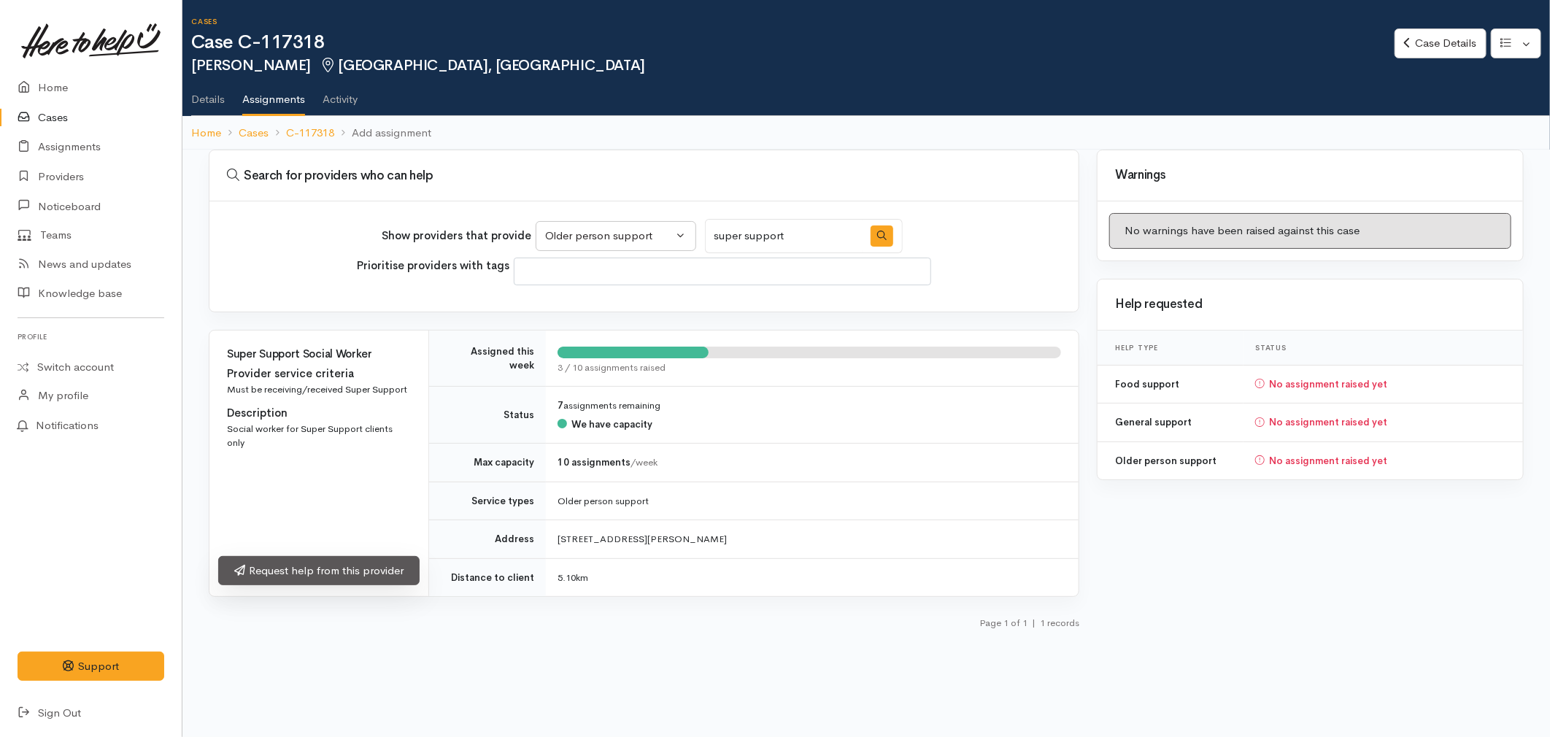
click at [343, 572] on link "Request help from this provider" at bounding box center [318, 571] width 201 height 30
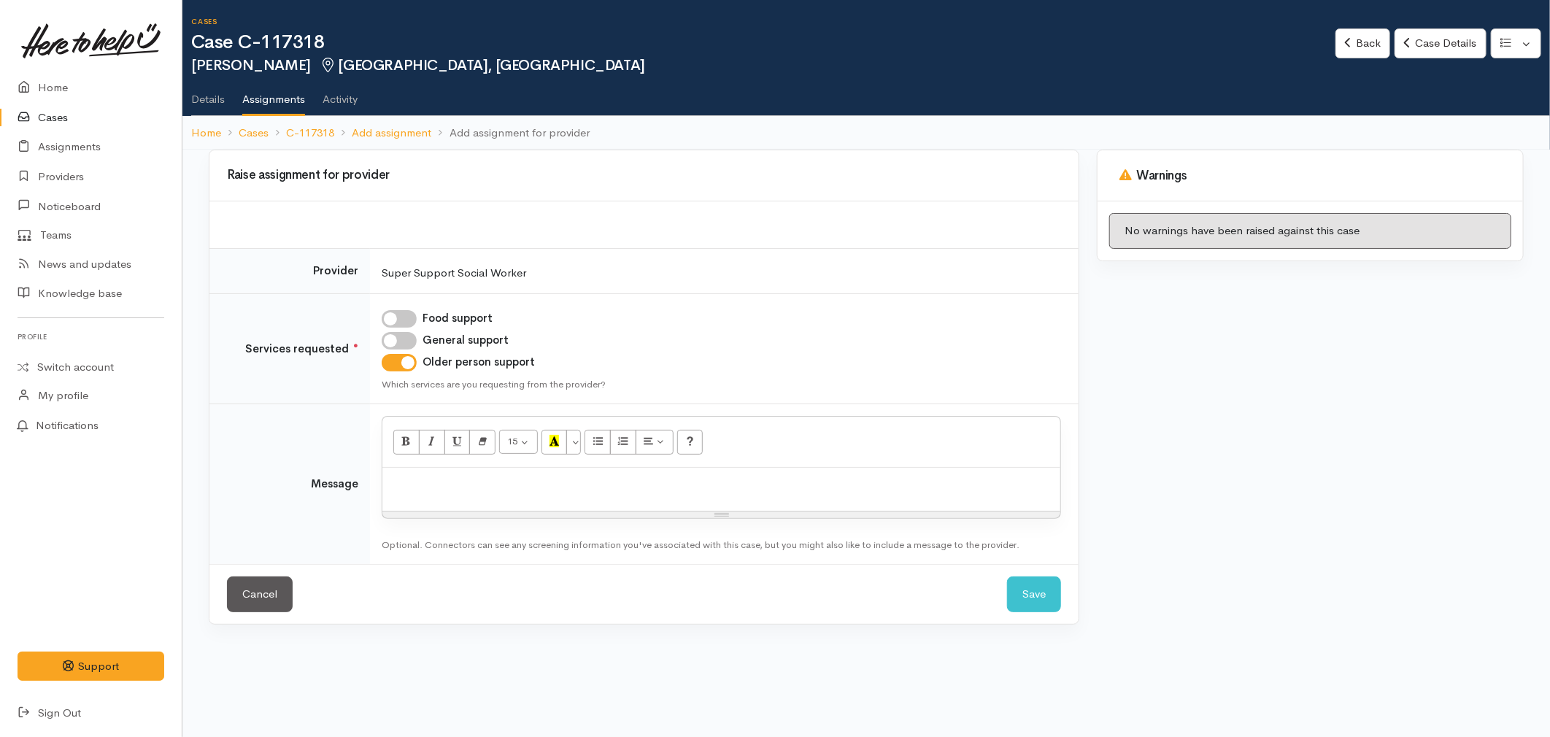
click at [402, 337] on input "General support" at bounding box center [399, 341] width 35 height 18
checkbox input "true"
click at [463, 480] on p at bounding box center [721, 483] width 663 height 17
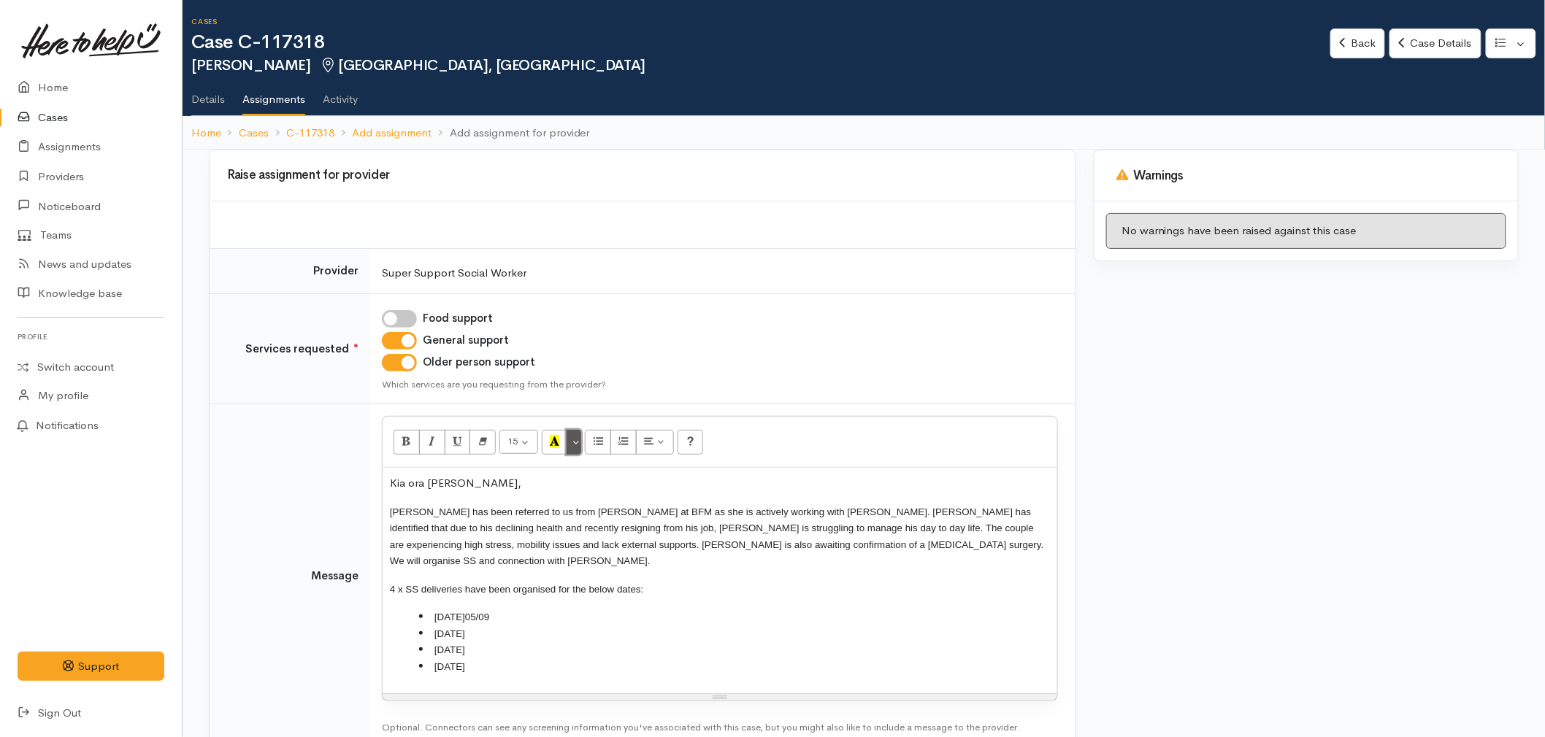
click at [573, 441] on button "More Color" at bounding box center [573, 442] width 15 height 25
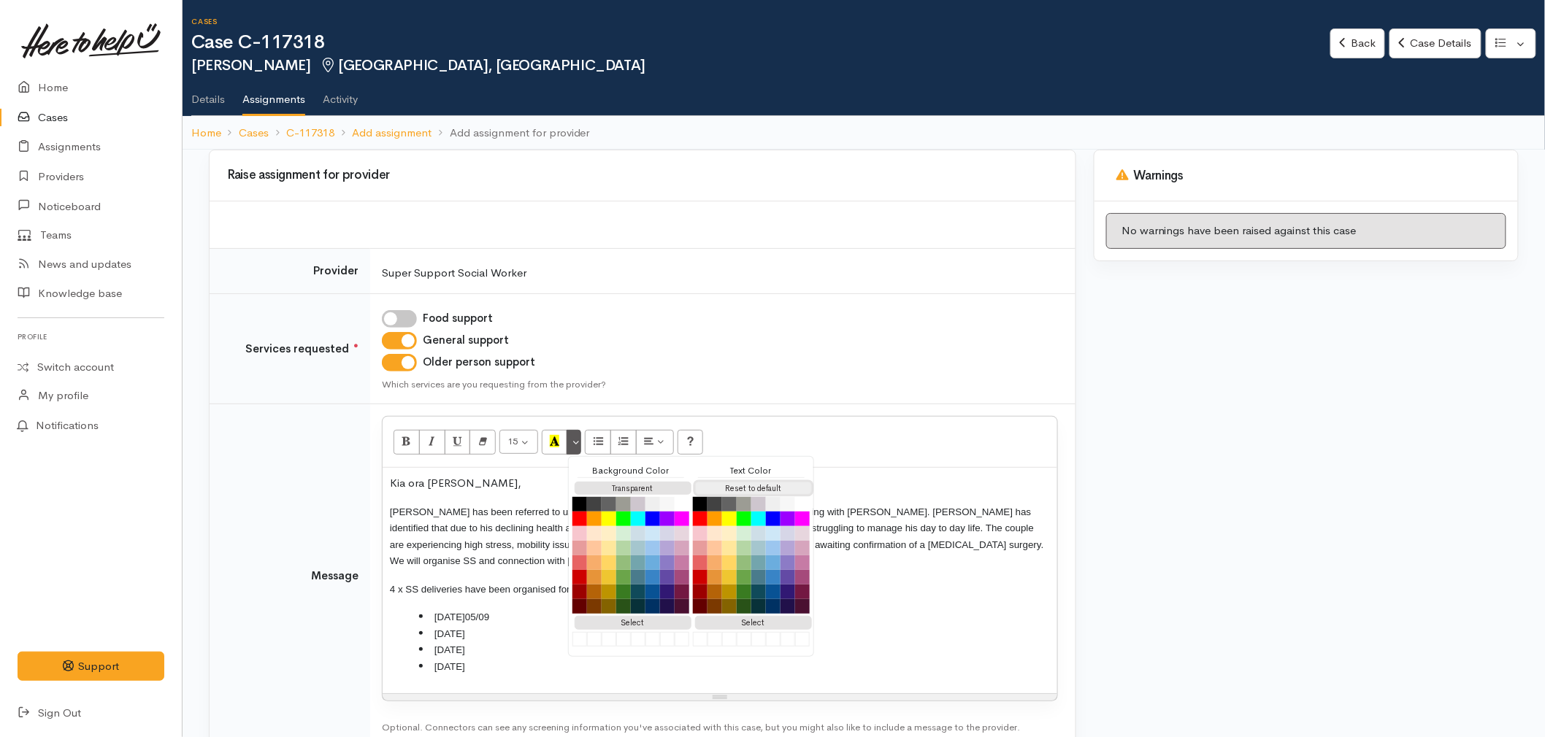
click at [747, 485] on button "Reset to default" at bounding box center [753, 489] width 117 height 14
click at [928, 544] on p "[PERSON_NAME] has been referred to us from [PERSON_NAME] at BFM as she is activ…" at bounding box center [720, 537] width 660 height 66
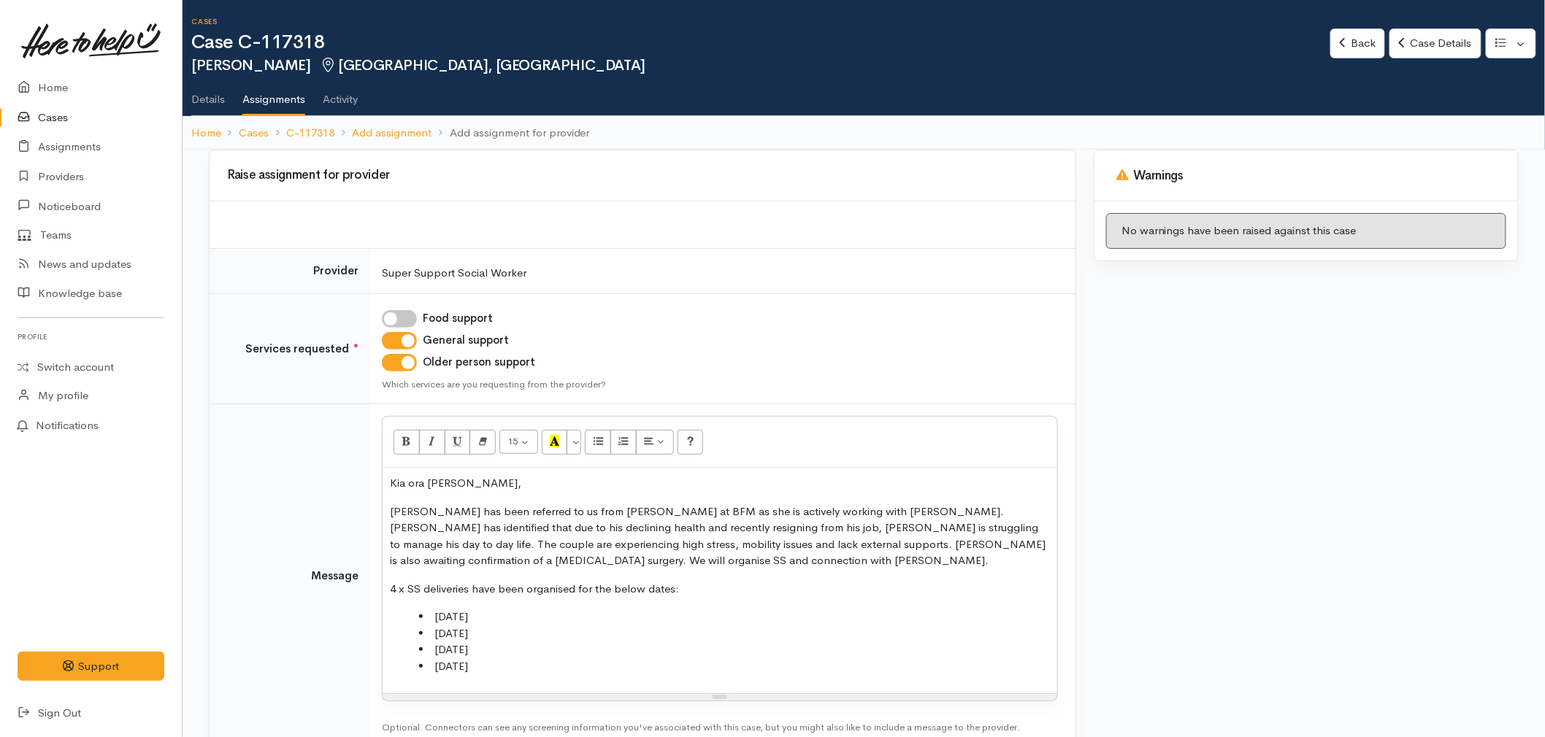
click at [826, 509] on p "[PERSON_NAME] has been referred to us from [PERSON_NAME] at BFM as she is activ…" at bounding box center [720, 537] width 660 height 66
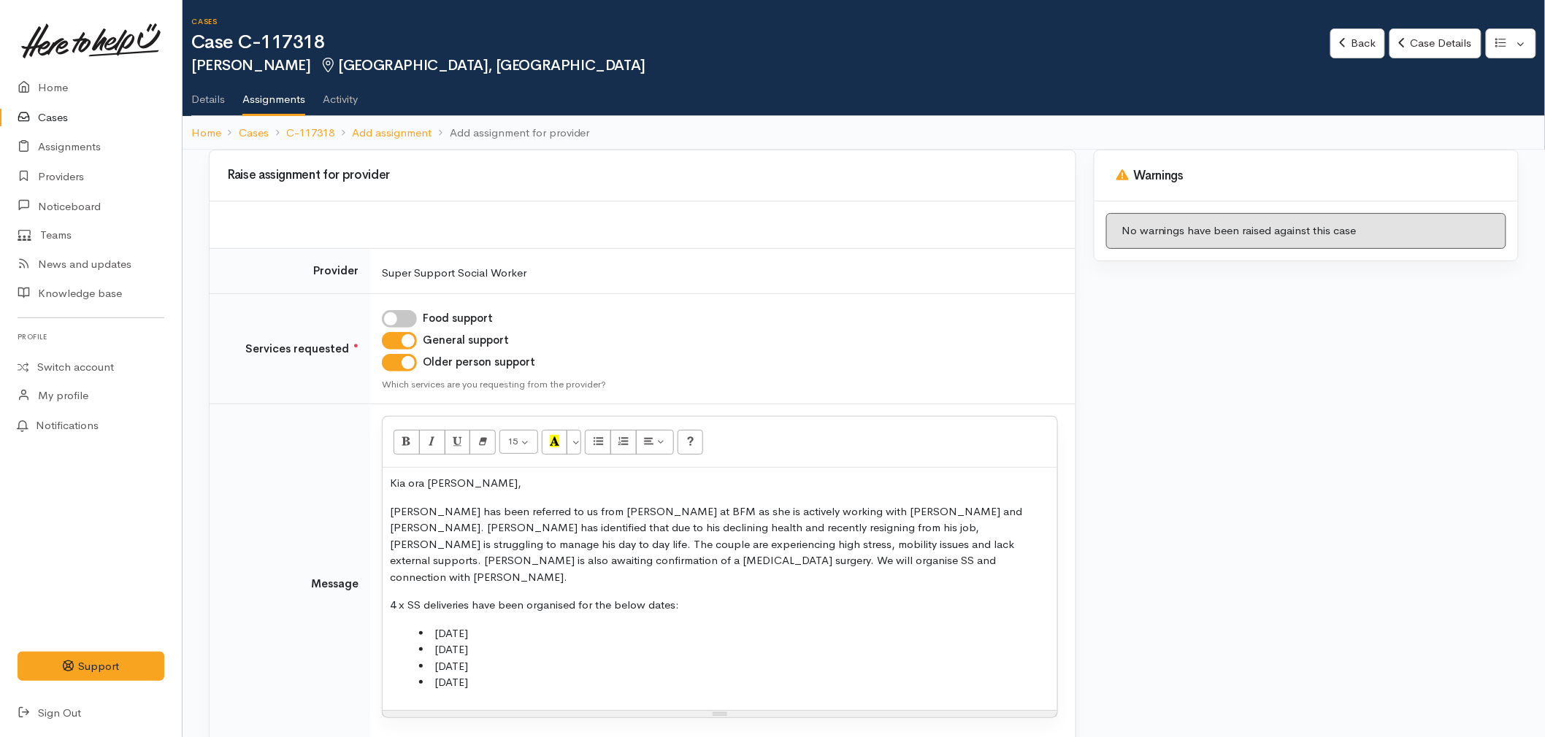
click at [714, 555] on p "Gordon has been referred to us from Cody at BFM as she is actively working with…" at bounding box center [720, 545] width 660 height 82
drag, startPoint x: 695, startPoint y: 558, endPoint x: 434, endPoint y: 553, distance: 261.4
click at [434, 553] on p "Gordon has been referred to us from Cody at BFM as she is actively working with…" at bounding box center [720, 545] width 660 height 82
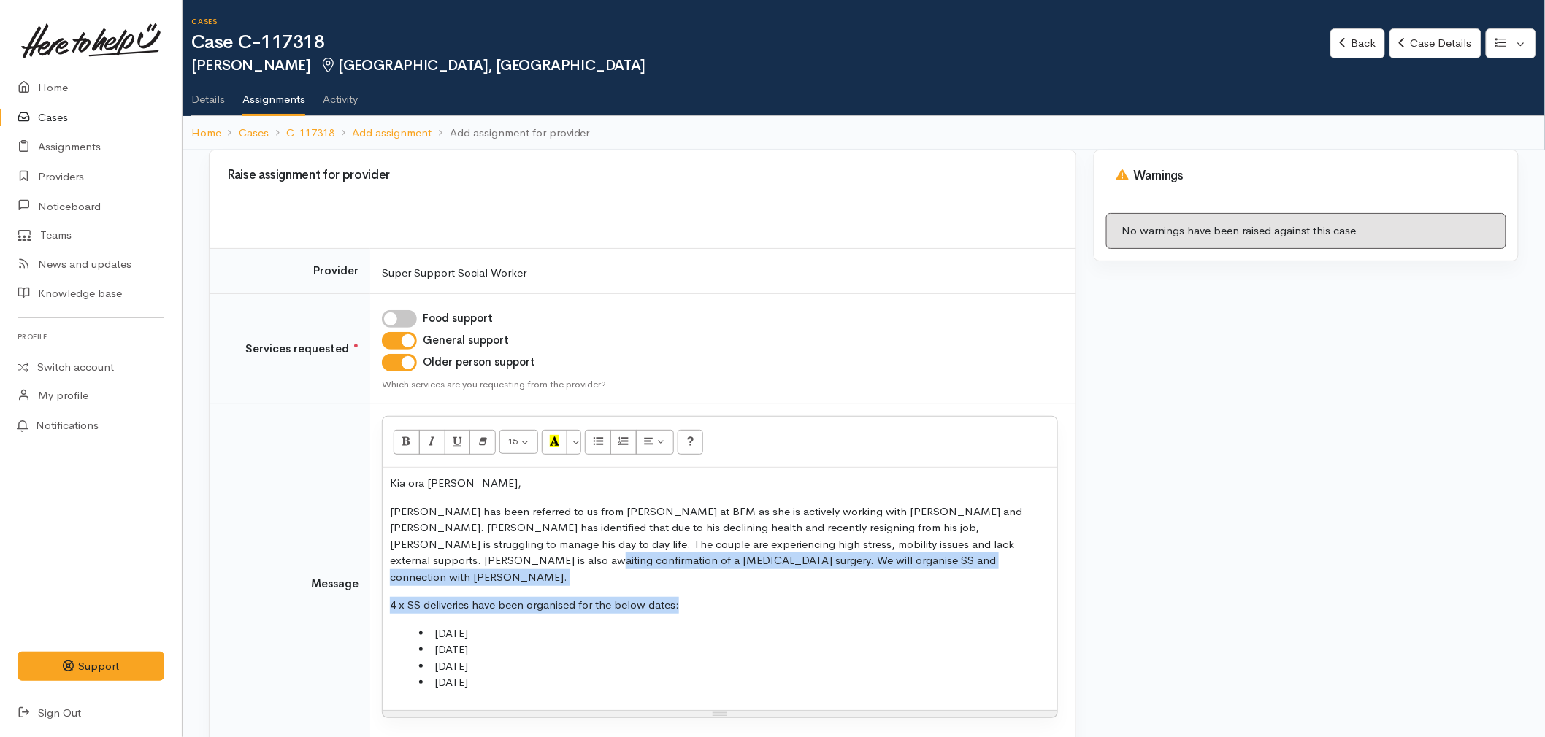
drag, startPoint x: 699, startPoint y: 588, endPoint x: 450, endPoint y: 558, distance: 251.4
click at [450, 558] on div "Kia ora Melissa, Gordon has been referred to us from Cody at BFM as she is acti…" at bounding box center [719, 589] width 674 height 242
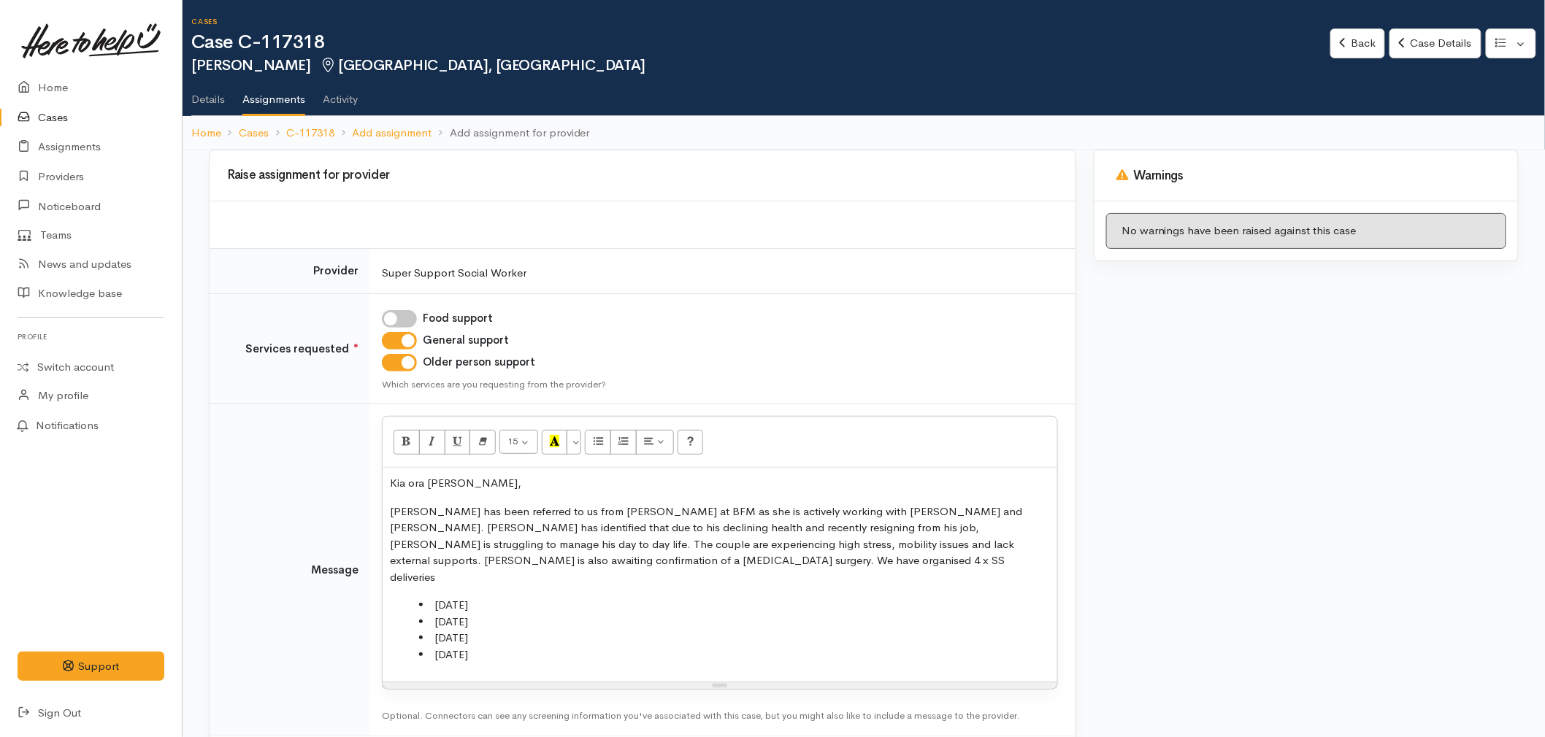
click at [433, 555] on p "Gordon has been referred to us from Cody at BFM as she is actively working with…" at bounding box center [720, 545] width 660 height 82
click at [596, 591] on p "We have organised 4 x SS deliveries" at bounding box center [720, 589] width 660 height 17
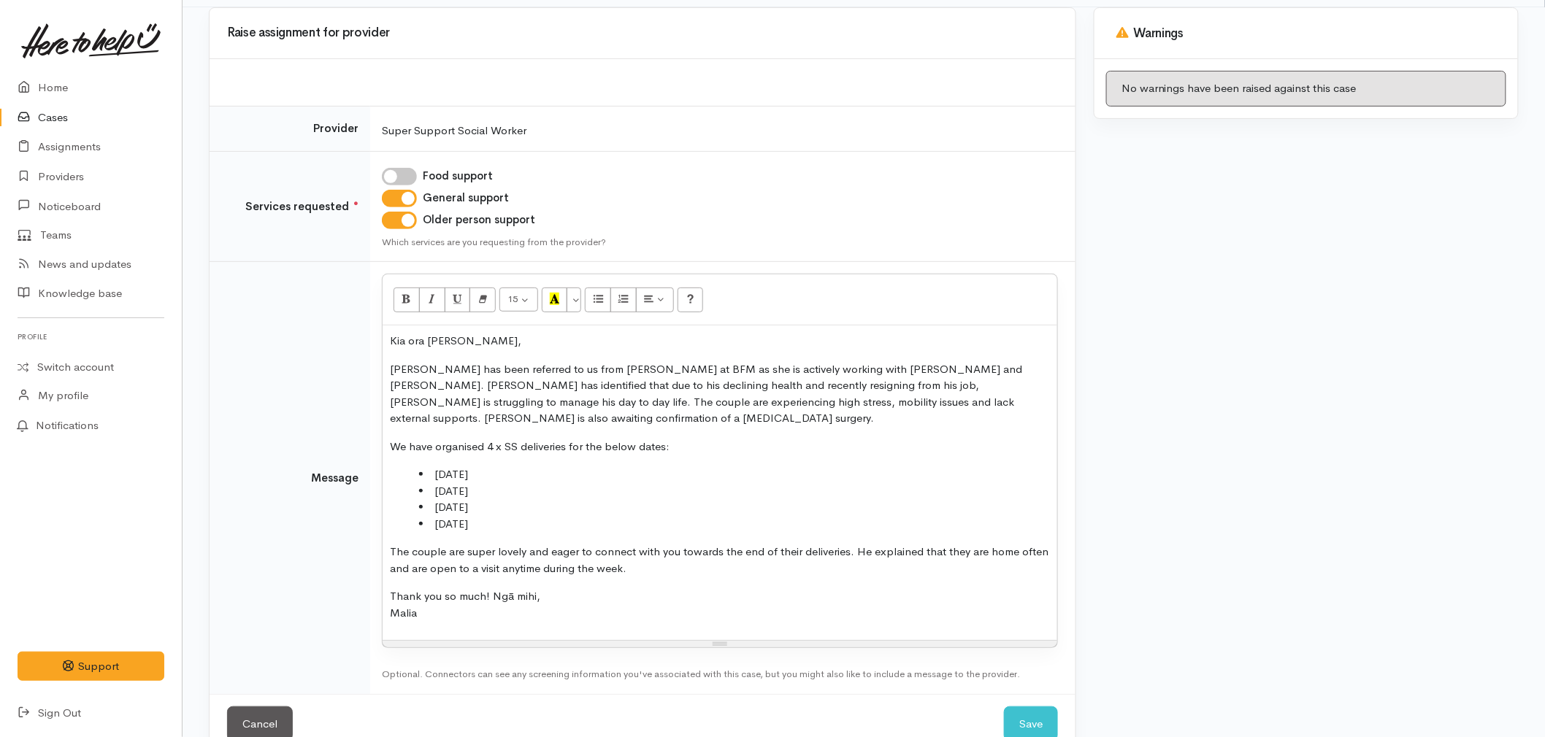
scroll to position [177, 0]
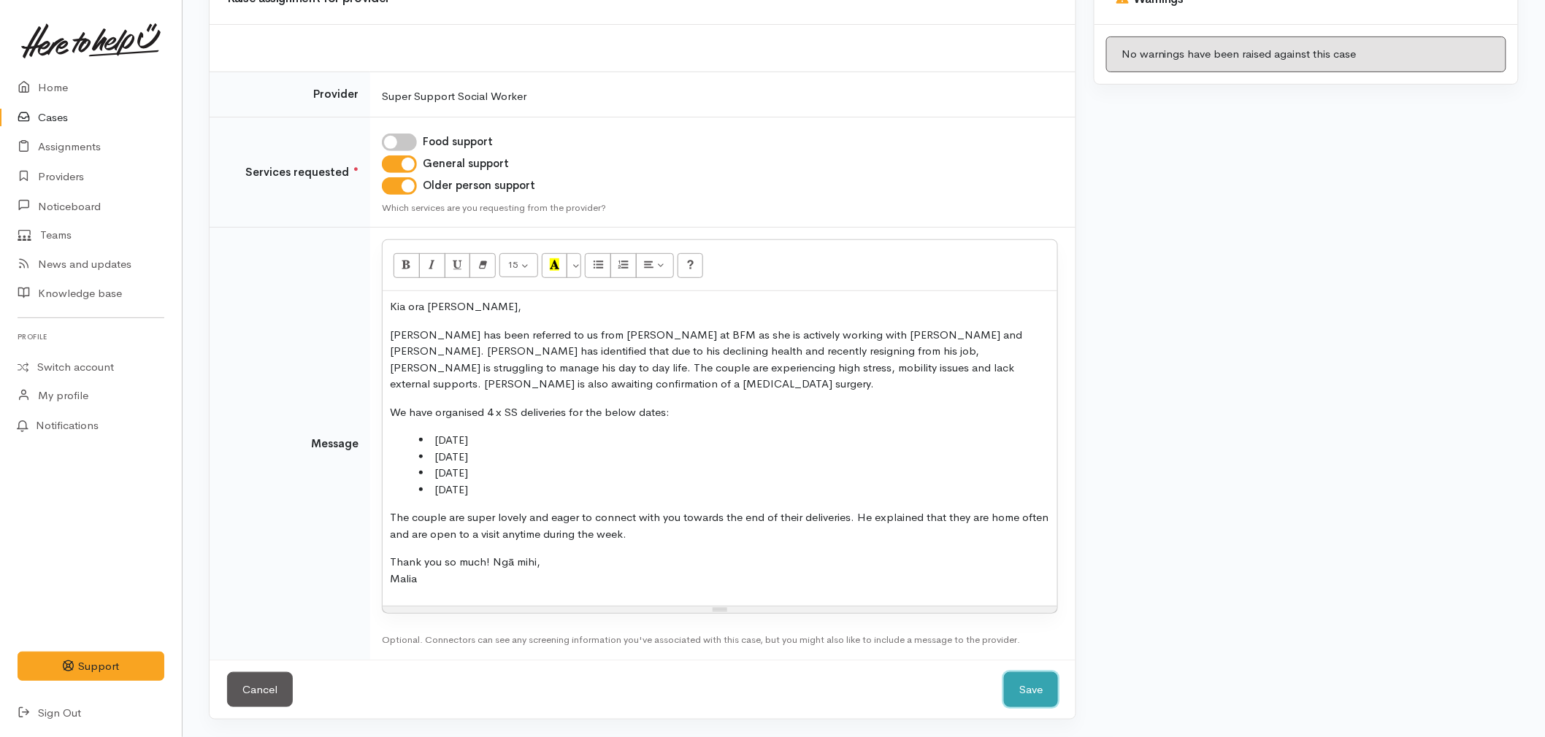
click at [1028, 674] on button "Save" at bounding box center [1031, 690] width 54 height 36
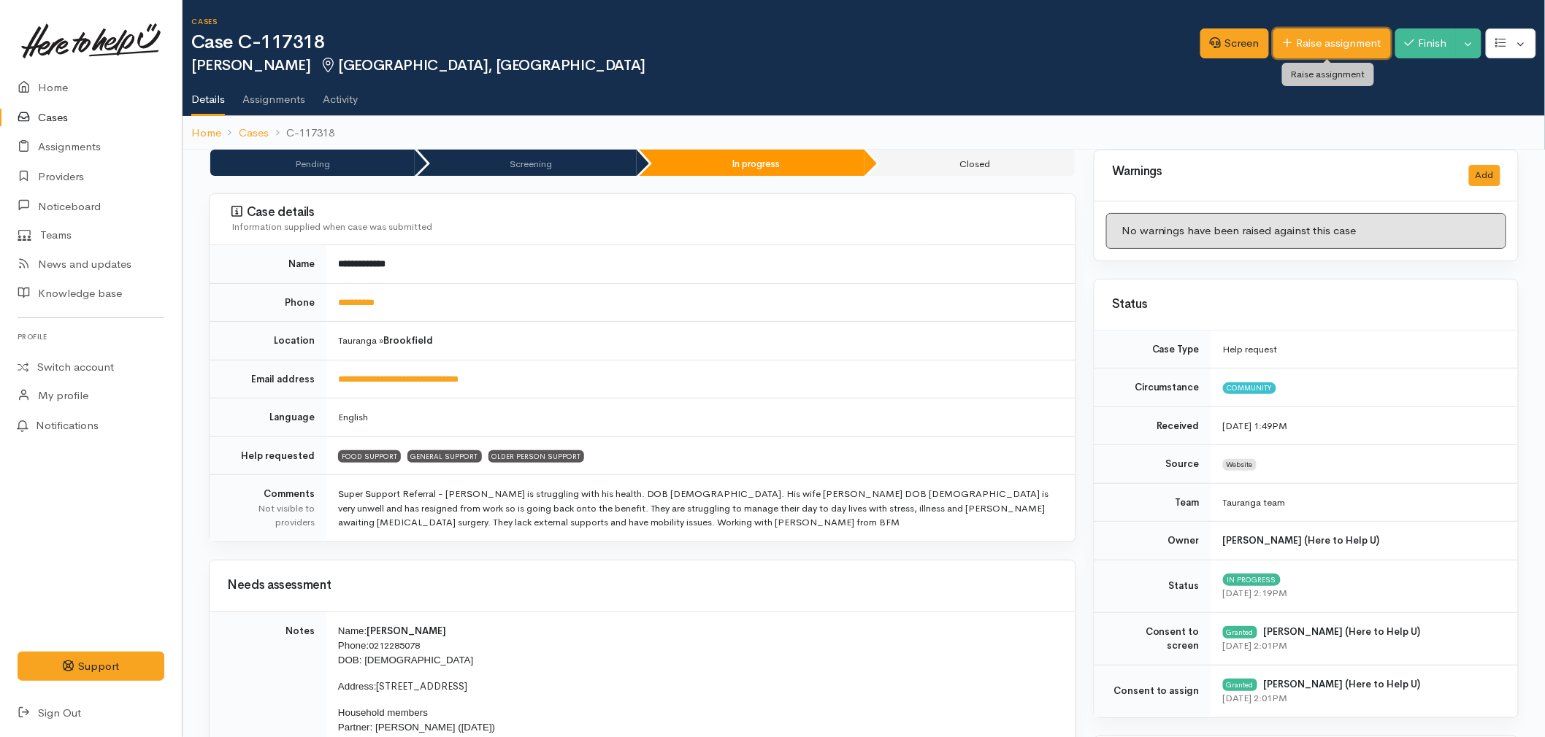
click at [1311, 53] on link "Raise assignment" at bounding box center [1332, 43] width 118 height 30
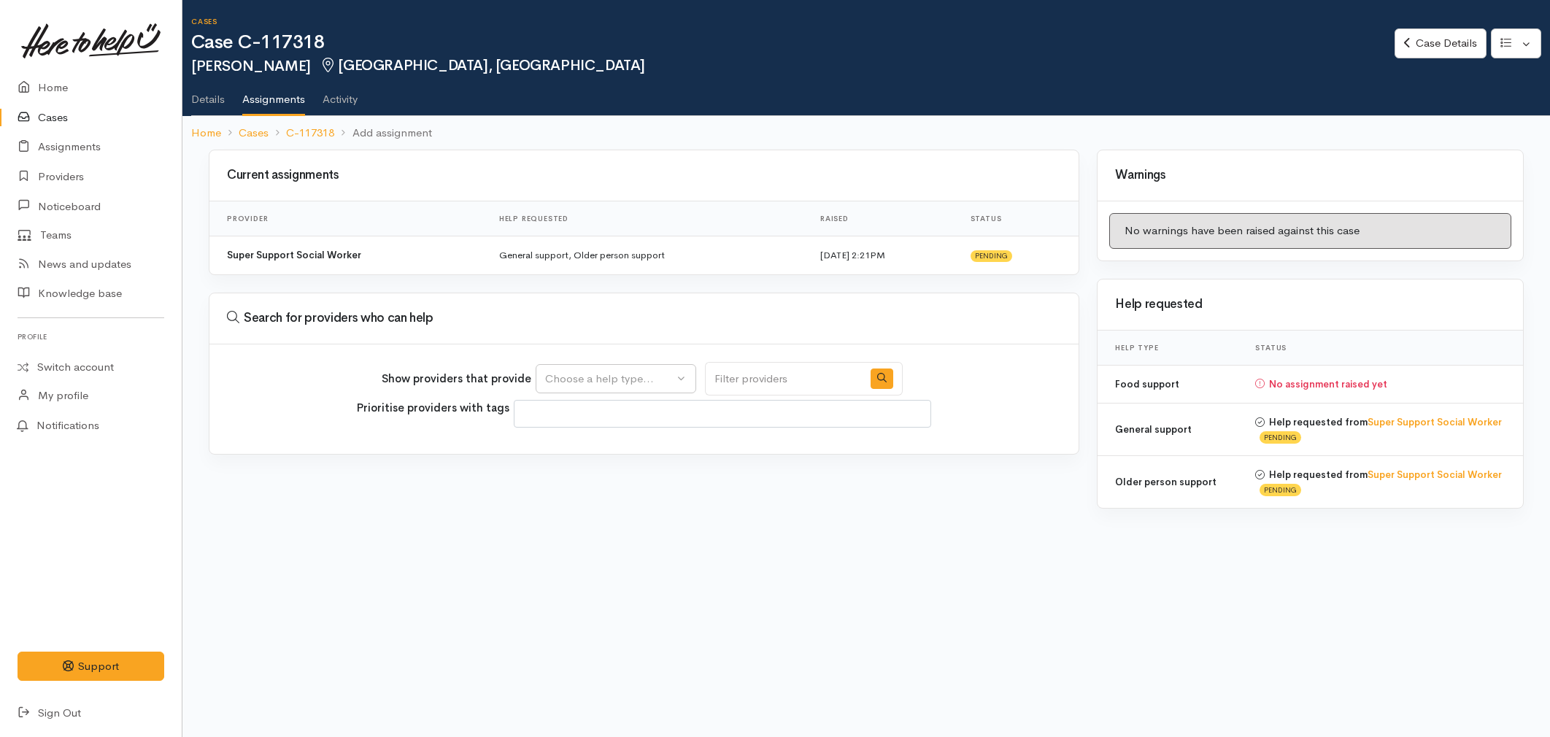
select select
click at [615, 365] on button "Choose a help type..." at bounding box center [616, 379] width 161 height 30
click at [580, 441] on span "Food support" at bounding box center [588, 447] width 68 height 17
select select "3"
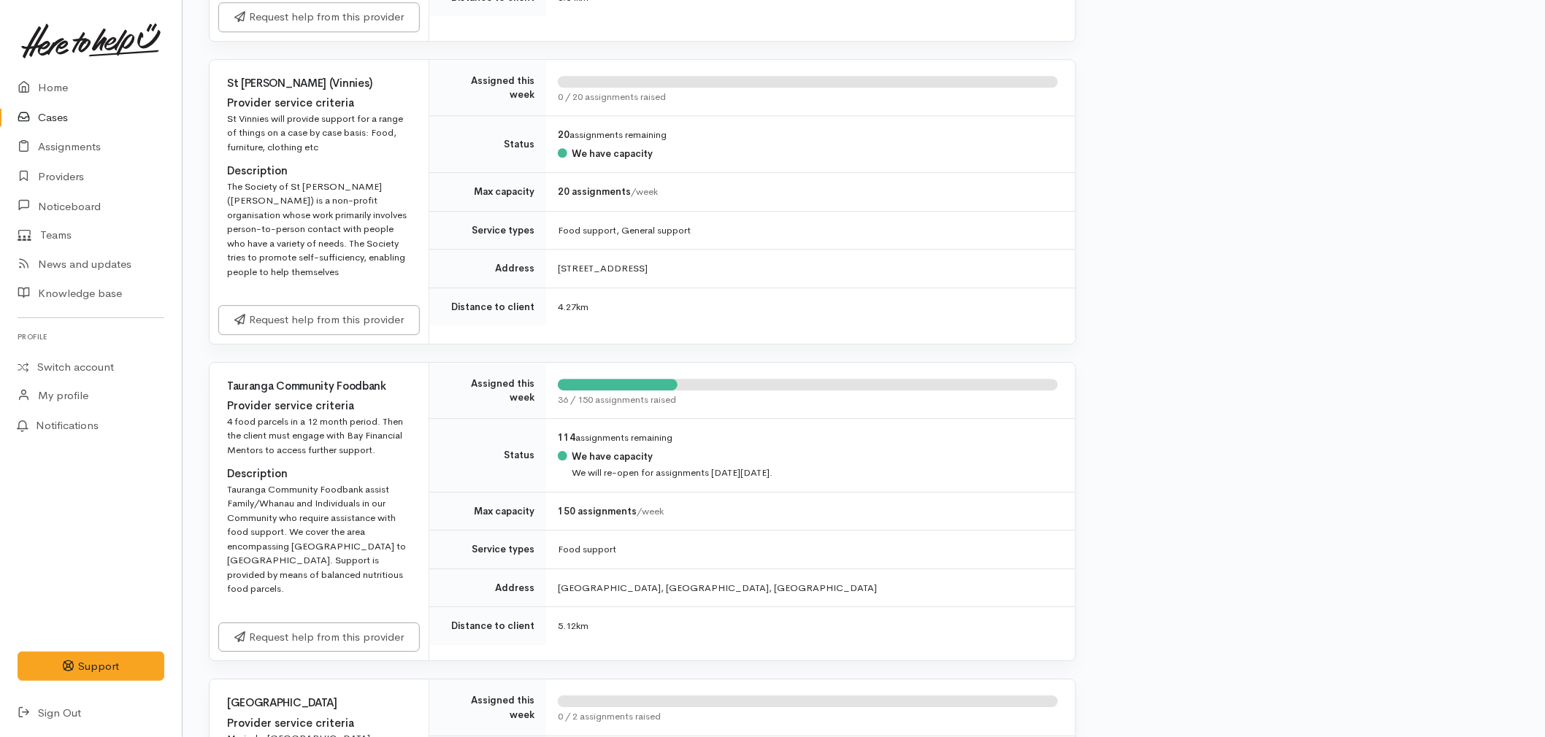
scroll to position [1622, 0]
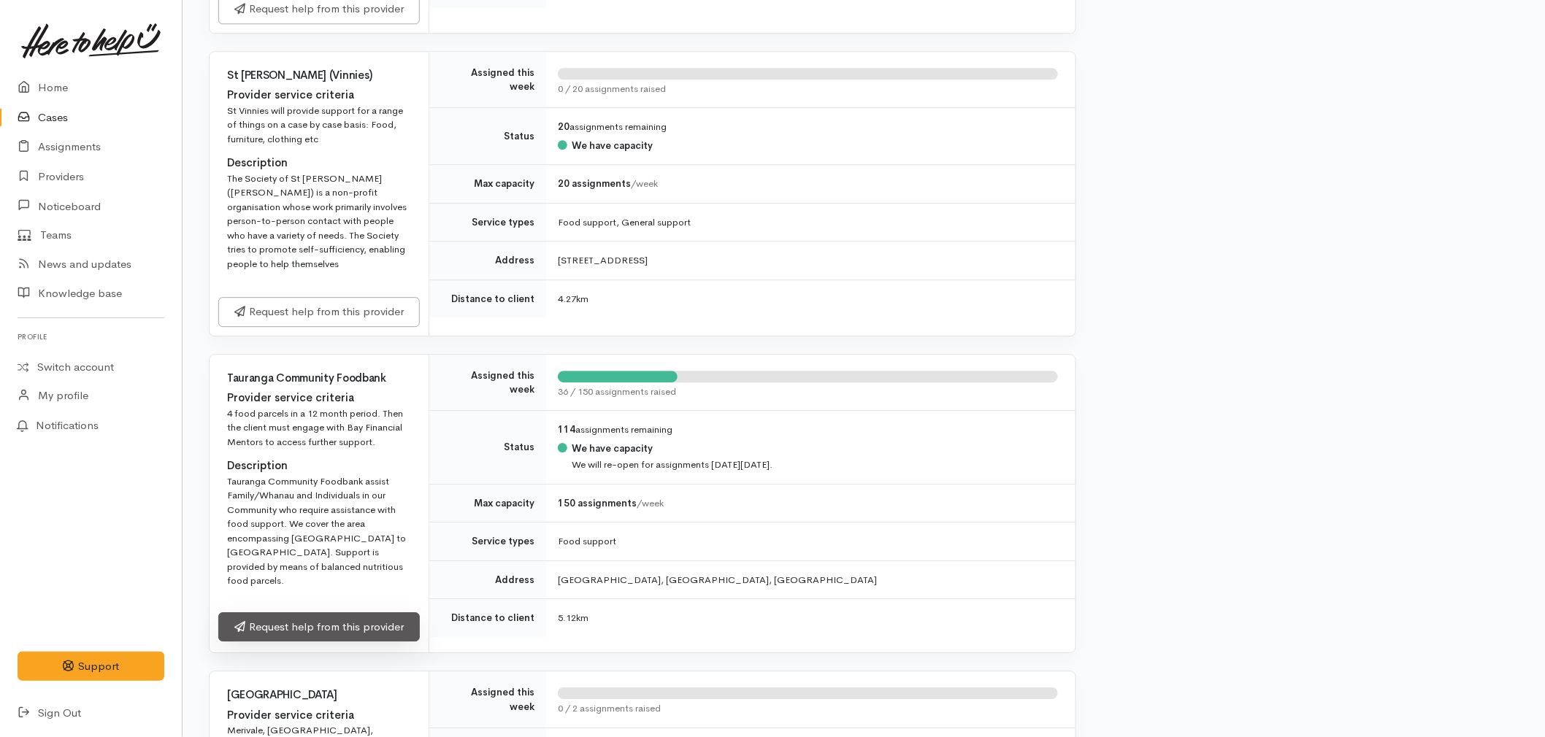
click at [343, 612] on link "Request help from this provider" at bounding box center [318, 627] width 201 height 30
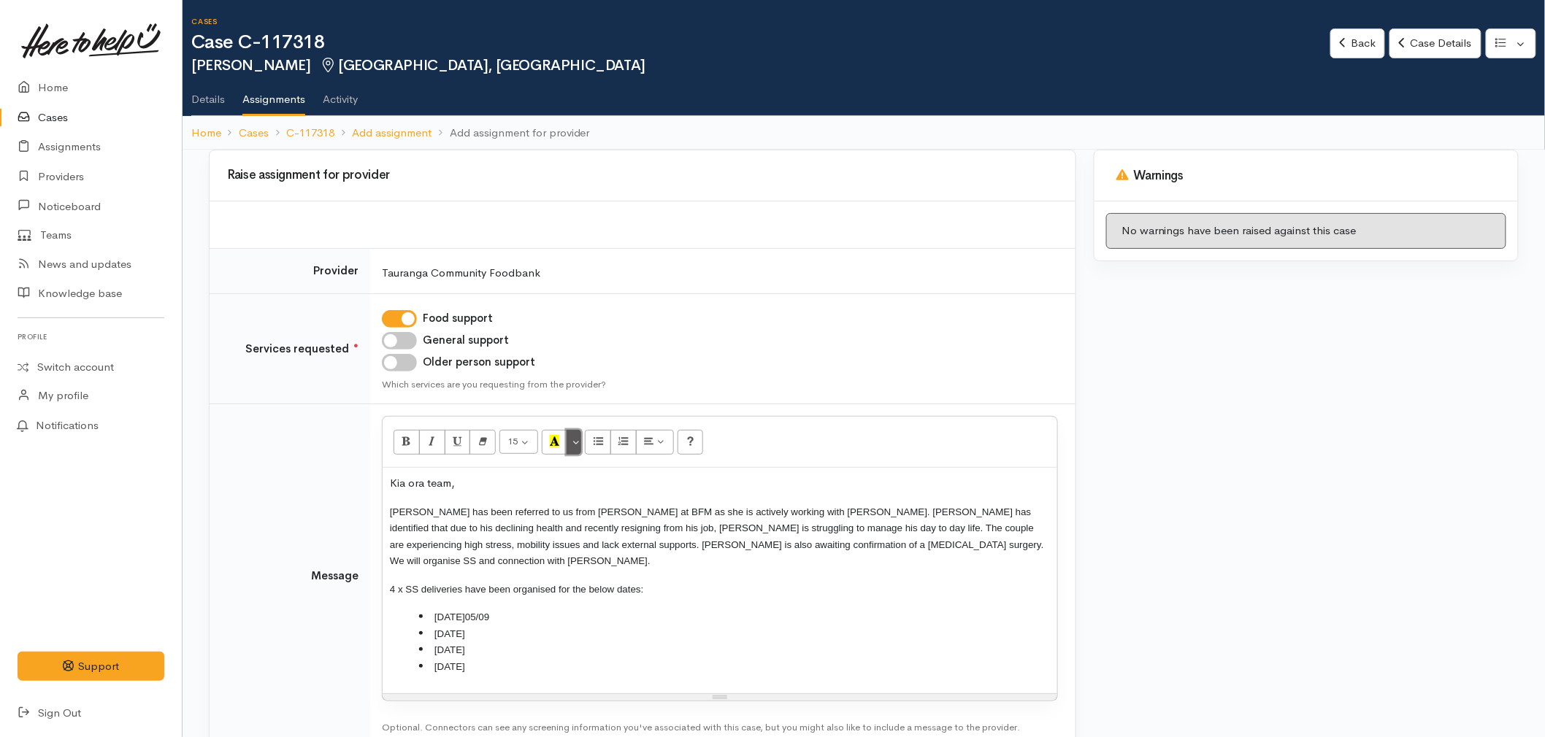
click at [580, 441] on button "More Color" at bounding box center [573, 442] width 15 height 25
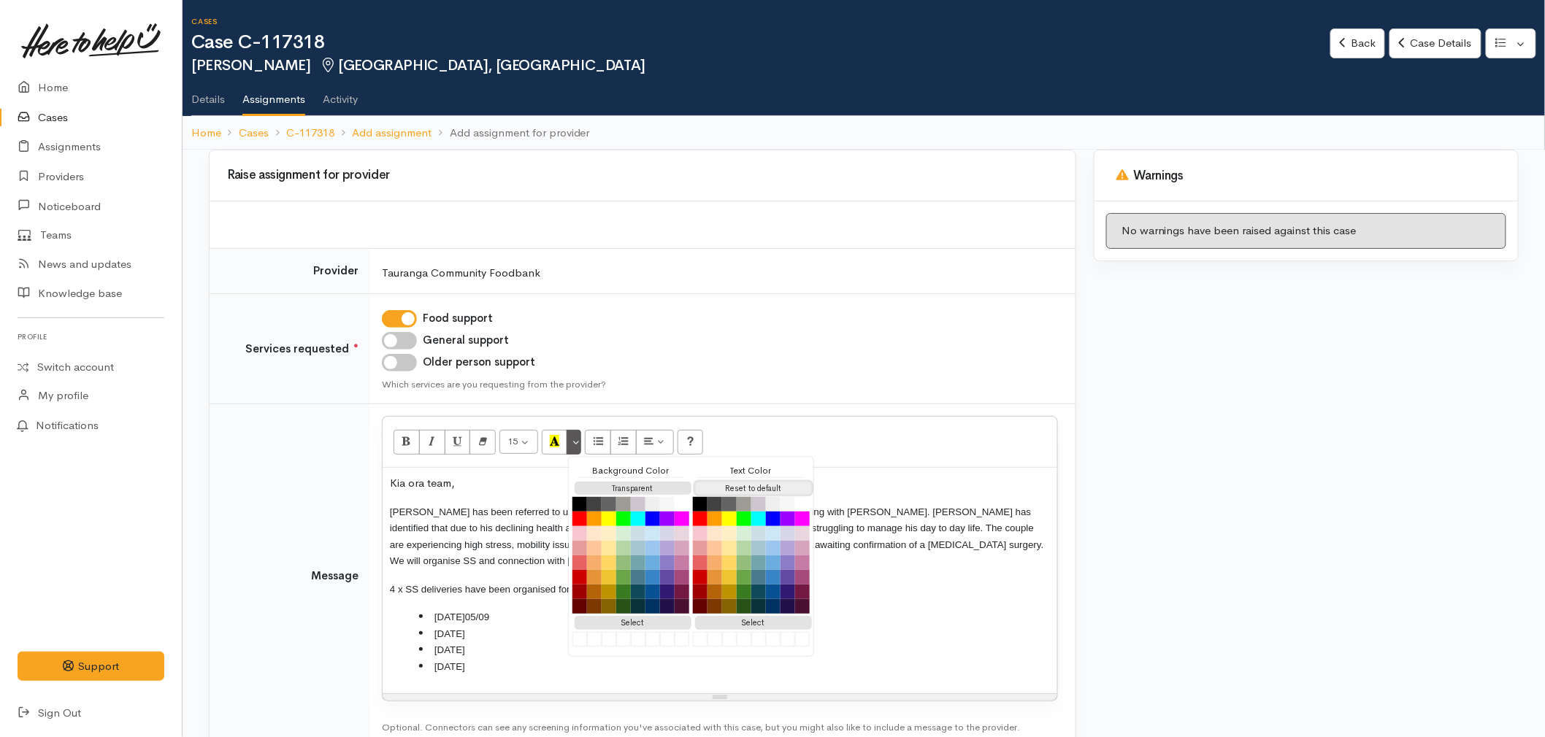
click at [748, 486] on button "Reset to default" at bounding box center [753, 489] width 117 height 14
click at [974, 545] on p "[PERSON_NAME] has been referred to us from [PERSON_NAME] at BFM as she is activ…" at bounding box center [720, 537] width 660 height 66
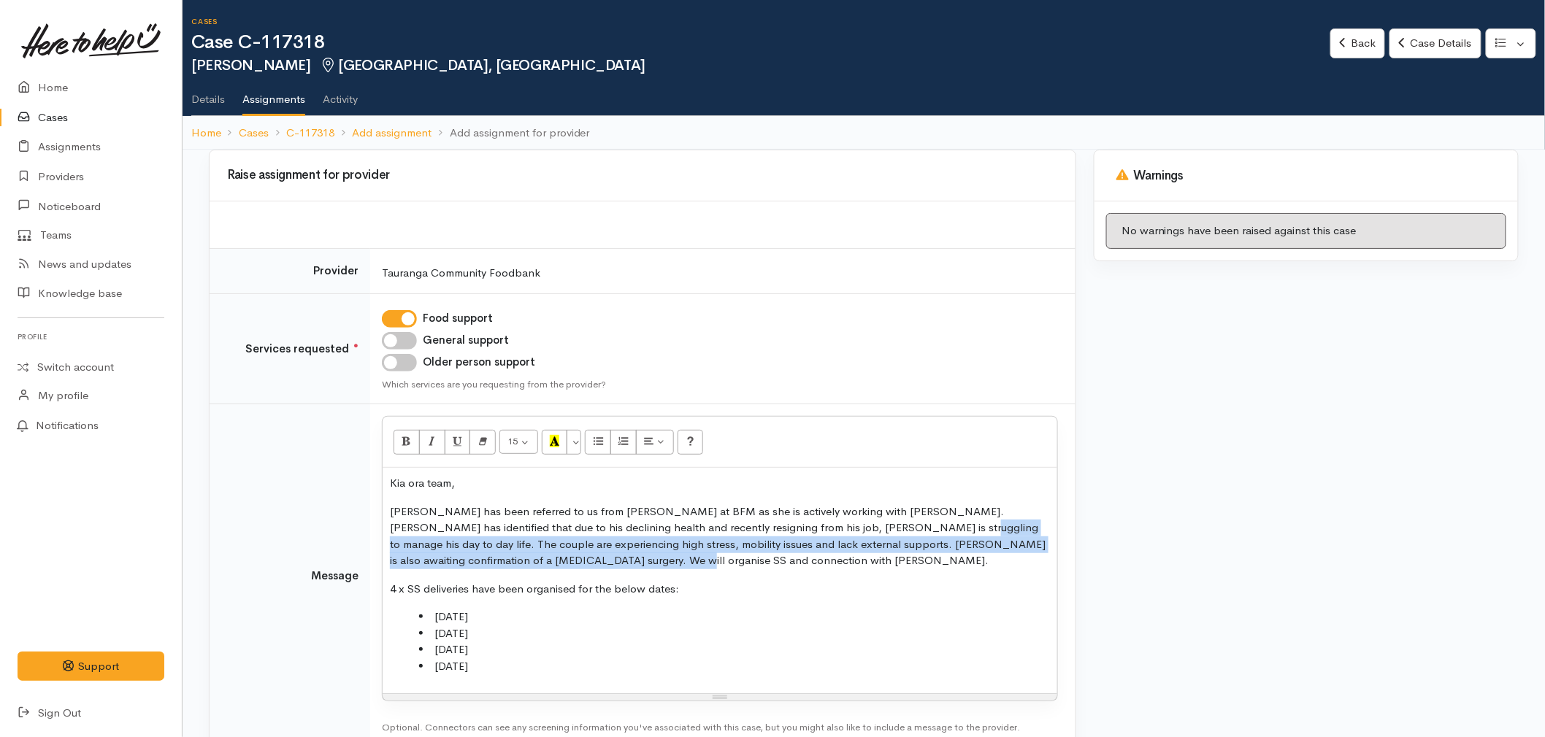
drag, startPoint x: 559, startPoint y: 563, endPoint x: 899, endPoint y: 526, distance: 341.4
click at [899, 526] on p "[PERSON_NAME] has been referred to us from [PERSON_NAME] at BFM as she is activ…" at bounding box center [720, 537] width 660 height 66
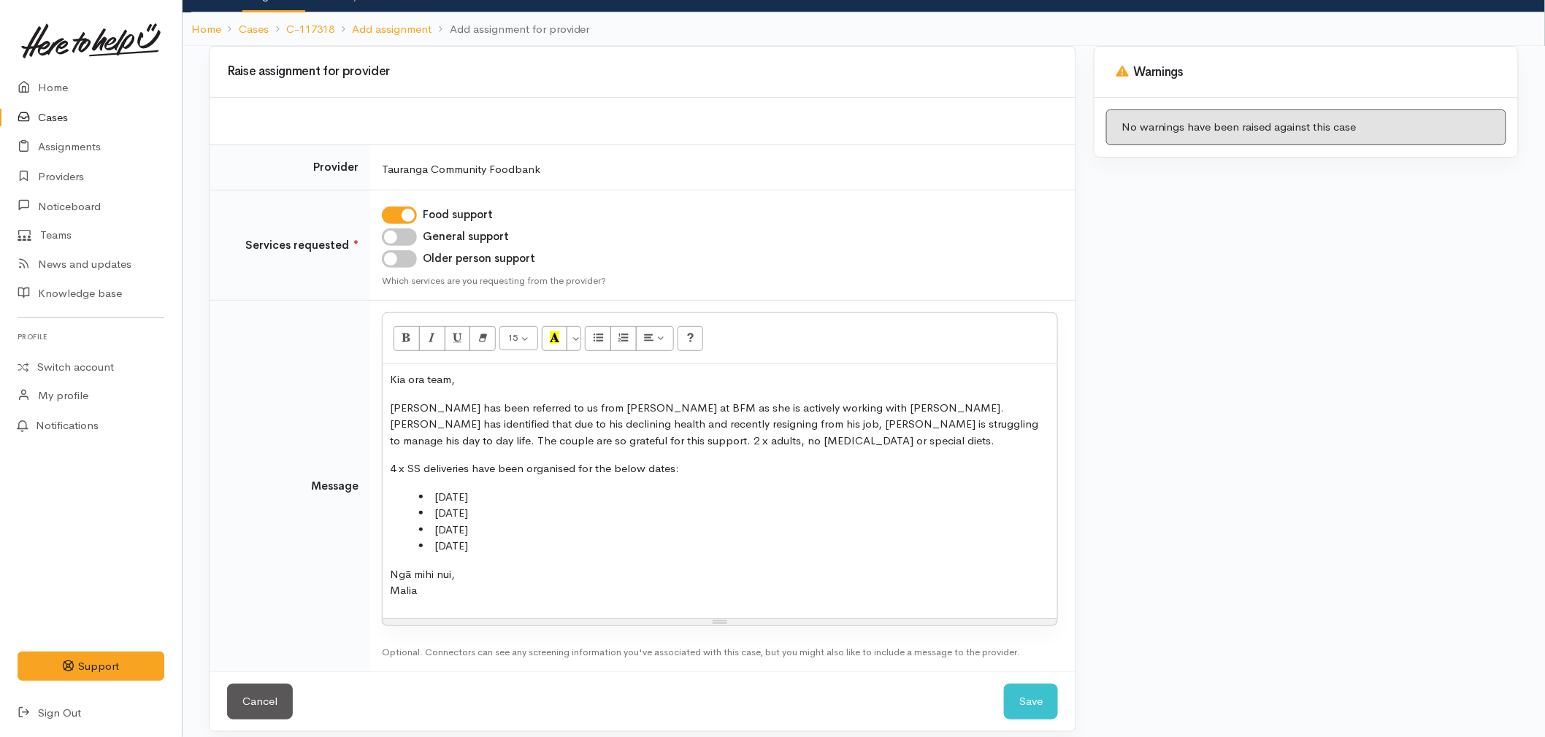
scroll to position [115, 0]
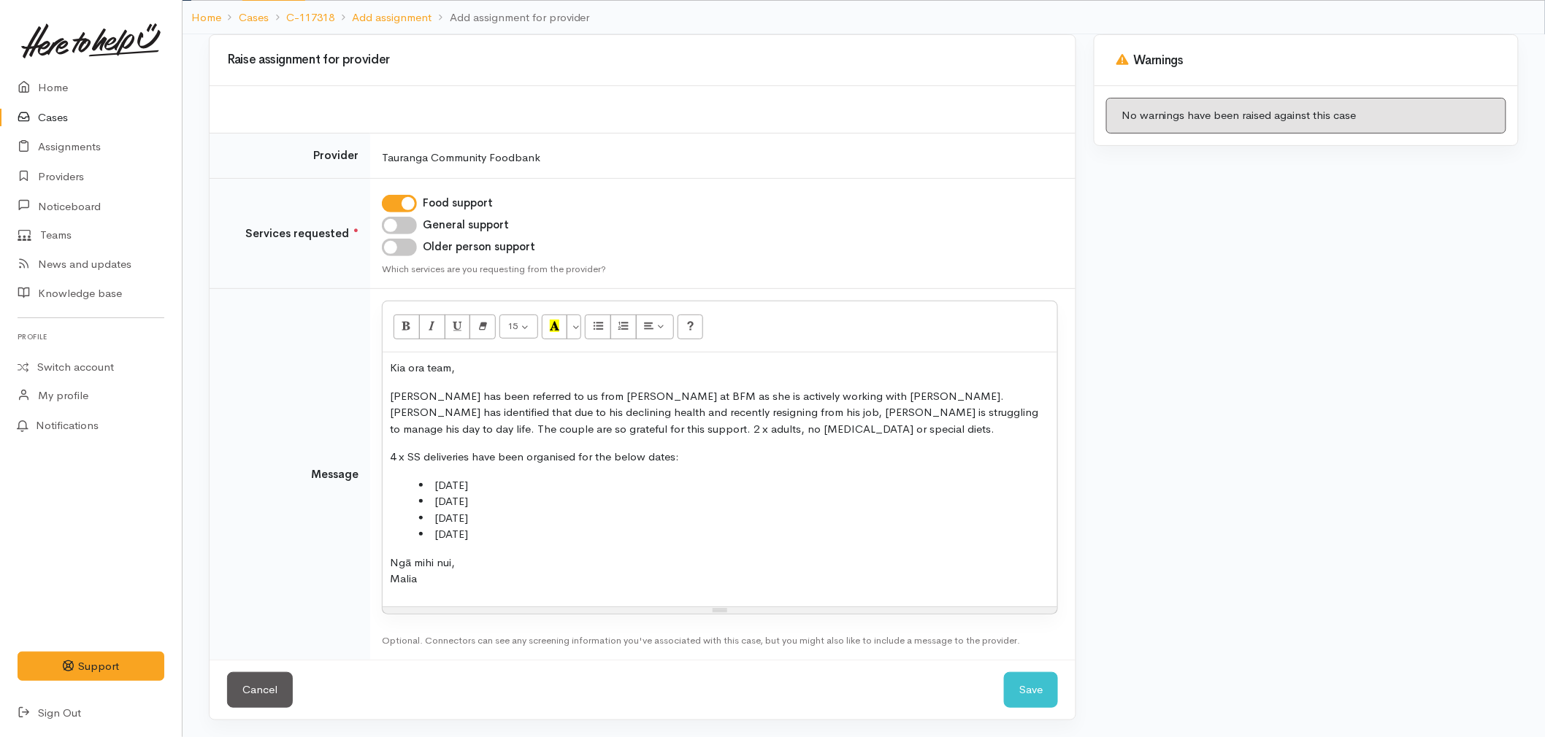
click at [519, 562] on p "Ngā mihi nui, Malia" at bounding box center [720, 571] width 660 height 33
click at [471, 582] on p "Ngā mihi nui, Malia" at bounding box center [720, 571] width 660 height 33
click at [1040, 704] on button "Save" at bounding box center [1031, 690] width 54 height 36
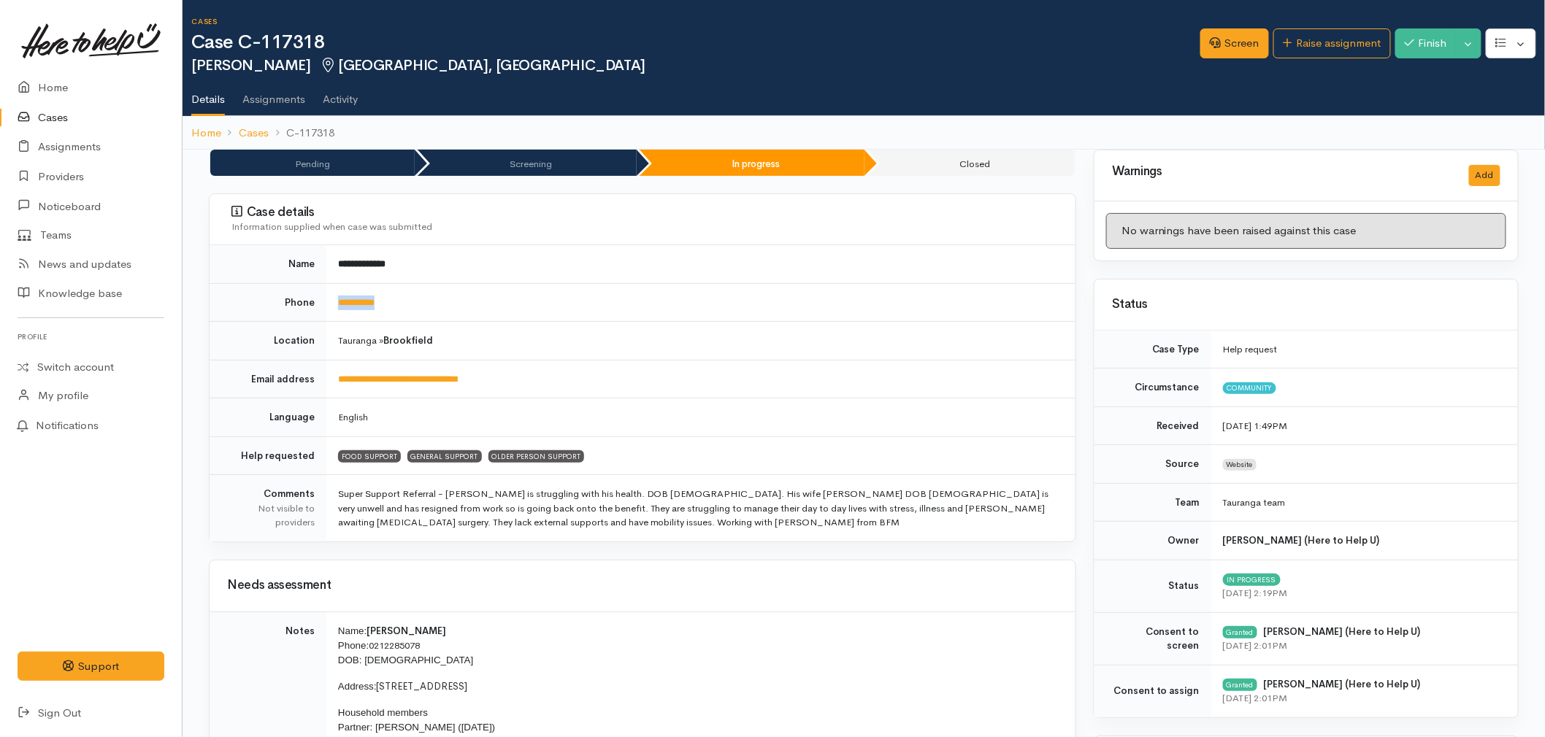
drag, startPoint x: 407, startPoint y: 300, endPoint x: 331, endPoint y: 307, distance: 75.5
click at [331, 307] on td "**********" at bounding box center [700, 302] width 749 height 39
copy link "**********"
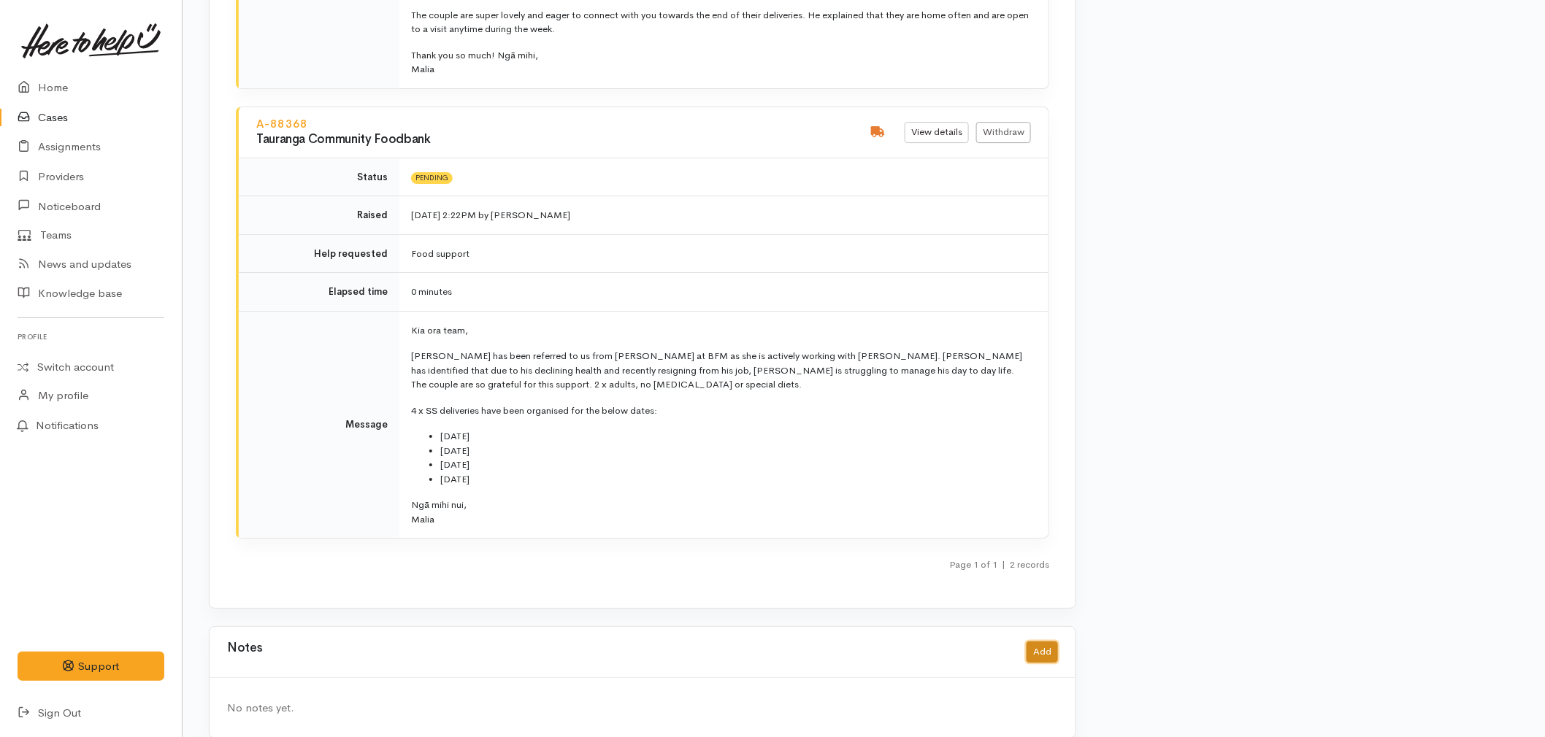
click at [1038, 642] on button "Add" at bounding box center [1041, 652] width 31 height 21
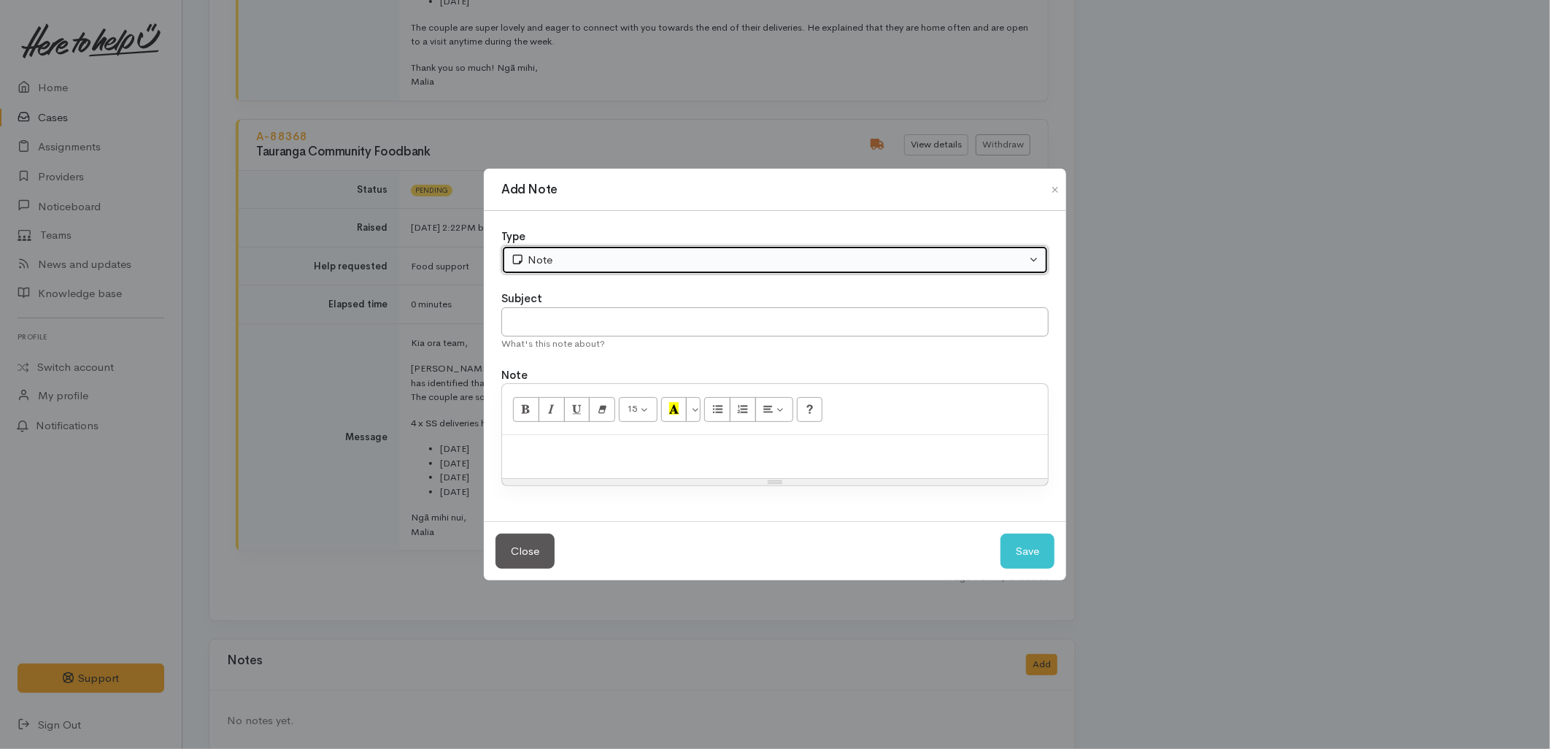
click at [569, 274] on button "Note" at bounding box center [774, 260] width 547 height 30
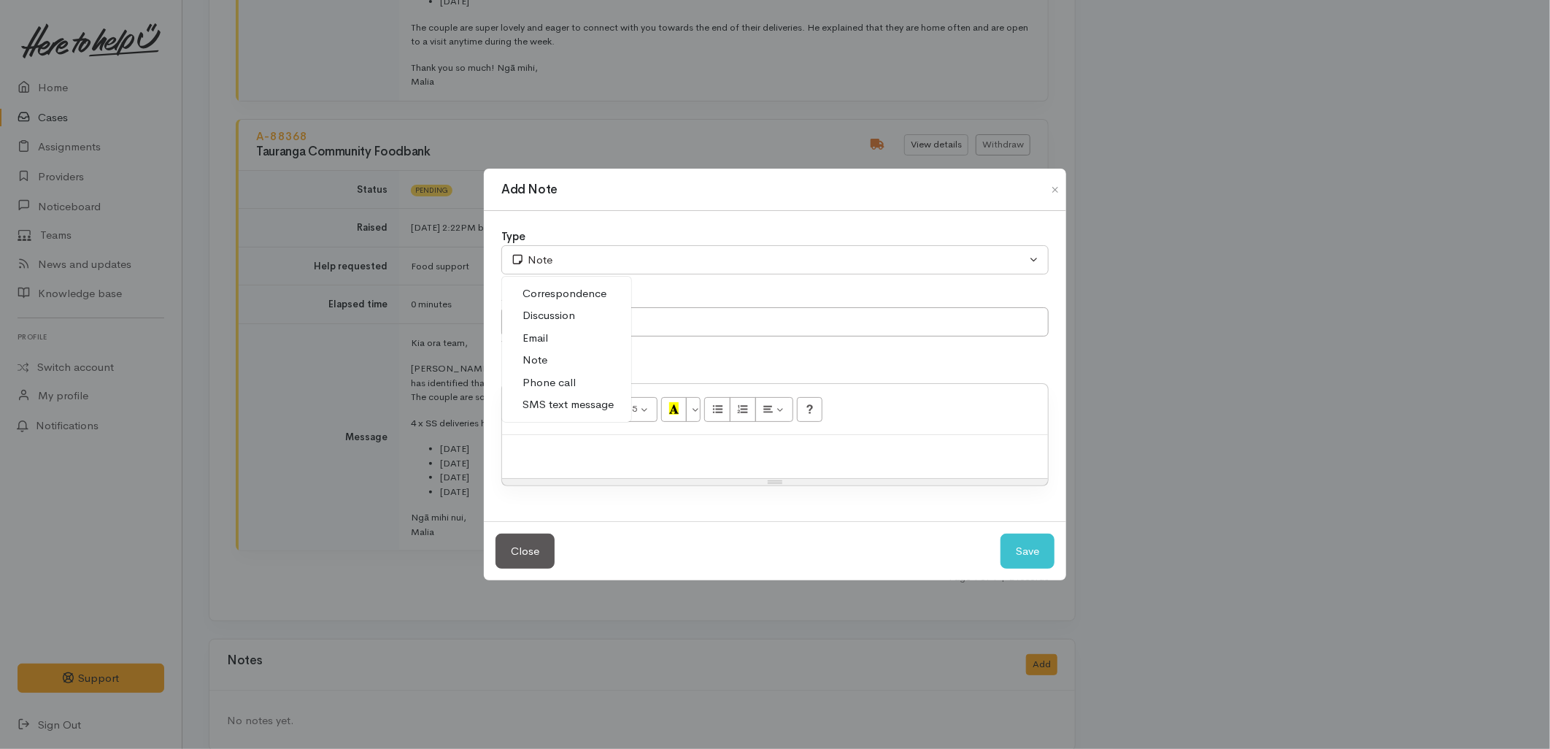
click at [558, 402] on span "SMS text message" at bounding box center [568, 404] width 91 height 17
select select "5"
click at [555, 322] on input "text" at bounding box center [774, 322] width 547 height 30
type input "E-Text"
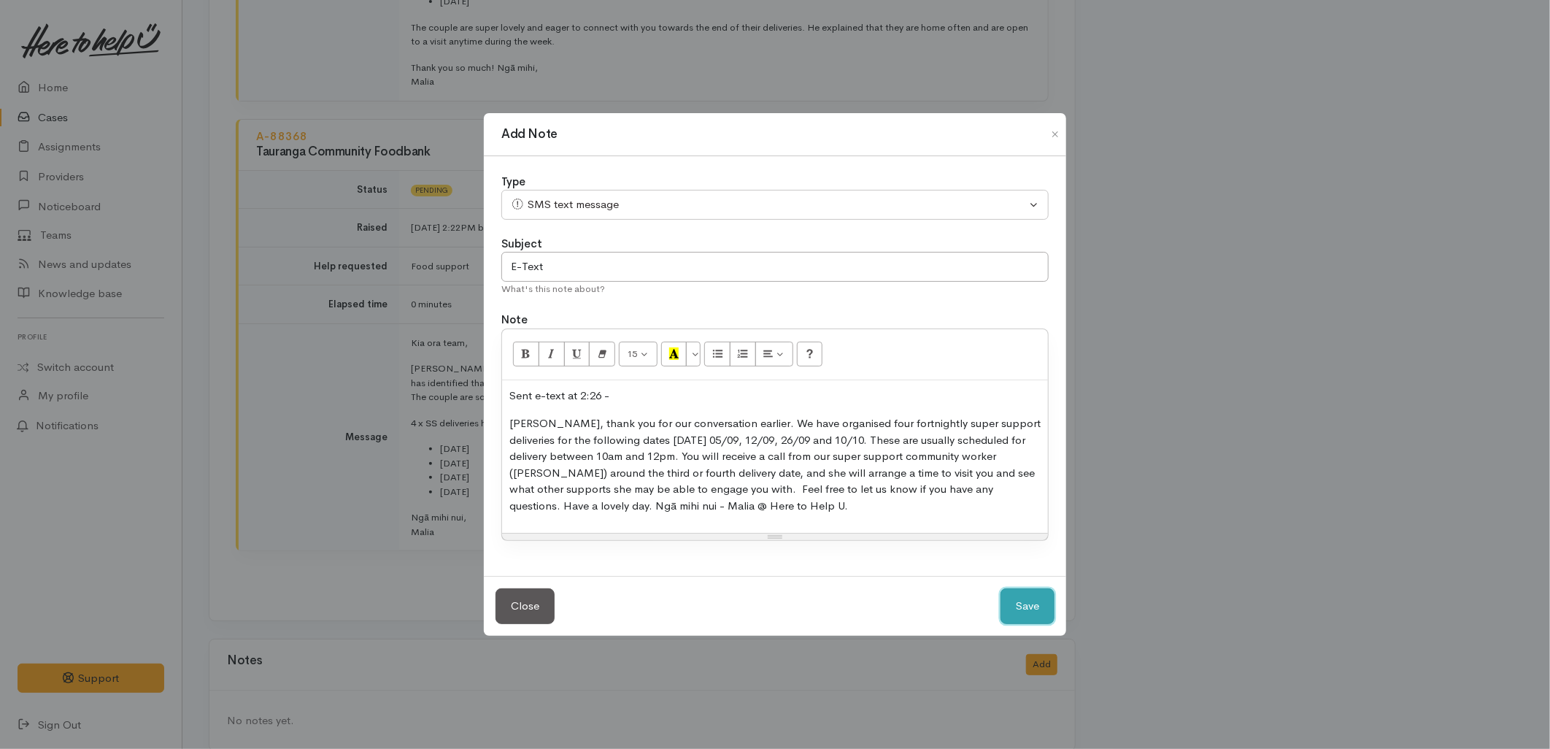
click at [1012, 608] on button "Save" at bounding box center [1028, 606] width 54 height 36
select select "1"
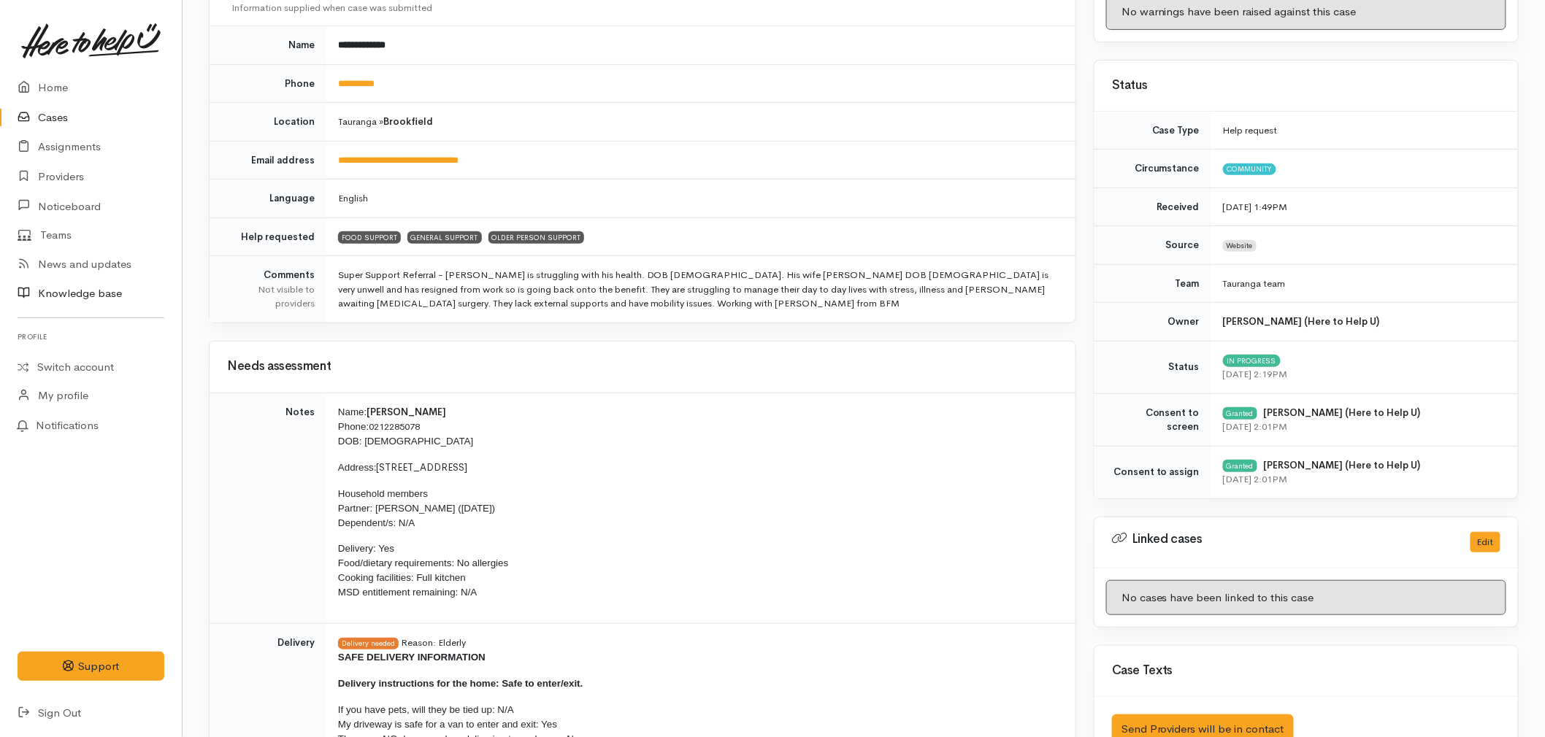
scroll to position [111, 0]
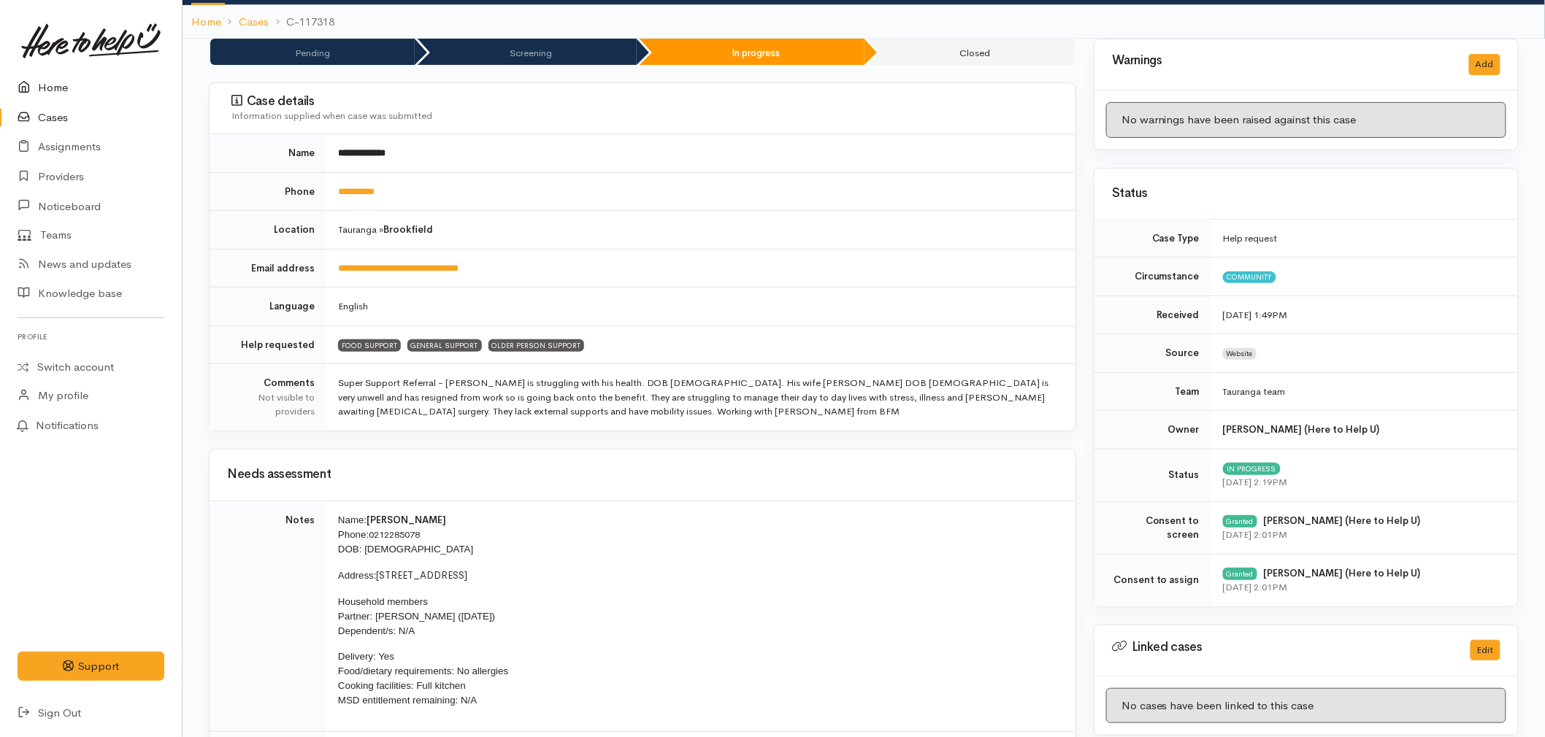
click at [48, 89] on link "Home" at bounding box center [91, 88] width 182 height 30
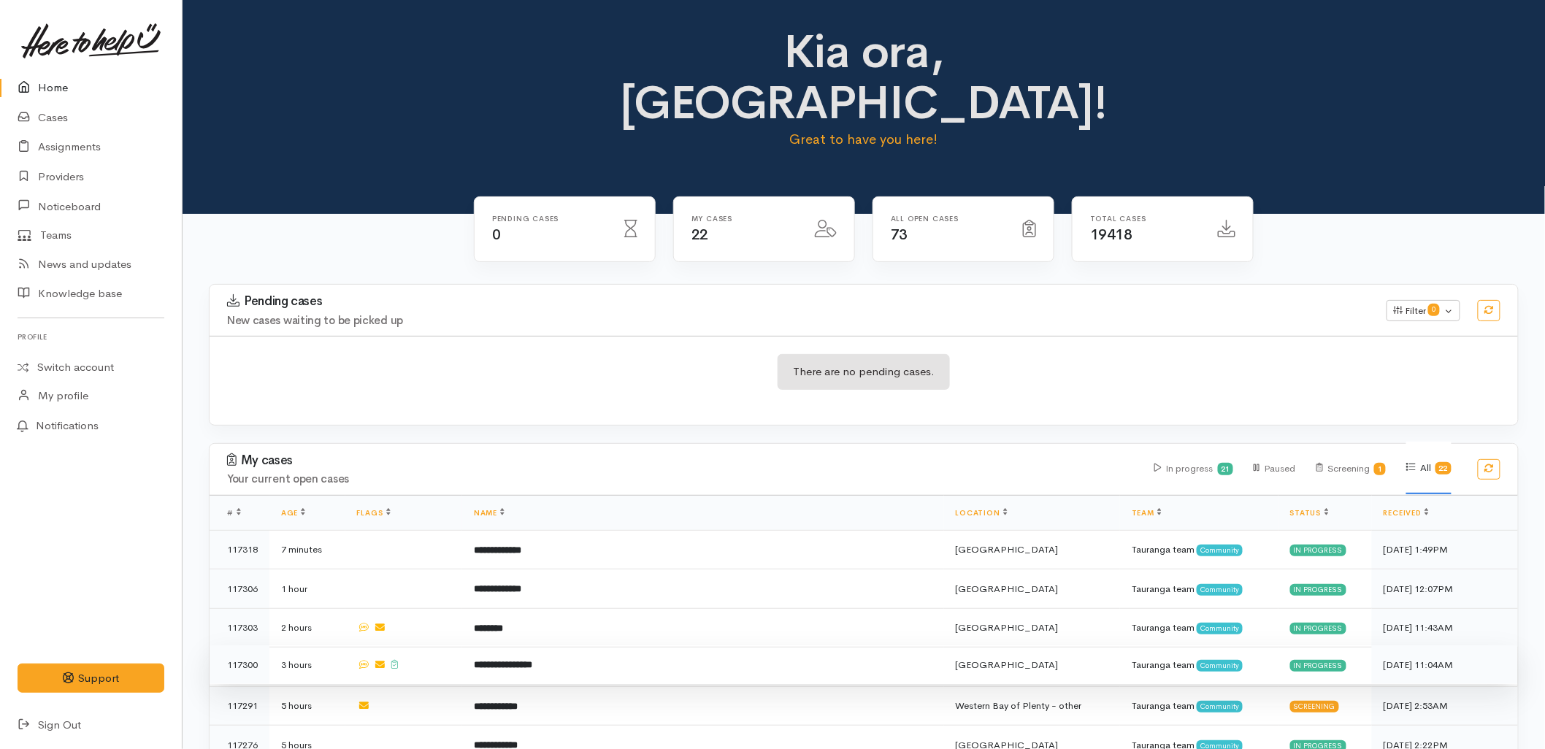
click at [445, 645] on td at bounding box center [403, 664] width 117 height 39
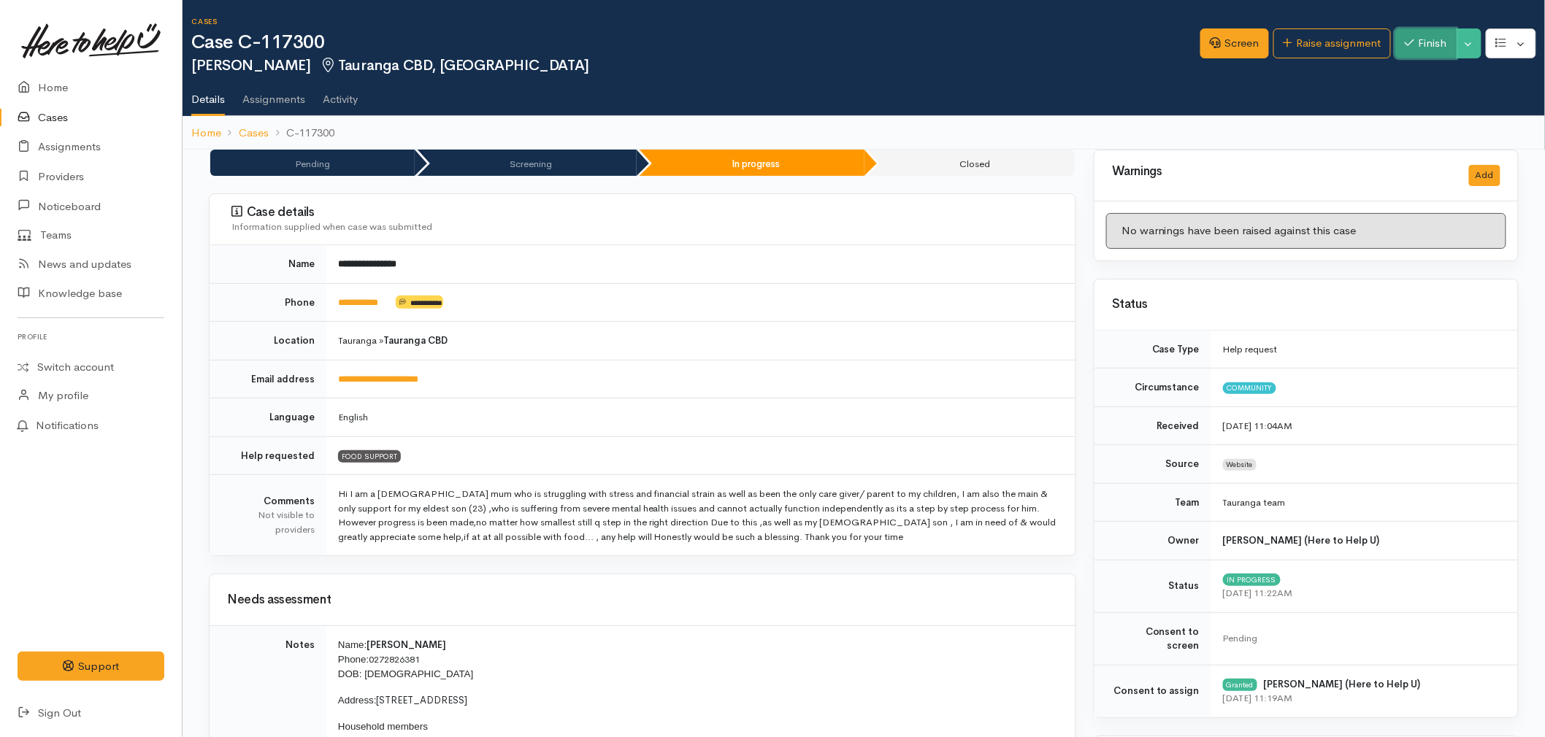
click at [1419, 36] on button "Finish" at bounding box center [1425, 43] width 61 height 30
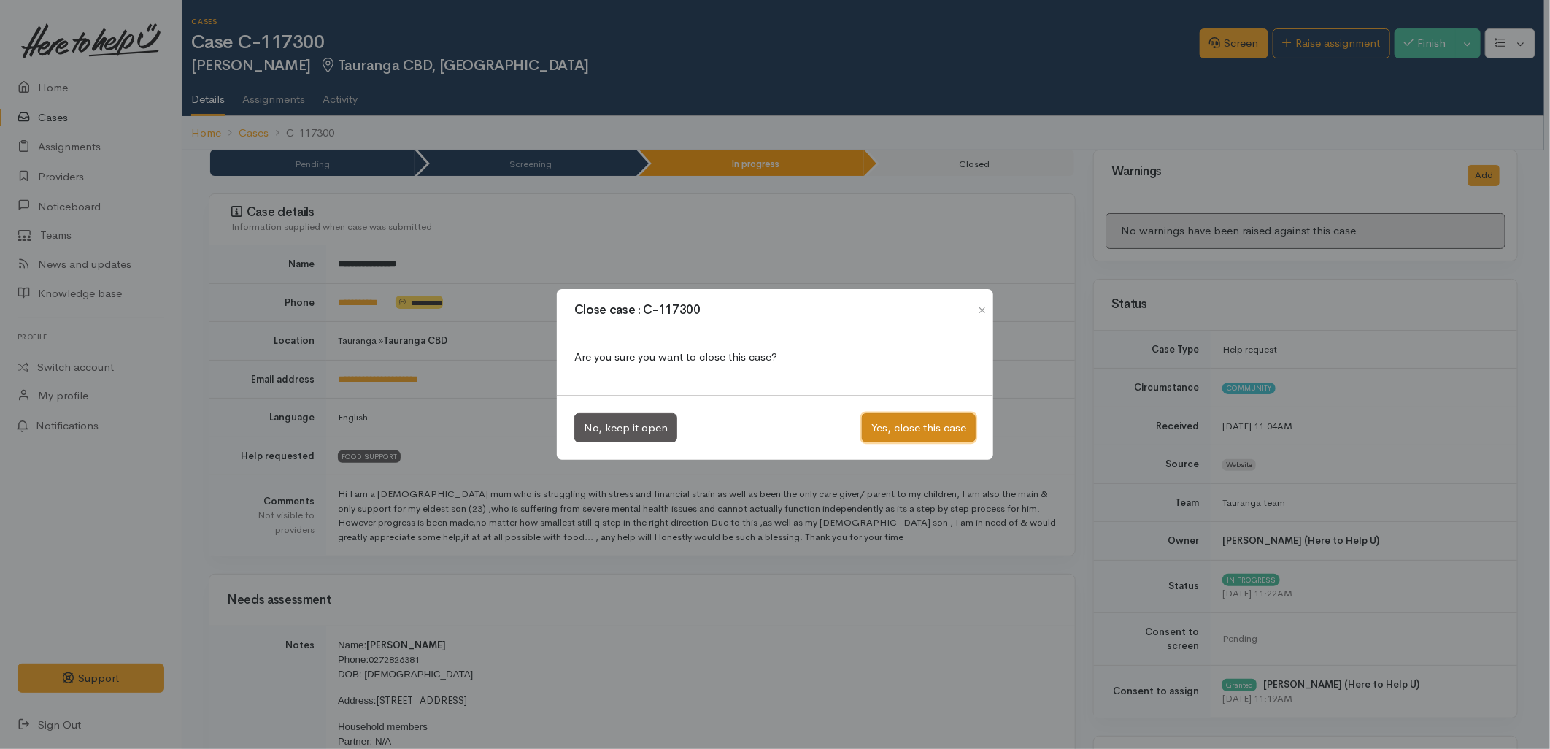
click at [914, 431] on button "Yes, close this case" at bounding box center [919, 428] width 114 height 30
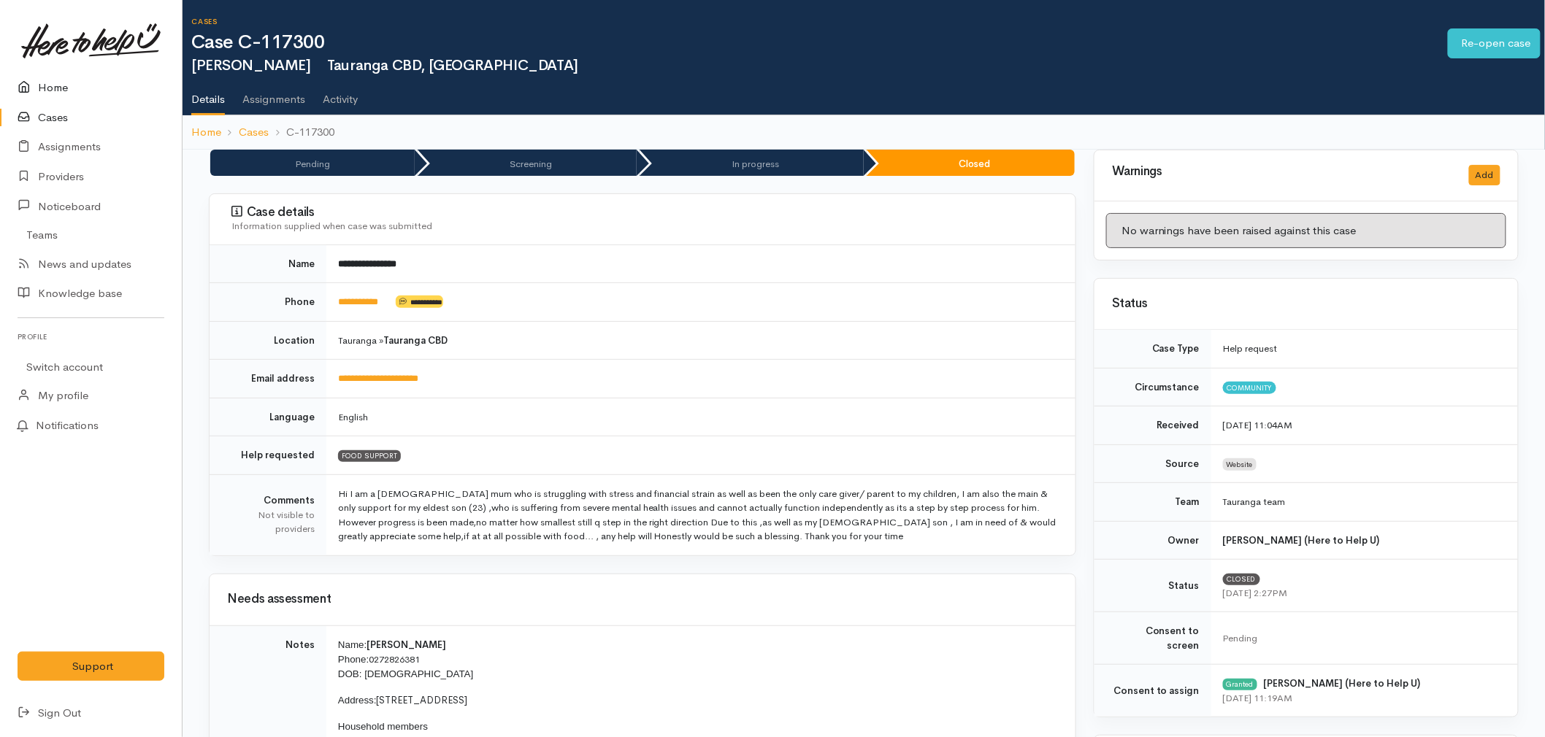
click at [35, 85] on icon at bounding box center [28, 88] width 20 height 18
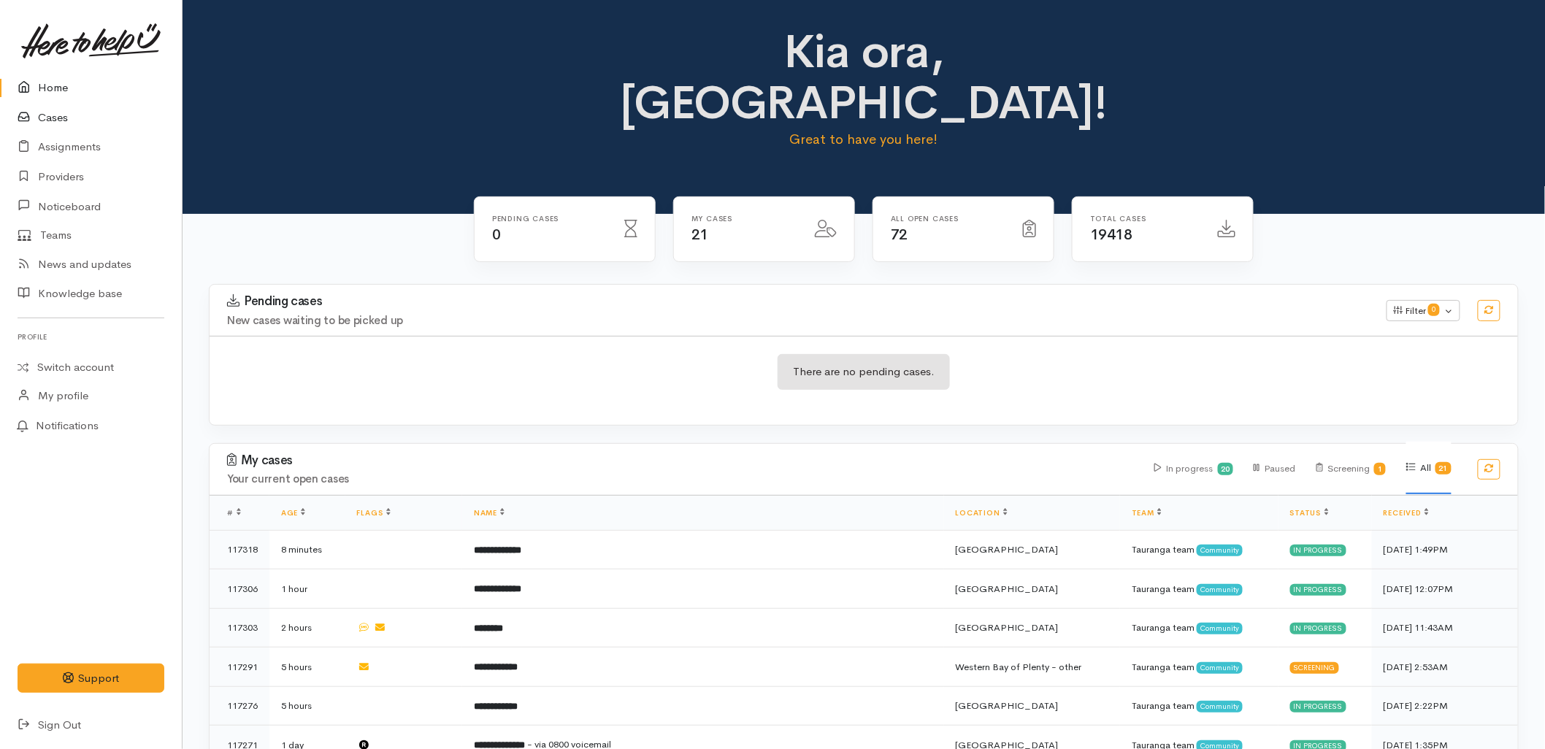
click at [47, 112] on link "Cases" at bounding box center [91, 118] width 182 height 30
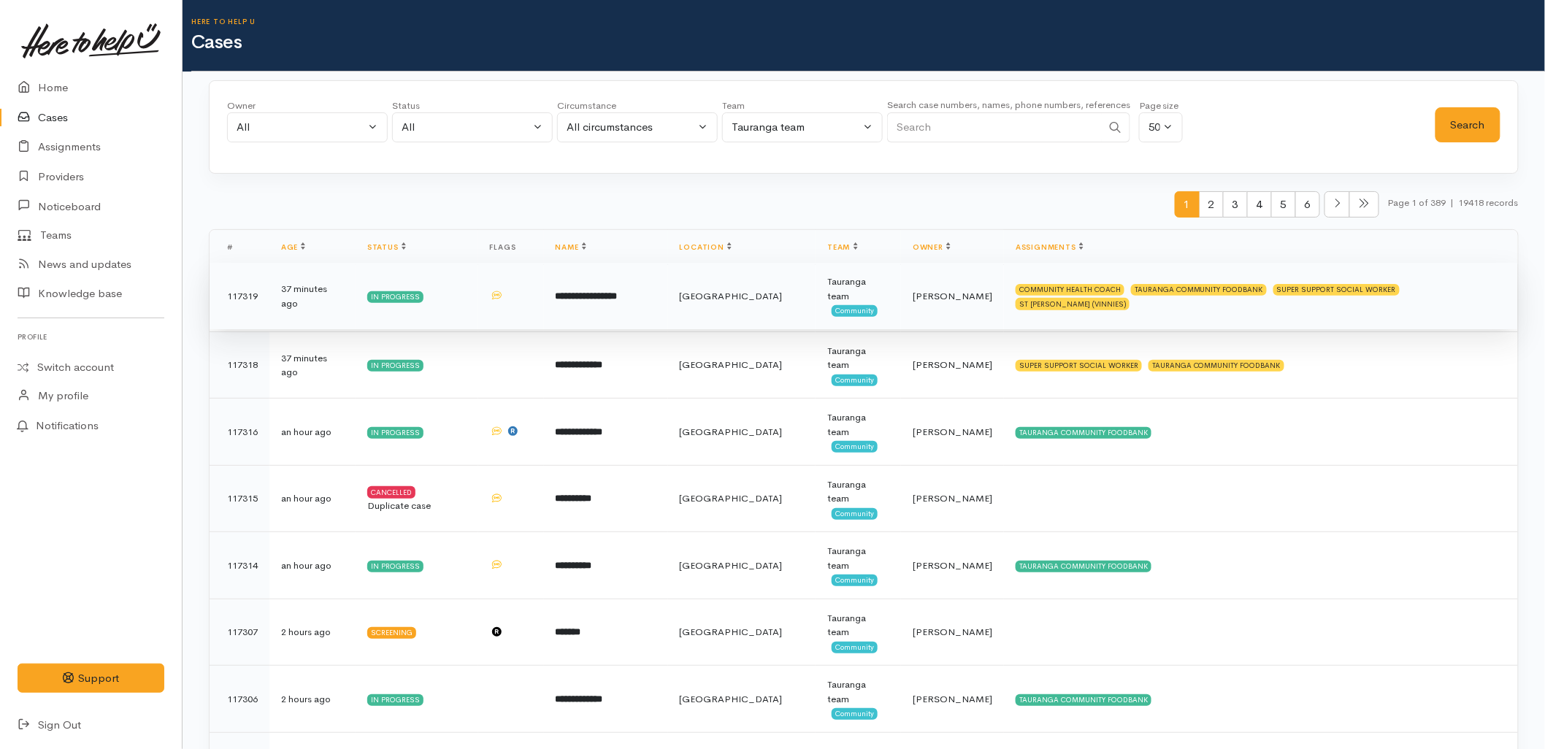
click at [668, 295] on td "**********" at bounding box center [606, 296] width 124 height 67
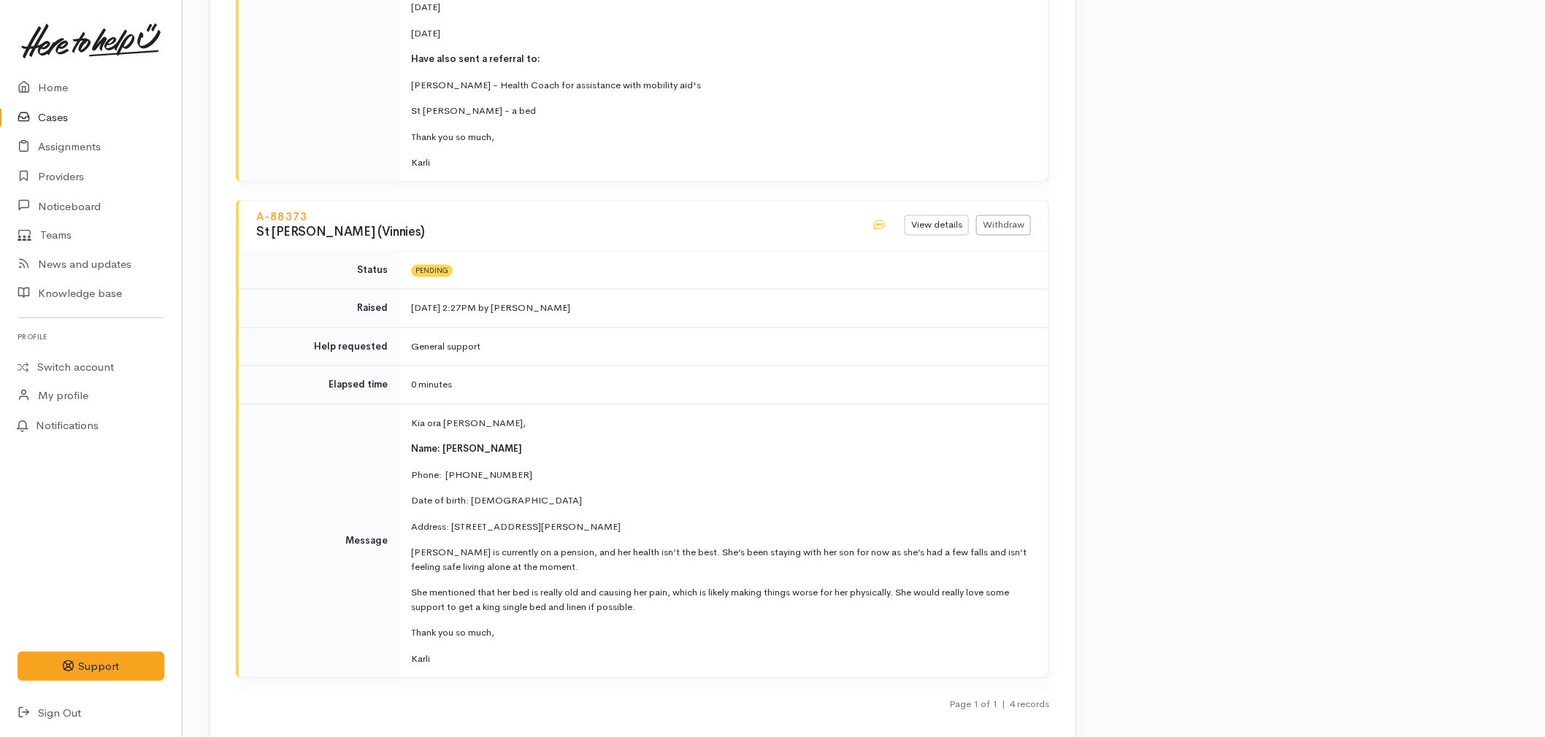
scroll to position [3406, 0]
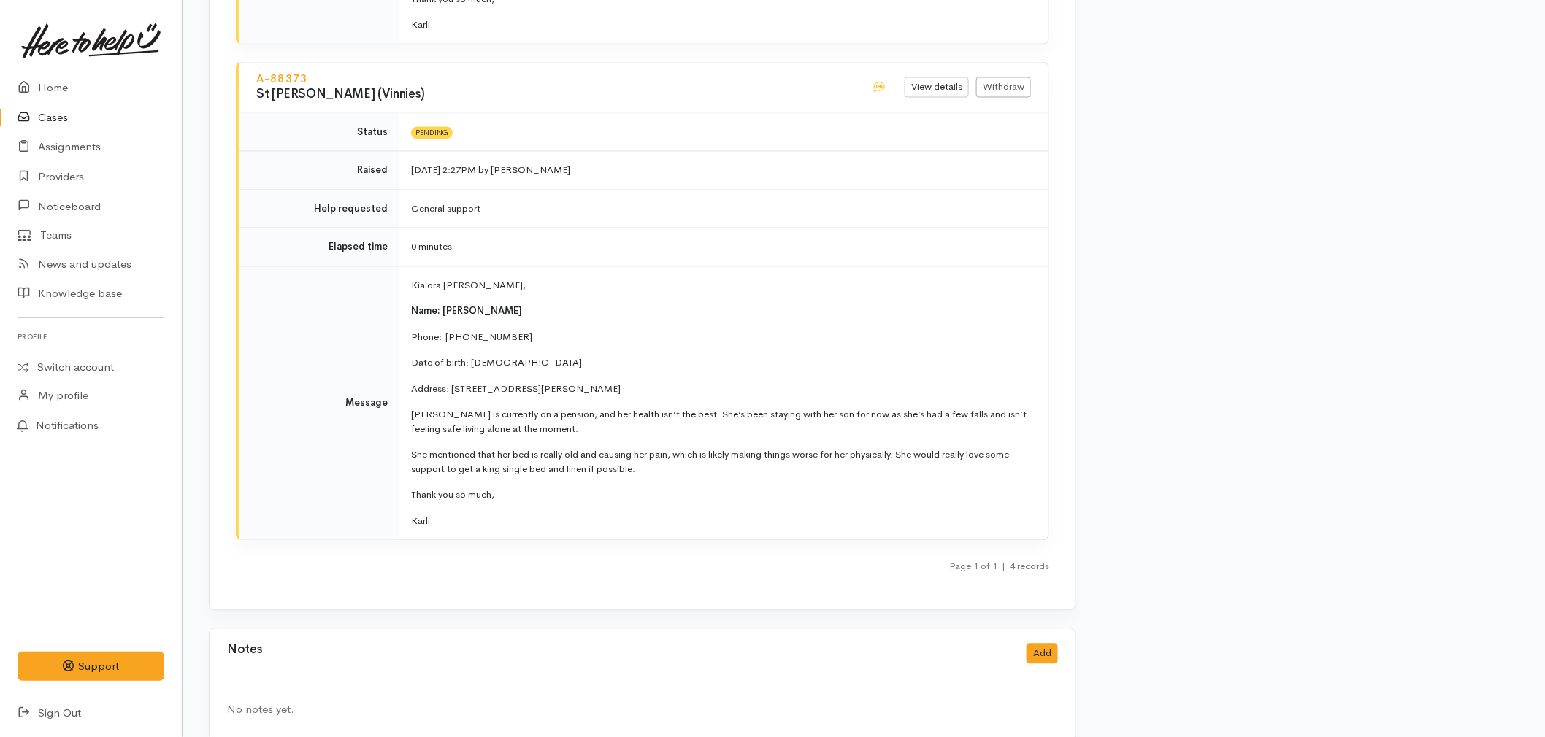
click at [46, 117] on link "Cases" at bounding box center [91, 118] width 182 height 30
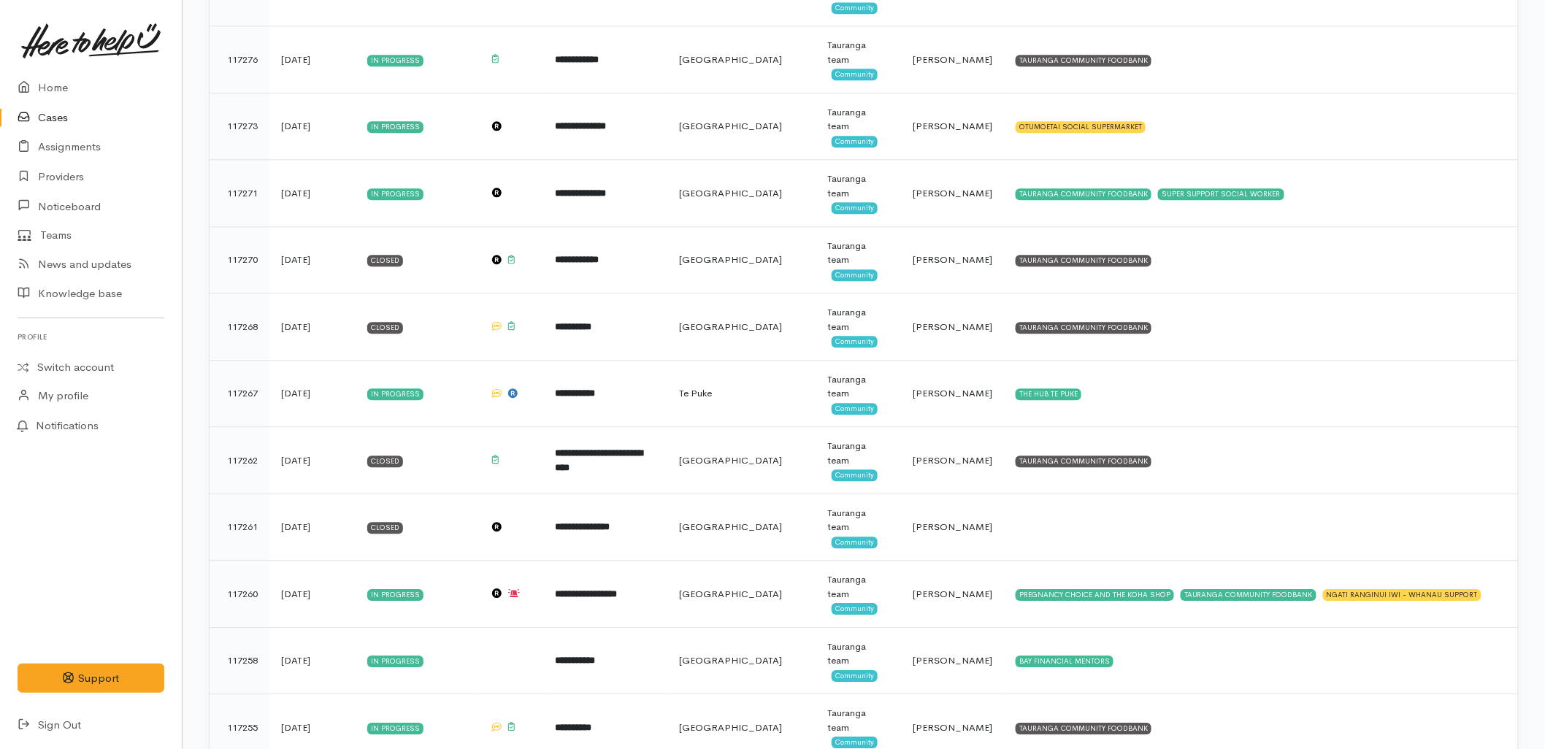
scroll to position [1622, 0]
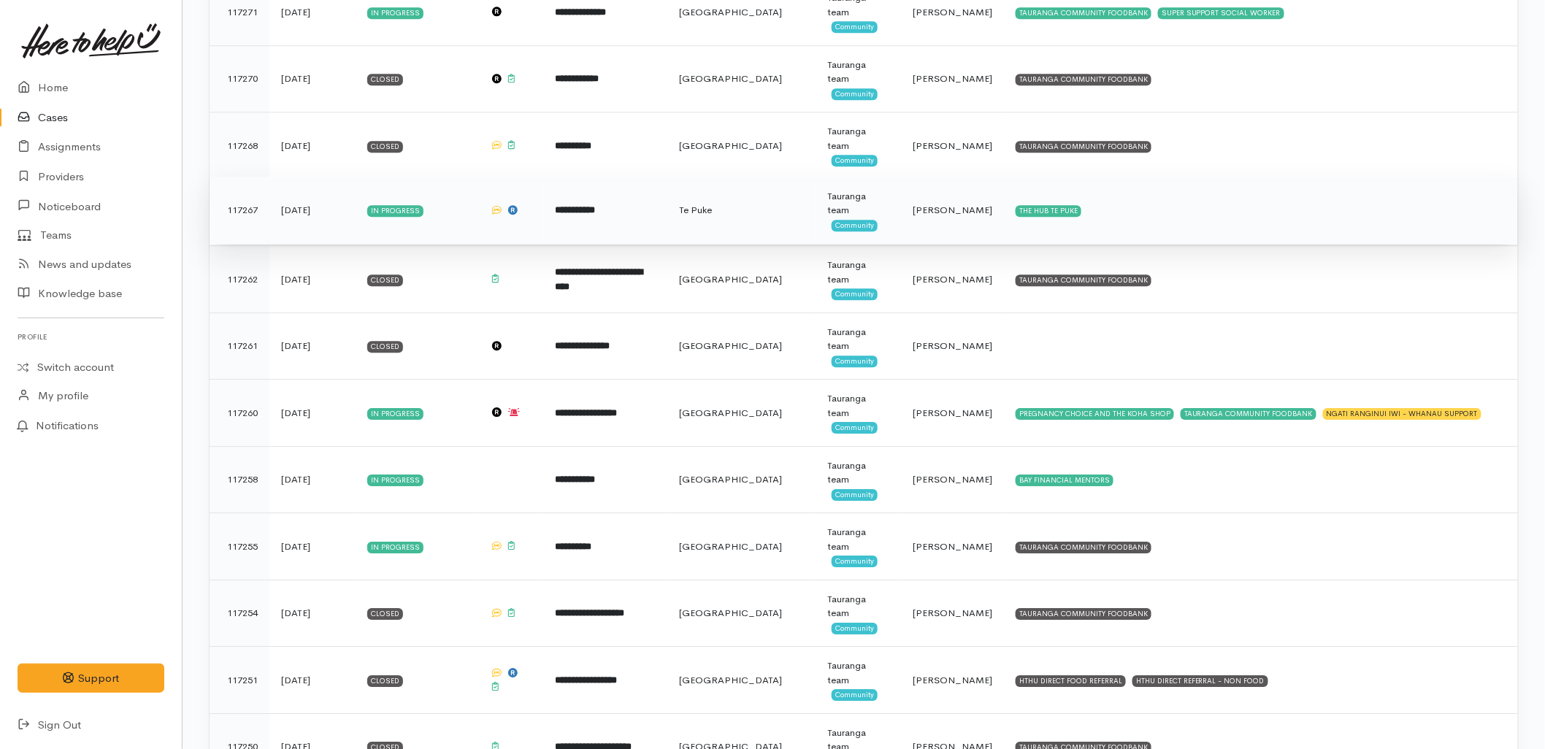
click at [660, 223] on td "**********" at bounding box center [606, 210] width 124 height 67
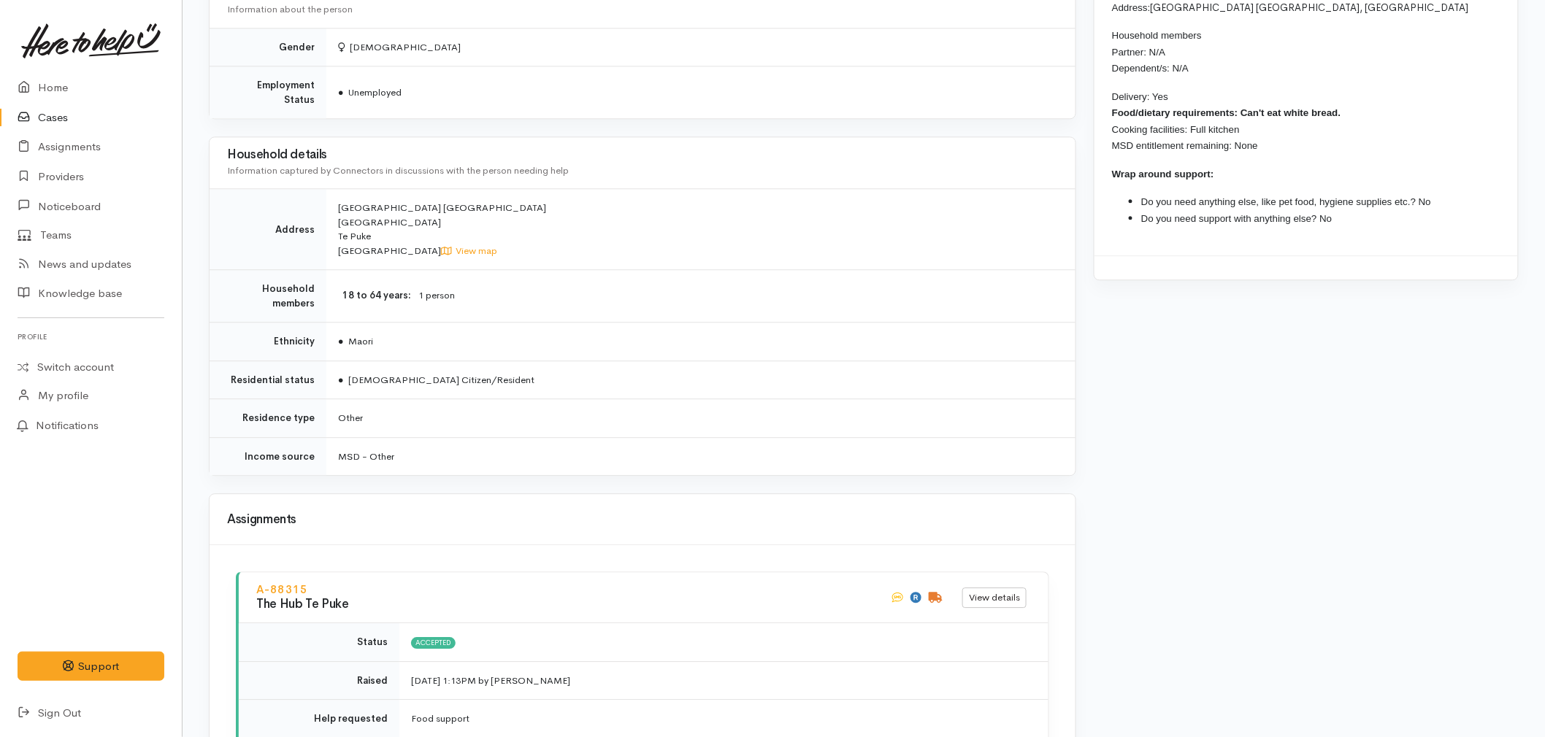
scroll to position [1422, 0]
click at [61, 86] on link "Home" at bounding box center [91, 88] width 182 height 30
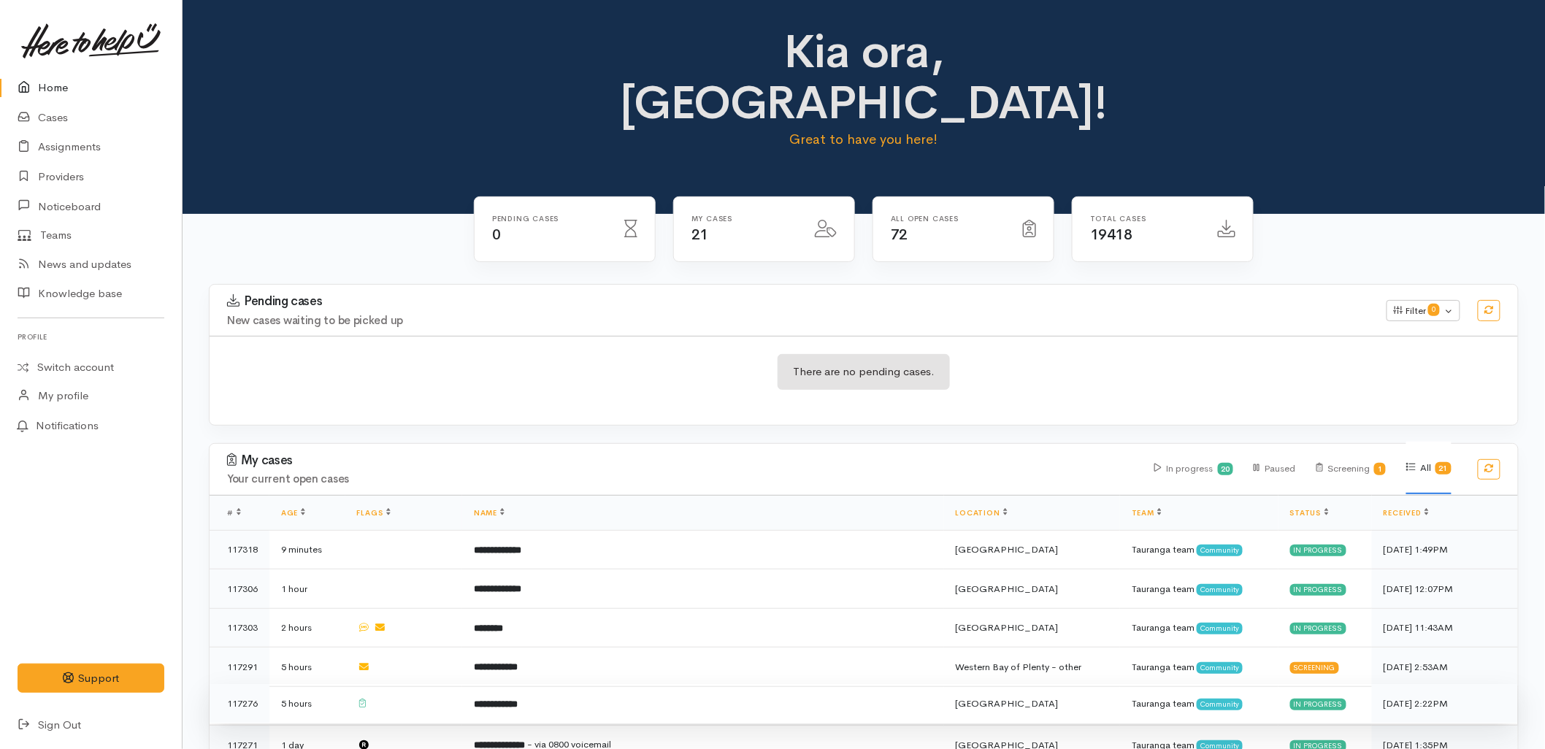
click at [485, 684] on td "**********" at bounding box center [703, 703] width 482 height 39
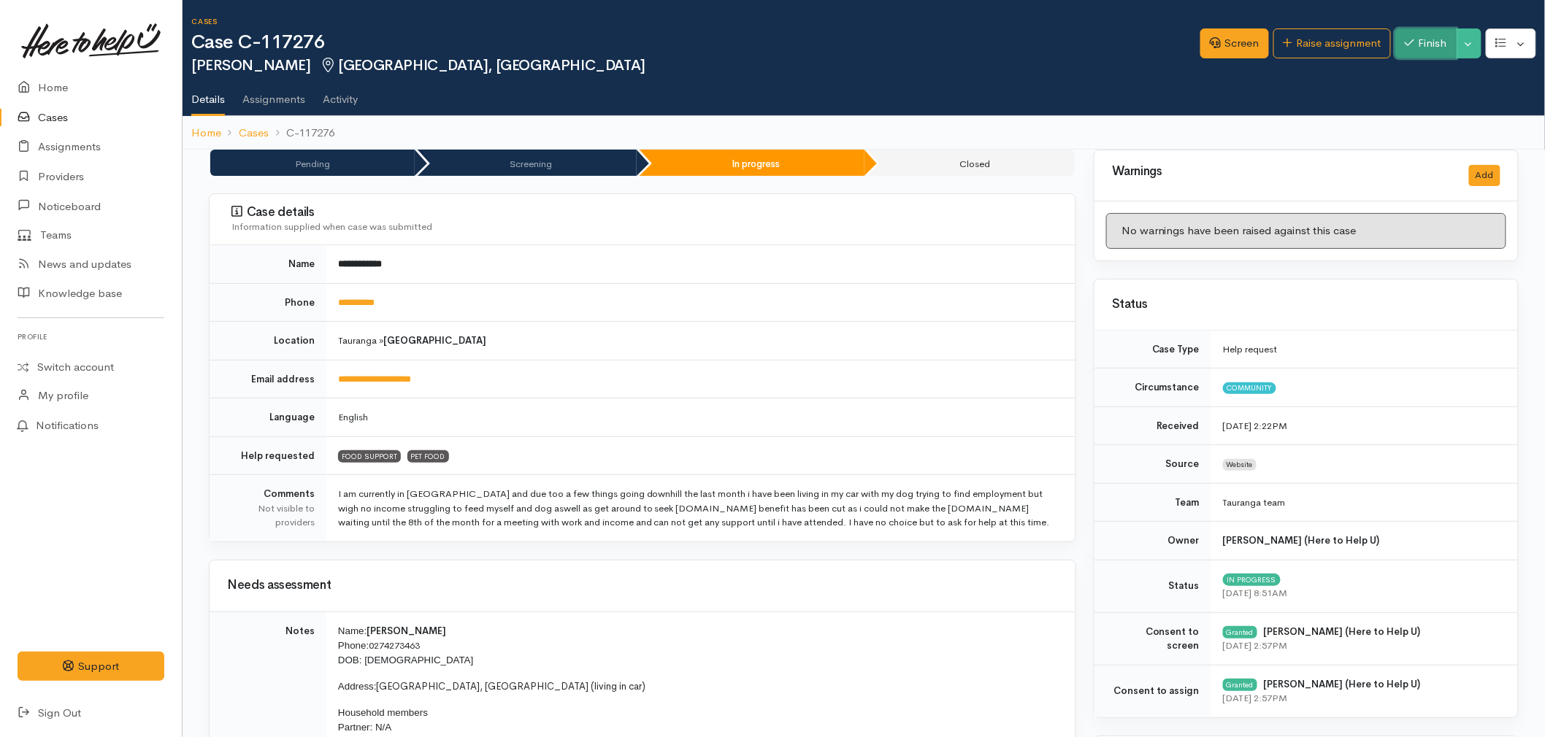
click at [1428, 52] on button "Finish" at bounding box center [1425, 43] width 61 height 30
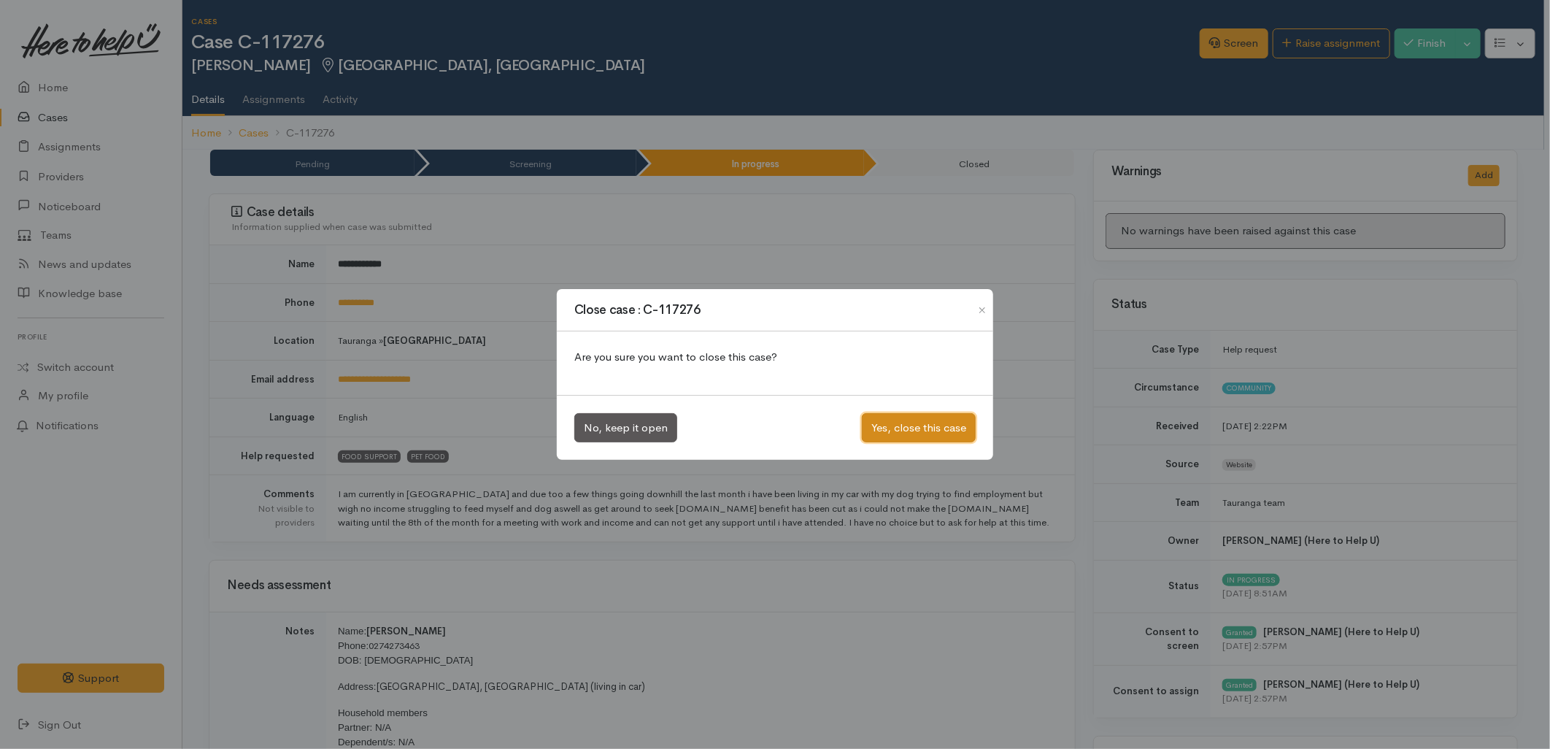
click at [935, 425] on button "Yes, close this case" at bounding box center [919, 428] width 114 height 30
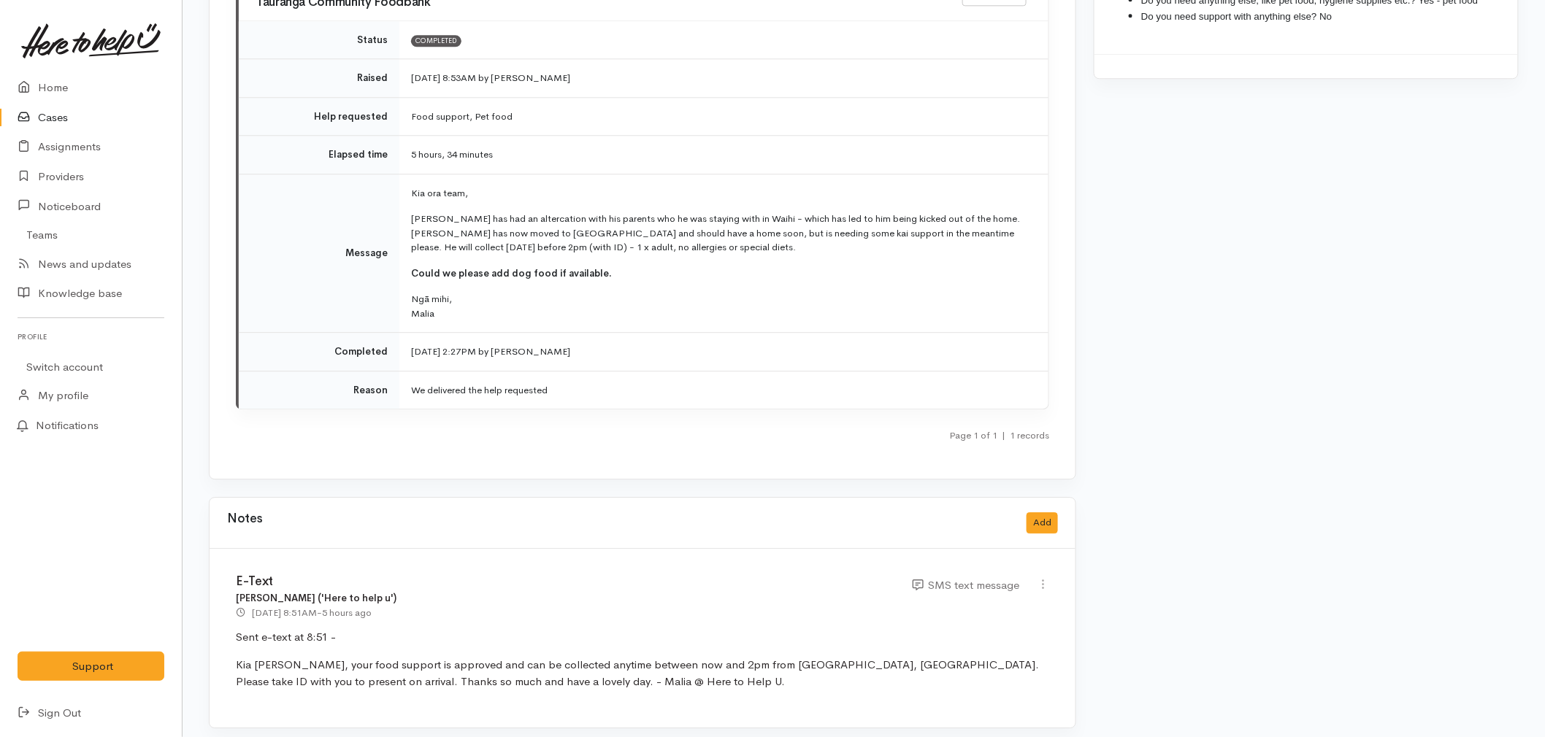
scroll to position [1526, 0]
click at [63, 88] on link "Home" at bounding box center [91, 88] width 182 height 30
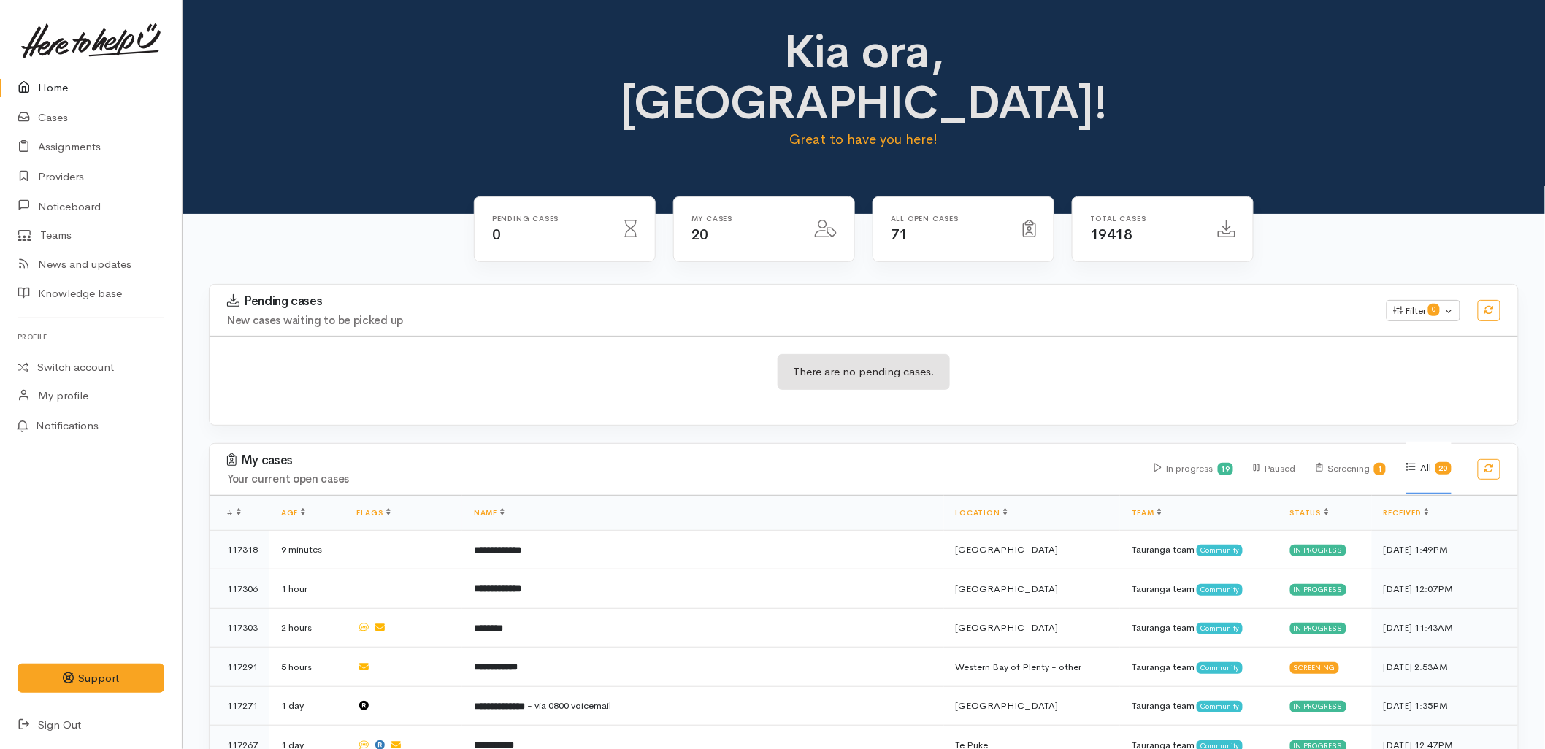
drag, startPoint x: 659, startPoint y: 345, endPoint x: 650, endPoint y: 358, distance: 16.2
click at [659, 354] on div "There are no pending cases." at bounding box center [863, 380] width 1308 height 53
click at [551, 359] on div "There are no pending cases." at bounding box center [863, 380] width 1308 height 89
click at [648, 354] on div "There are no pending cases." at bounding box center [863, 380] width 1308 height 53
click at [622, 354] on div "There are no pending cases." at bounding box center [863, 380] width 1308 height 53
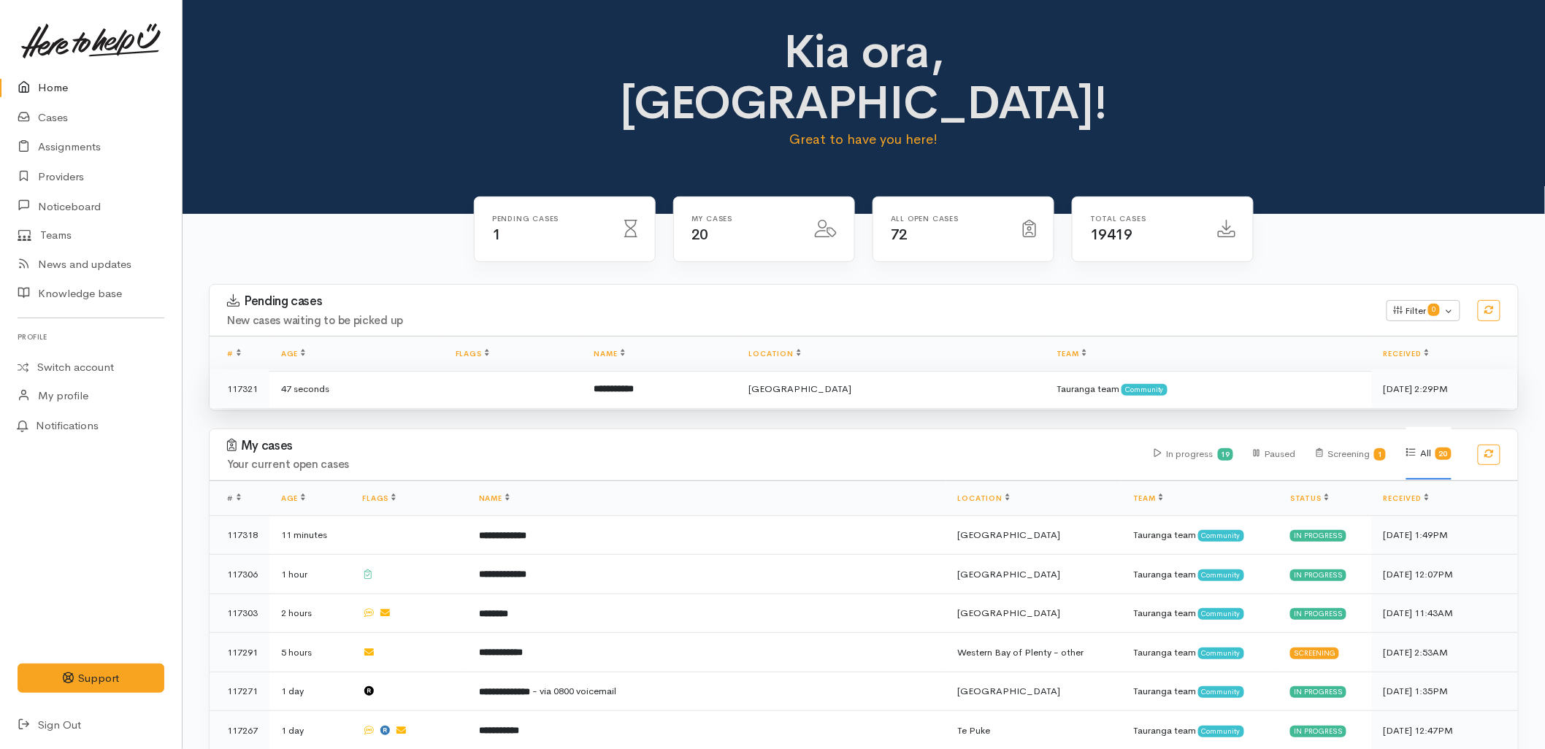
click at [697, 369] on td "**********" at bounding box center [659, 388] width 155 height 39
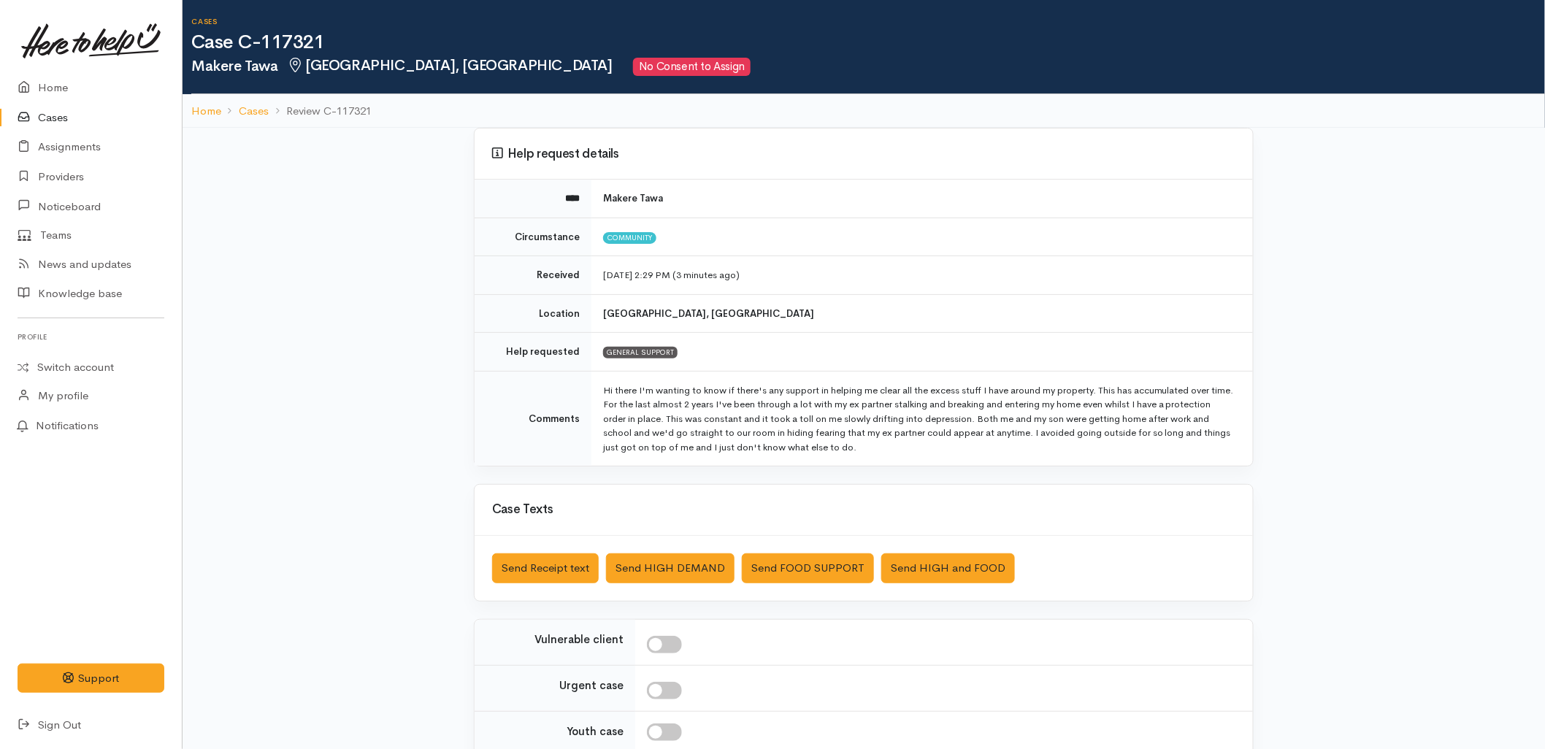
click at [785, 331] on td "Gate Pa, Tauranga" at bounding box center [921, 313] width 661 height 39
click at [88, 82] on link "Home" at bounding box center [91, 88] width 182 height 30
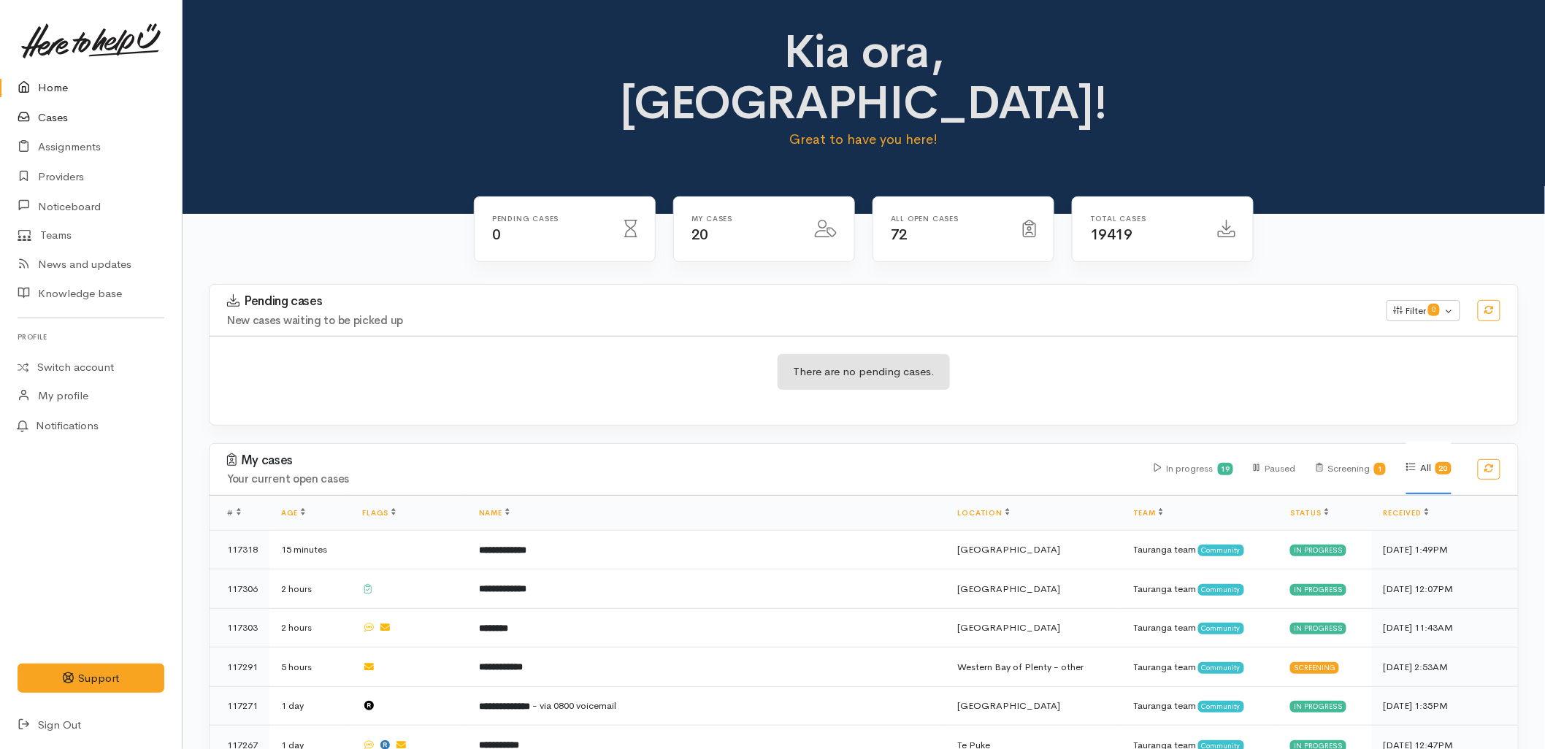
click at [34, 120] on icon at bounding box center [28, 118] width 20 height 18
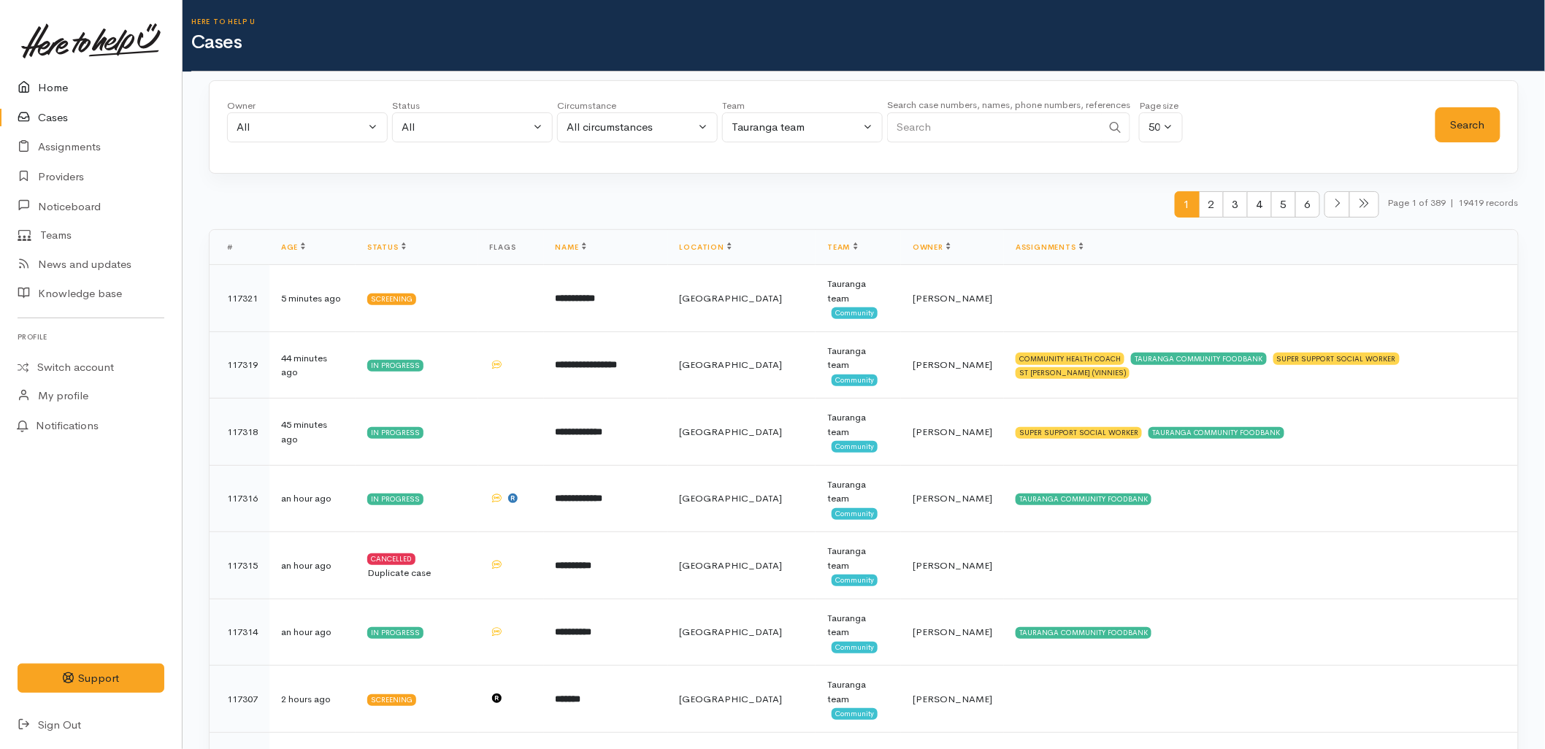
click at [64, 81] on link "Home" at bounding box center [91, 88] width 182 height 30
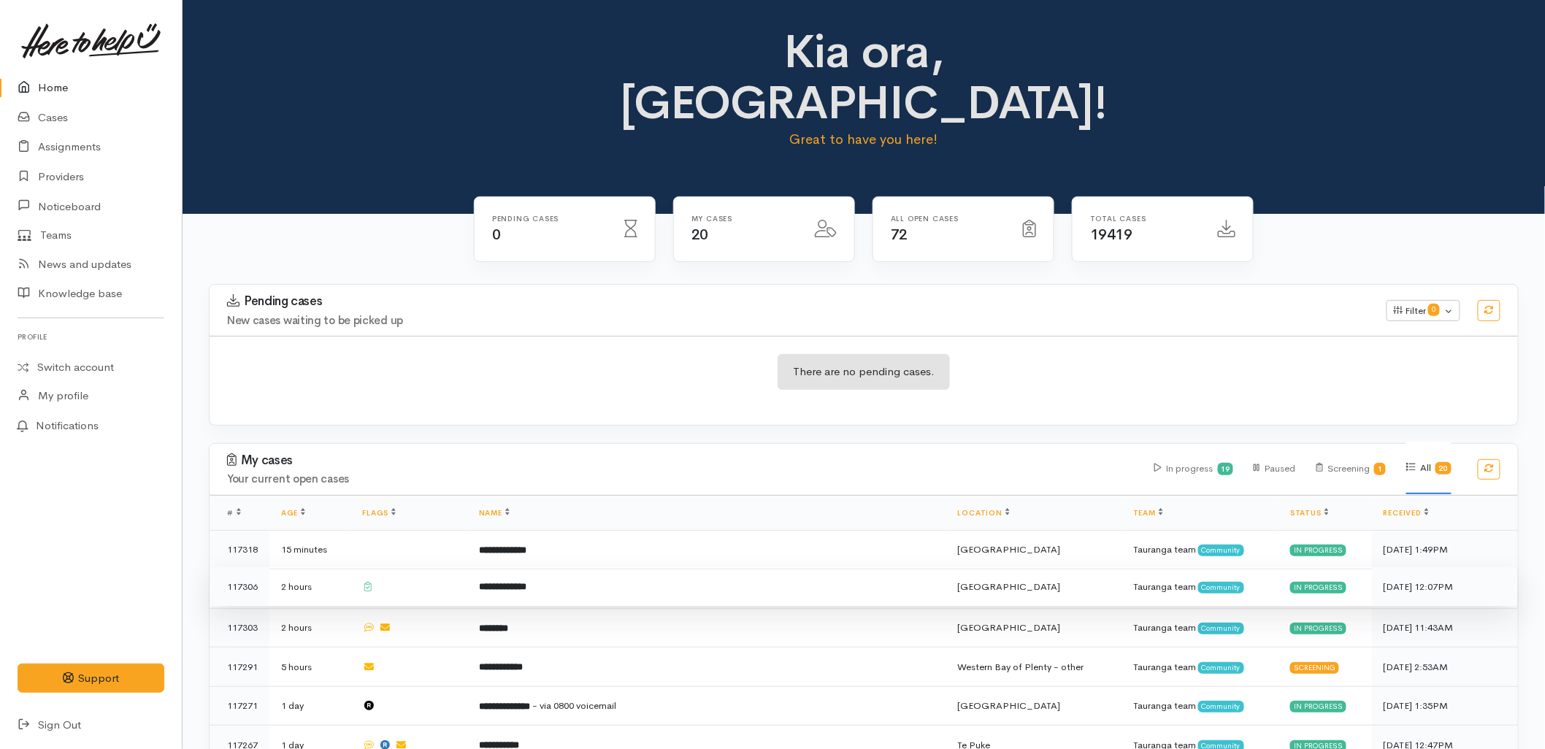
click at [521, 567] on td "**********" at bounding box center [706, 586] width 479 height 39
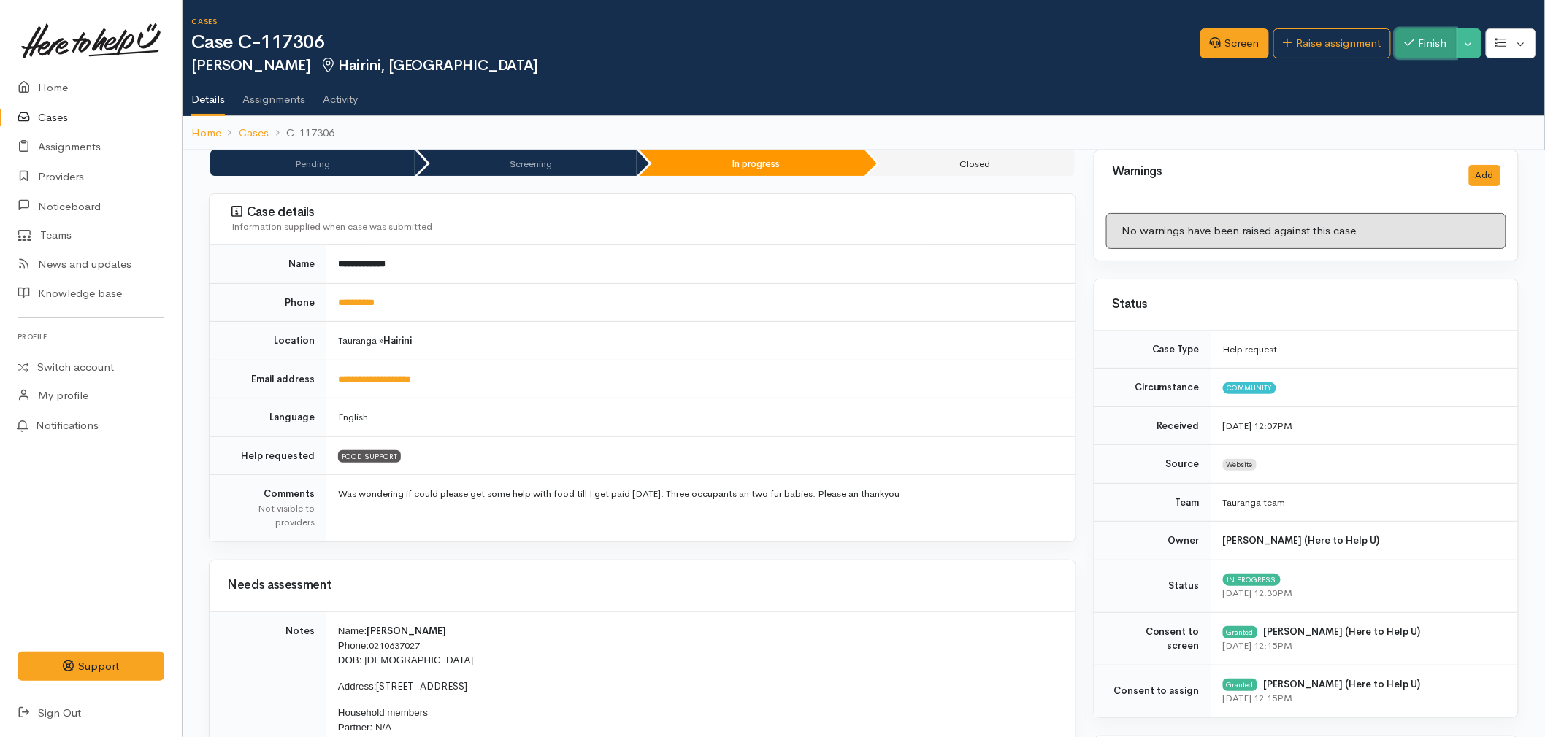
click at [1417, 56] on button "Finish" at bounding box center [1425, 43] width 61 height 30
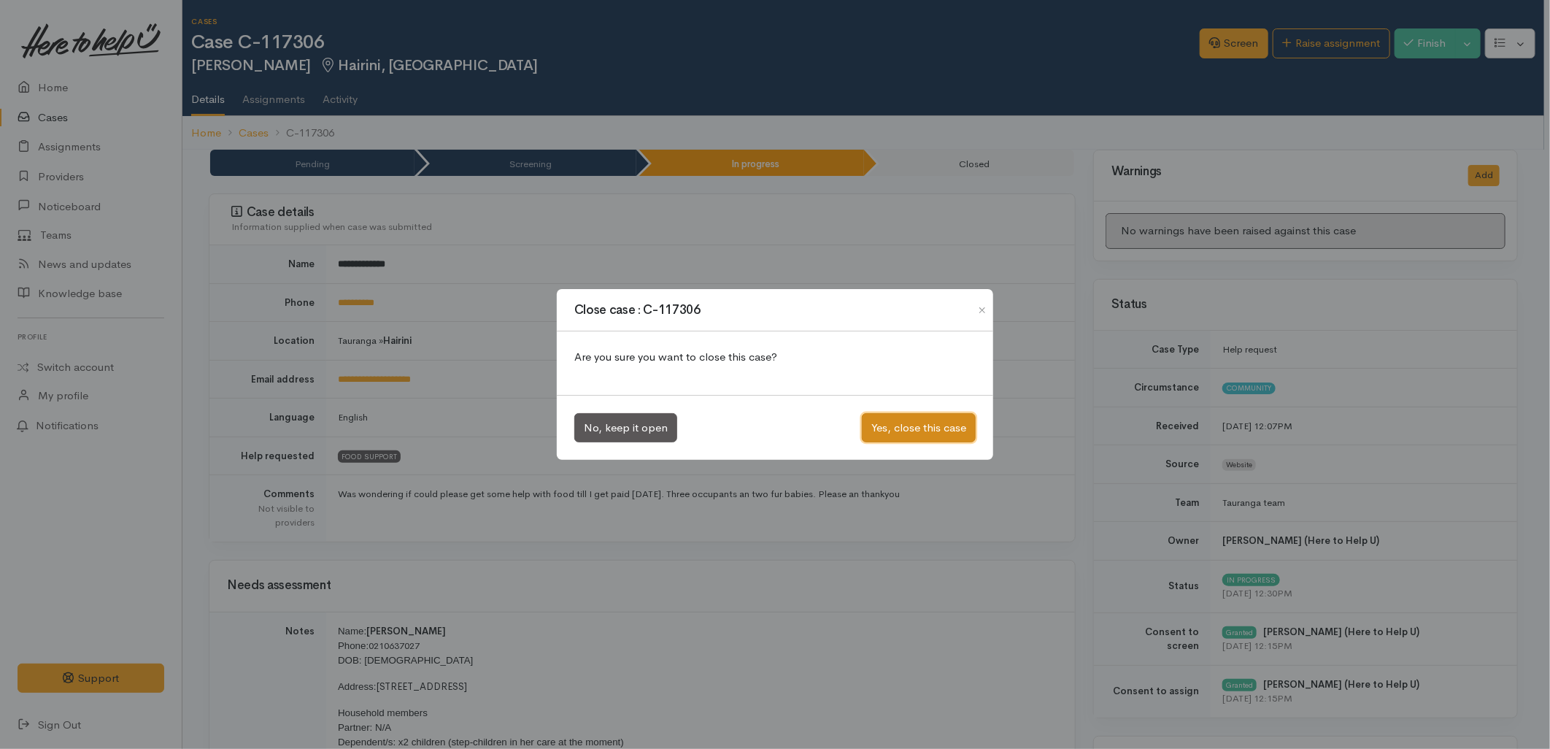
click at [883, 438] on button "Yes, close this case" at bounding box center [919, 428] width 114 height 30
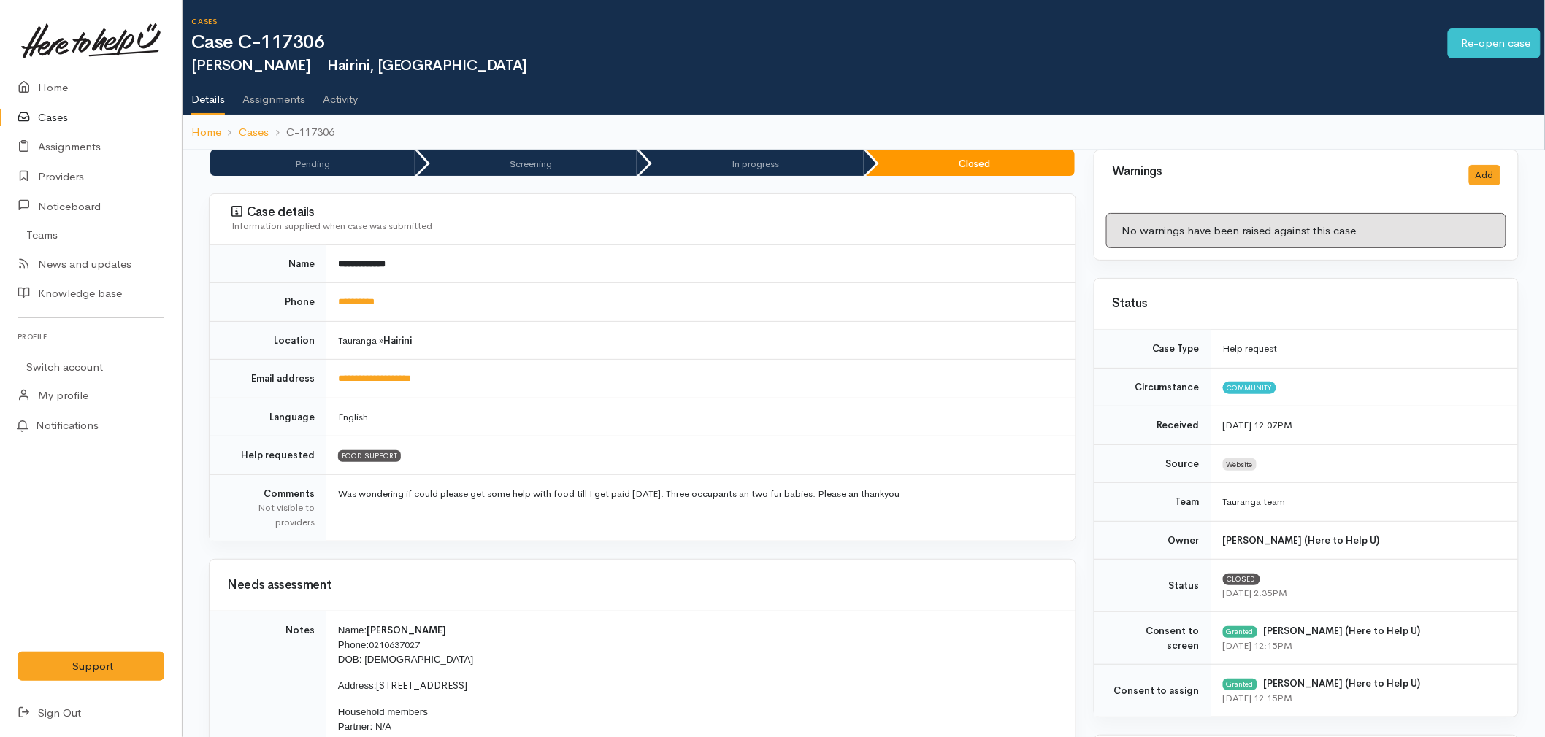
click at [52, 85] on link "Home" at bounding box center [91, 88] width 182 height 30
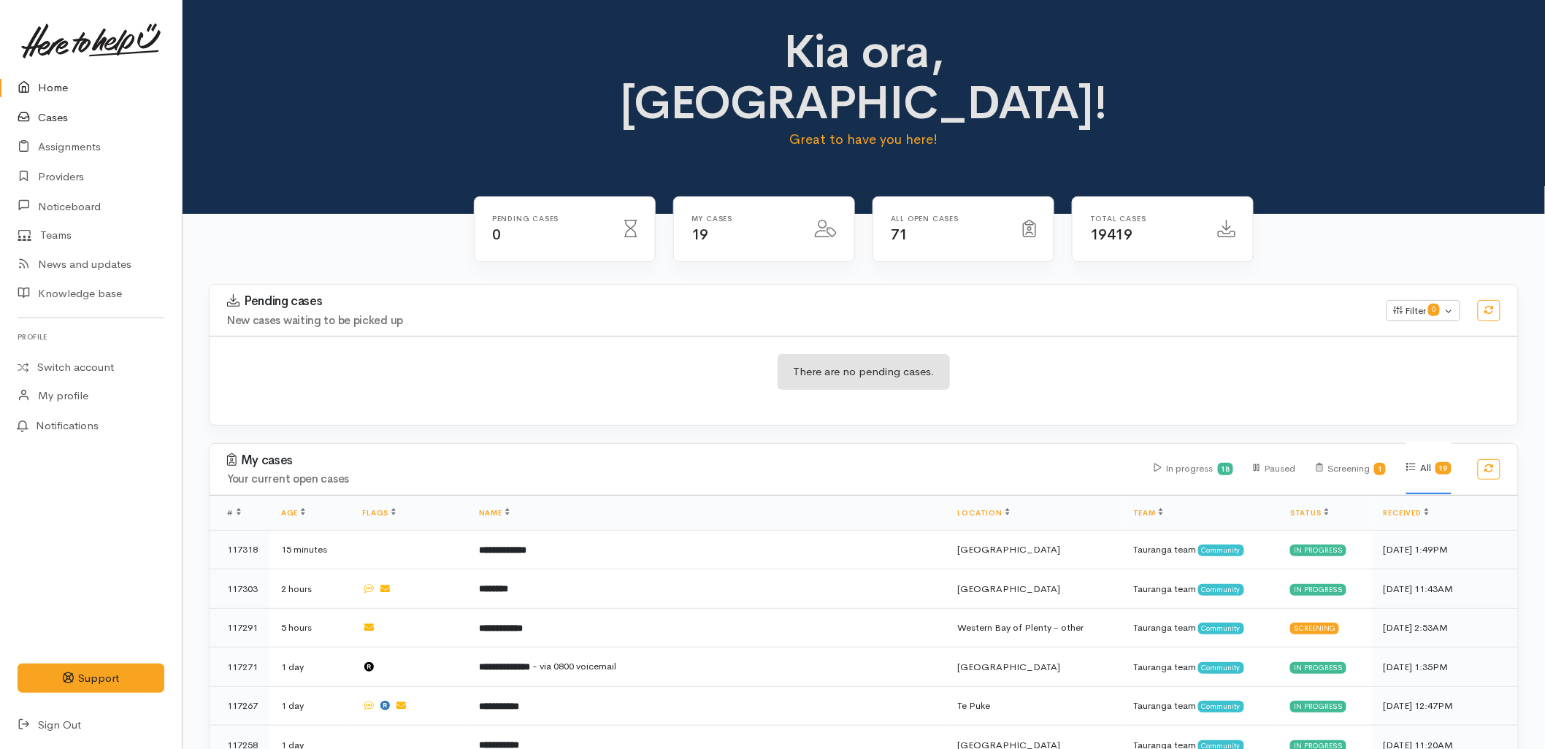
click at [61, 119] on link "Cases" at bounding box center [91, 118] width 182 height 30
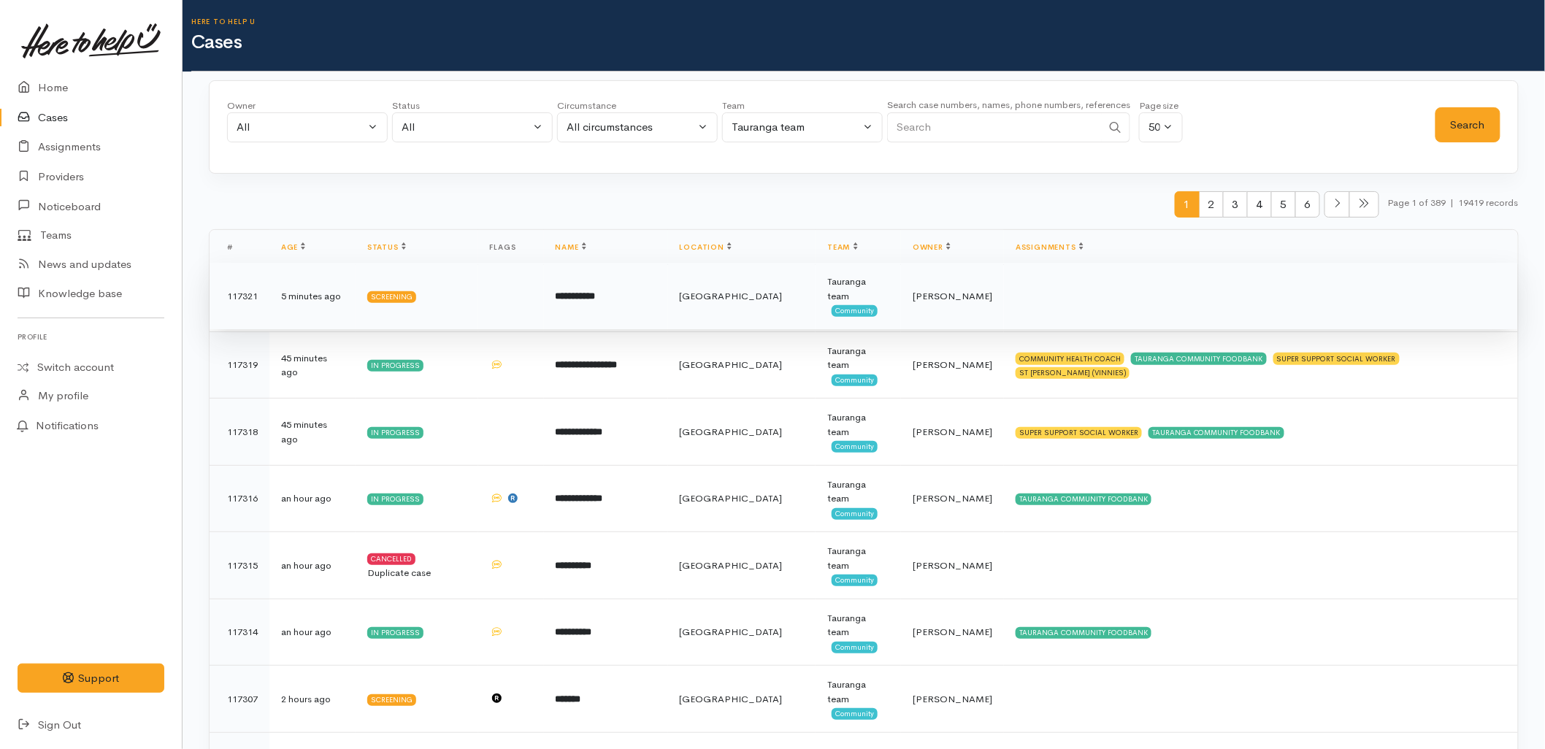
click at [1012, 301] on td at bounding box center [1261, 296] width 514 height 67
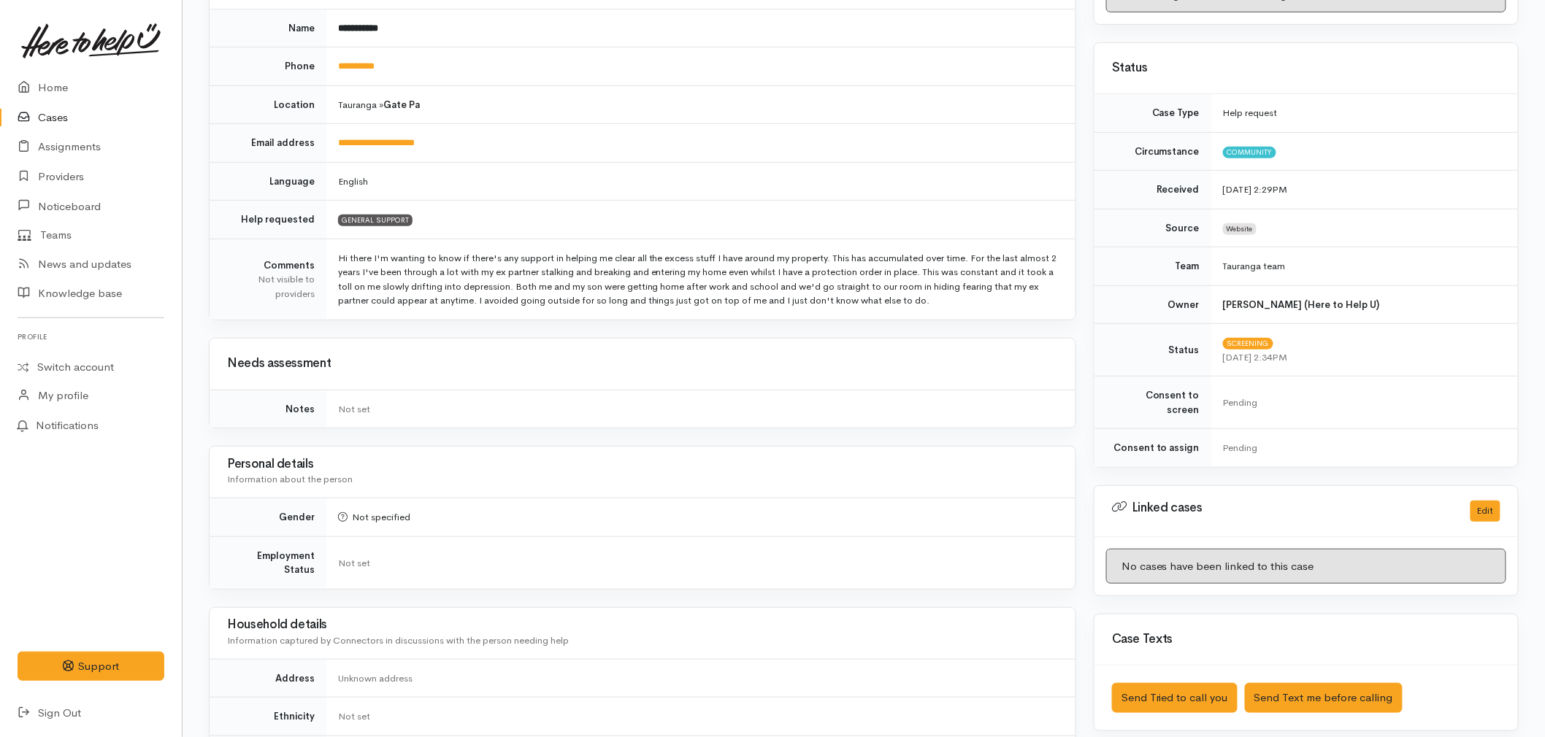
scroll to position [243, 0]
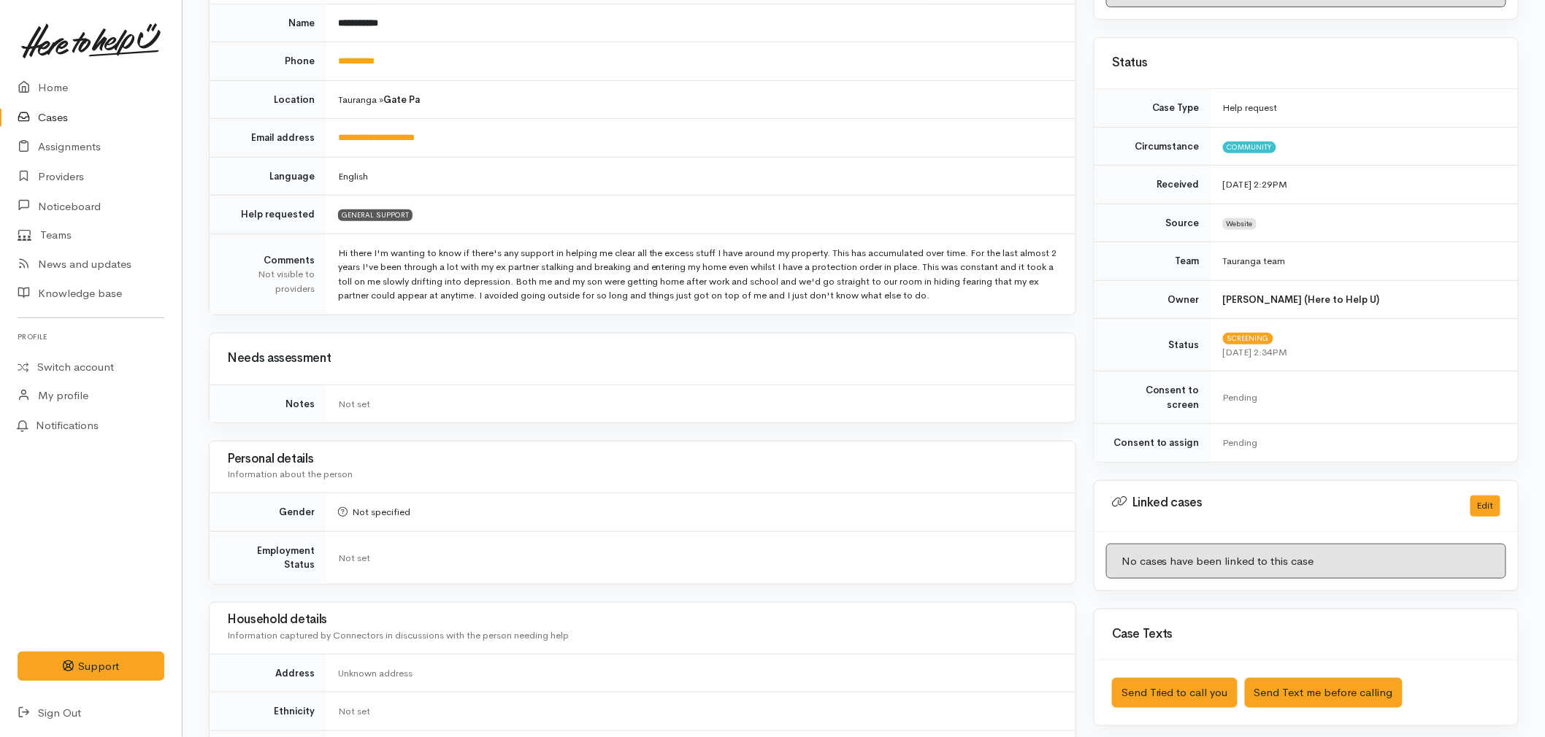
click at [841, 490] on div "Personal details Information about the person" at bounding box center [642, 467] width 866 height 51
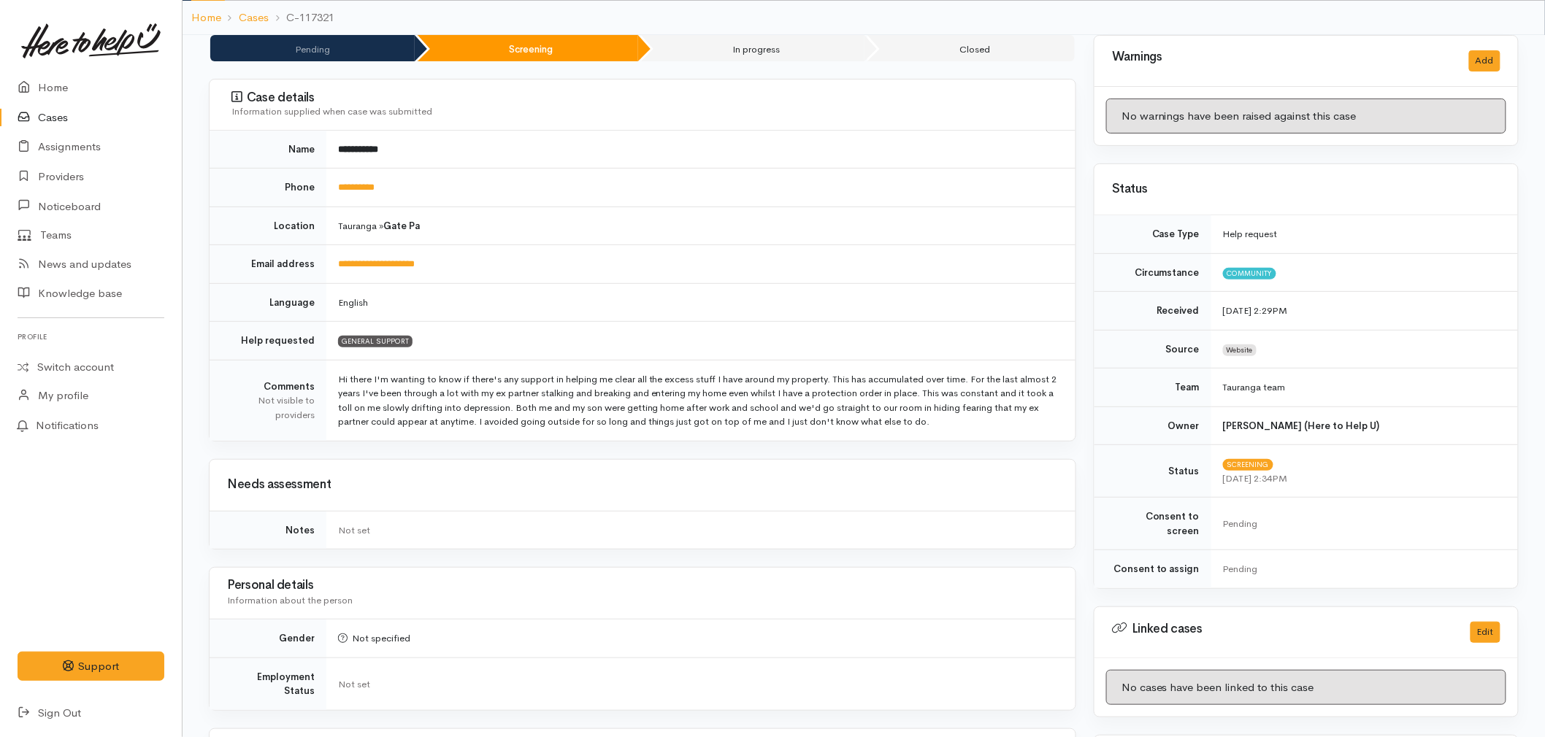
scroll to position [0, 0]
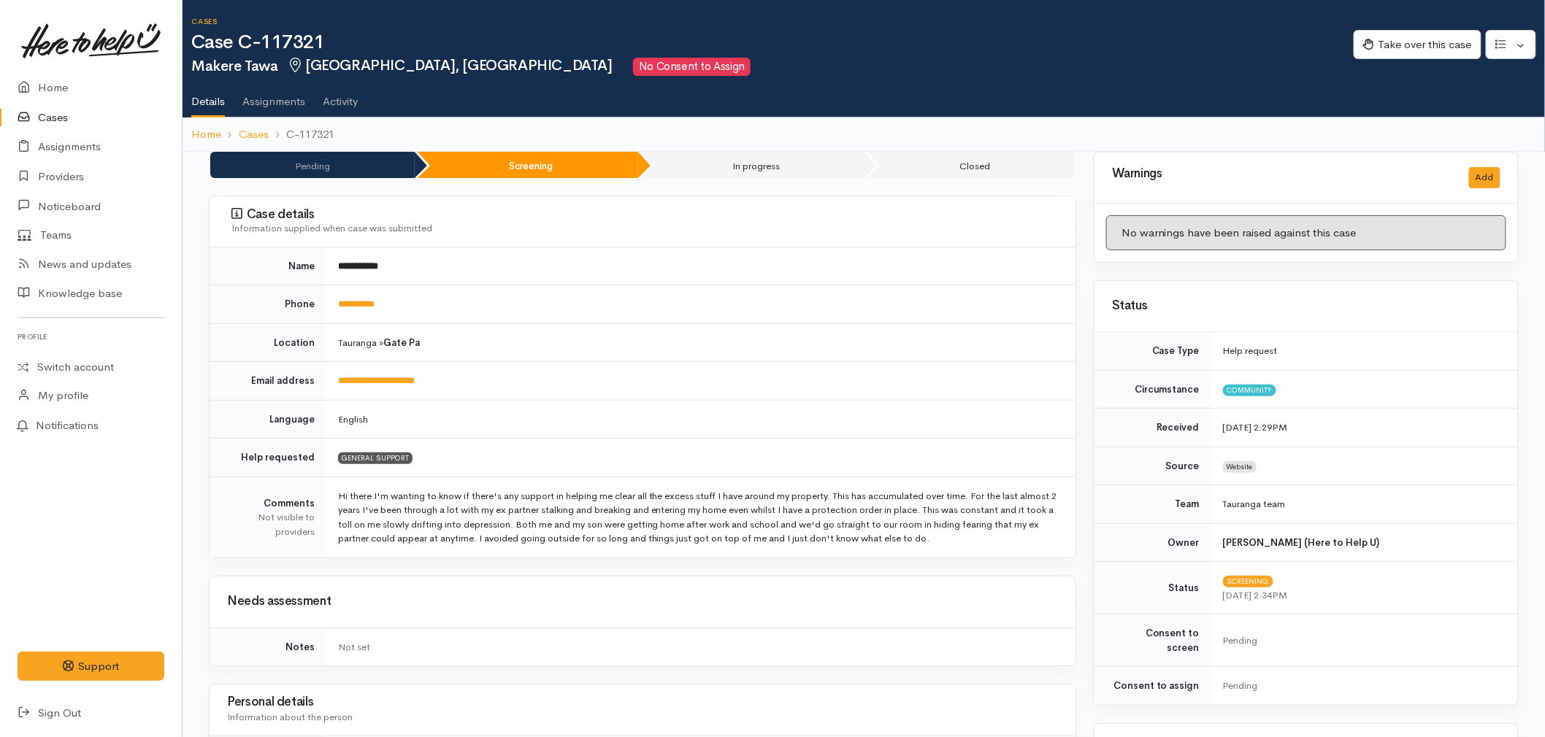
click at [841, 490] on td "Hi there I'm wanting to know if there's any support in helping me clear all the…" at bounding box center [700, 517] width 749 height 81
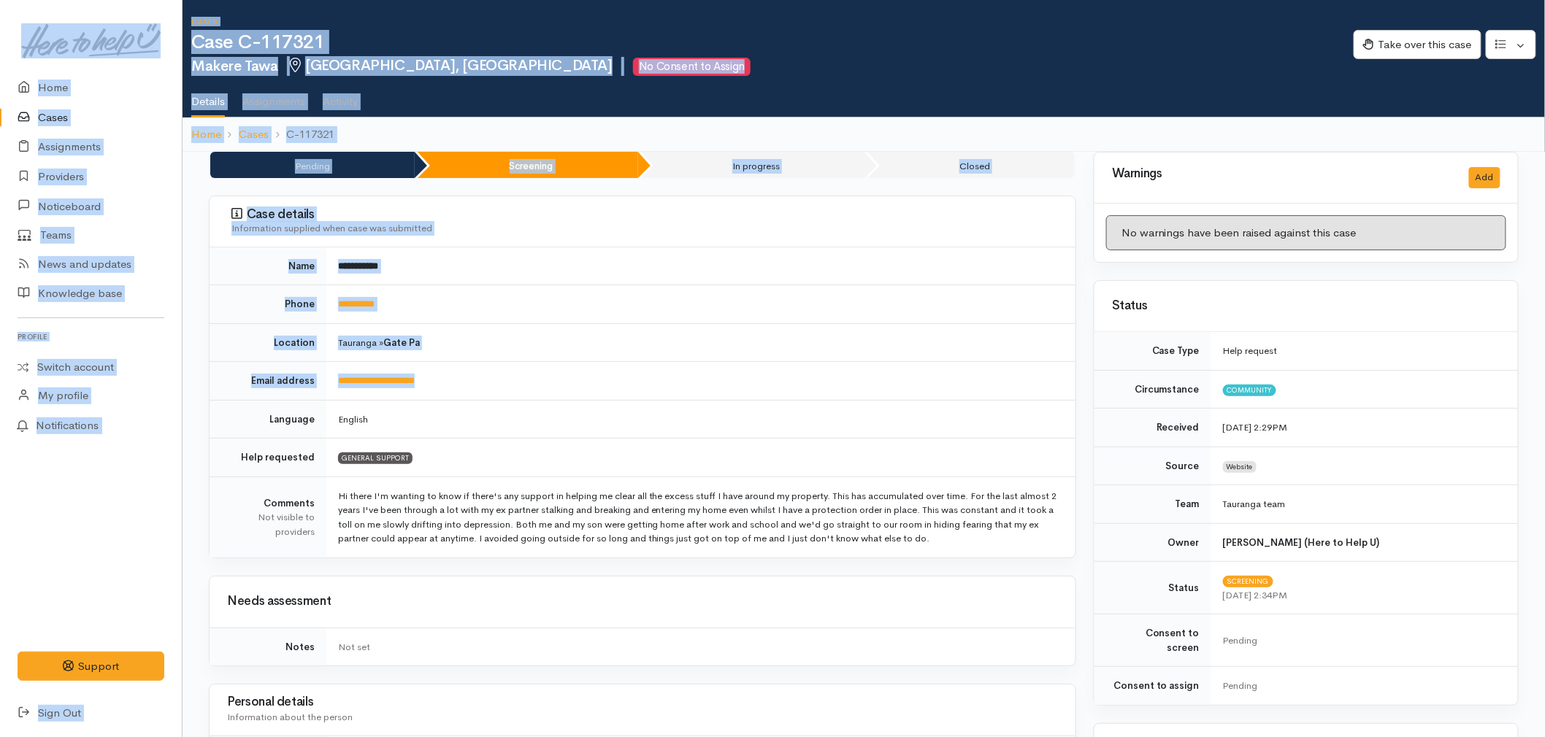
drag, startPoint x: 493, startPoint y: 372, endPoint x: 181, endPoint y: 11, distance: 477.2
click at [181, 11] on body "Support Feedback I've got something to say" at bounding box center [772, 706] width 1545 height 1412
click at [763, 372] on td "**********" at bounding box center [700, 381] width 749 height 39
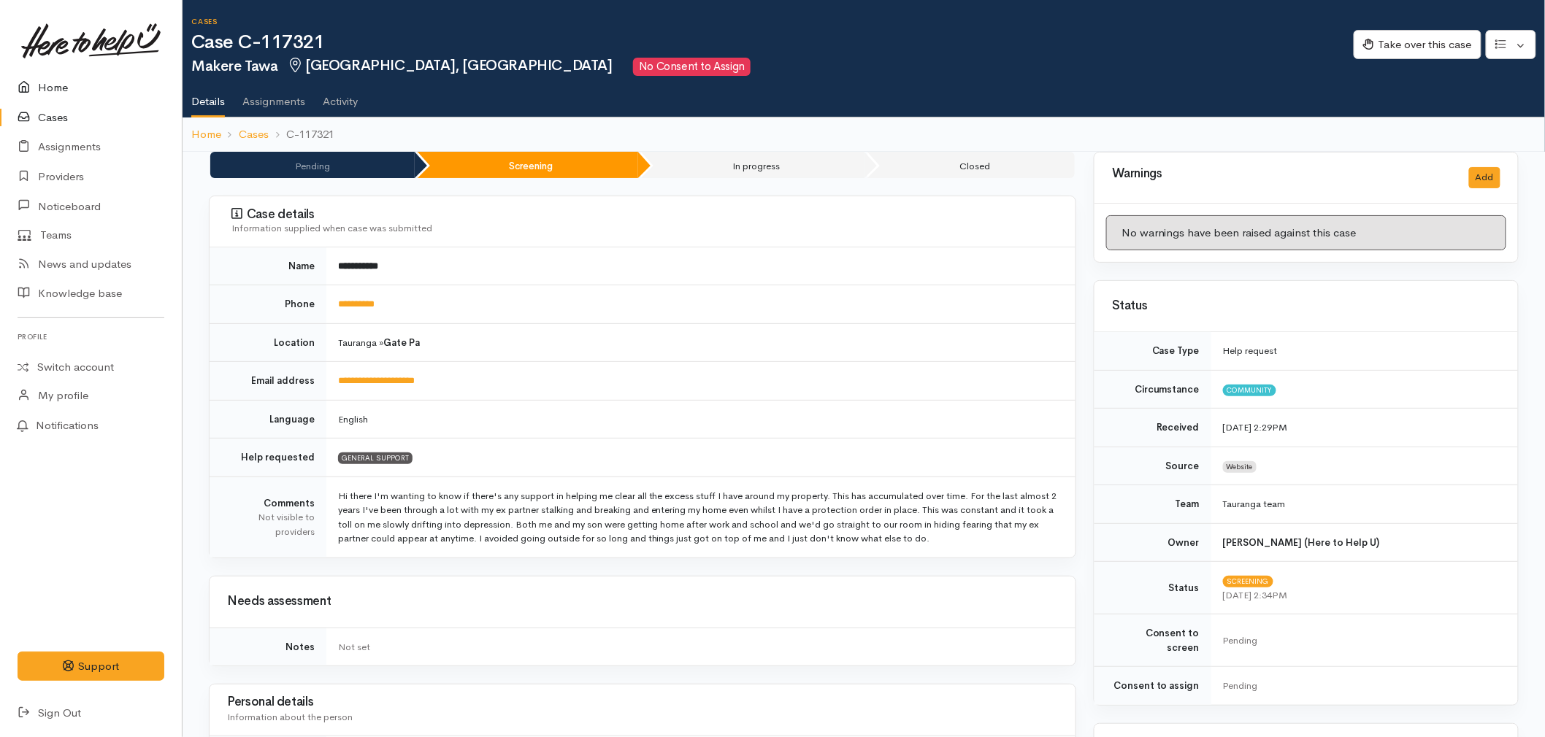
click at [40, 90] on link "Home" at bounding box center [91, 88] width 182 height 30
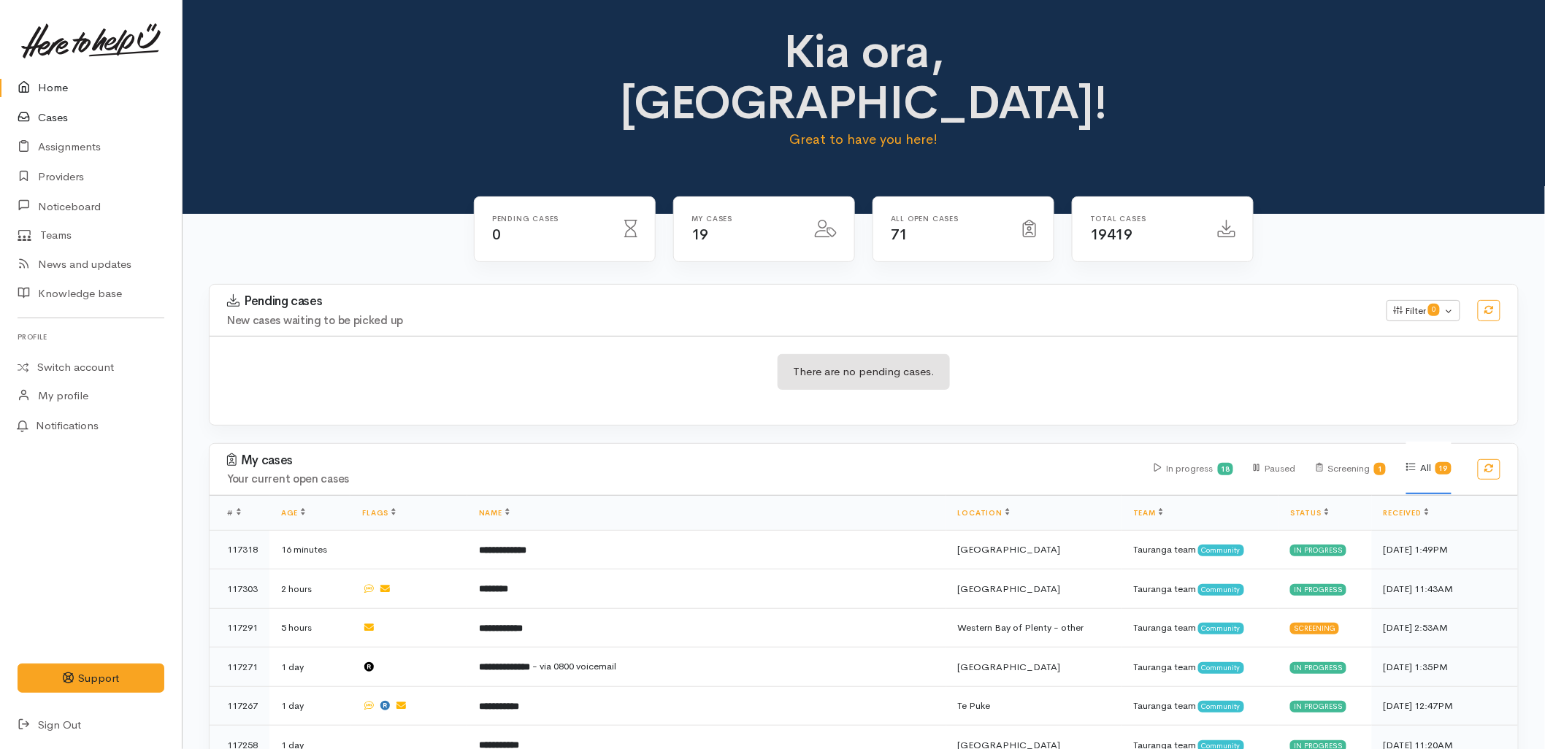
click at [57, 117] on link "Cases" at bounding box center [91, 118] width 182 height 30
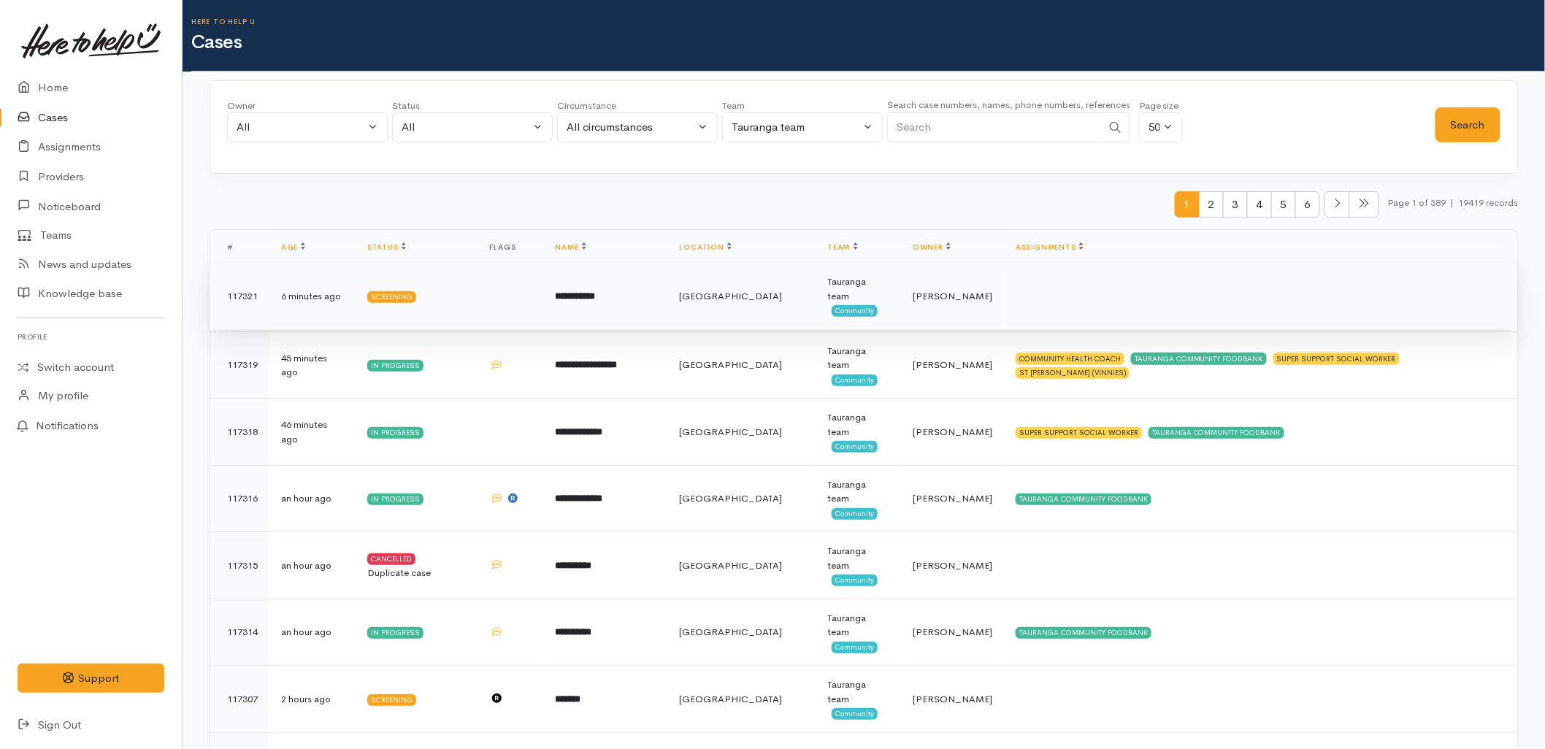
click at [658, 310] on td "**********" at bounding box center [606, 296] width 124 height 67
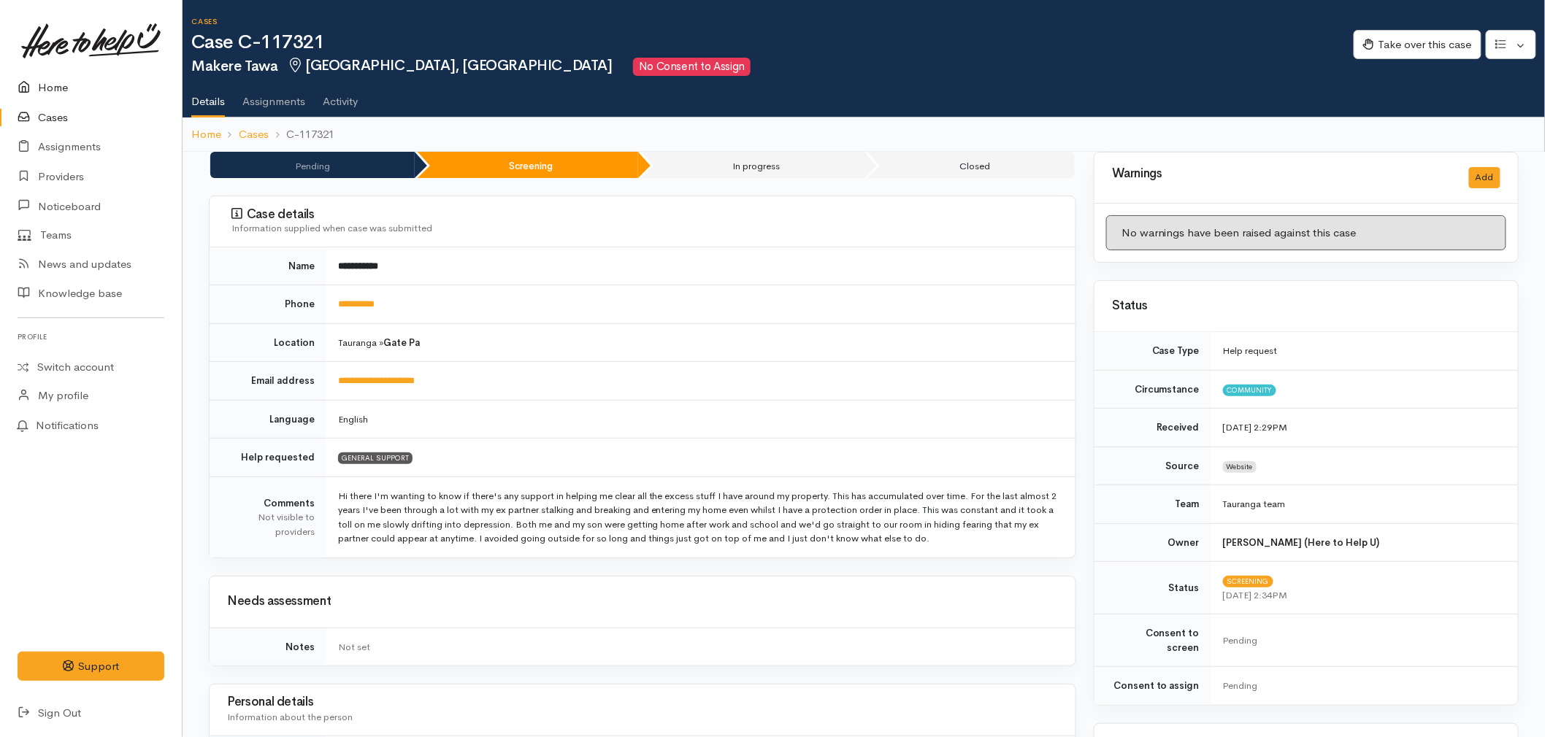
click at [66, 79] on link "Home" at bounding box center [91, 88] width 182 height 30
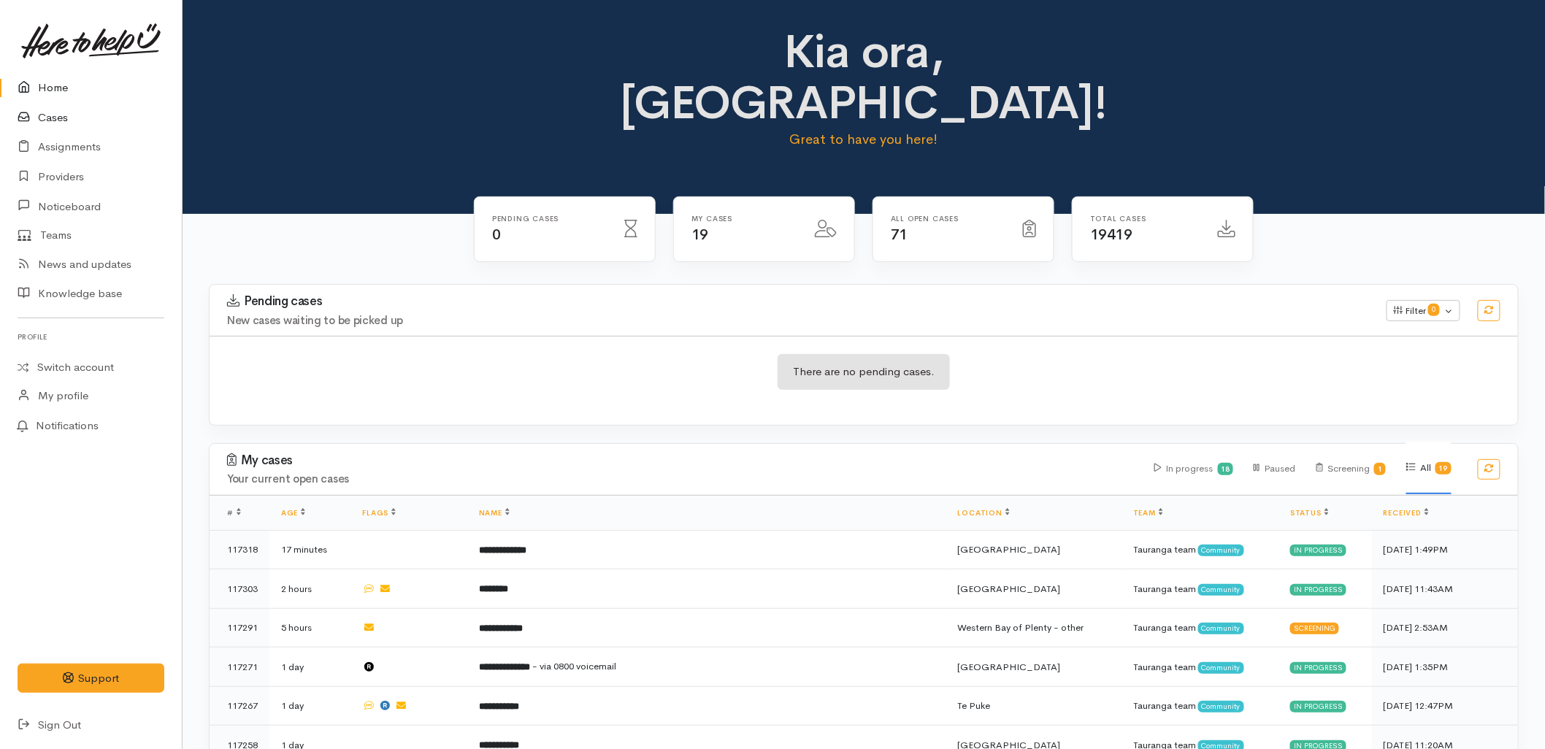
click at [41, 121] on link "Cases" at bounding box center [91, 118] width 182 height 30
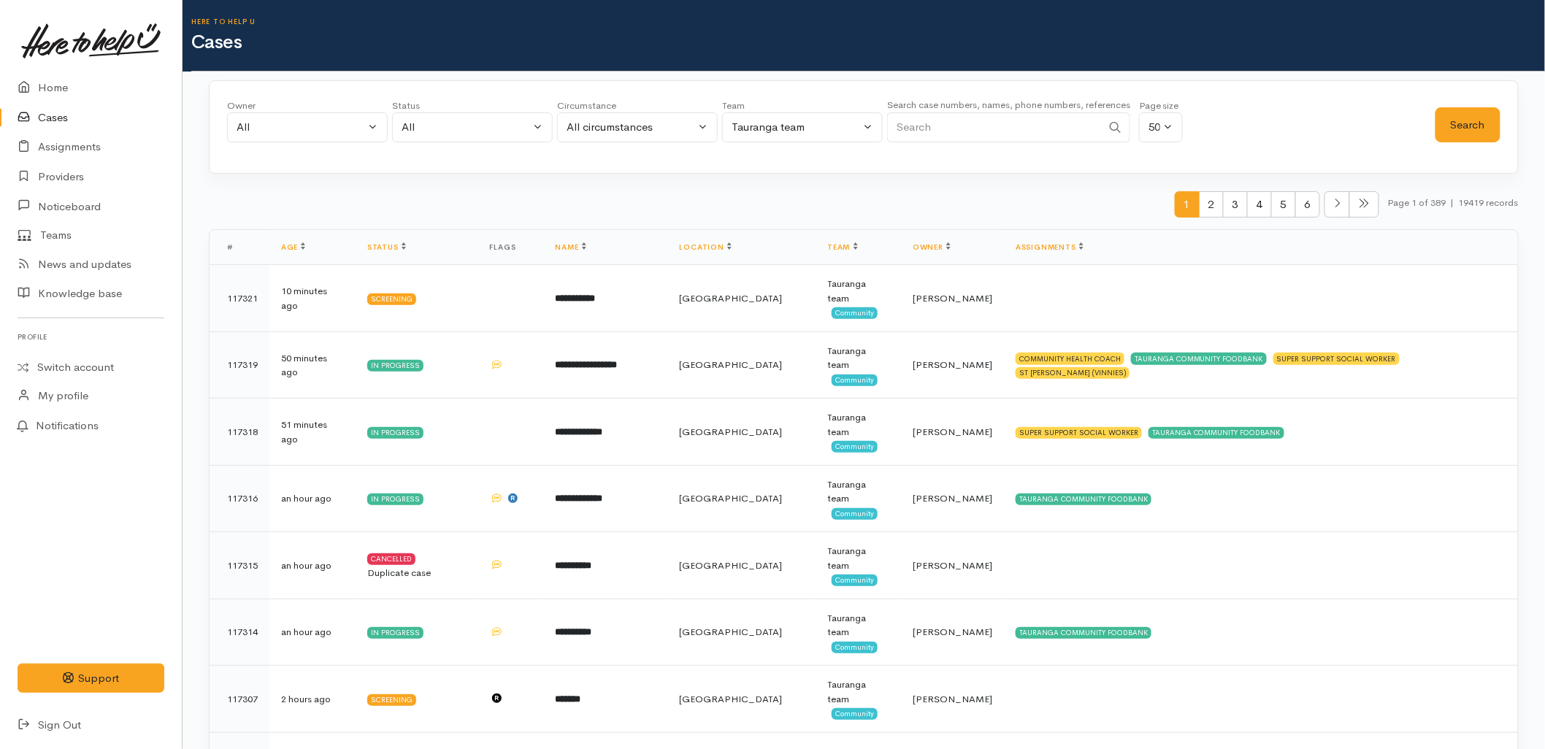
click at [932, 195] on div "1 2 3 4 5 6 Page 1 of 389 | 19419 records" at bounding box center [863, 210] width 1309 height 39
click at [33, 83] on icon at bounding box center [28, 88] width 20 height 18
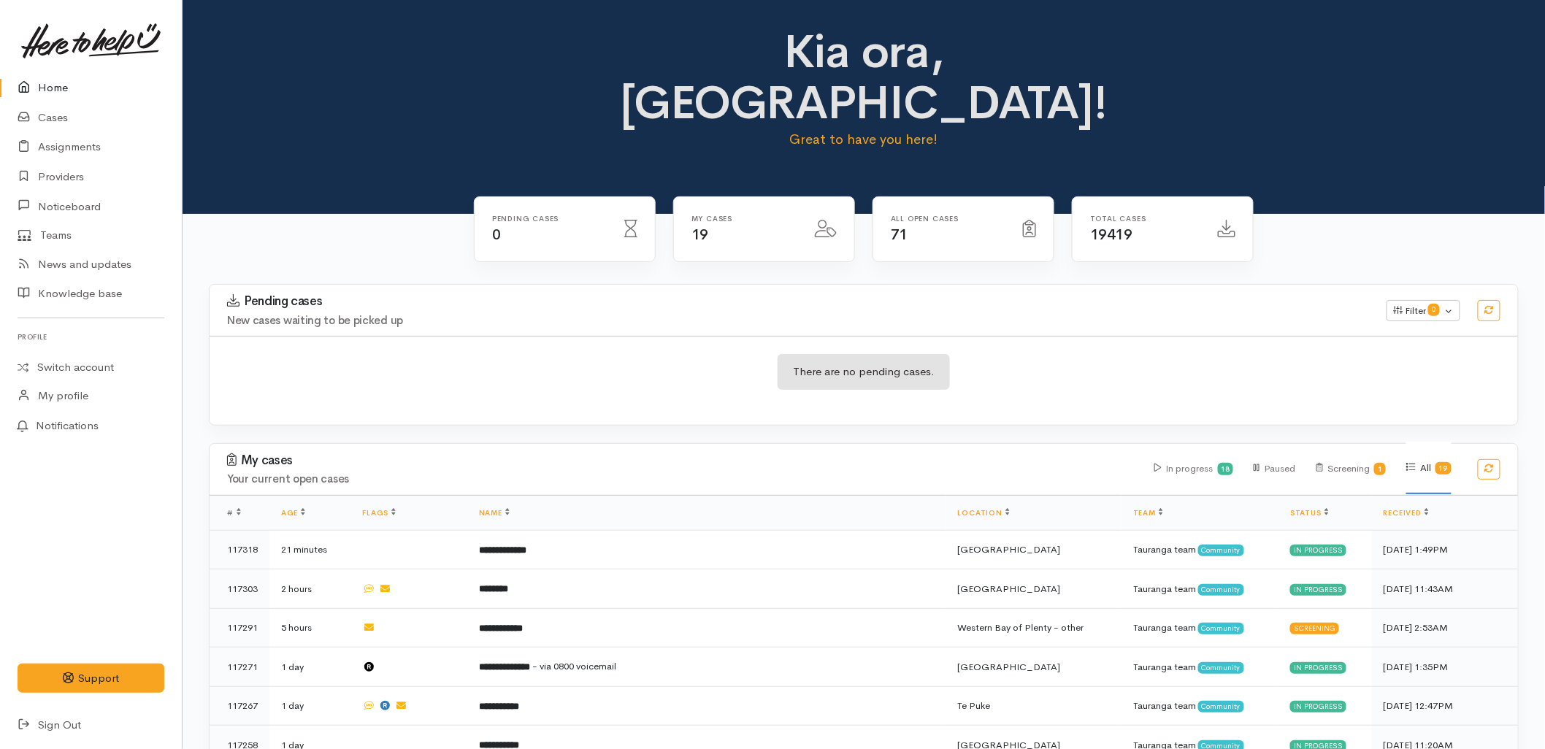
click at [337, 140] on div "Kia ora, [GEOGRAPHIC_DATA]! Great to have you here!" at bounding box center [863, 107] width 1362 height 214
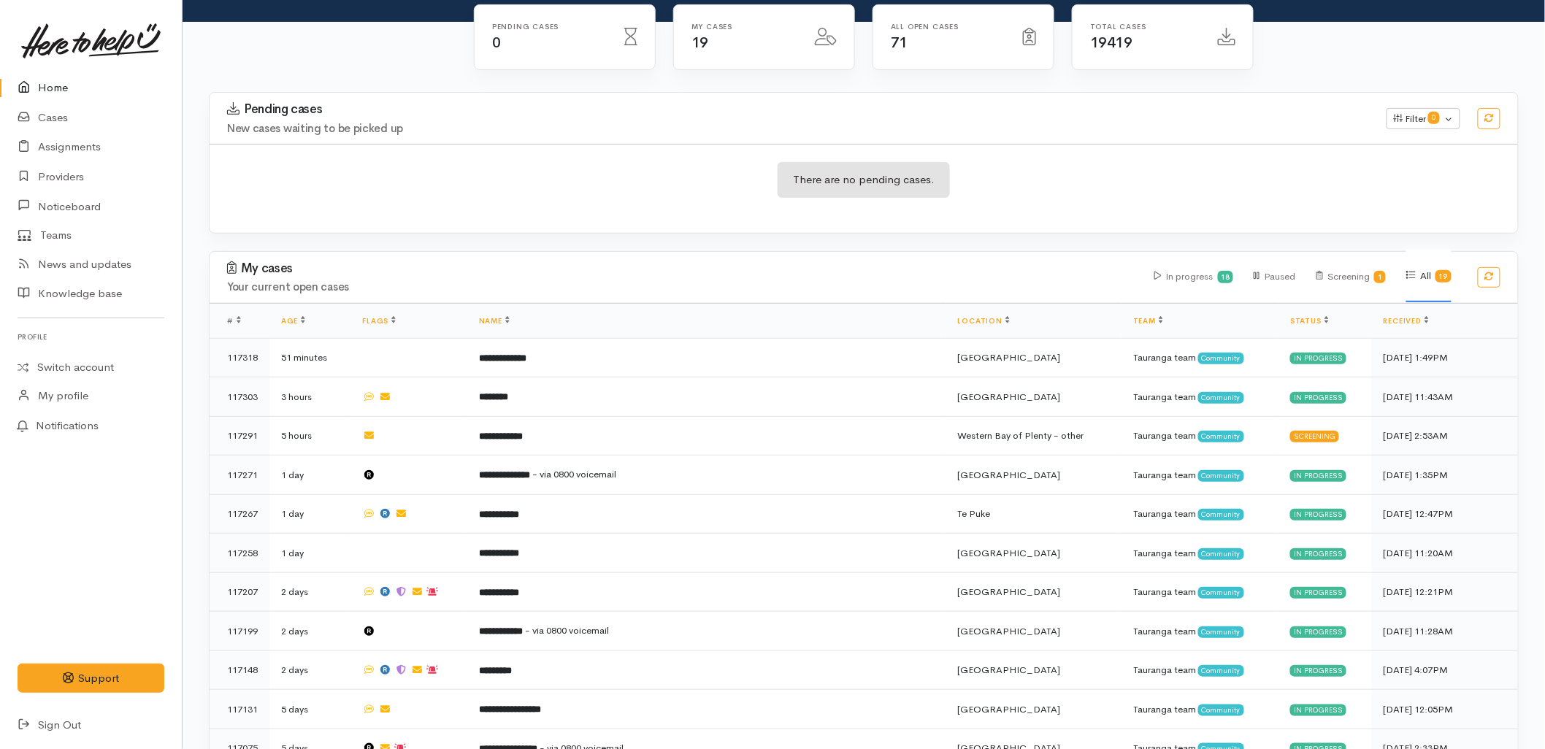
scroll to position [191, 0]
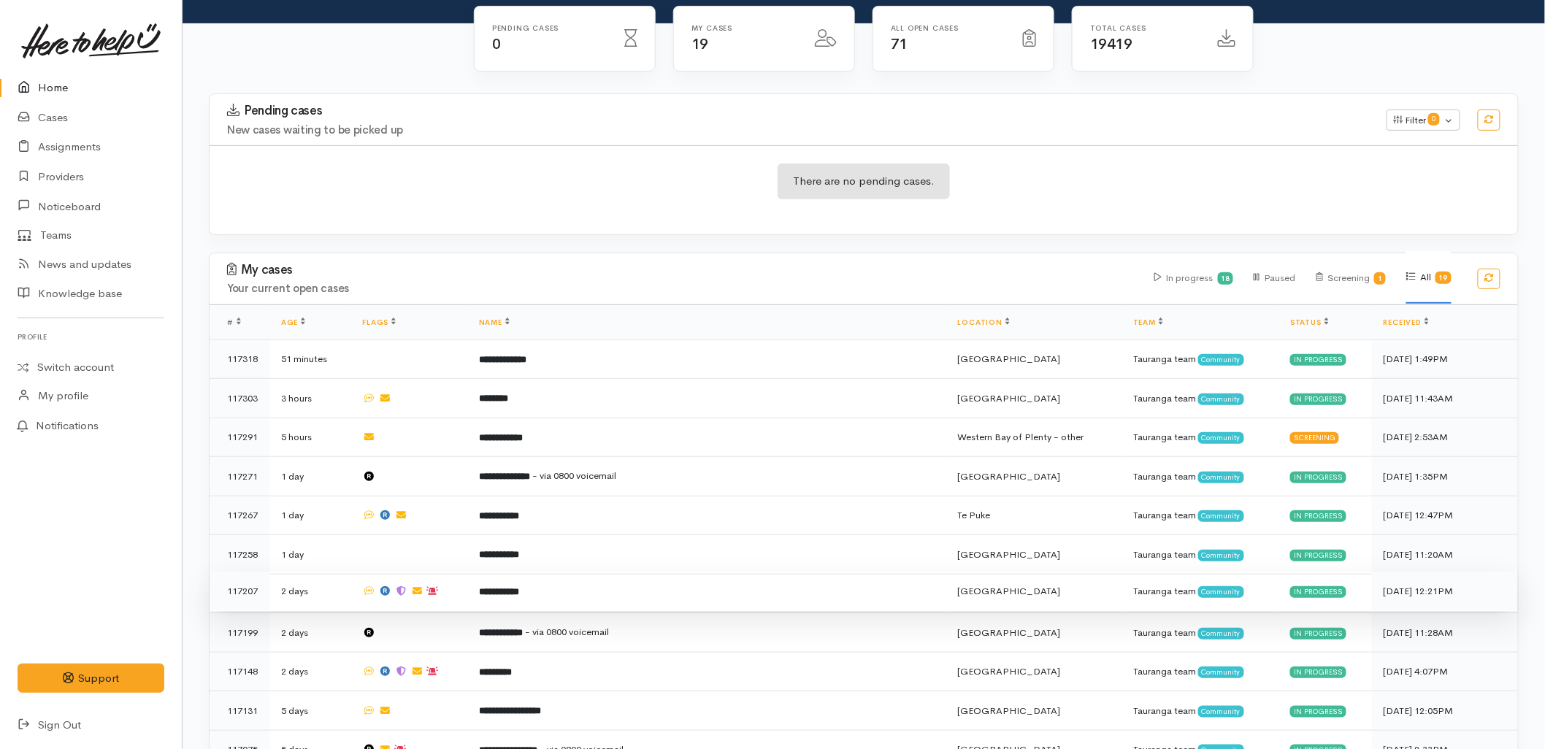
click at [555, 572] on td "**********" at bounding box center [706, 591] width 479 height 39
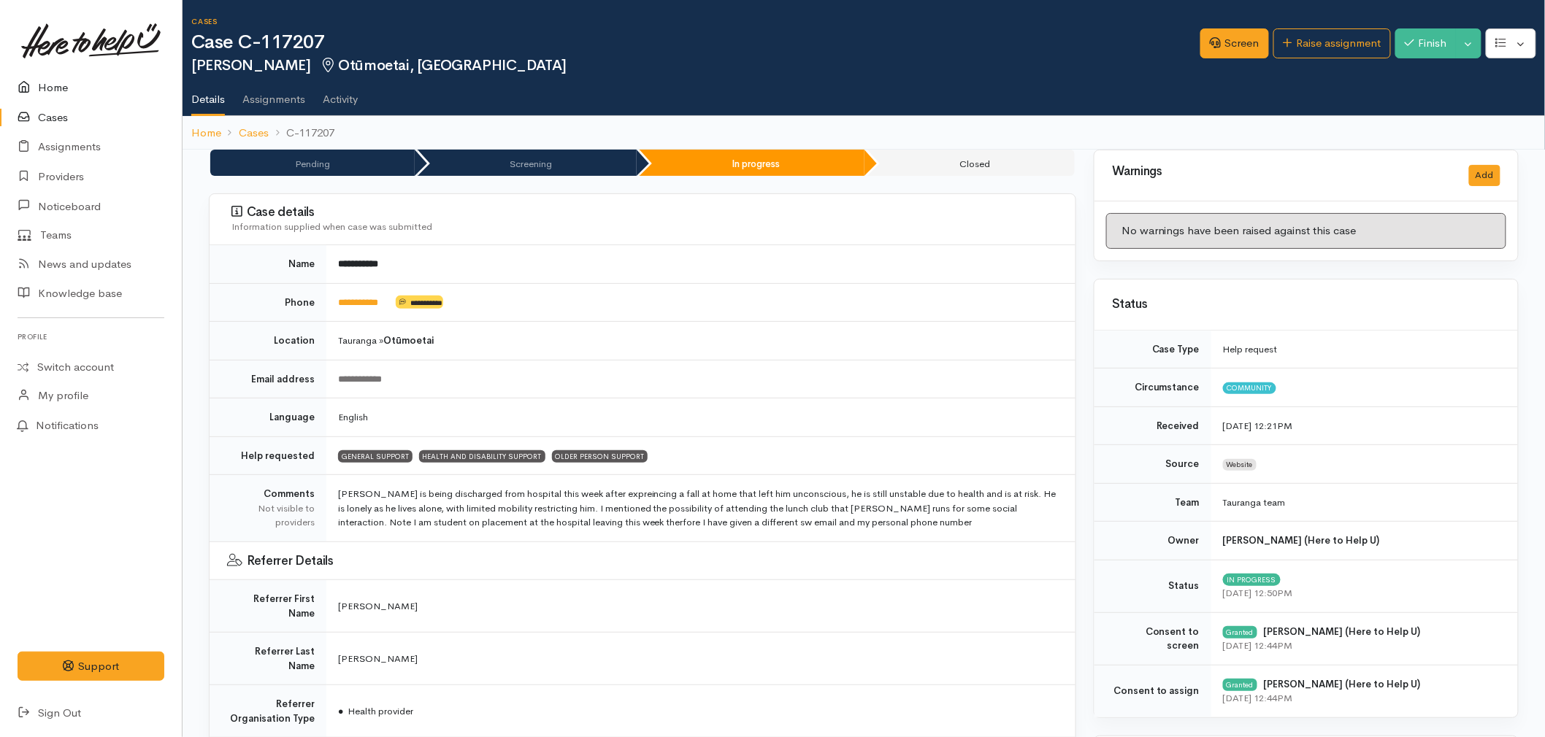
click at [36, 92] on icon at bounding box center [28, 88] width 20 height 18
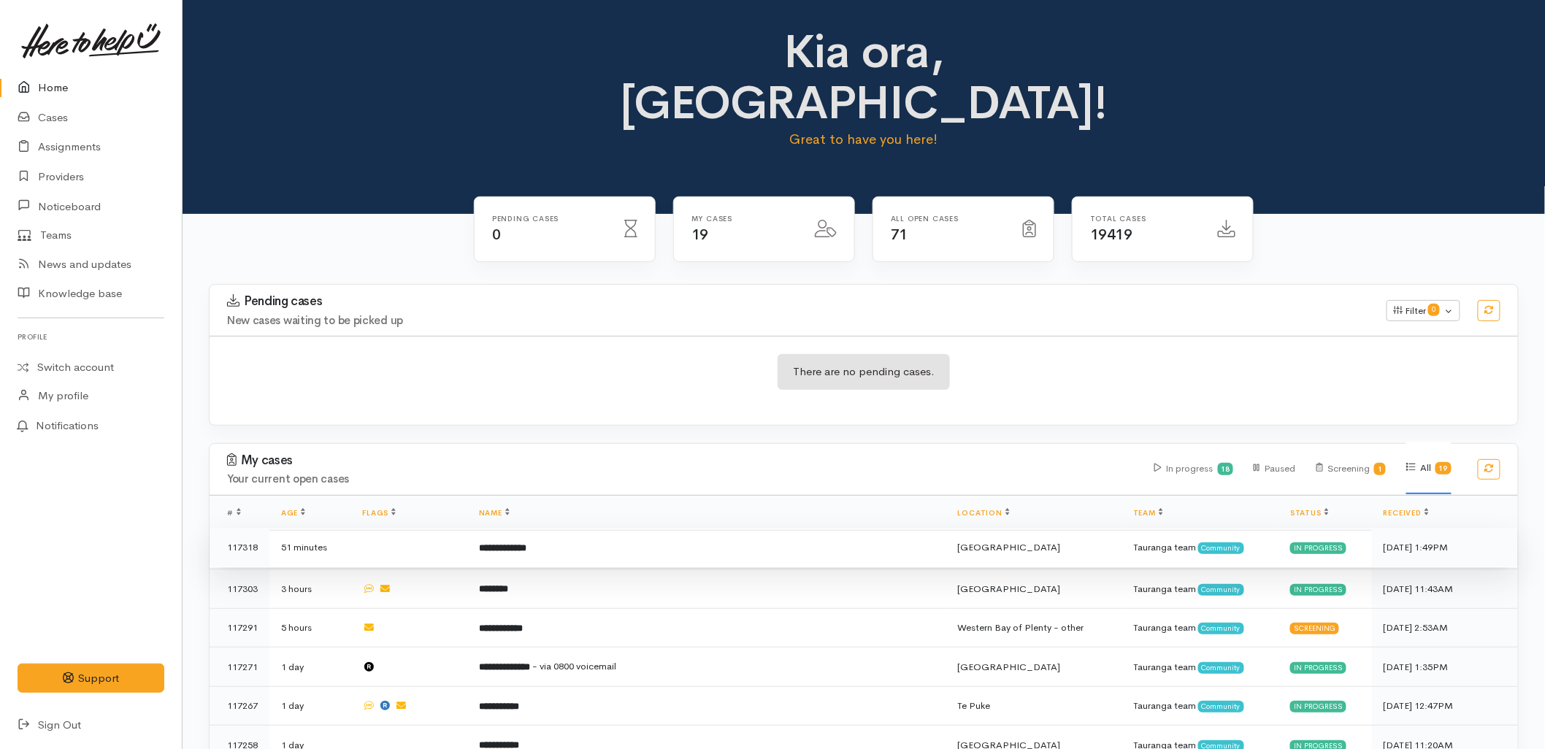
click at [669, 528] on td "**********" at bounding box center [706, 547] width 479 height 39
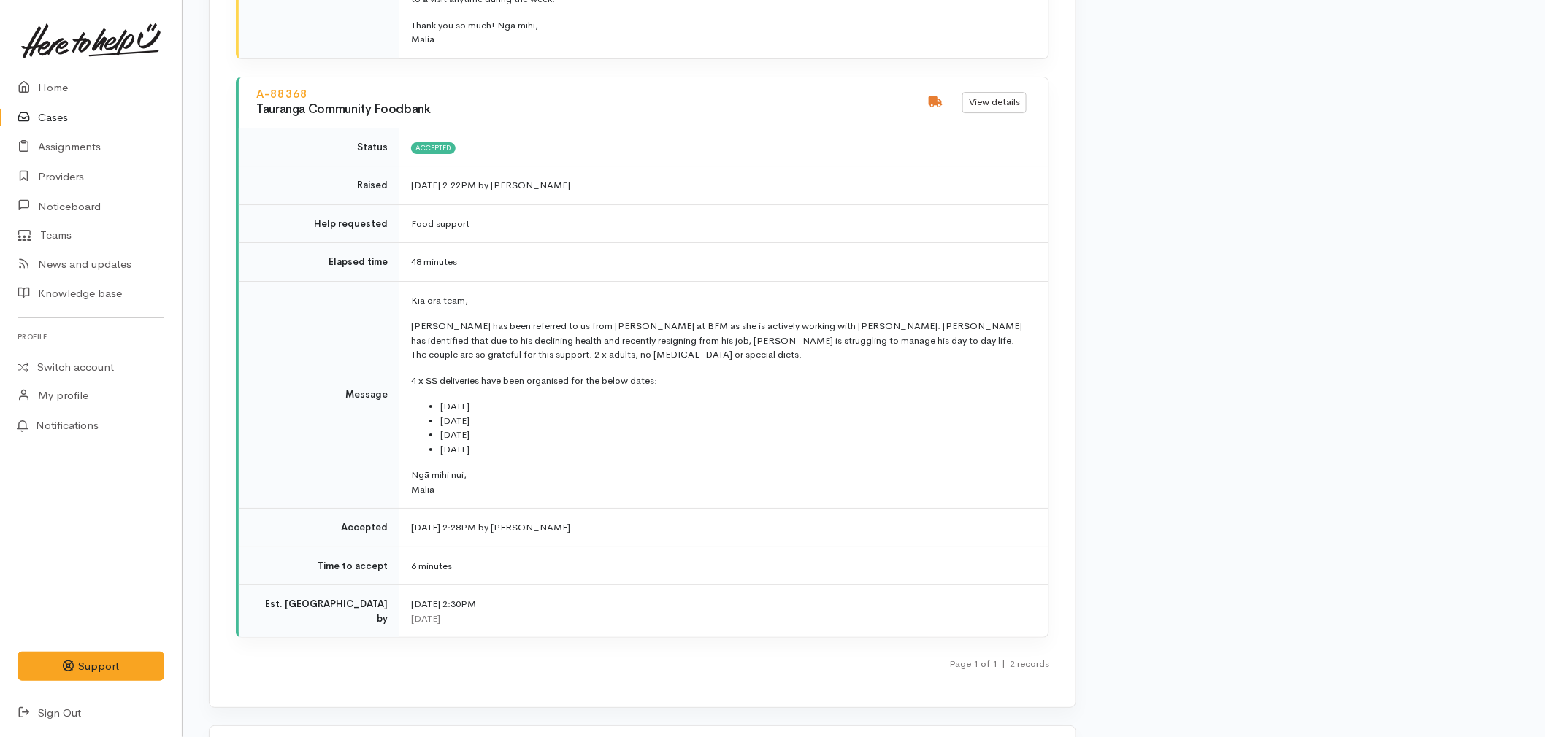
scroll to position [2027, 0]
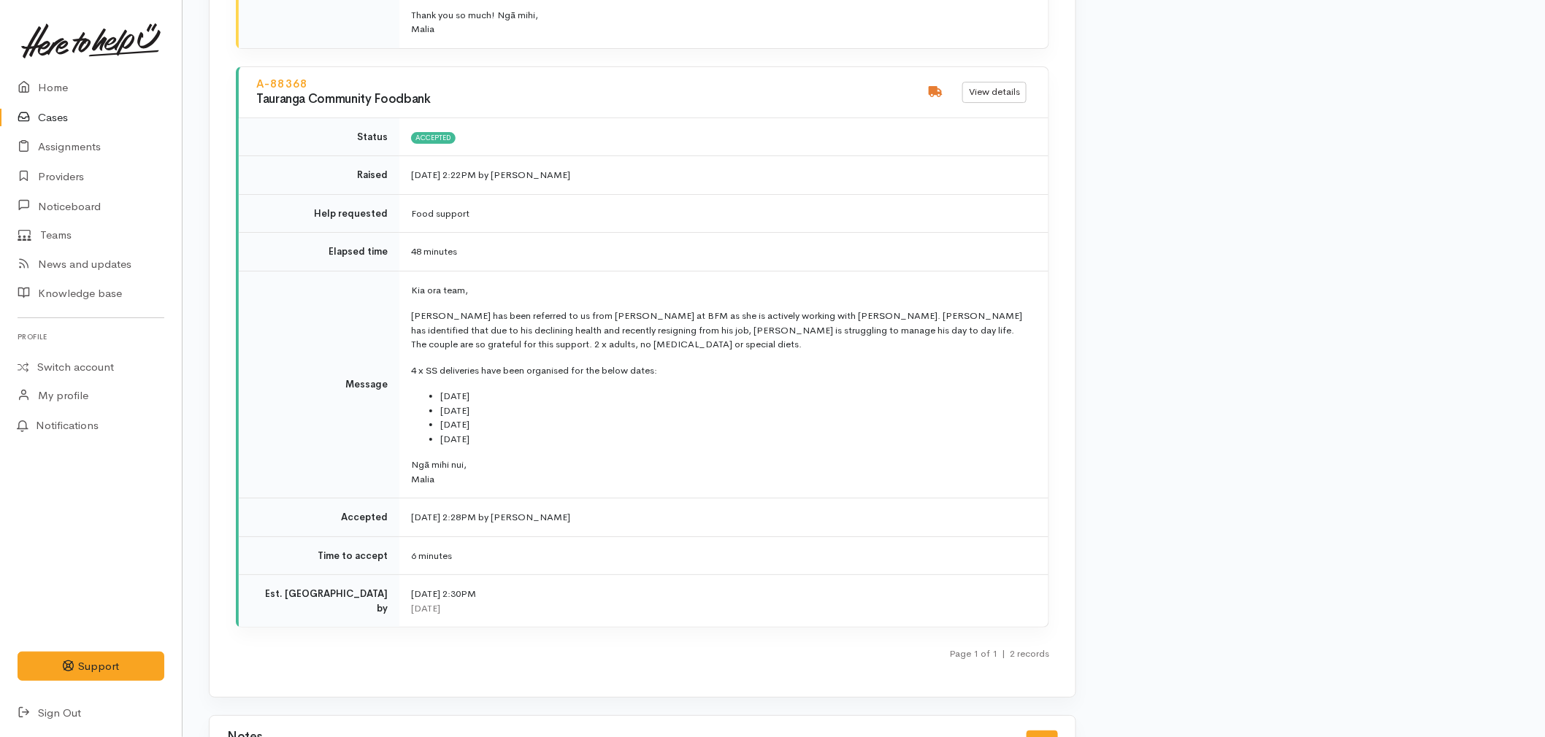
click at [47, 68] on link at bounding box center [91, 41] width 147 height 64
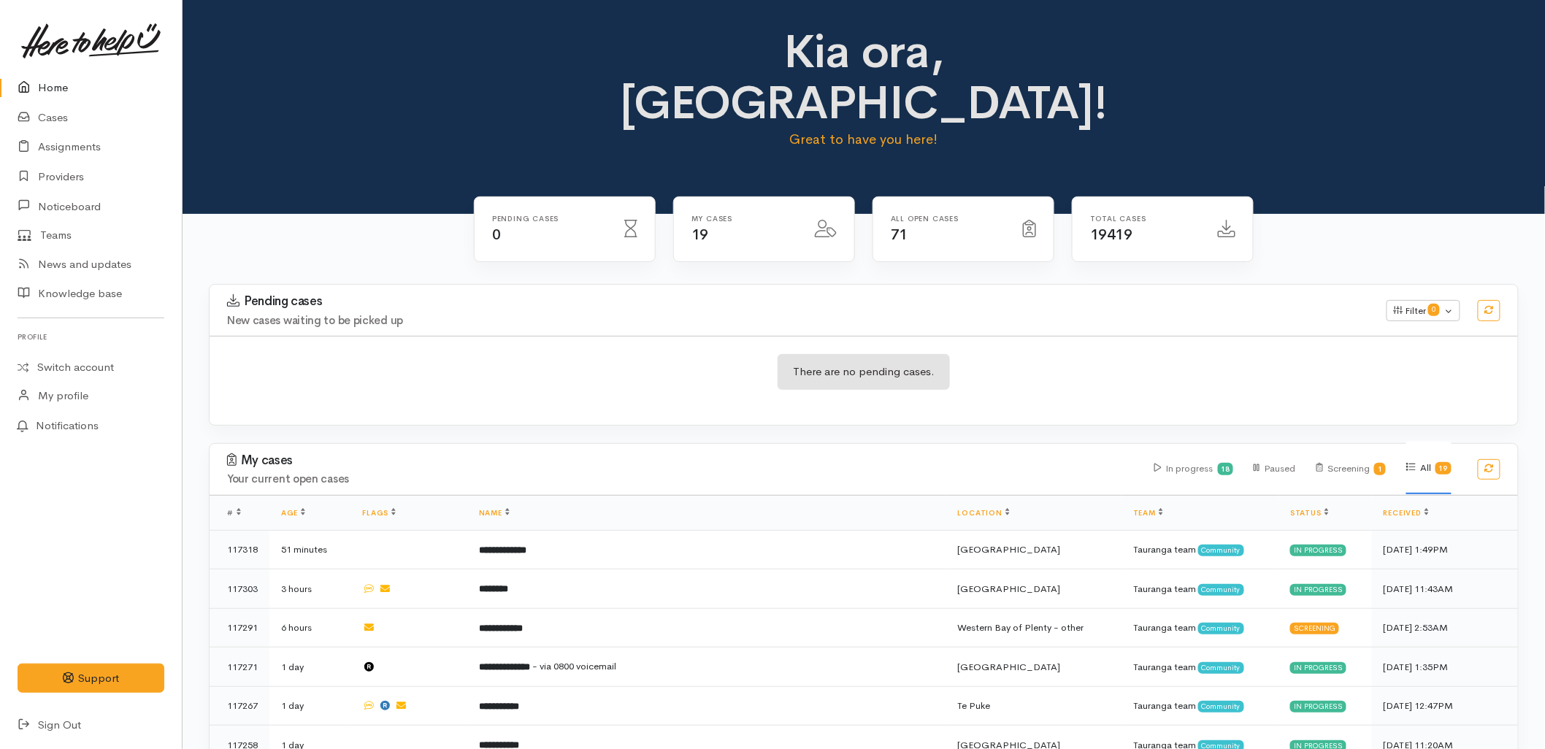
click at [953, 354] on div "There are no pending cases." at bounding box center [863, 380] width 1308 height 53
click at [401, 336] on div "There are no pending cases." at bounding box center [863, 380] width 1308 height 89
click at [626, 354] on div "There are no pending cases." at bounding box center [863, 380] width 1308 height 53
click at [69, 111] on link "Cases" at bounding box center [91, 118] width 182 height 30
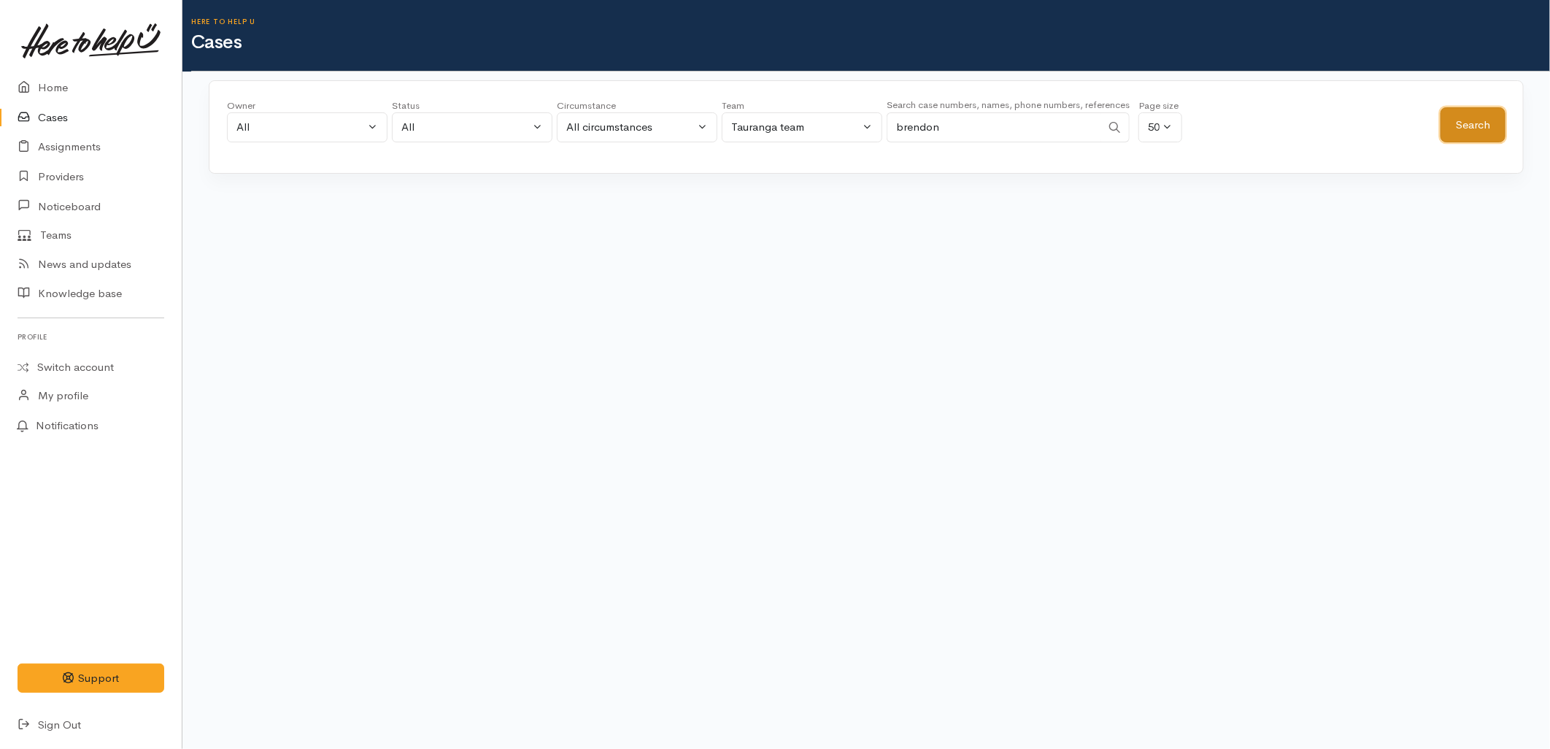
click at [1458, 120] on button "Search" at bounding box center [1473, 125] width 65 height 36
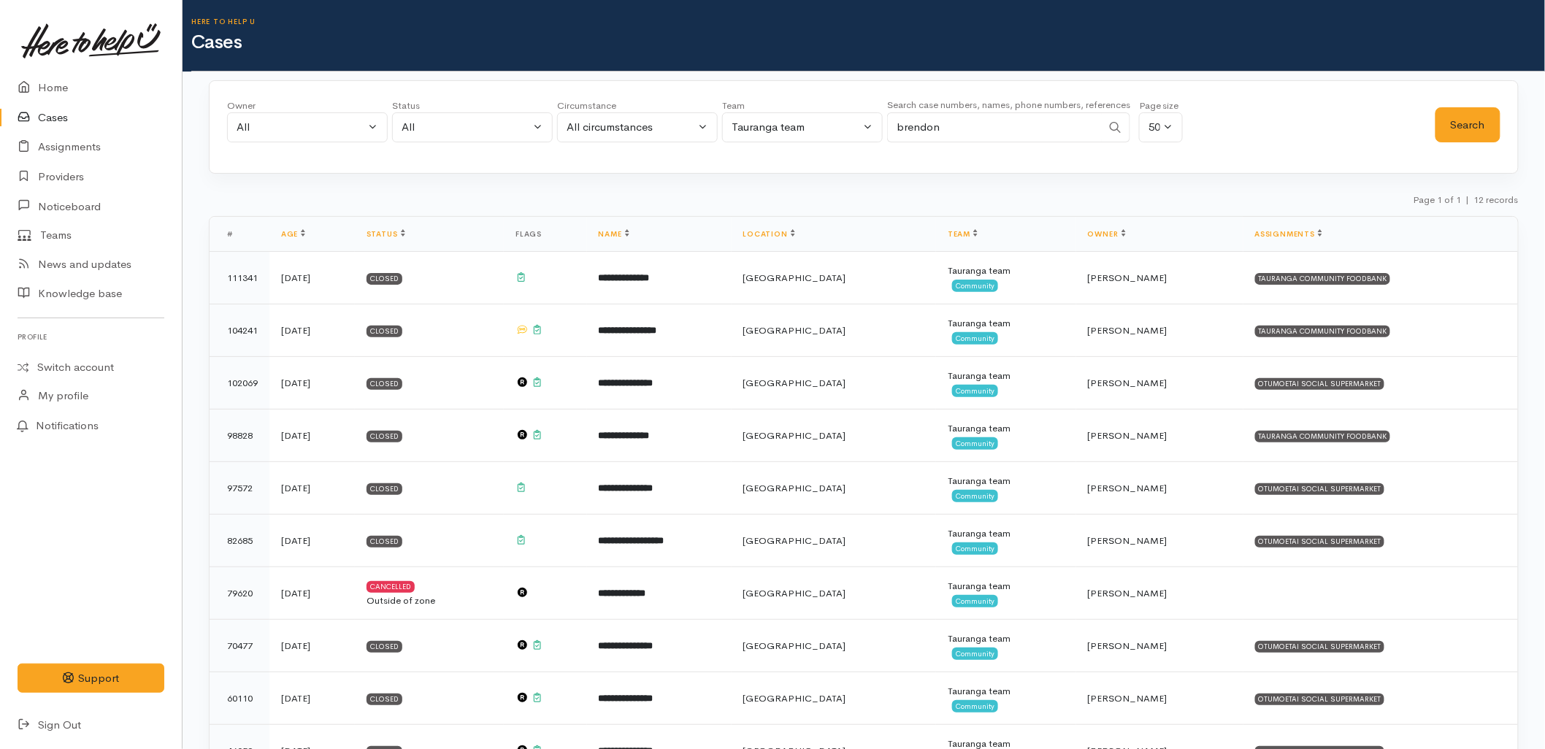
click at [976, 118] on input "brendon" at bounding box center [994, 127] width 215 height 30
click at [1472, 133] on button "Search" at bounding box center [1467, 125] width 65 height 36
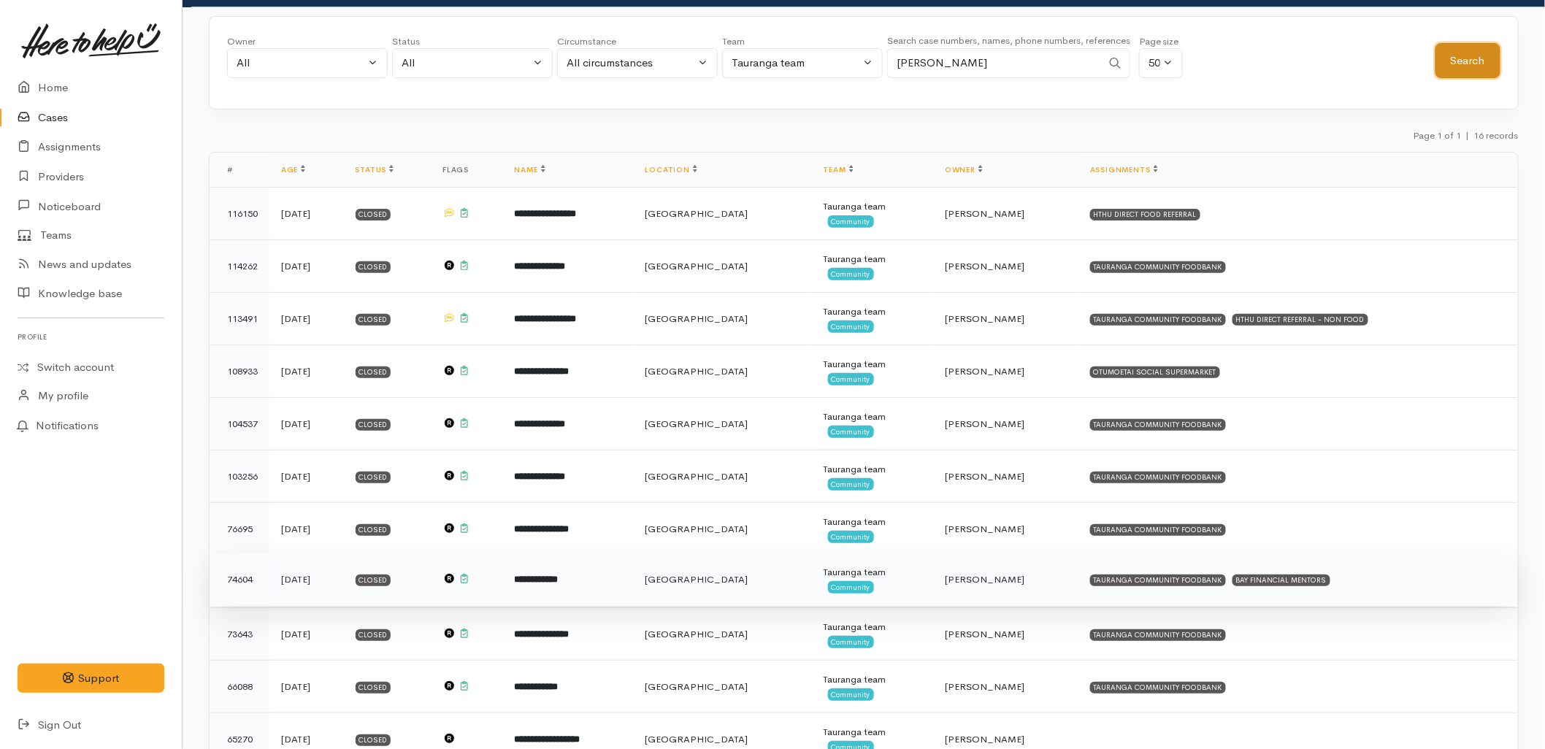
scroll to position [63, 0]
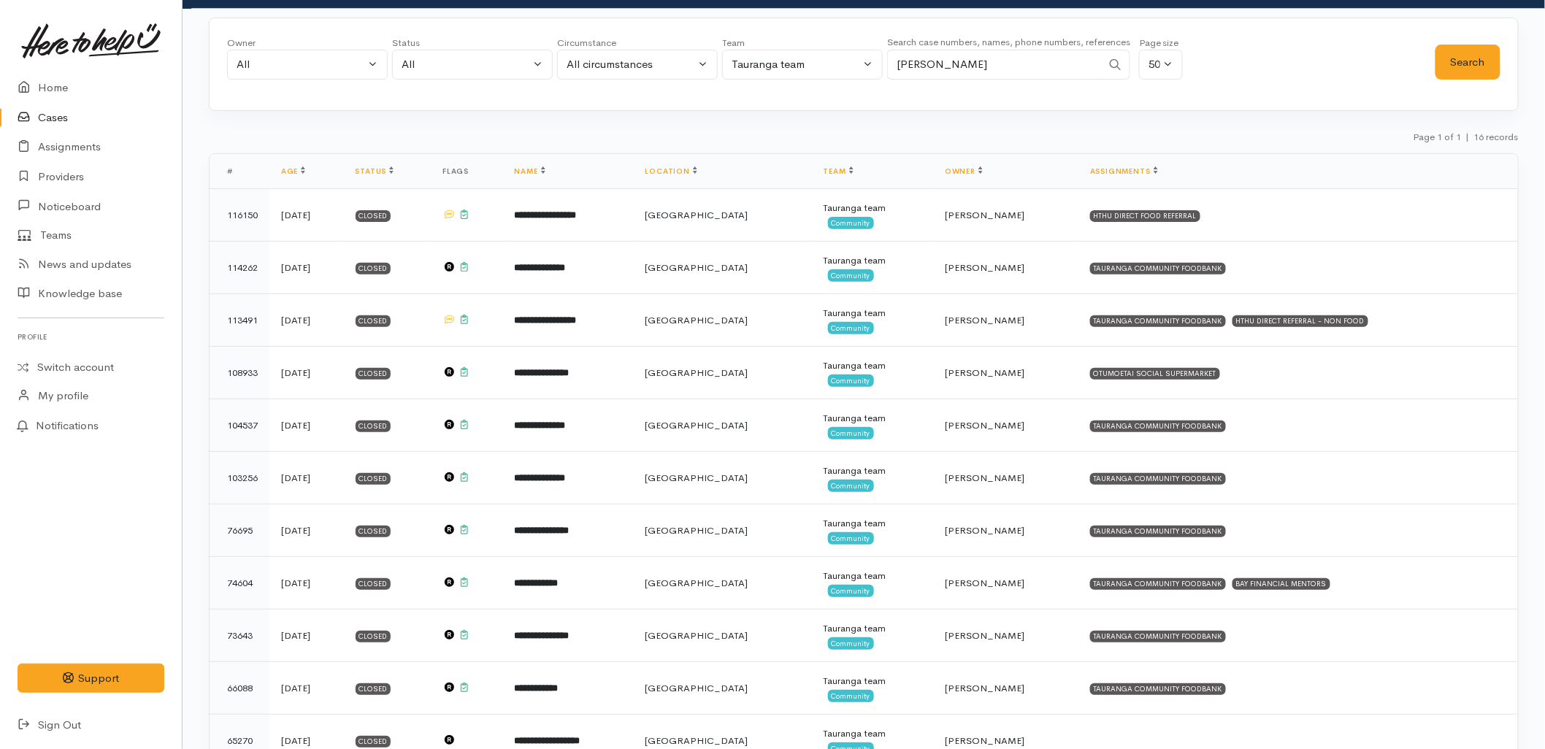
click at [1053, 75] on input "brendan" at bounding box center [994, 65] width 215 height 30
type input "brendan kale"
click at [1482, 71] on button "Search" at bounding box center [1467, 63] width 65 height 36
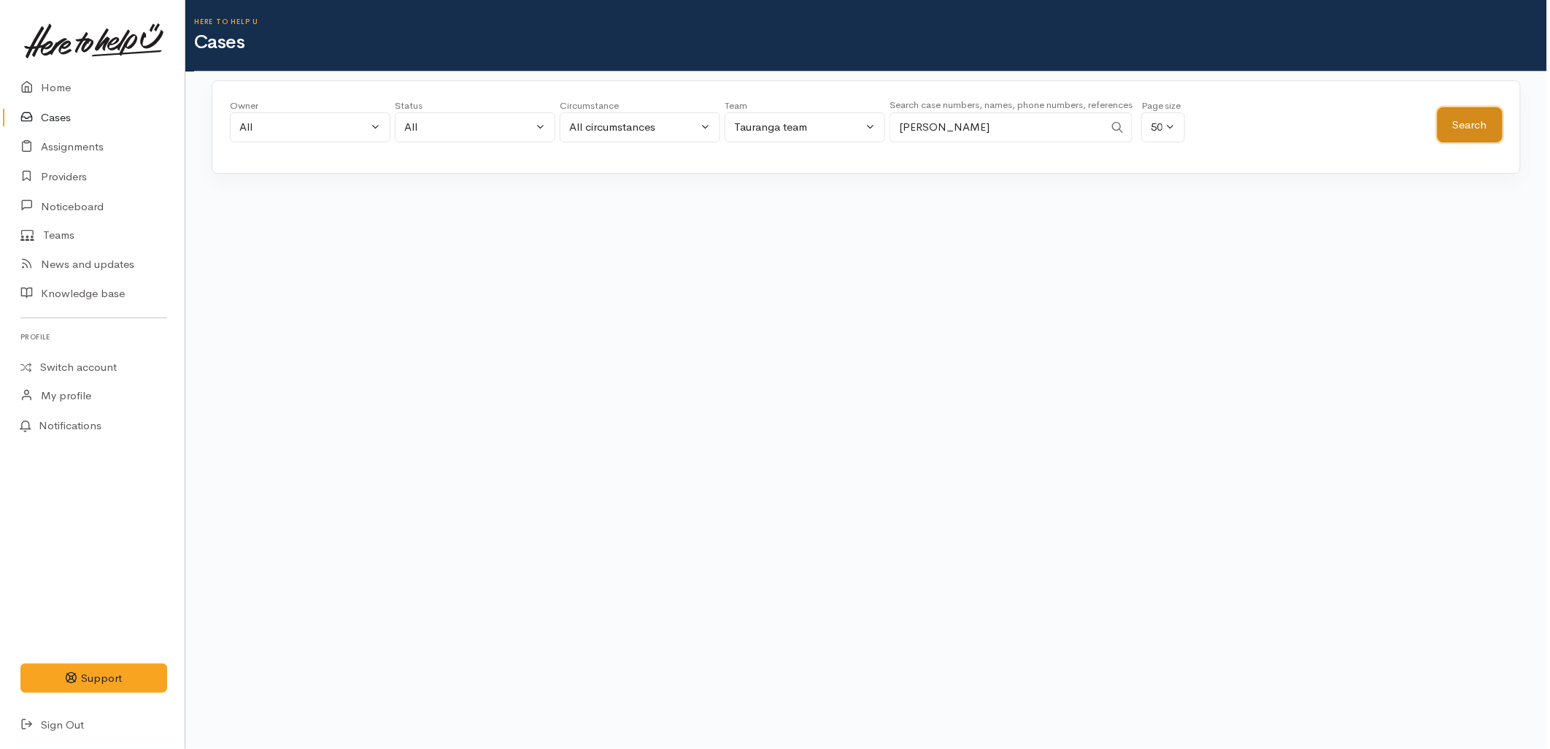
scroll to position [0, 0]
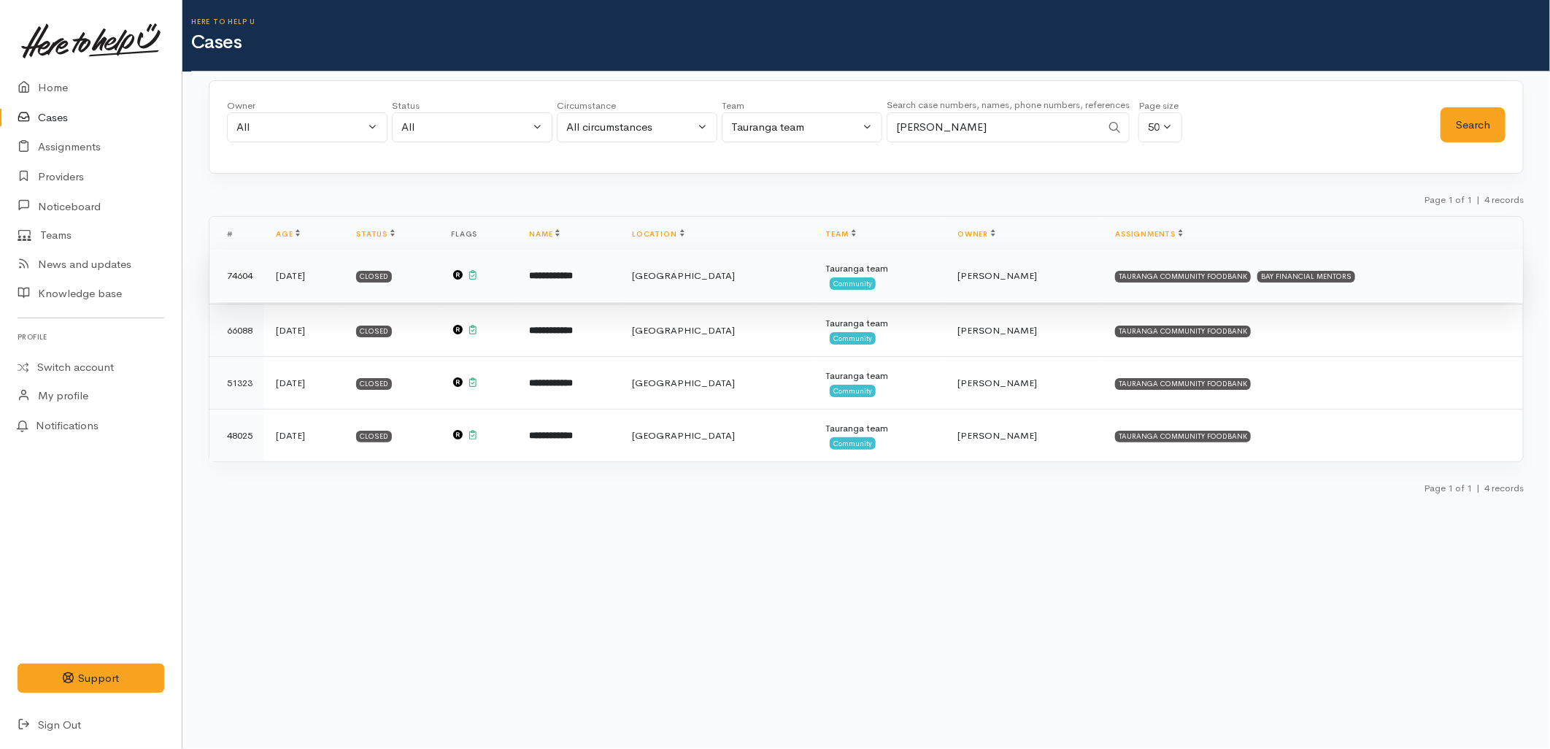
click at [620, 272] on td "**********" at bounding box center [569, 276] width 103 height 53
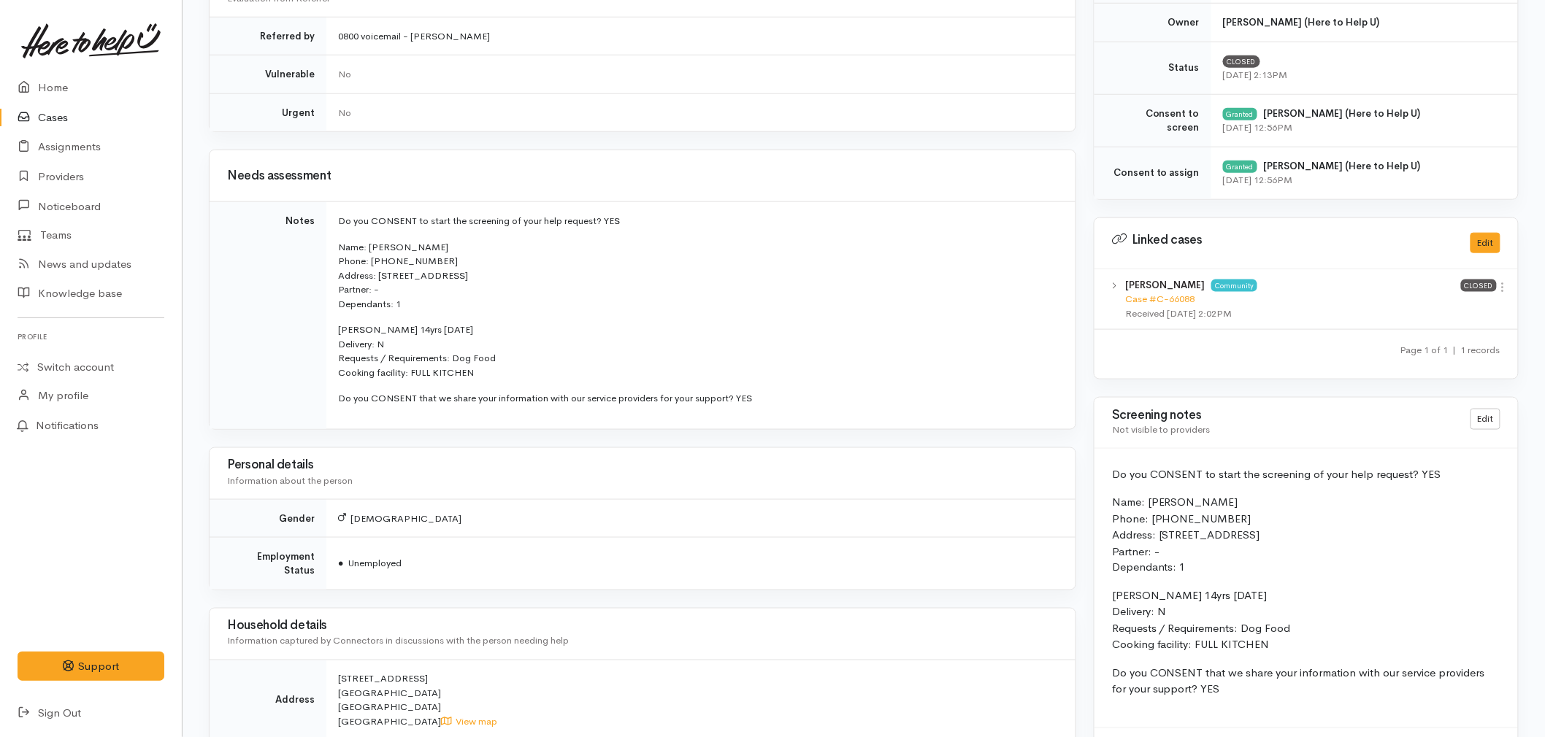
scroll to position [650, 0]
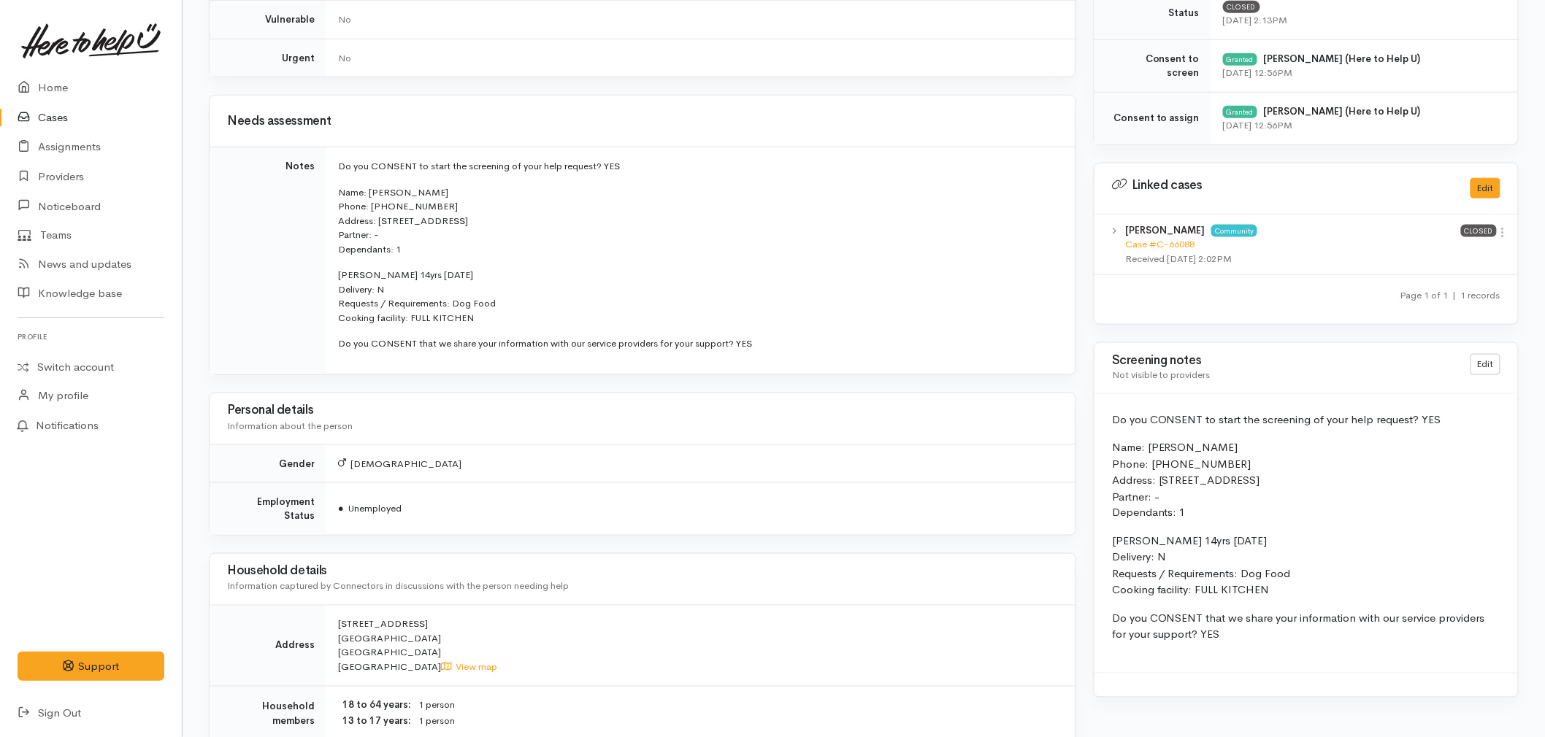
click at [436, 348] on p "Do you CONSENT that we share your information with our service providers for yo…" at bounding box center [698, 343] width 720 height 15
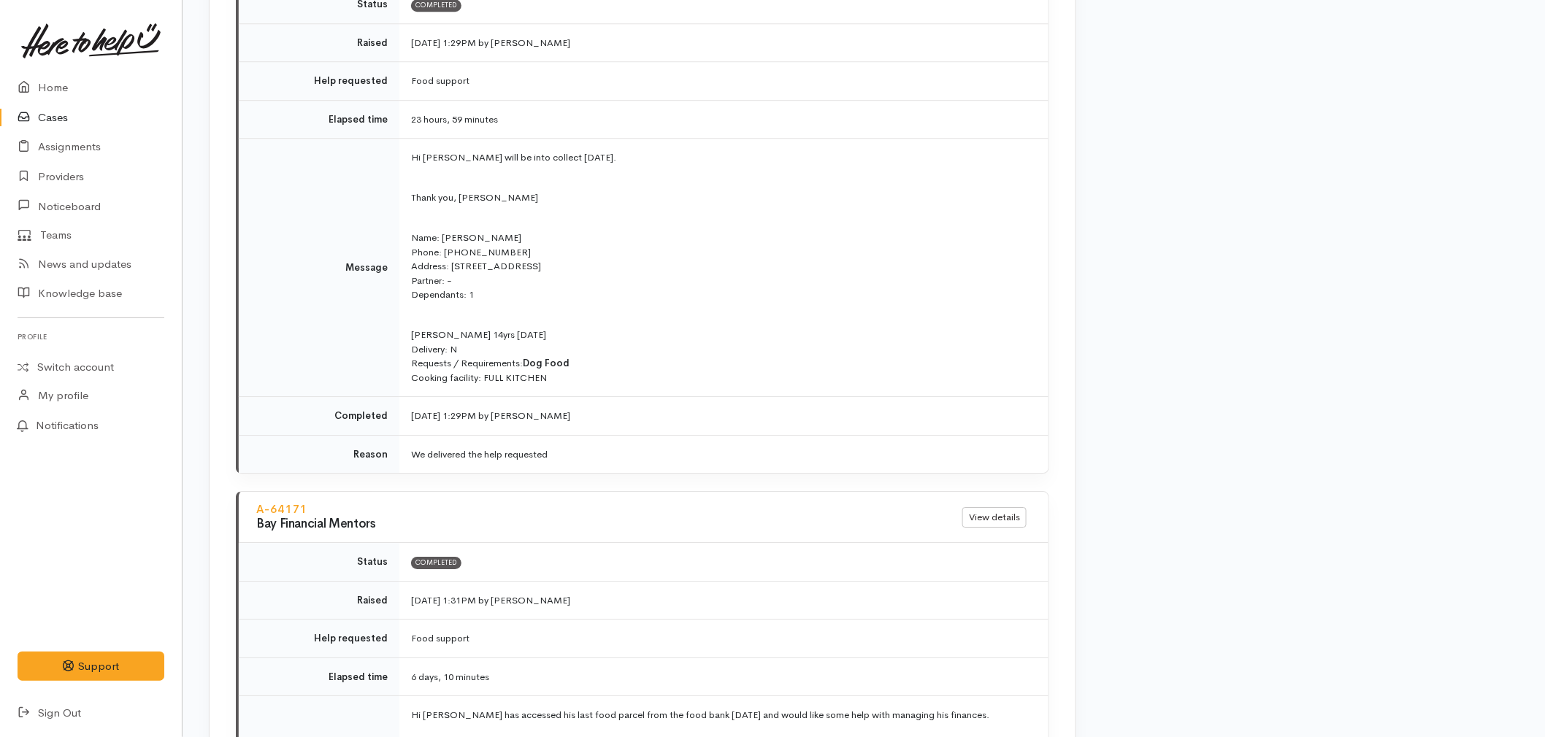
scroll to position [1785, 0]
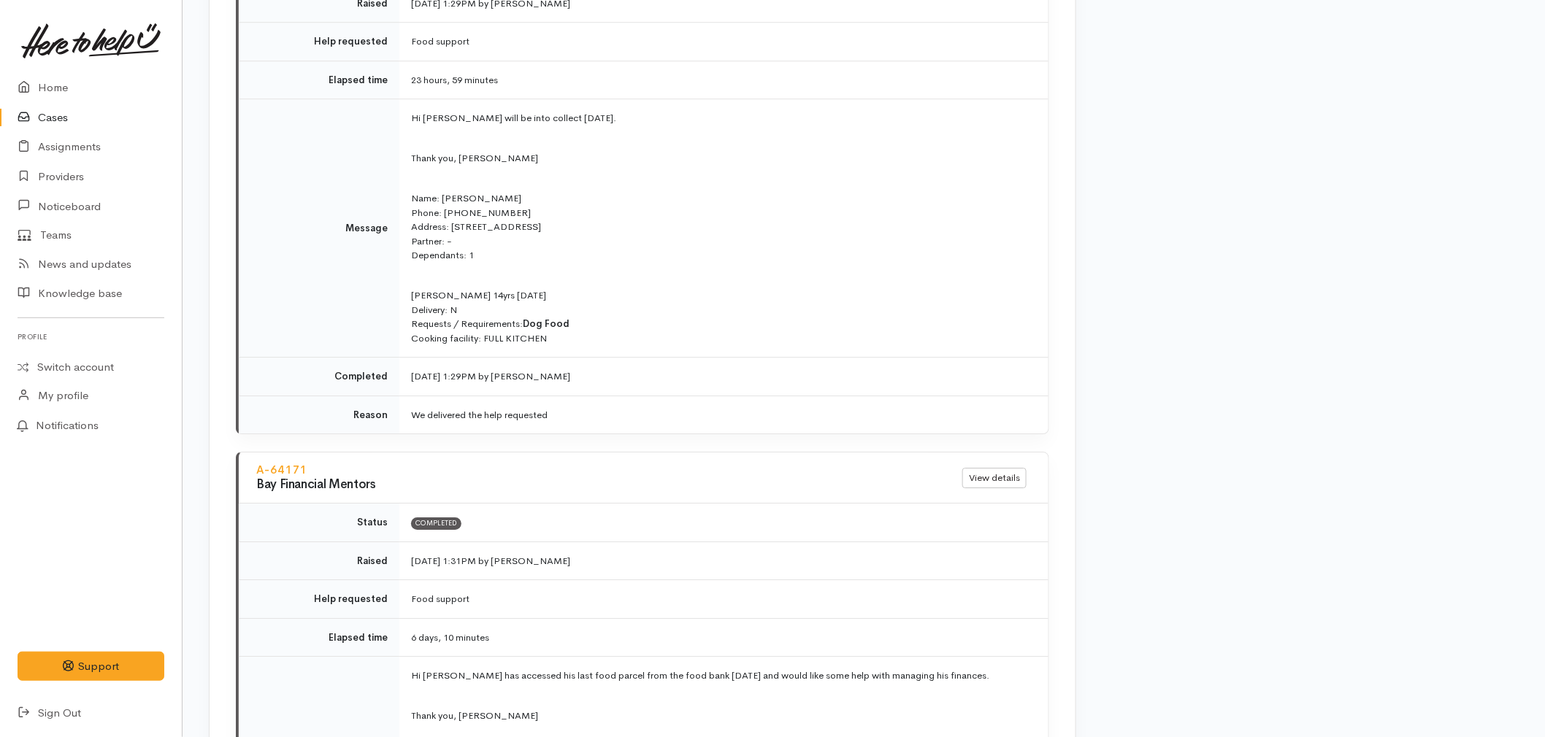
drag, startPoint x: 1544, startPoint y: 507, endPoint x: 1553, endPoint y: 298, distance: 209.7
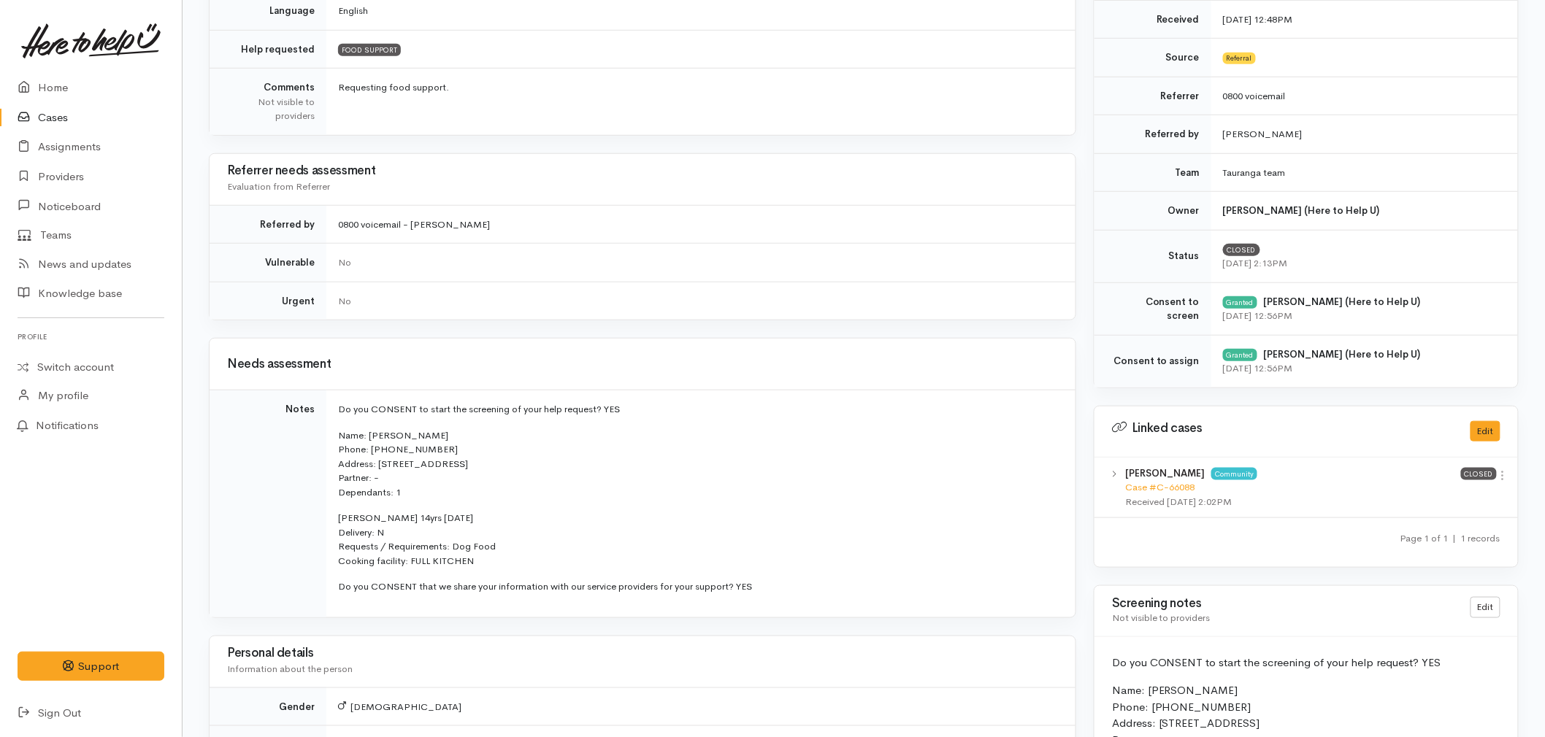
scroll to position [0, 0]
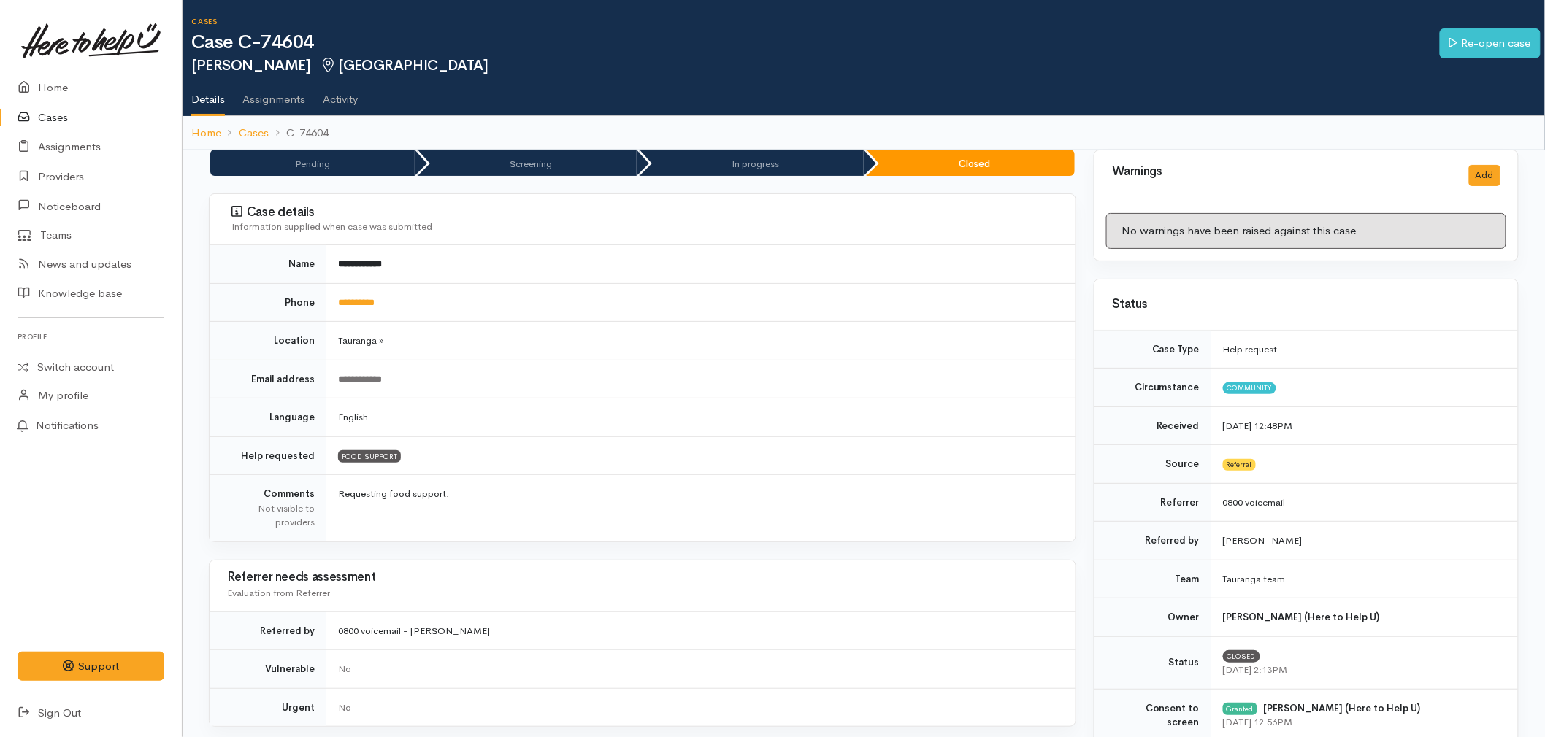
click at [434, 443] on td "FOOD SUPPORT" at bounding box center [700, 455] width 749 height 39
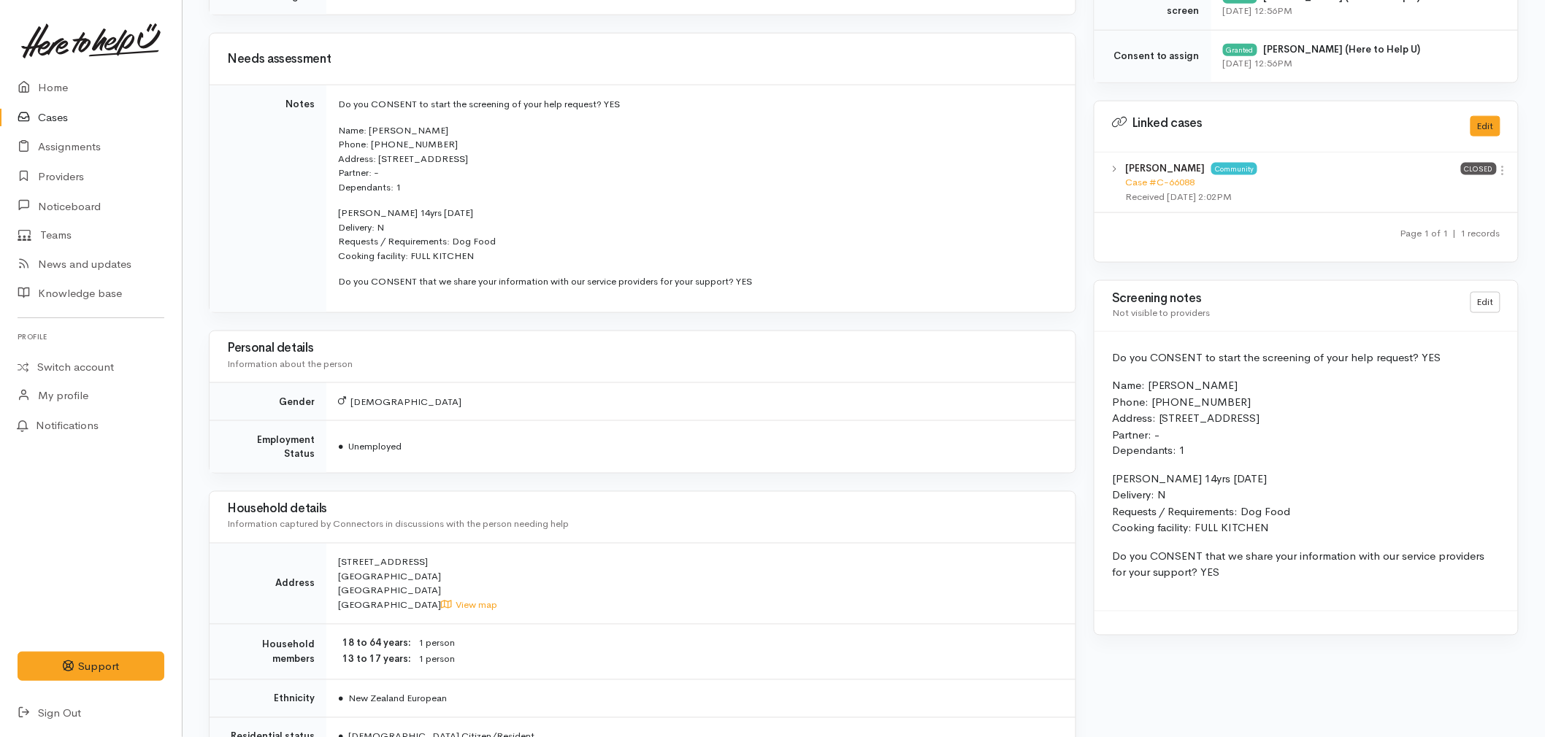
scroll to position [730, 0]
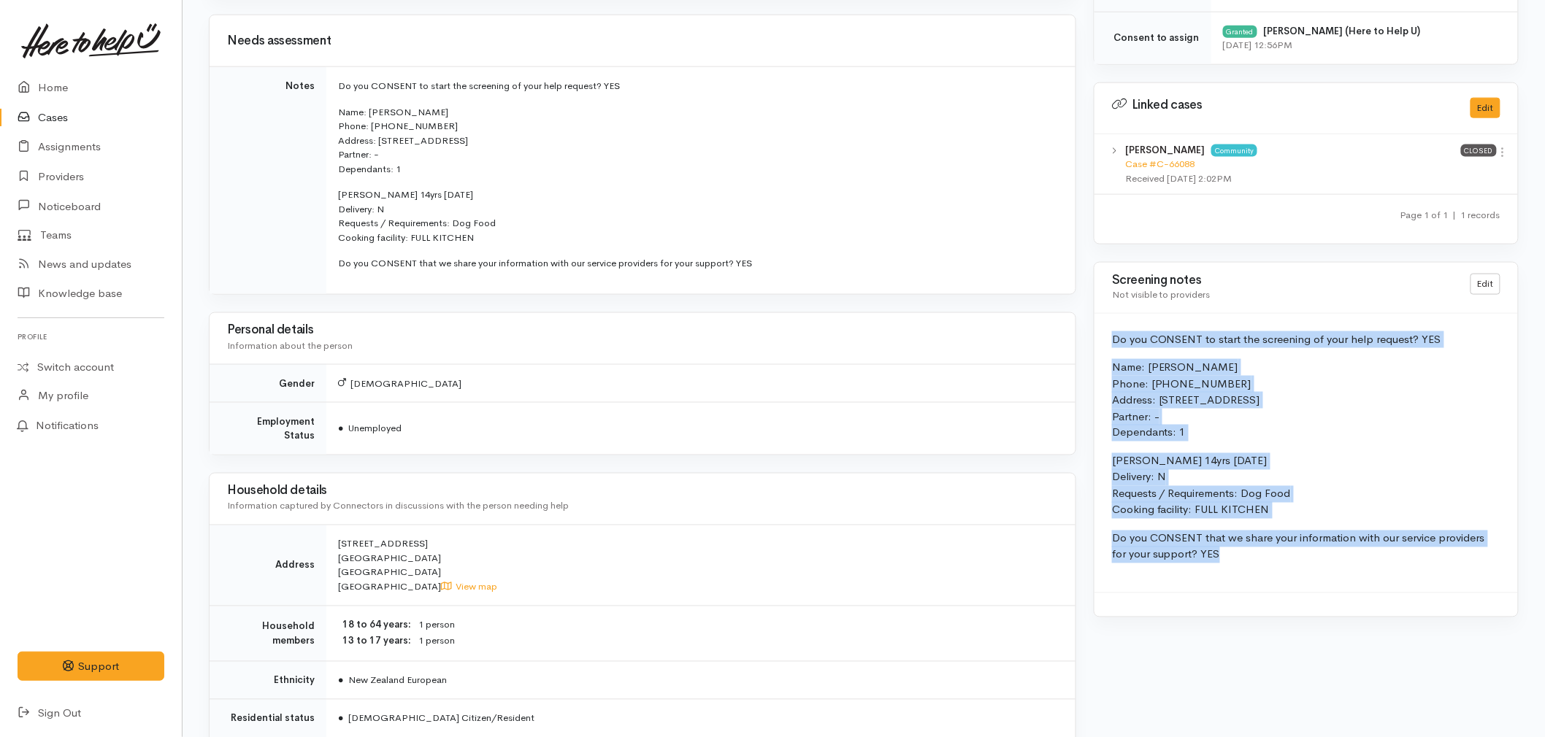
drag, startPoint x: 1107, startPoint y: 339, endPoint x: 1270, endPoint y: 582, distance: 292.9
click at [1270, 582] on div "Do you CONSENT to start the screening of your help request? YES Name: Brendan K…" at bounding box center [1305, 453] width 423 height 279
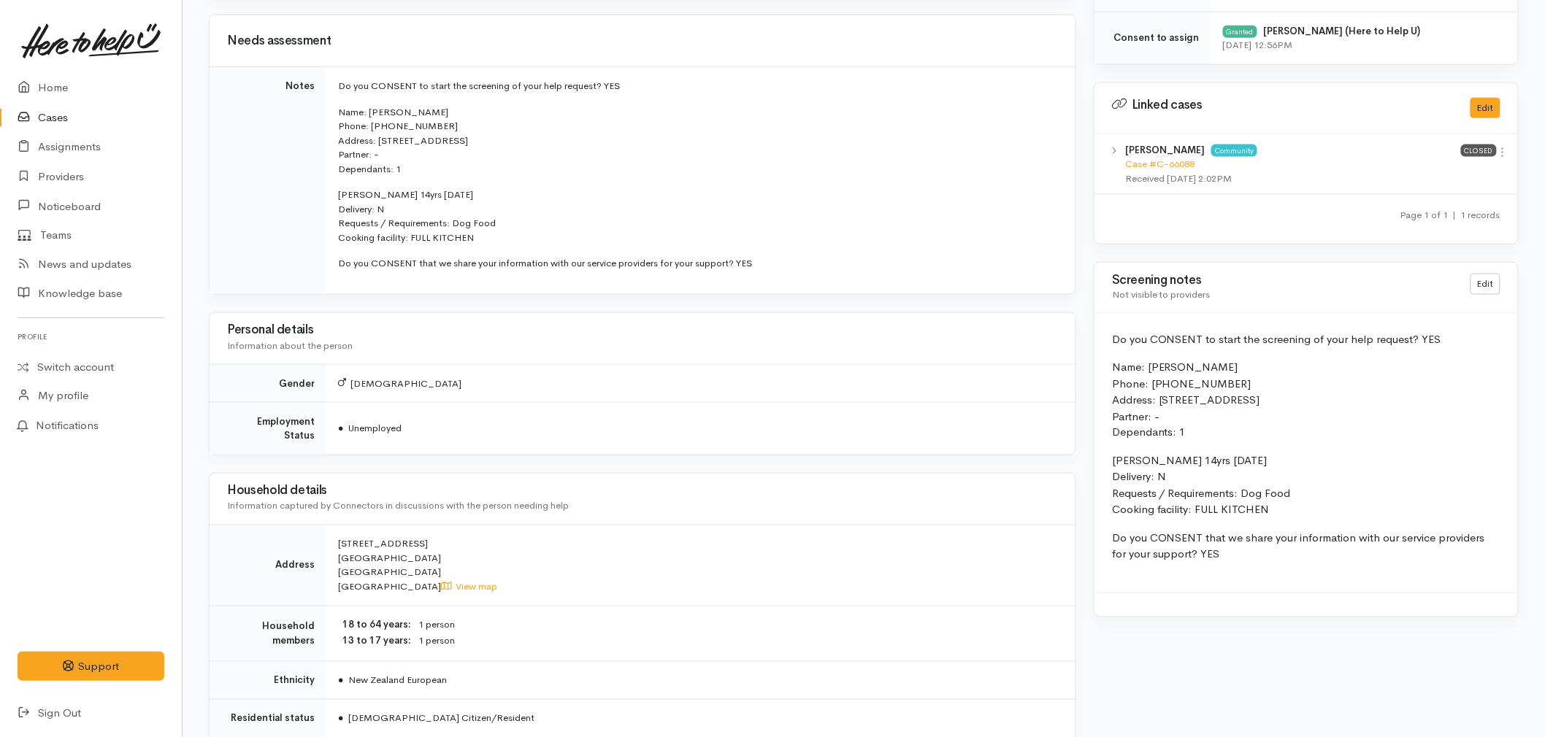
click at [537, 346] on div "Personal details Information about the person" at bounding box center [642, 338] width 831 height 39
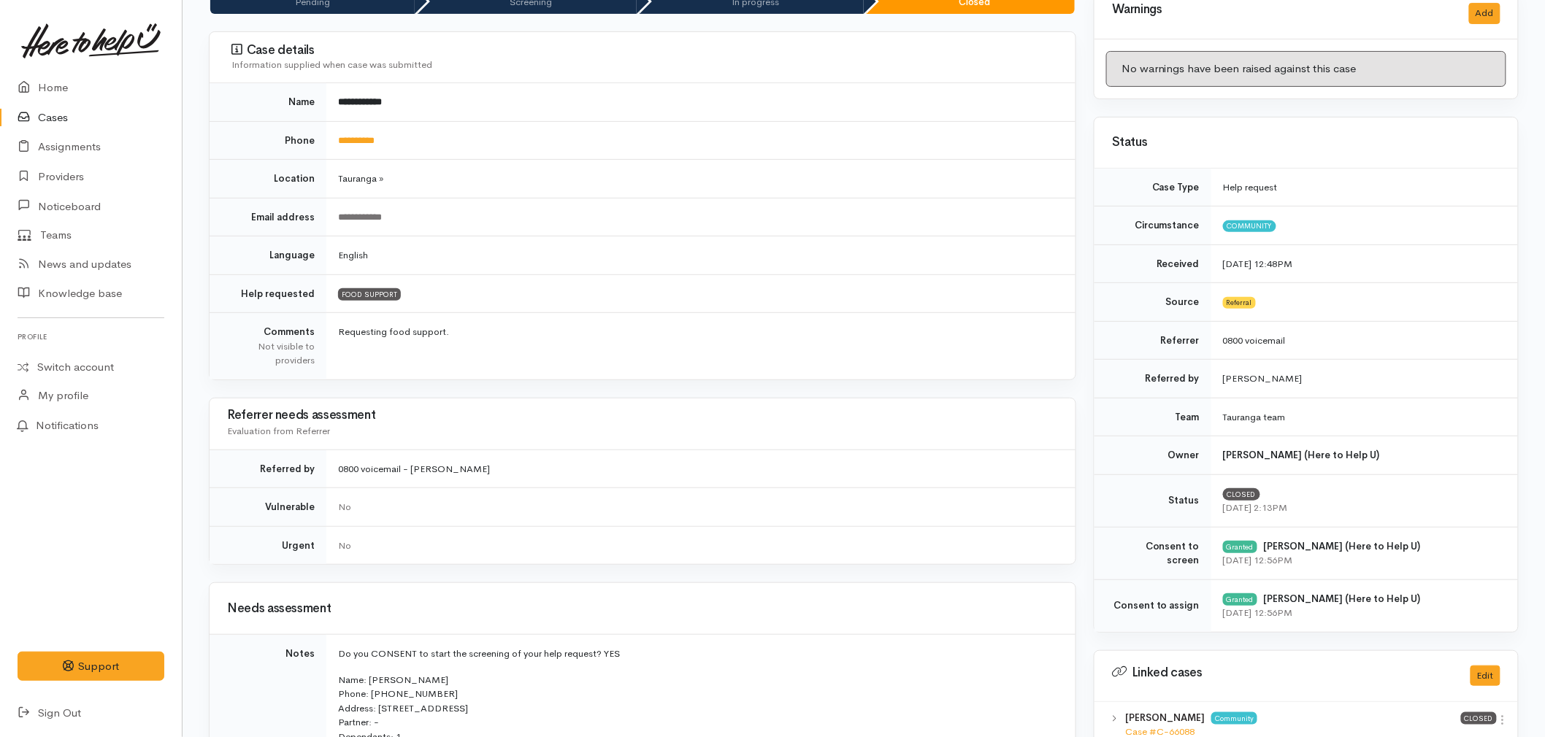
scroll to position [0, 0]
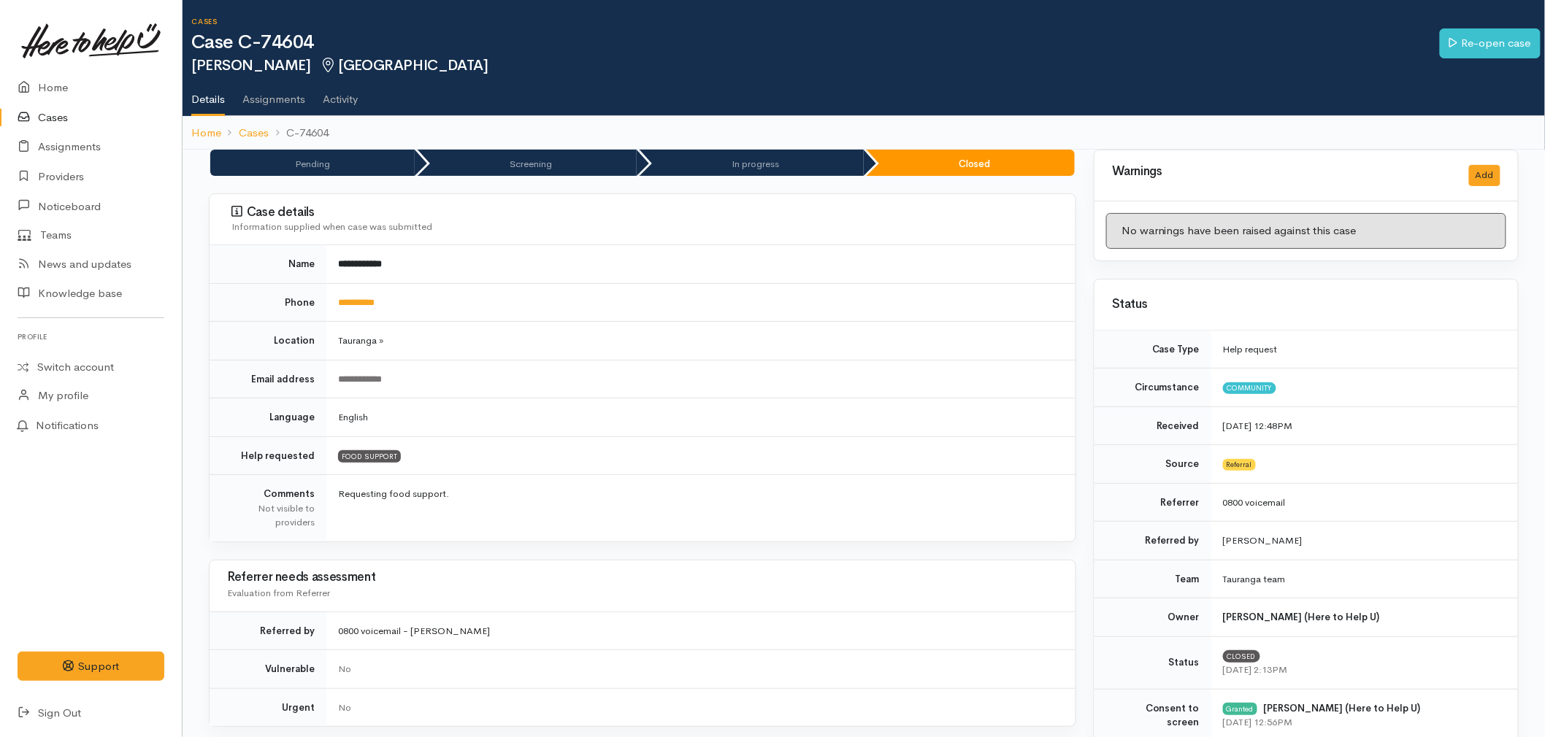
click at [540, 368] on td "**********" at bounding box center [700, 379] width 749 height 39
click at [623, 360] on td "**********" at bounding box center [700, 379] width 749 height 39
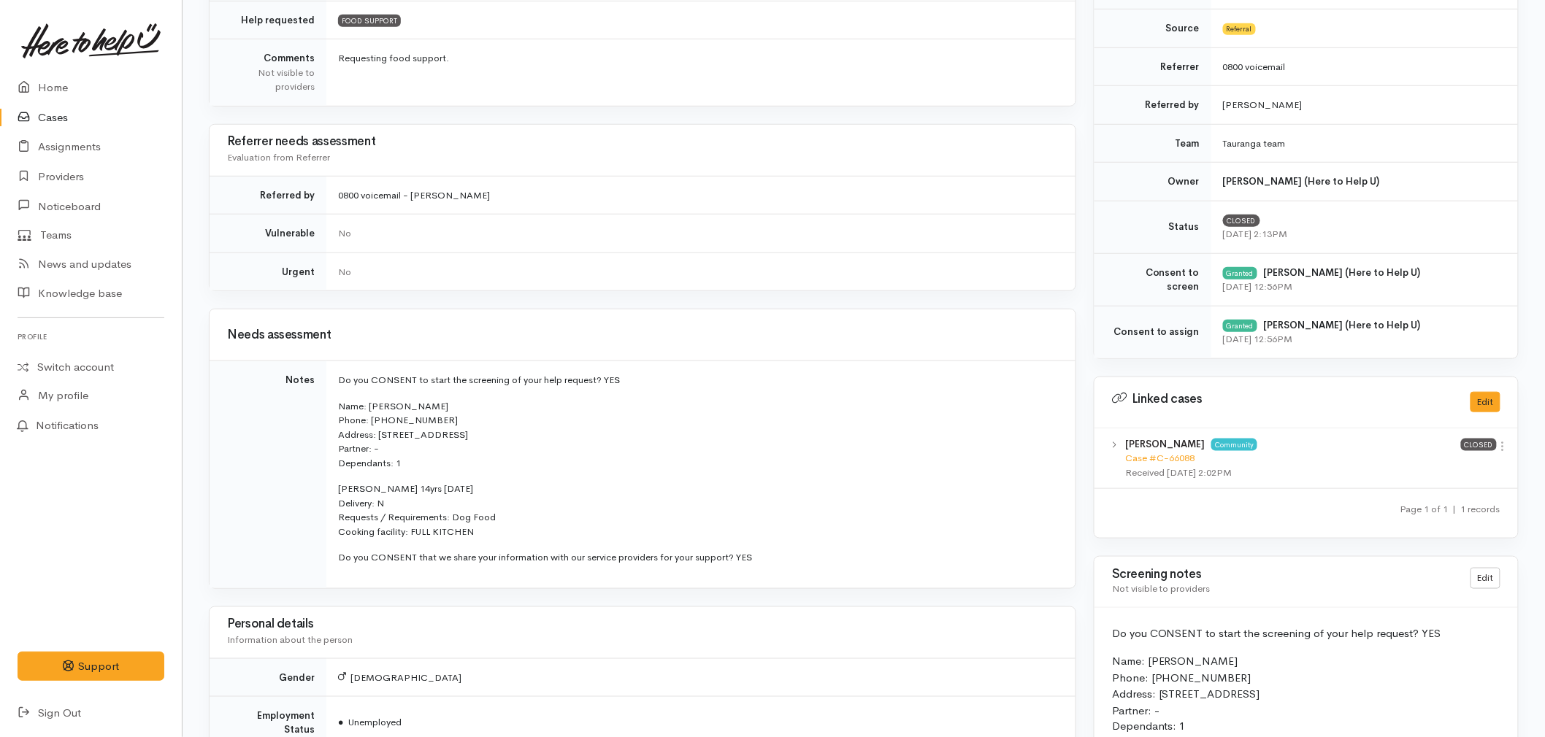
scroll to position [405, 0]
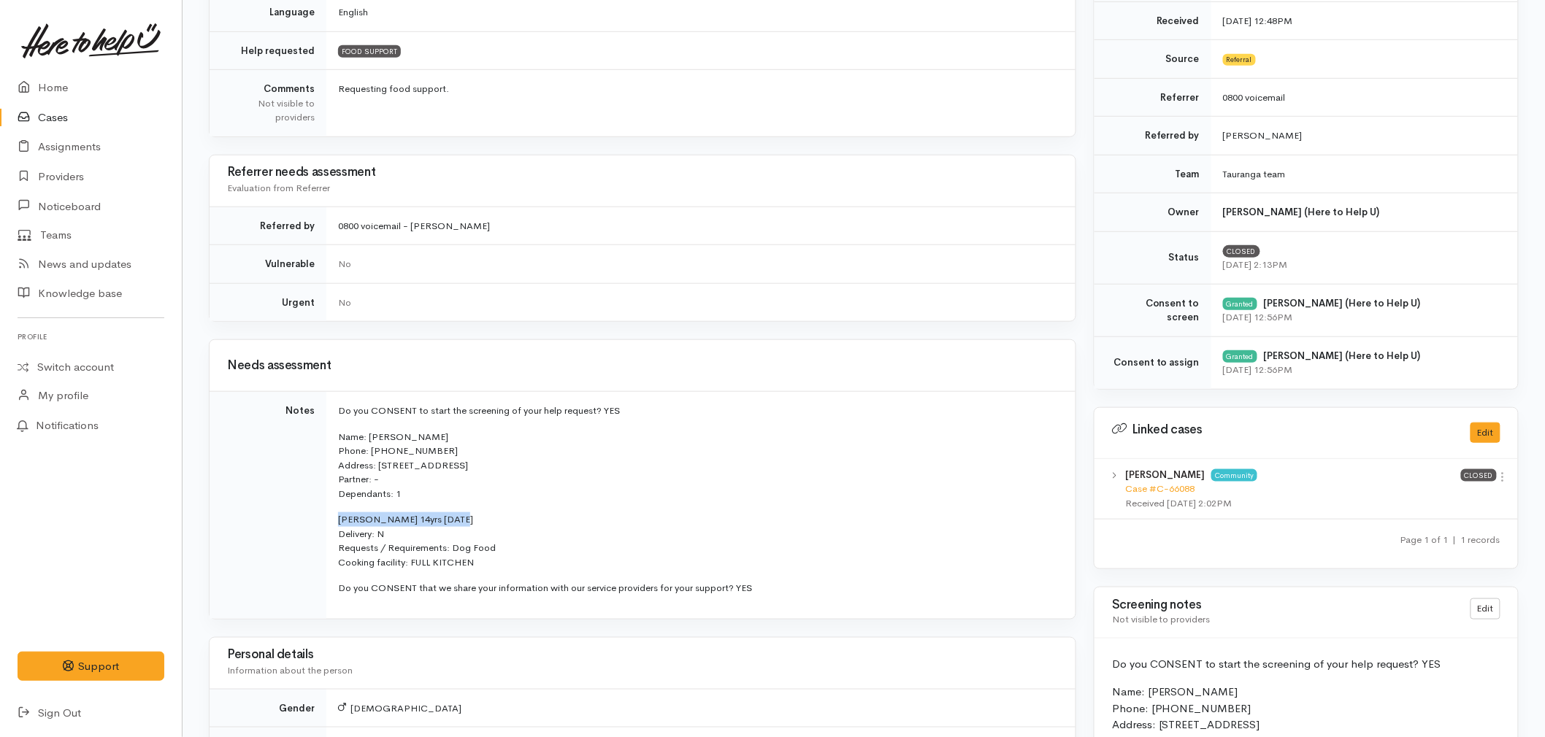
drag, startPoint x: 456, startPoint y: 514, endPoint x: 336, endPoint y: 508, distance: 120.6
click at [336, 508] on td "Do you CONSENT to start the screening of your help request? YES Name: Brendan K…" at bounding box center [700, 505] width 749 height 227
click at [820, 453] on p "Name: Brendan Kale Phone: 0221612105 Address: 17A Kiwi Crescent, Tauranga South…" at bounding box center [698, 466] width 720 height 72
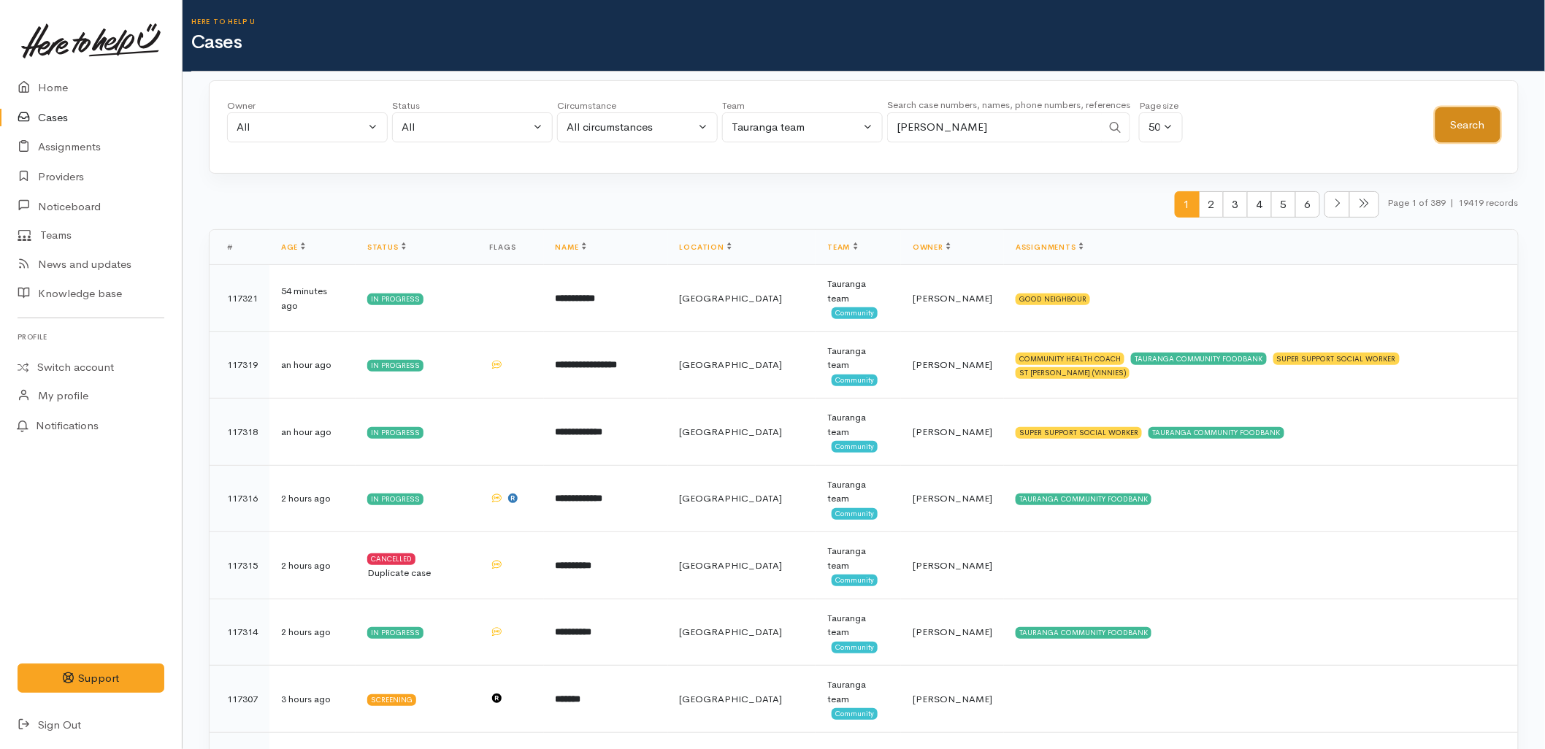
click at [1469, 122] on button "Search" at bounding box center [1467, 125] width 65 height 36
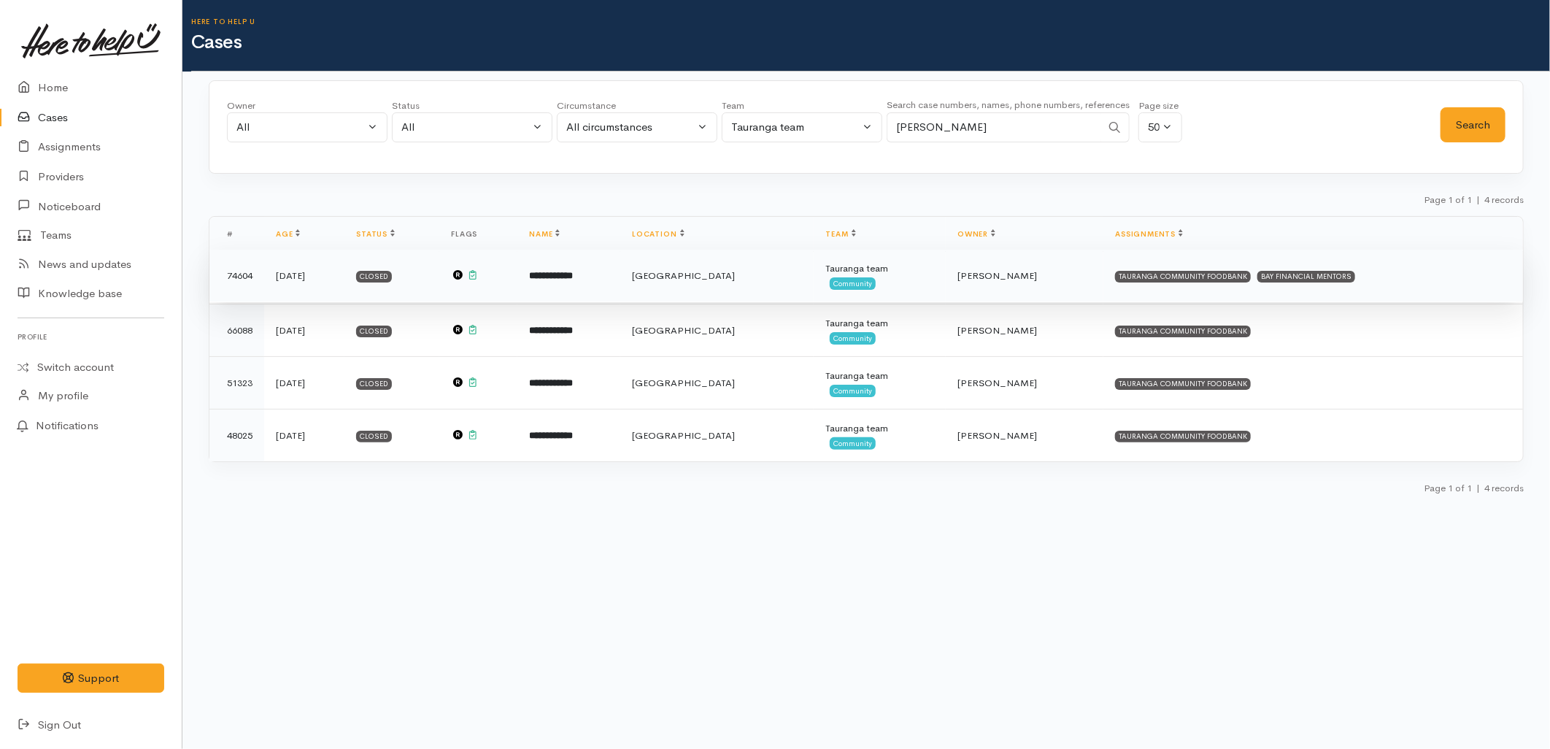
click at [620, 290] on td "**********" at bounding box center [569, 276] width 103 height 53
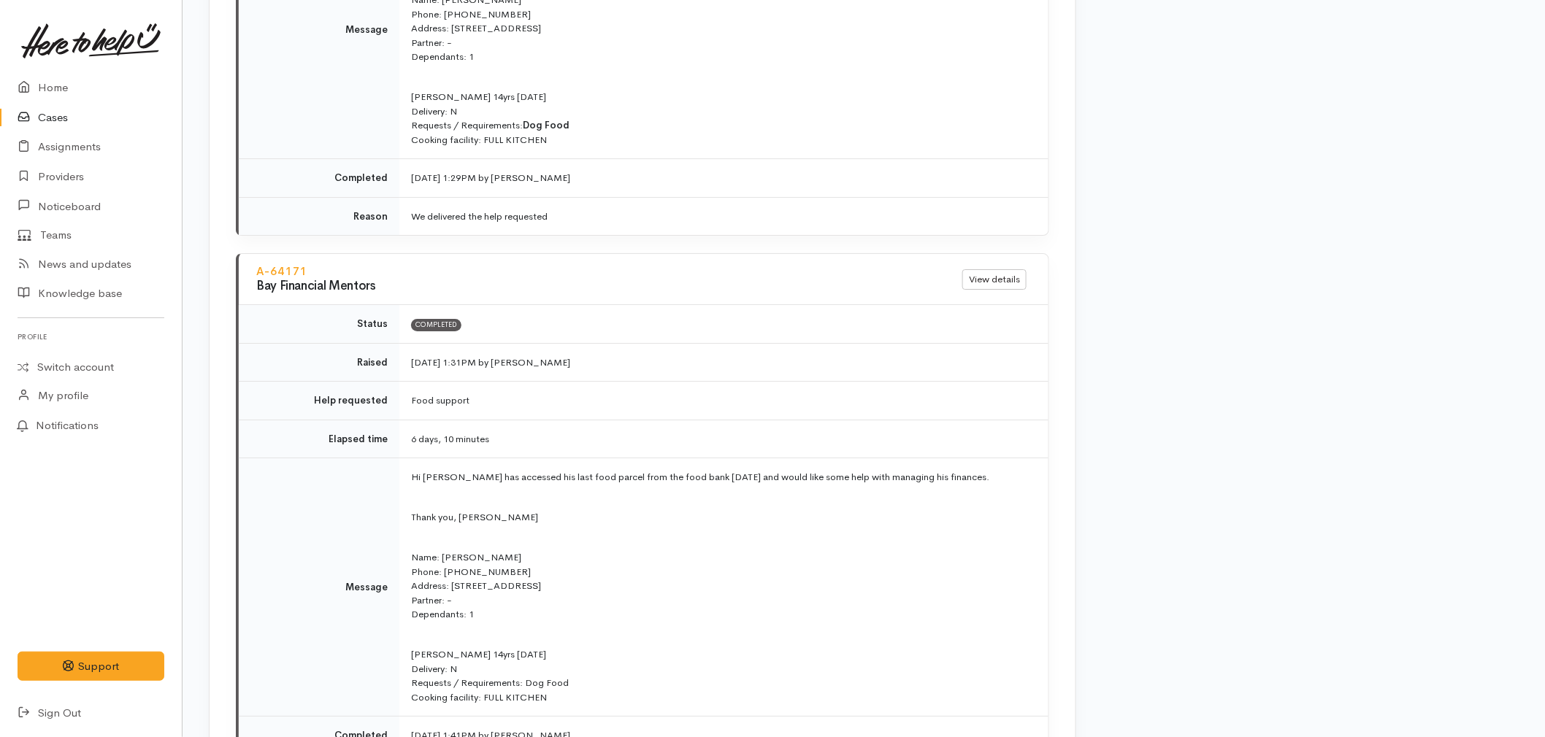
scroll to position [1840, 0]
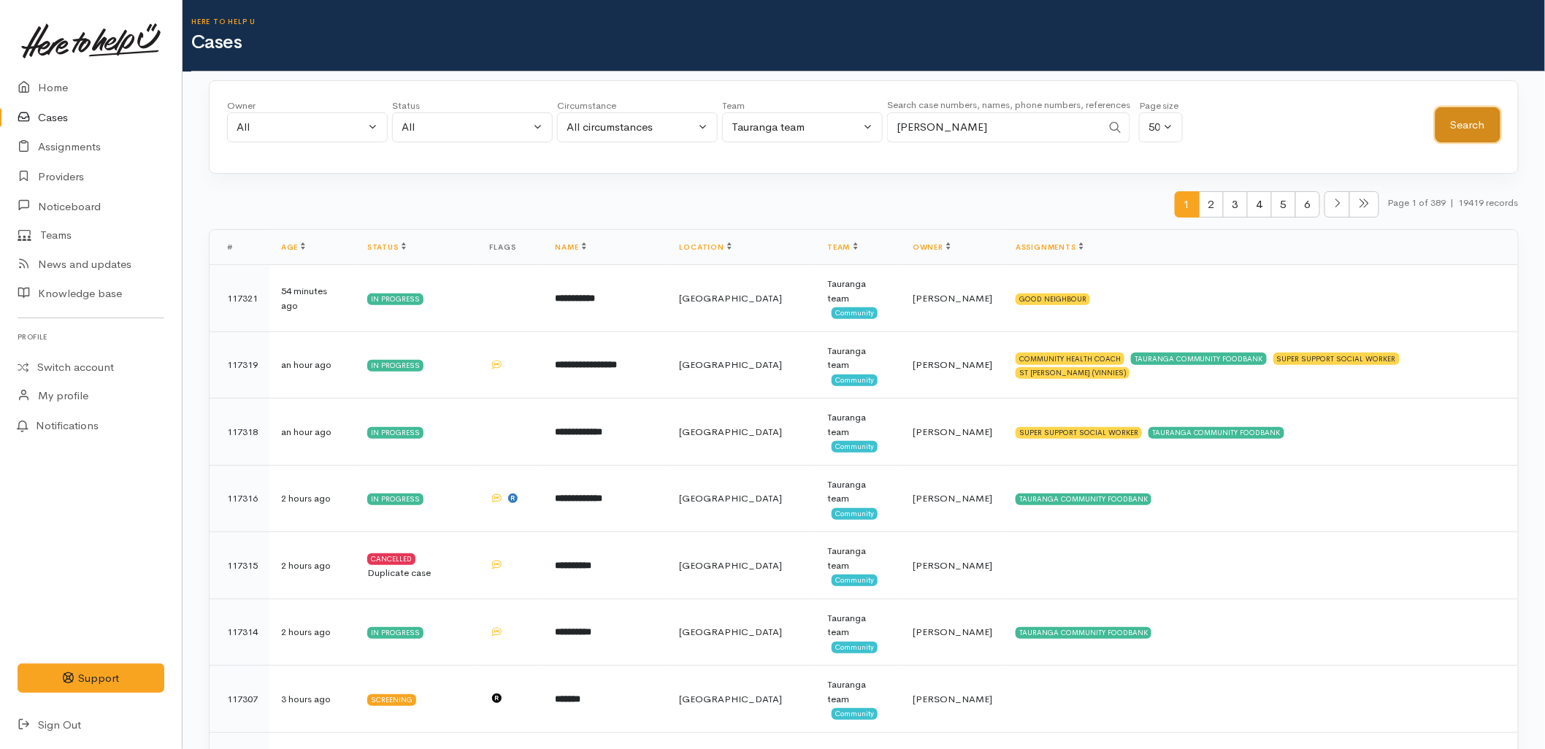
click at [1486, 119] on button "Search" at bounding box center [1467, 125] width 65 height 36
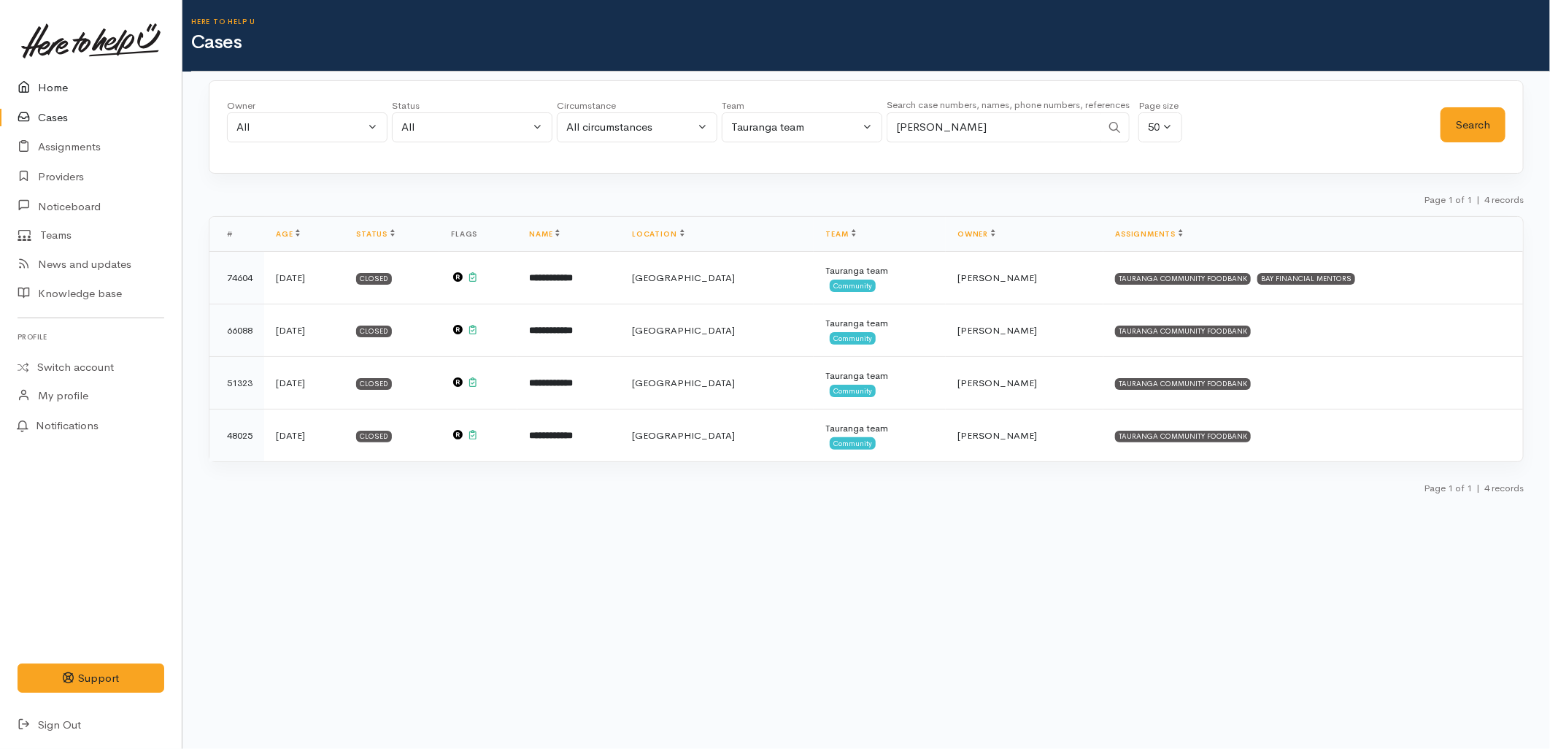
click at [67, 97] on link "Home" at bounding box center [91, 88] width 182 height 30
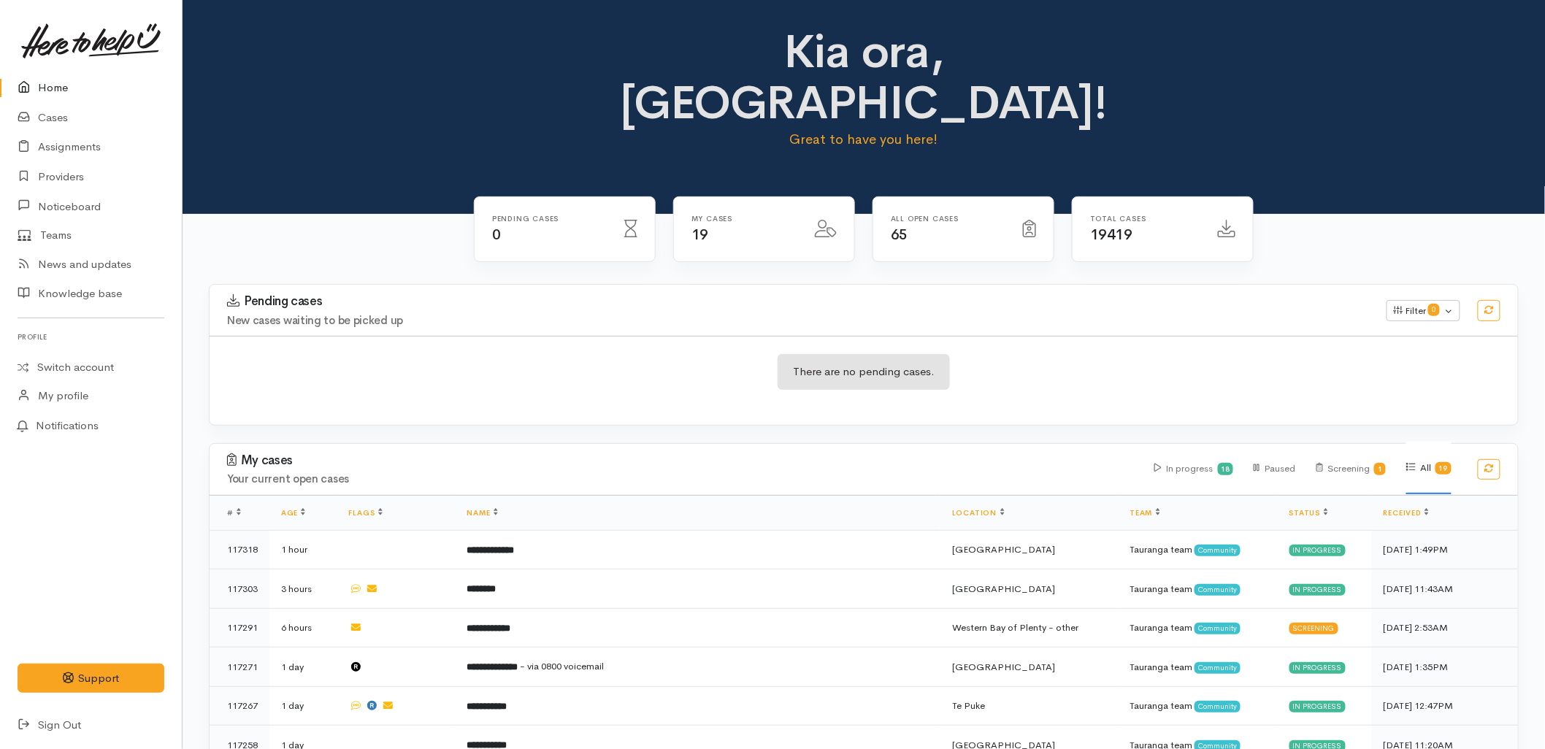
click at [580, 374] on div "Pending cases New cases waiting to be picked up Filter 0 Filters Clear filters …" at bounding box center [863, 363] width 1327 height 159
click at [463, 315] on h4 "New cases waiting to be picked up" at bounding box center [798, 321] width 1142 height 12
click at [836, 473] on h4 "Your current open cases" at bounding box center [681, 479] width 909 height 12
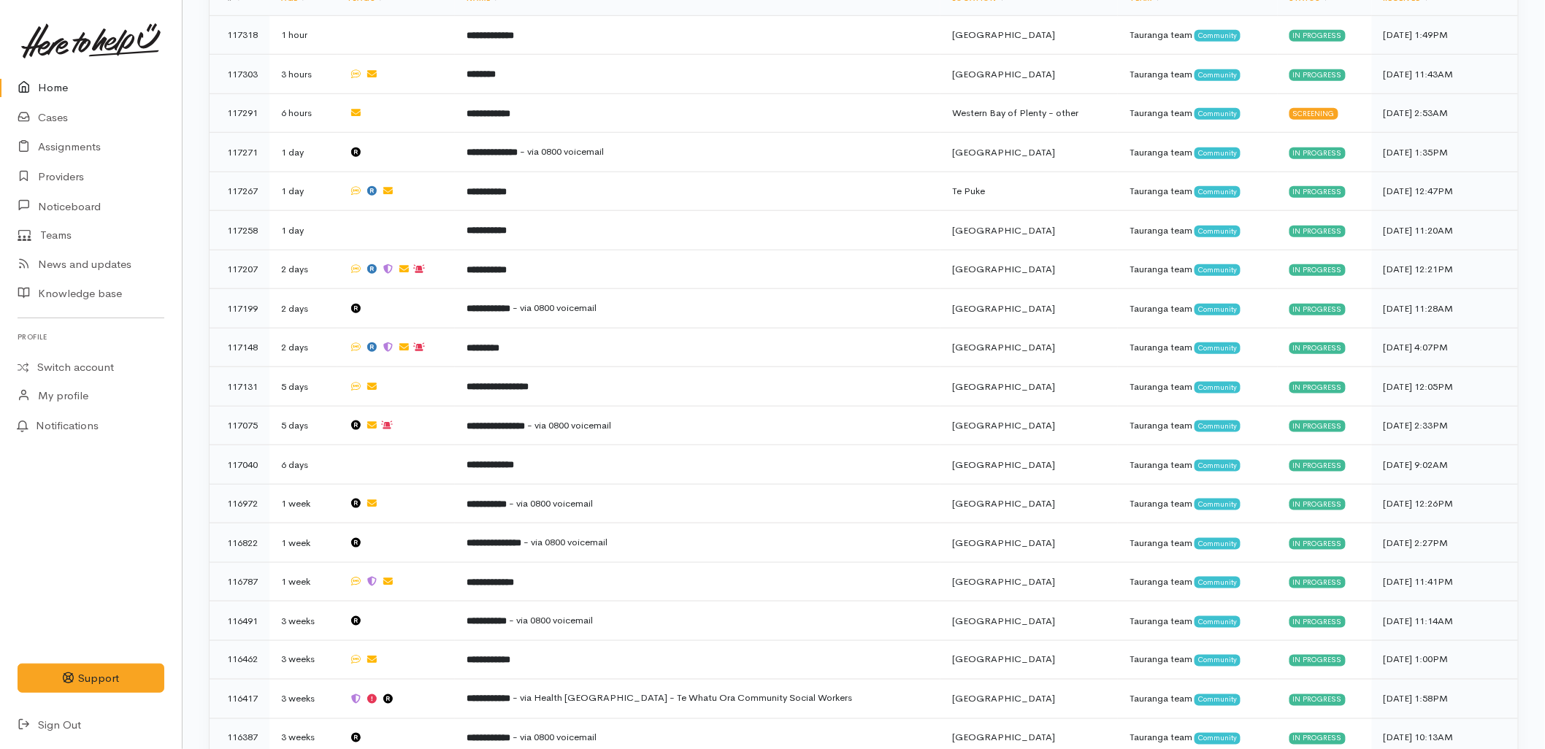
drag, startPoint x: 683, startPoint y: 33, endPoint x: 1506, endPoint y: 791, distance: 1118.4
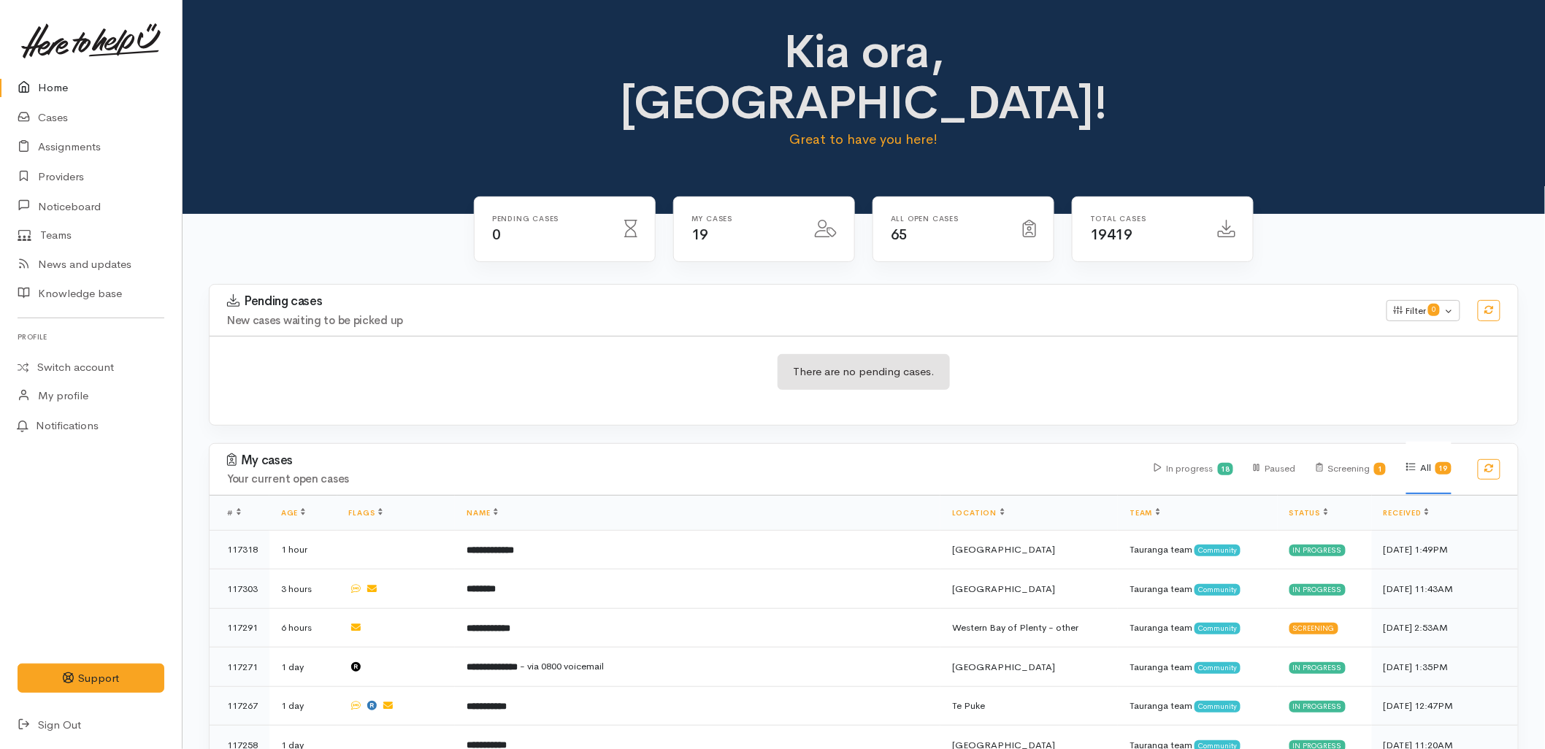
click at [388, 336] on div "There are no pending cases." at bounding box center [863, 380] width 1308 height 89
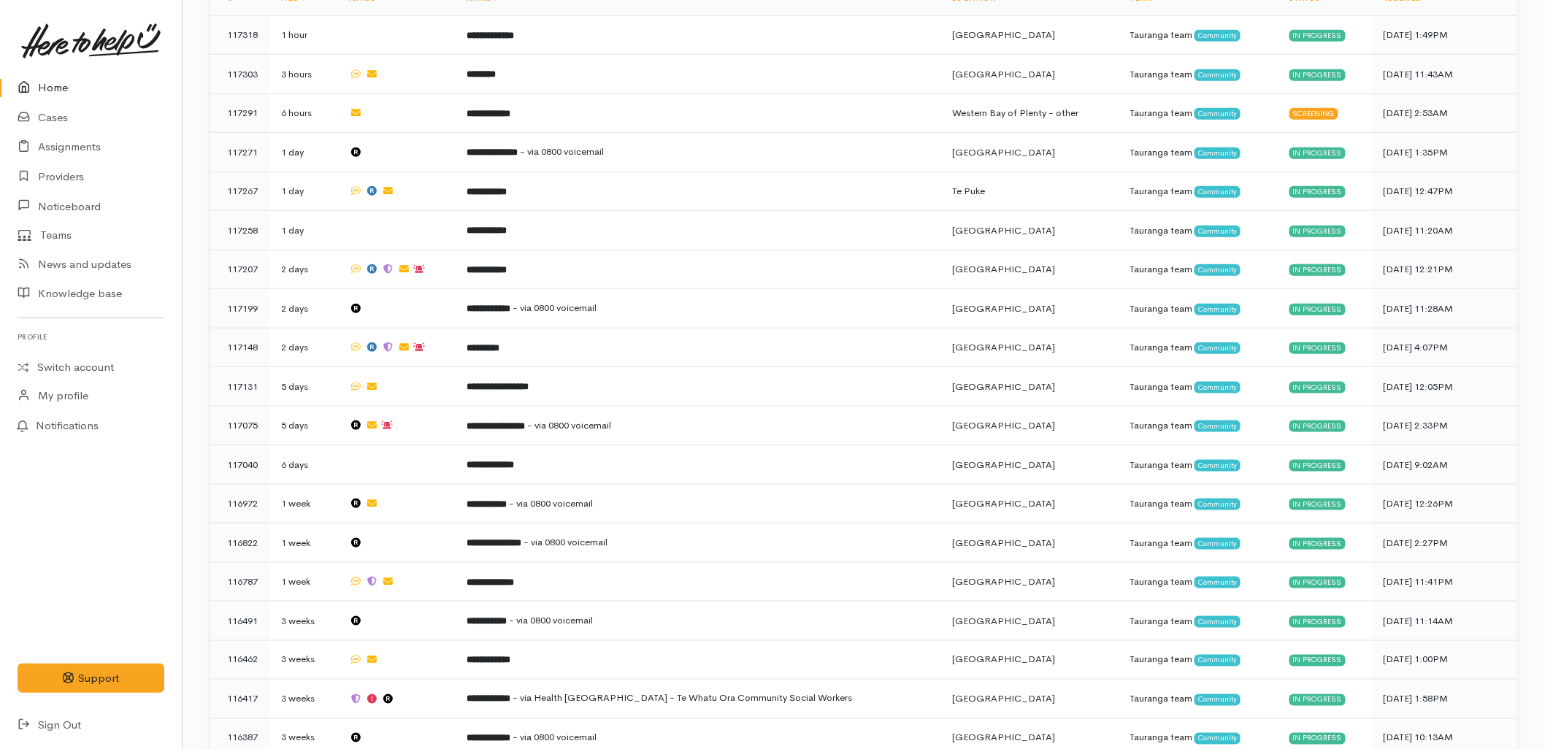
drag, startPoint x: 687, startPoint y: 38, endPoint x: 1502, endPoint y: 791, distance: 1109.5
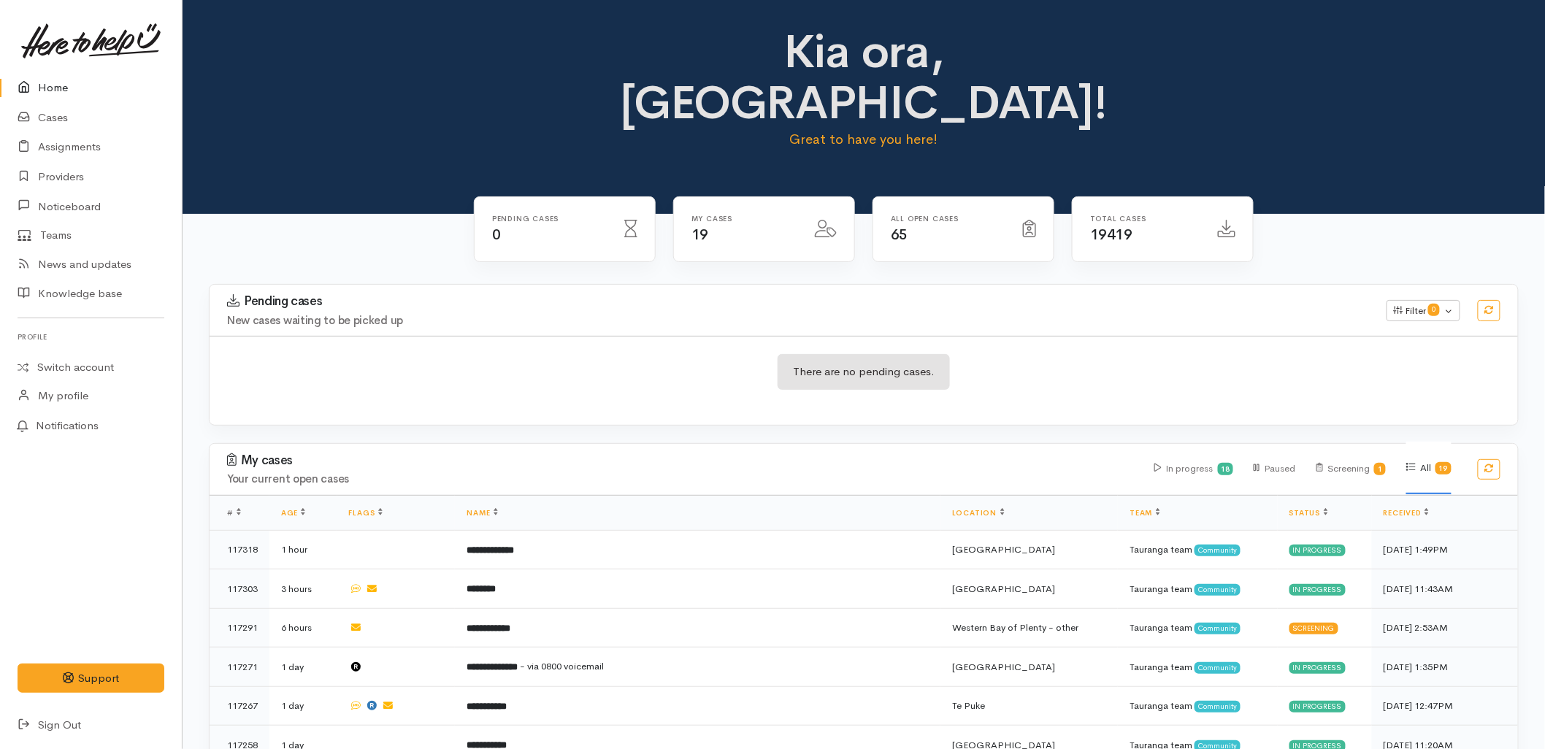
click at [334, 336] on div "There are no pending cases." at bounding box center [863, 380] width 1308 height 89
click at [764, 315] on h4 "New cases waiting to be picked up" at bounding box center [798, 321] width 1142 height 12
click at [323, 145] on div "Kia ora, Malia! Great to have you here!" at bounding box center [863, 107] width 1362 height 214
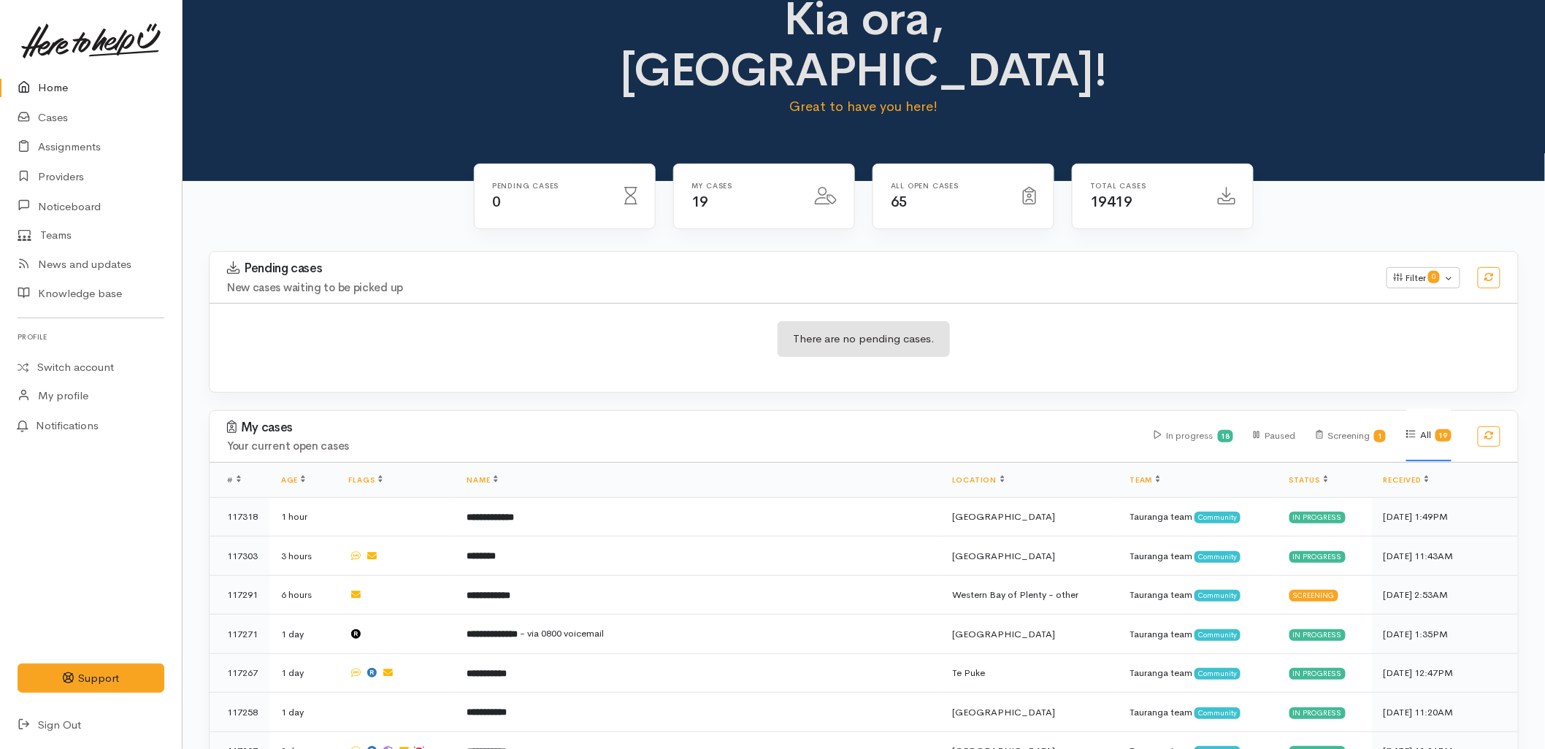
scroll to position [28, 0]
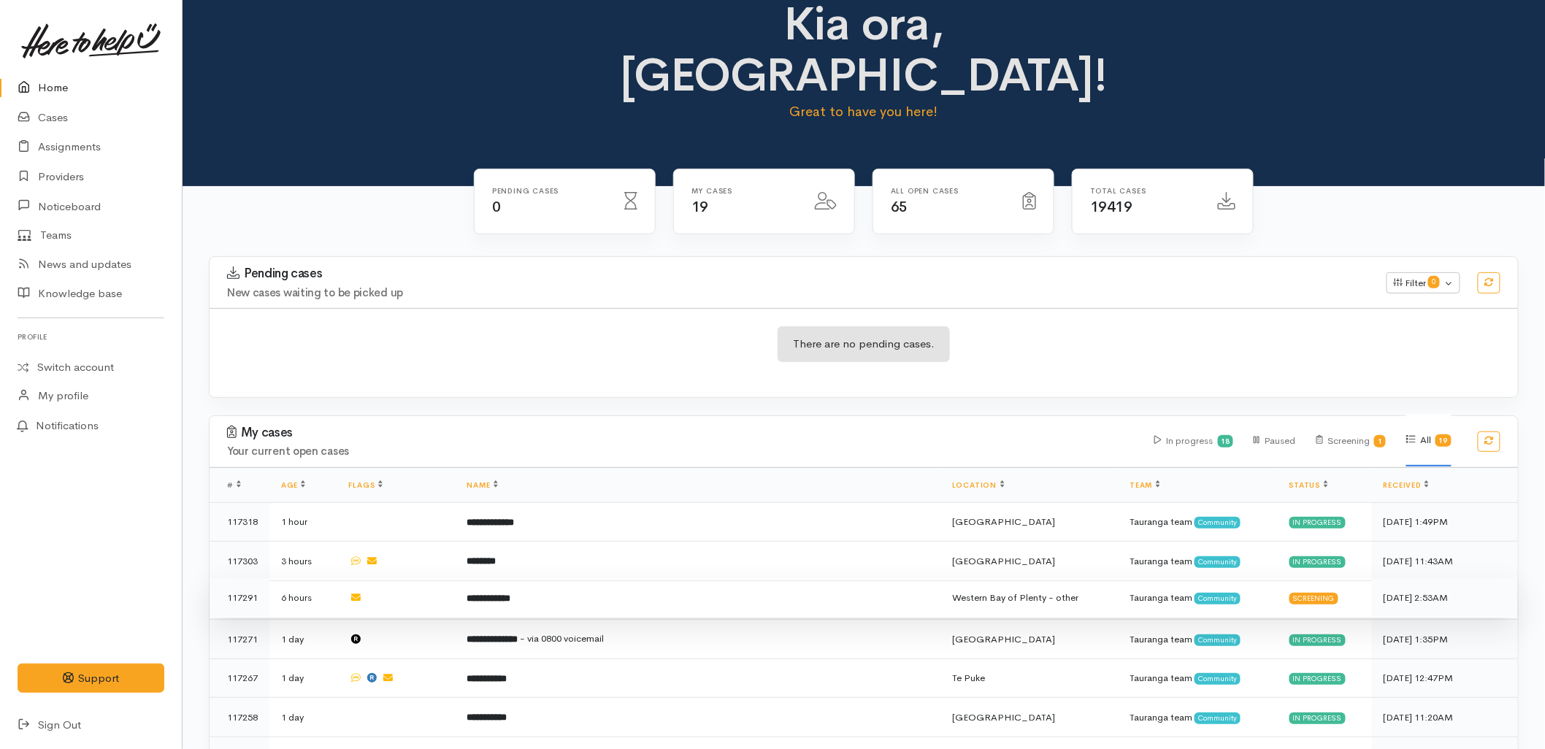
click at [530, 578] on td "**********" at bounding box center [697, 597] width 485 height 39
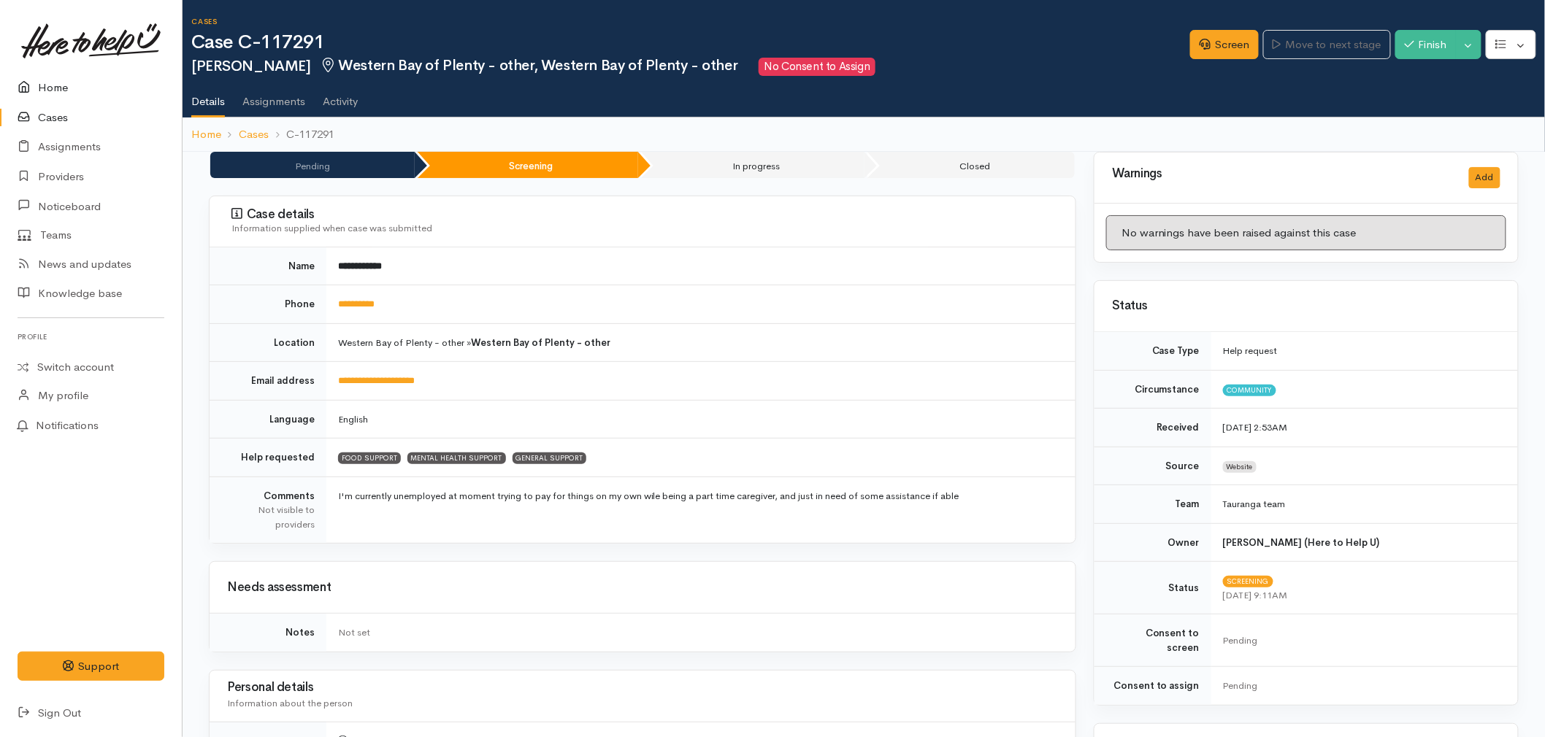
drag, startPoint x: 30, startPoint y: 82, endPoint x: 39, endPoint y: 71, distance: 14.5
click at [30, 82] on icon at bounding box center [28, 88] width 20 height 18
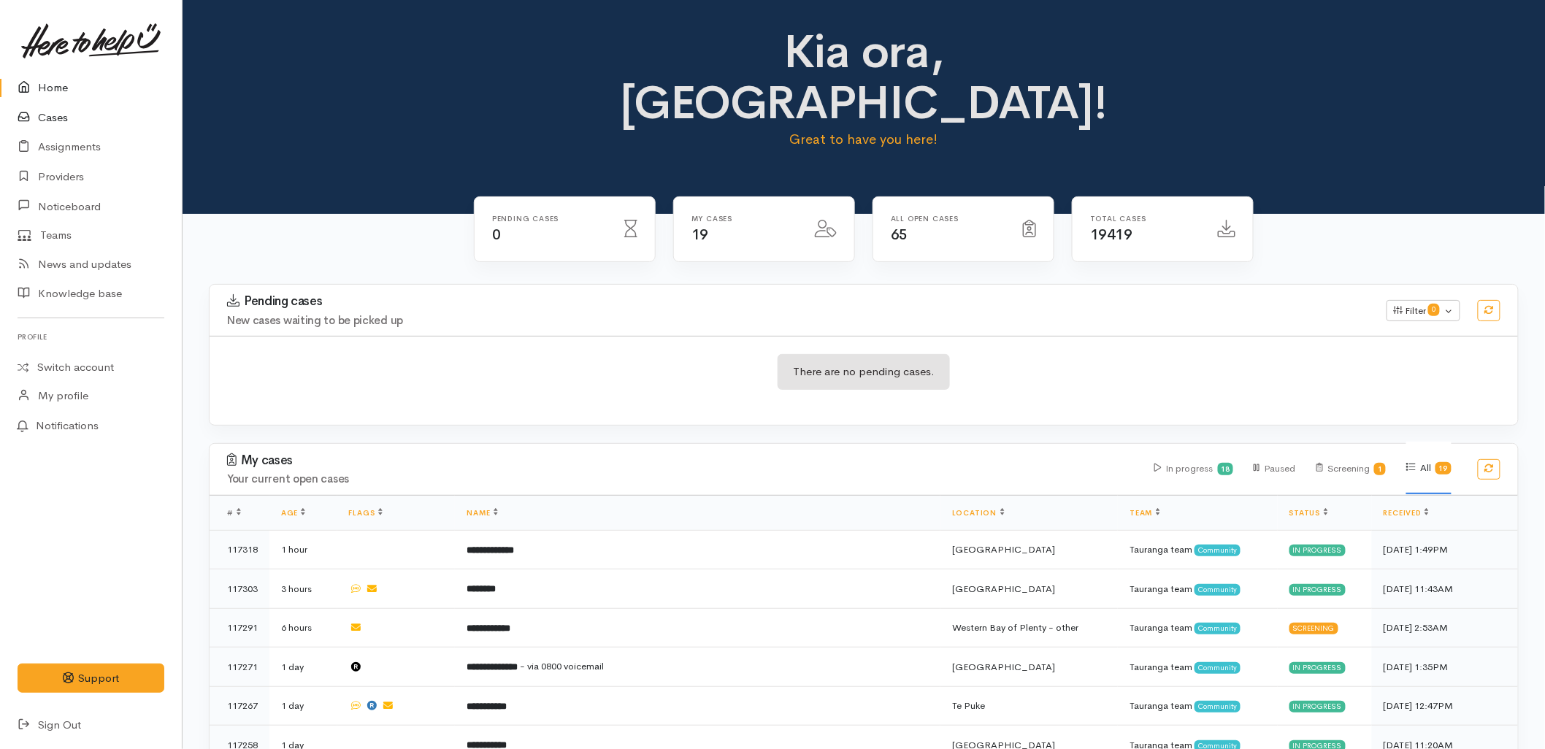
click at [66, 112] on link "Cases" at bounding box center [91, 118] width 182 height 30
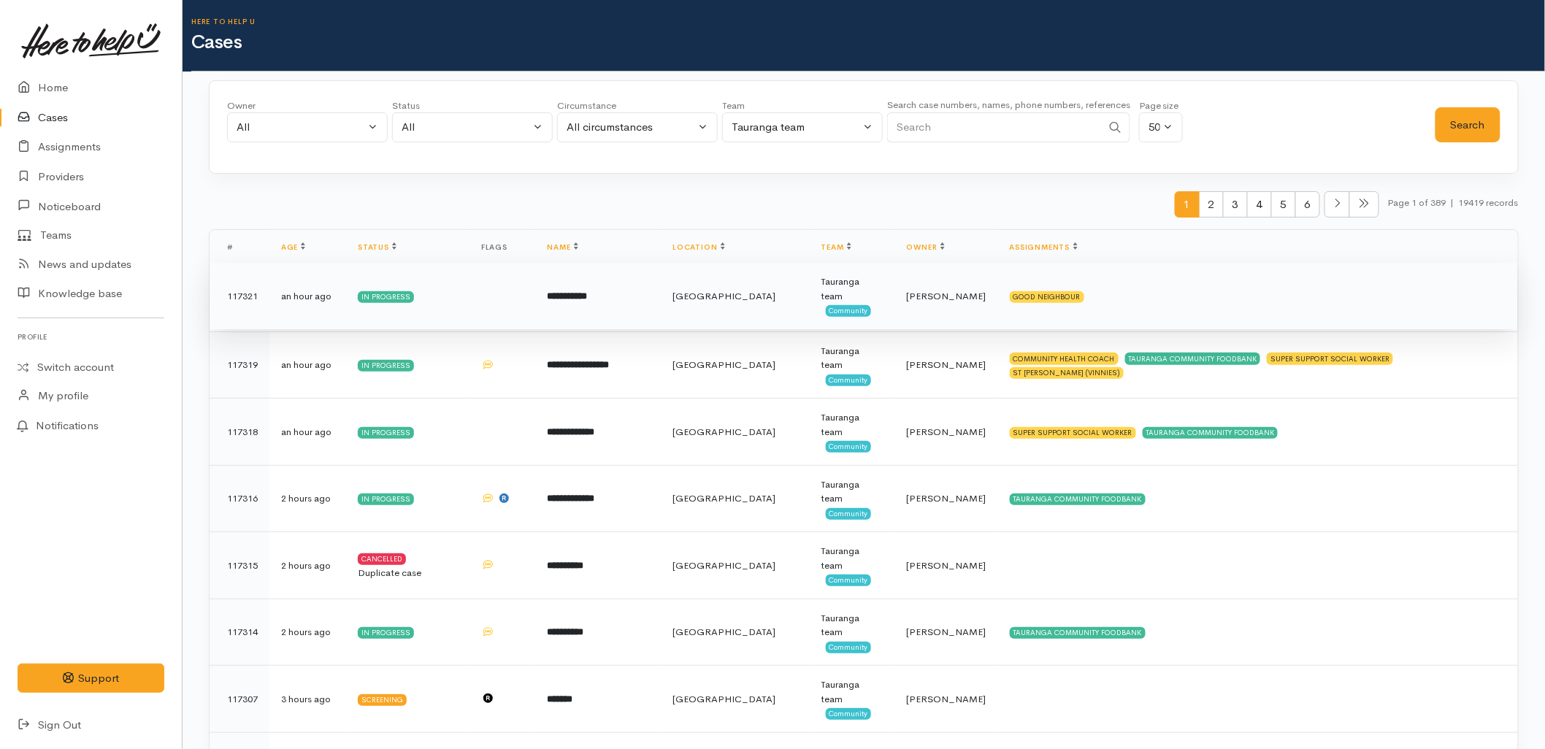
click at [639, 294] on td "**********" at bounding box center [599, 296] width 126 height 67
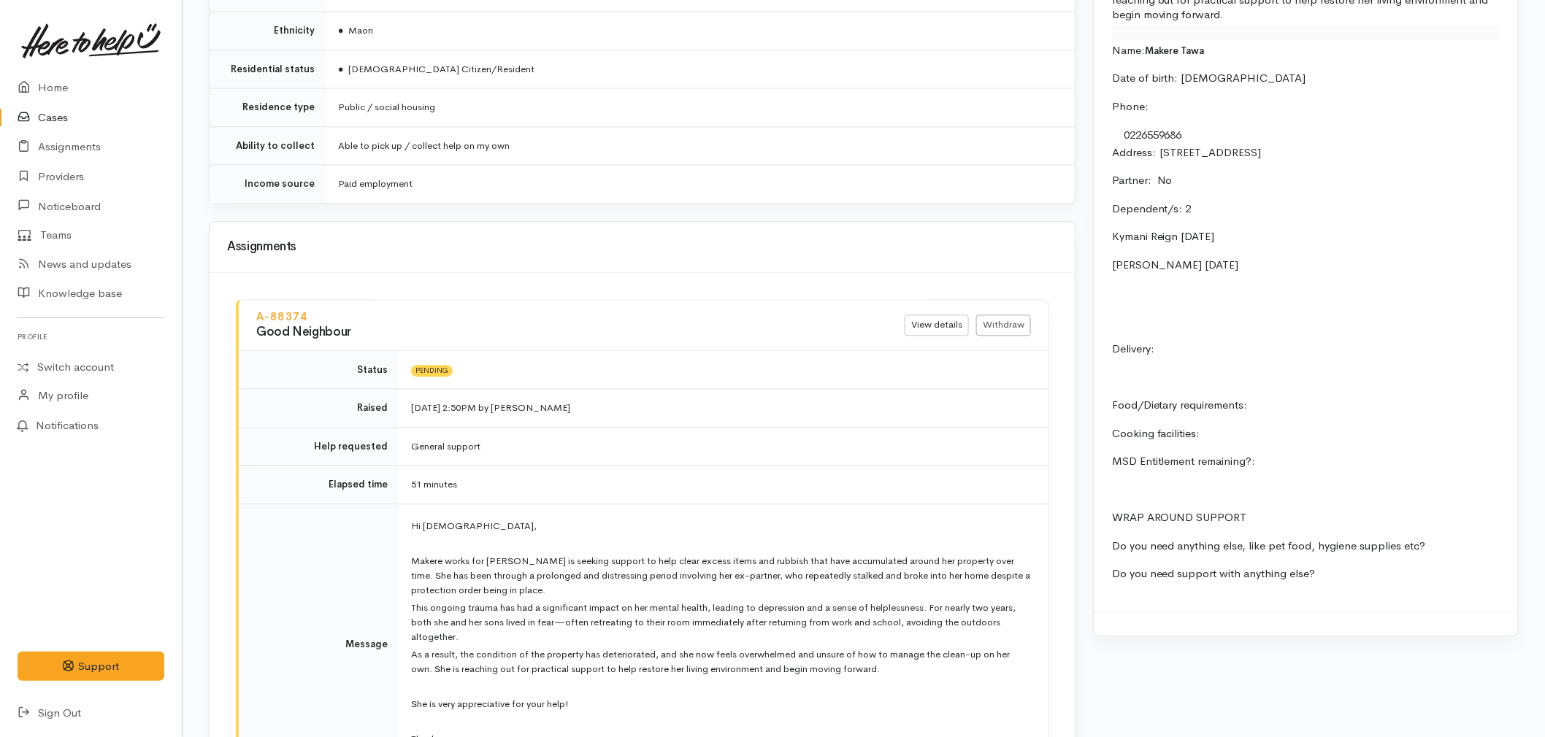
scroll to position [1216, 0]
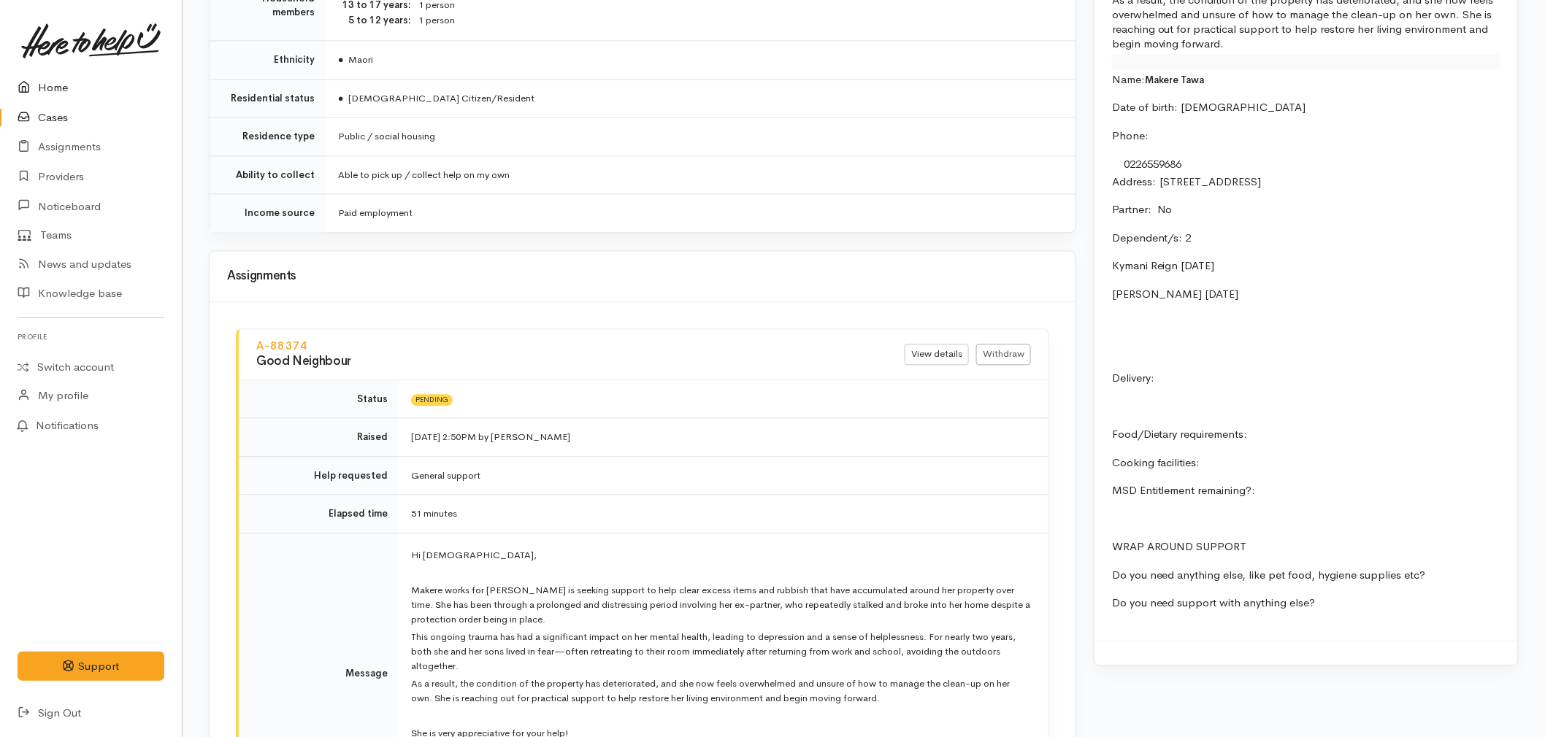
click at [33, 86] on icon at bounding box center [28, 88] width 20 height 18
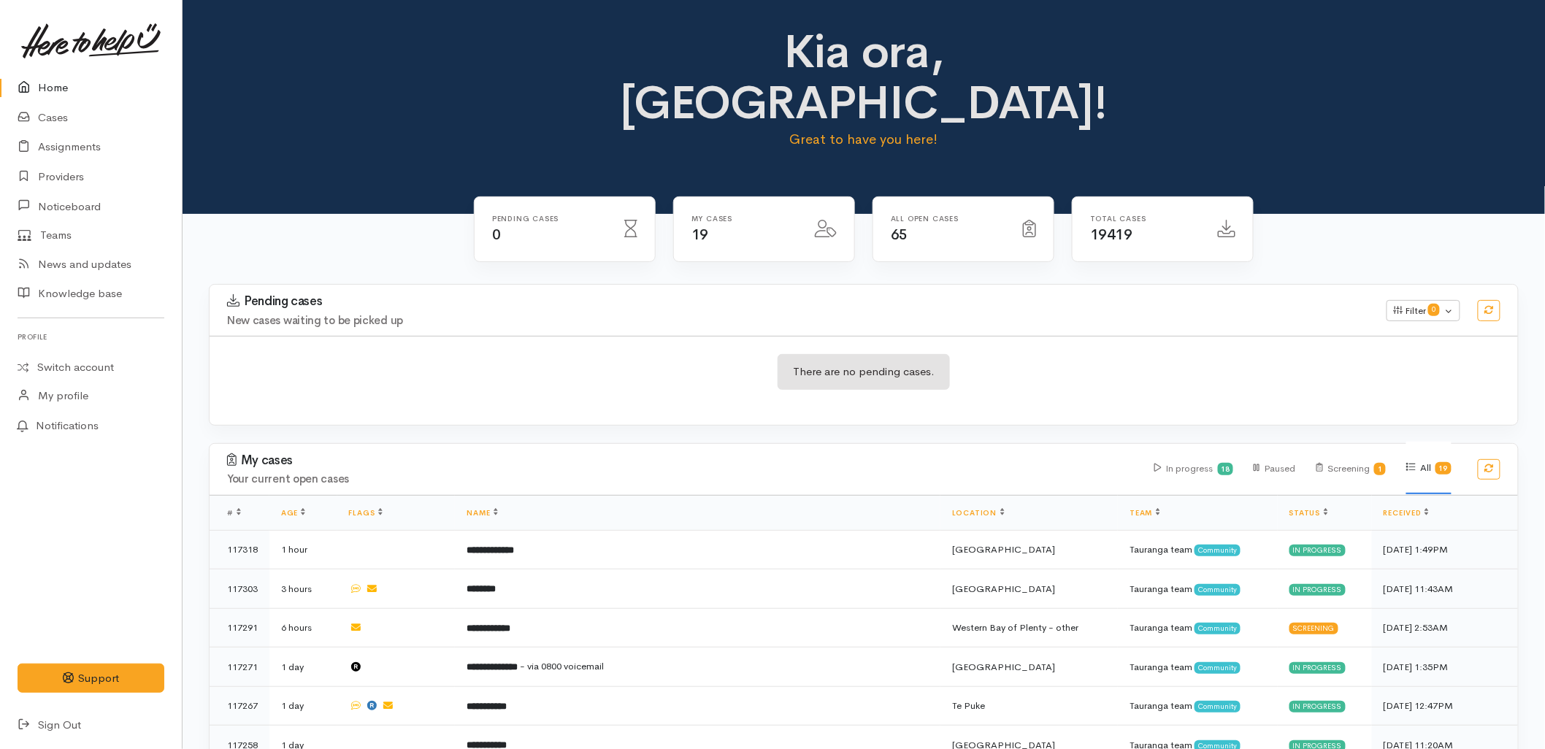
click at [31, 721] on icon at bounding box center [28, 725] width 20 height 18
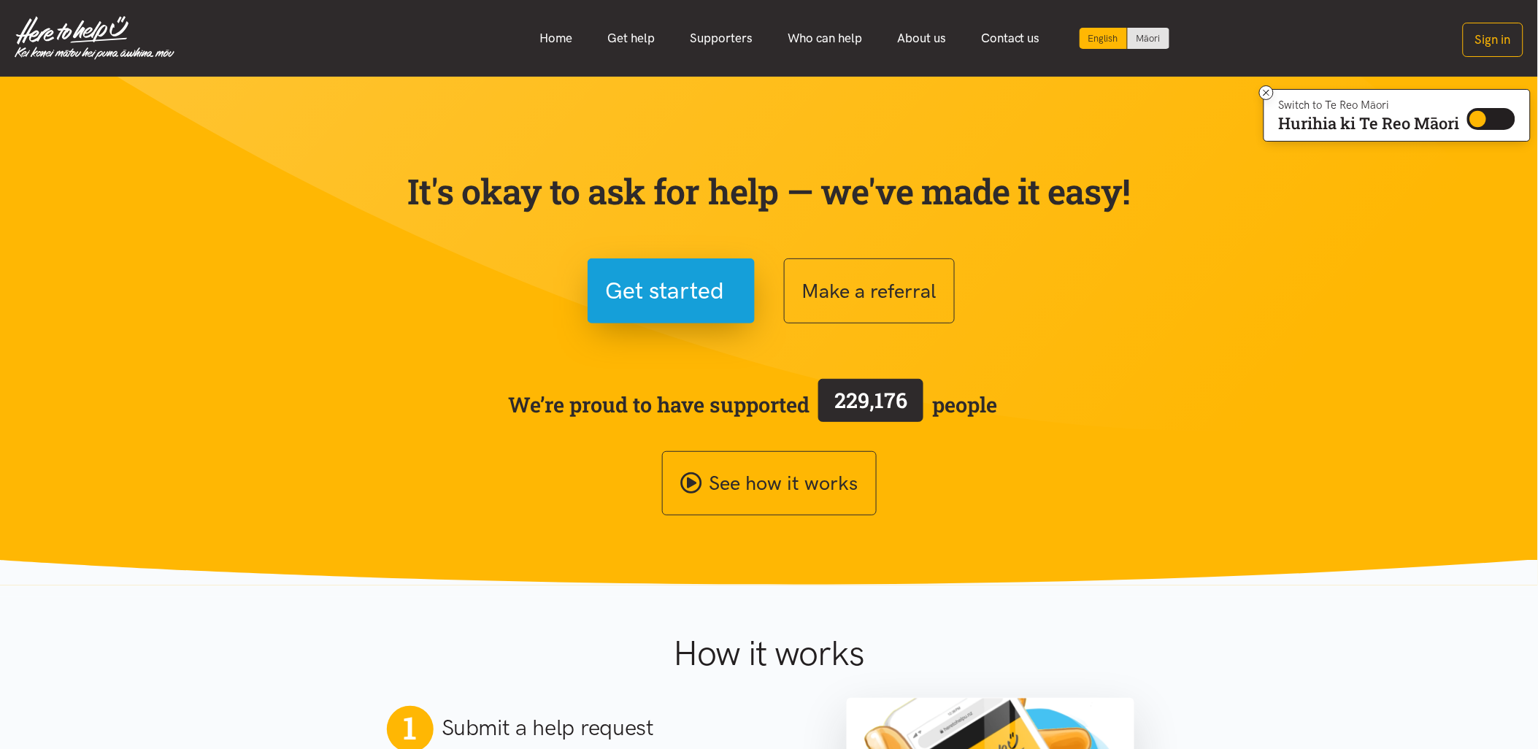
click at [531, 638] on h1 "How it works" at bounding box center [769, 653] width 477 height 42
